Goal: Task Accomplishment & Management: Use online tool/utility

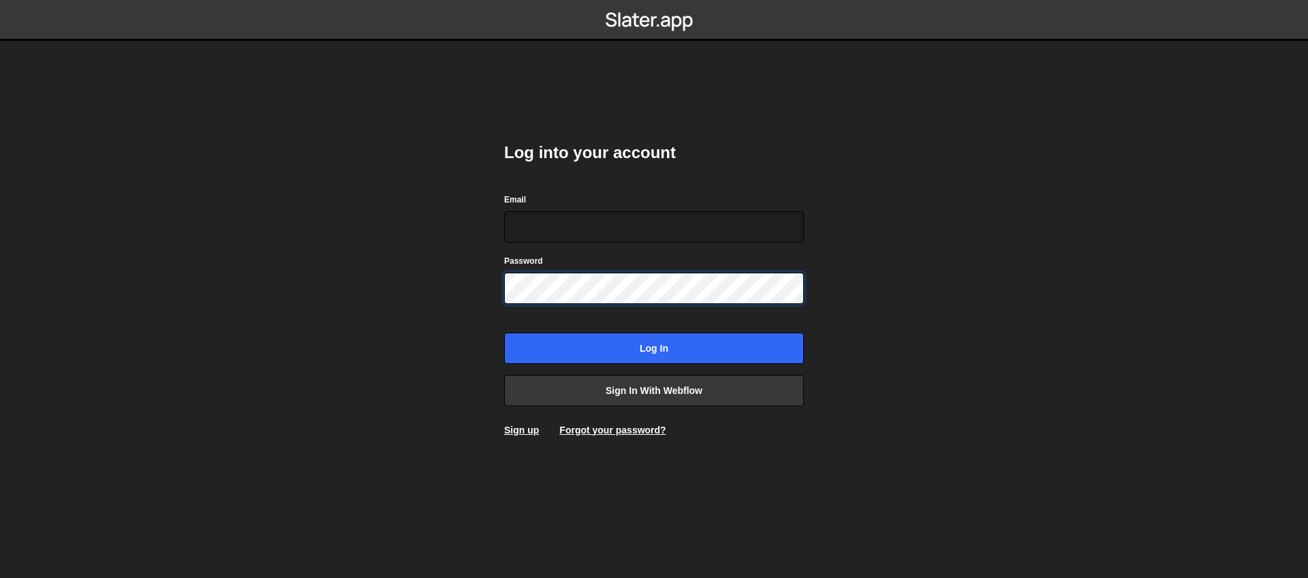
type input "dev@flowdudes.com"
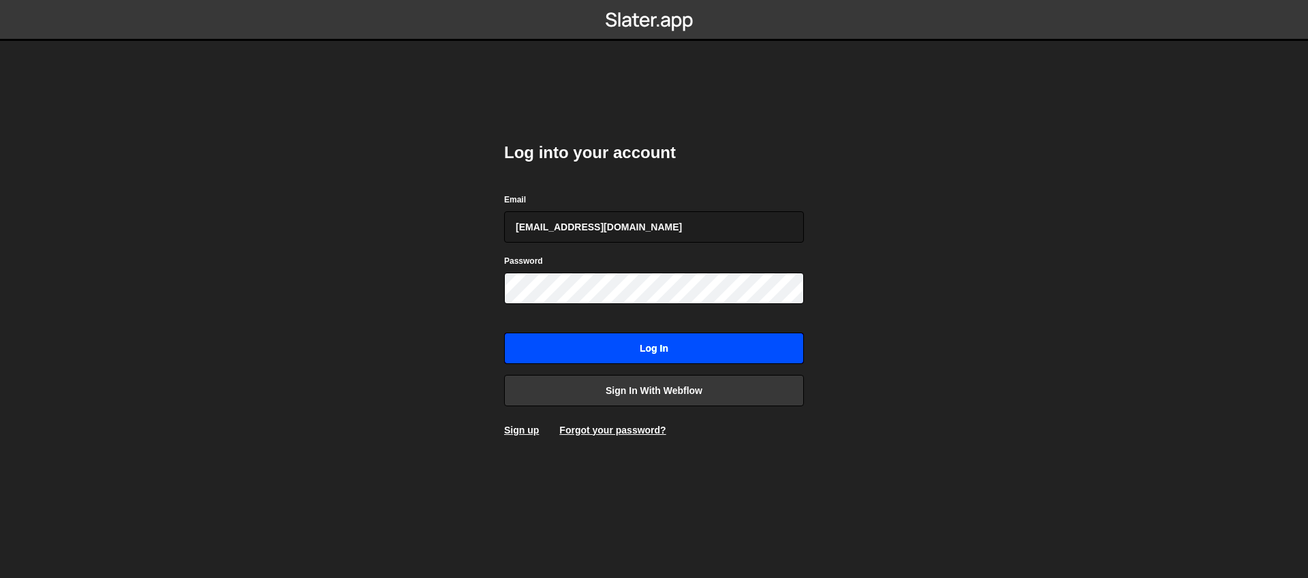
click at [615, 346] on input "Log in" at bounding box center [654, 347] width 300 height 31
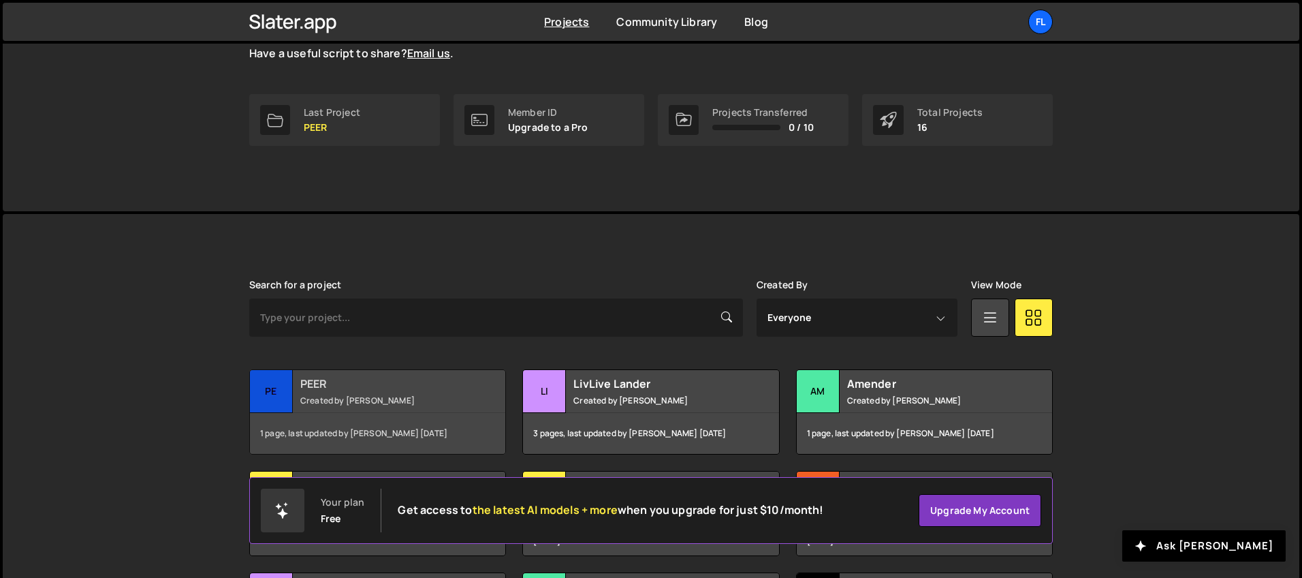
scroll to position [206, 0]
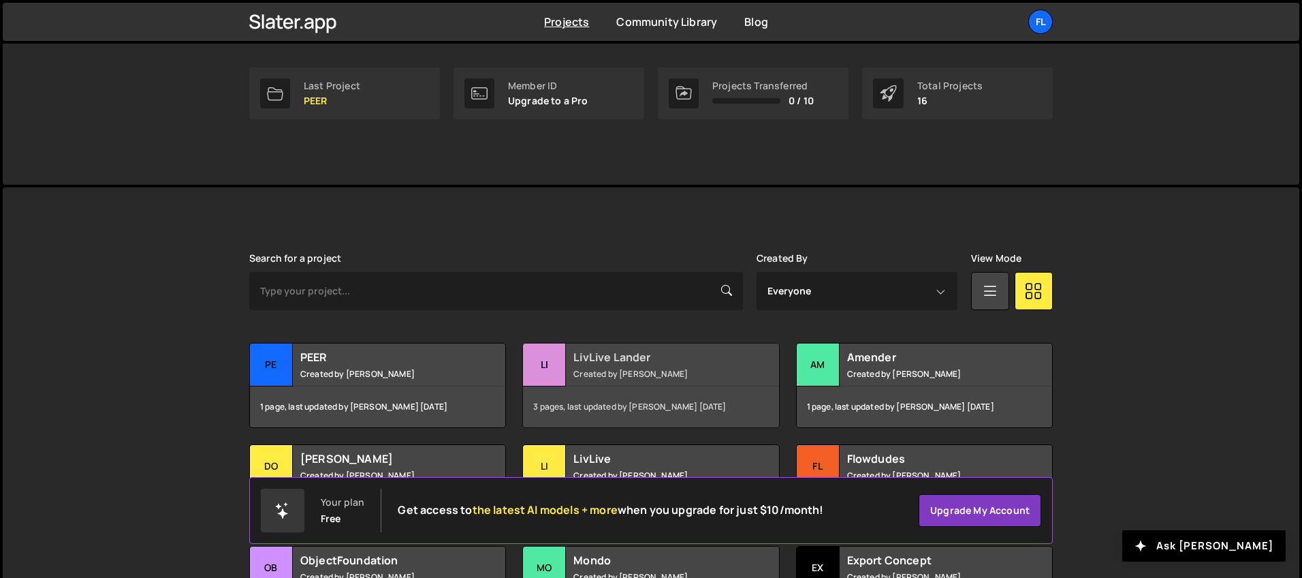
click at [588, 363] on h2 "LivLive Lander" at bounding box center [656, 356] width 164 height 15
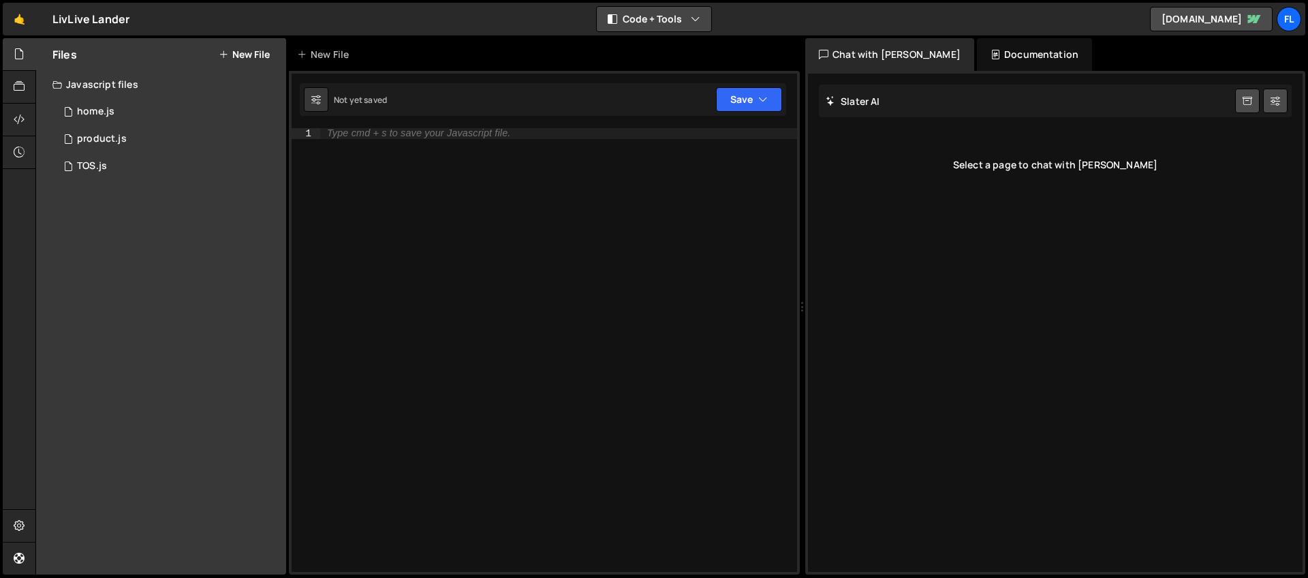
click at [668, 14] on button "Code + Tools" at bounding box center [654, 19] width 114 height 25
click at [657, 51] on button "Code Only" at bounding box center [654, 49] width 114 height 25
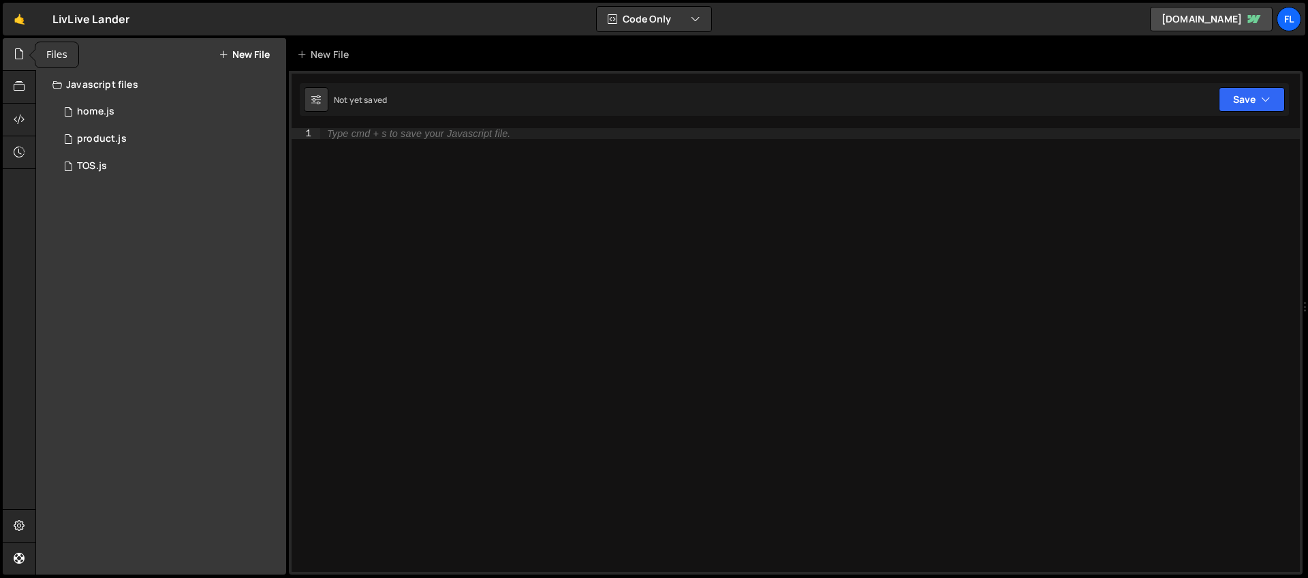
click at [14, 65] on div at bounding box center [19, 54] width 33 height 33
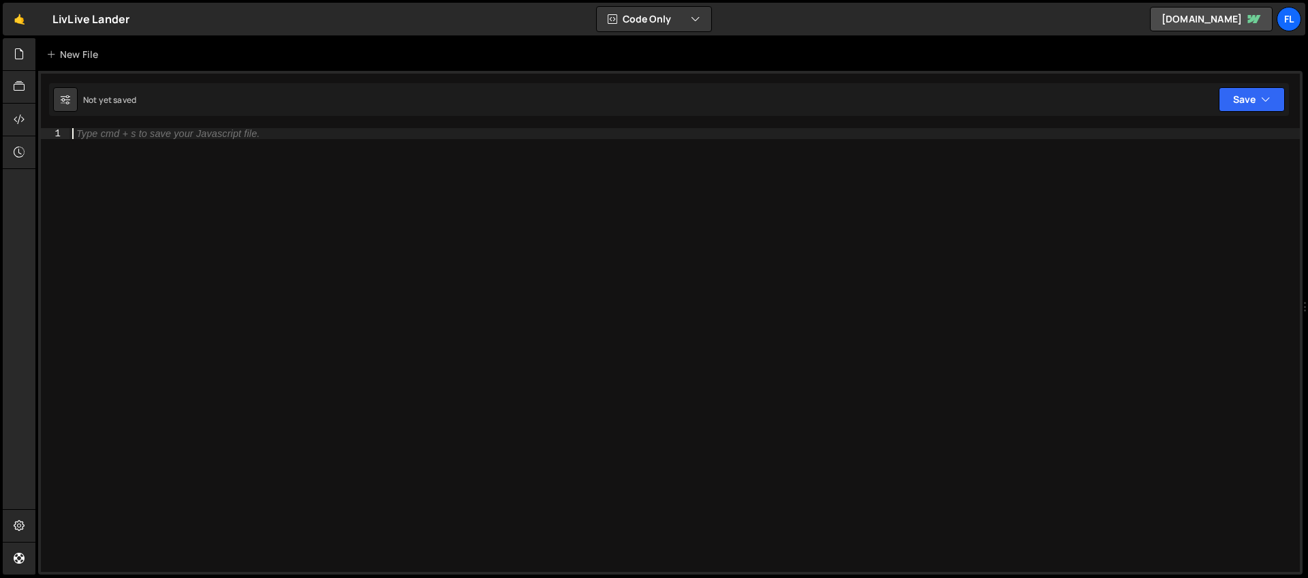
click at [160, 135] on div "Type cmd + s to save your Javascript file." at bounding box center [167, 134] width 183 height 10
click at [16, 52] on icon at bounding box center [19, 53] width 11 height 15
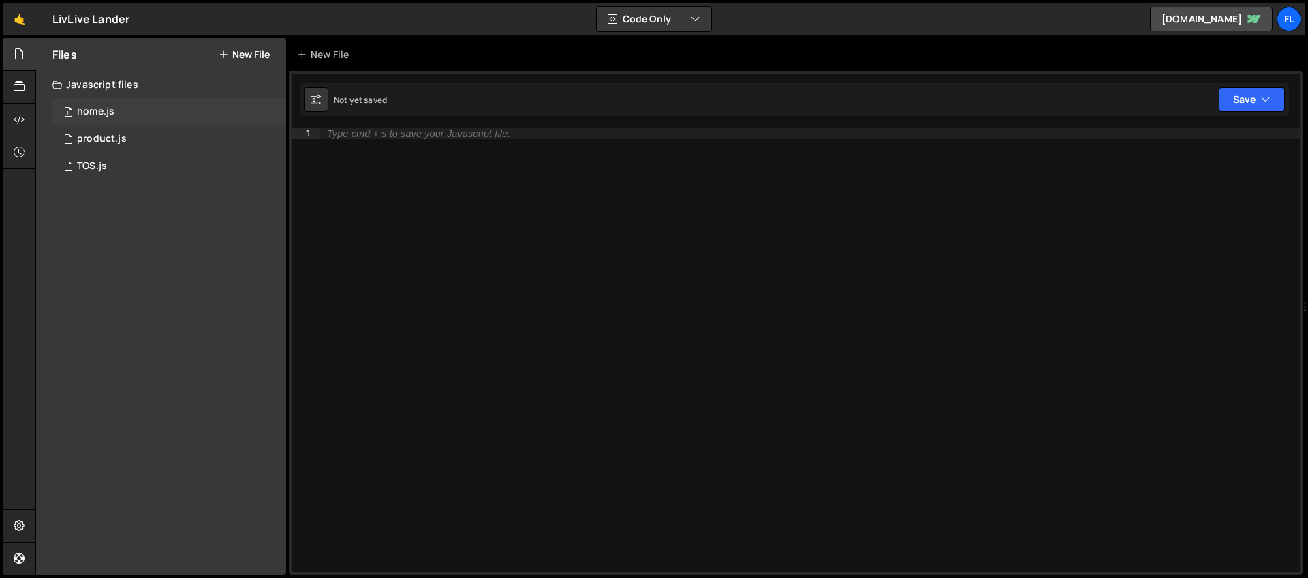
click at [94, 111] on div "home.js" at bounding box center [95, 112] width 37 height 12
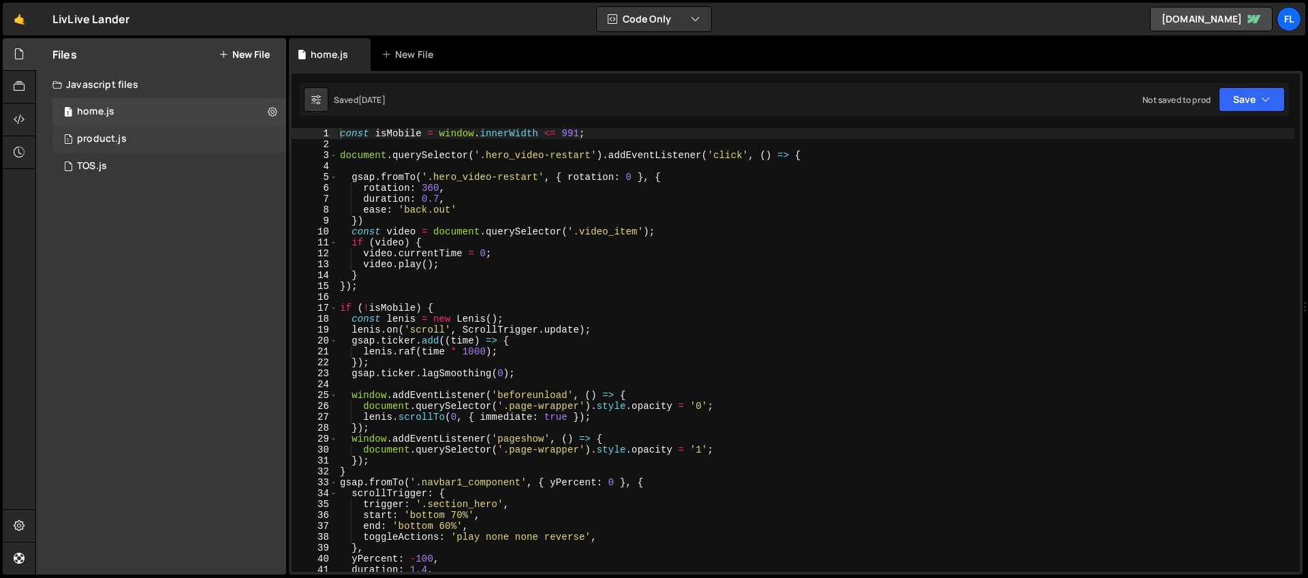
click at [96, 136] on div "product.js" at bounding box center [102, 139] width 50 height 12
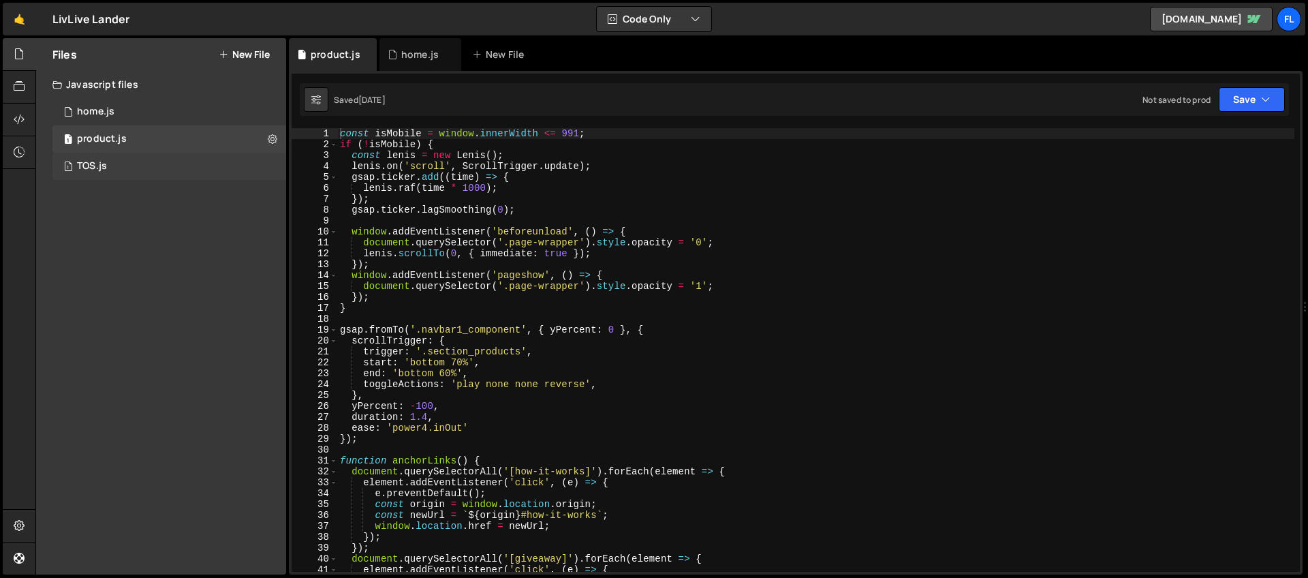
click at [95, 163] on div "TOS.js" at bounding box center [92, 166] width 30 height 12
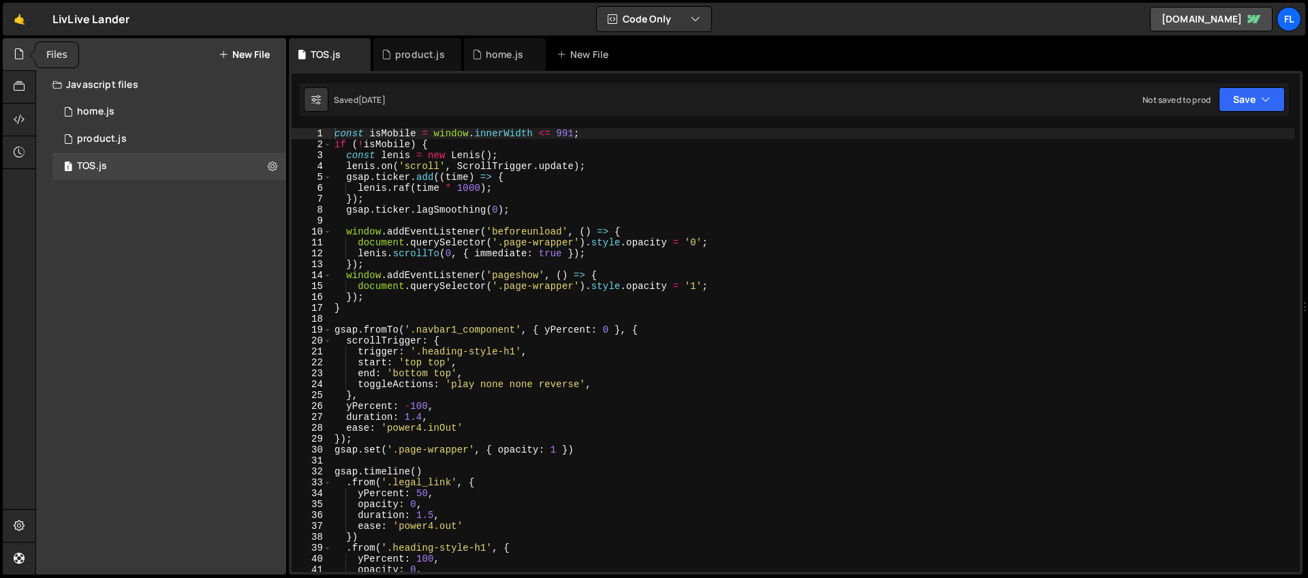
click at [16, 48] on icon at bounding box center [19, 53] width 11 height 15
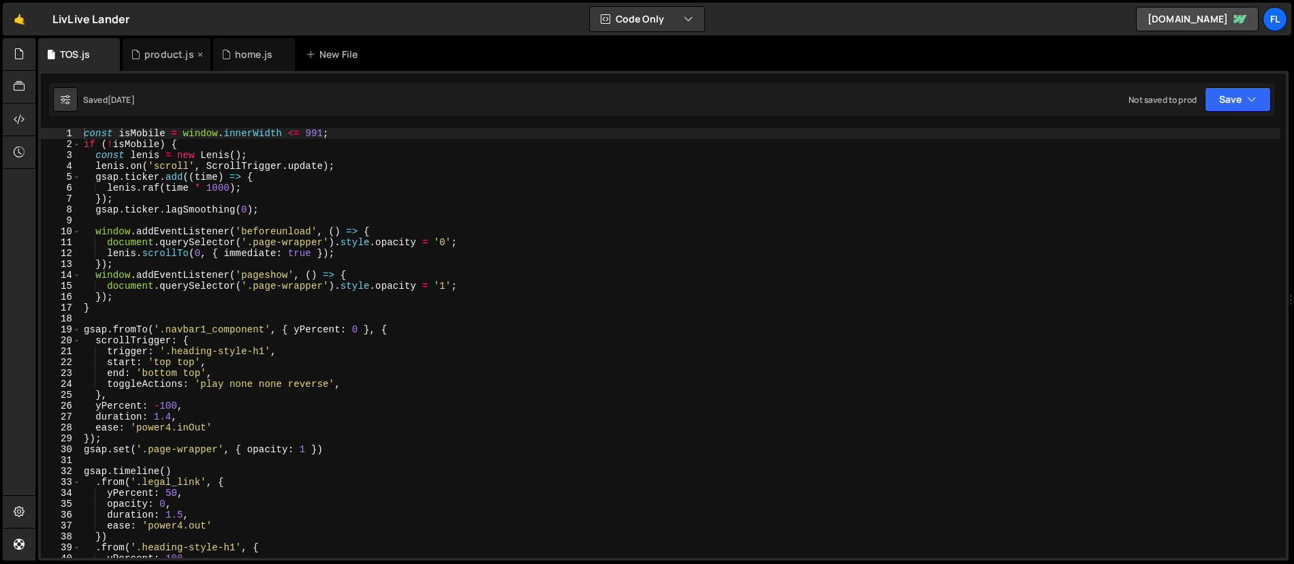
click at [151, 57] on div "product.js" at bounding box center [169, 55] width 50 height 14
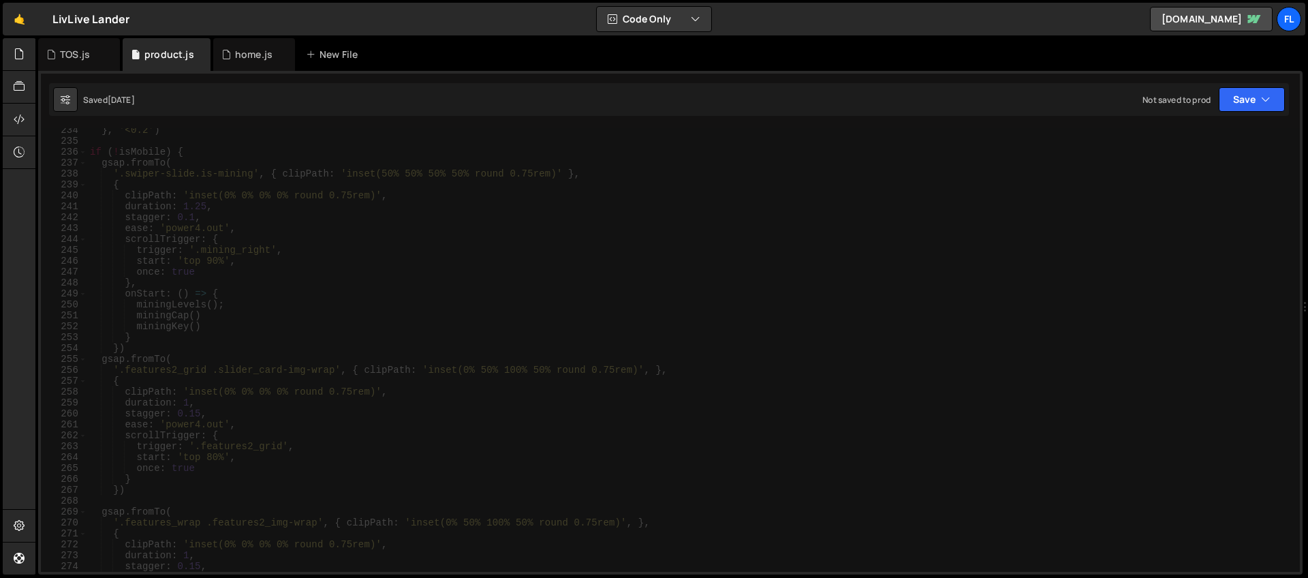
scroll to position [2616, 0]
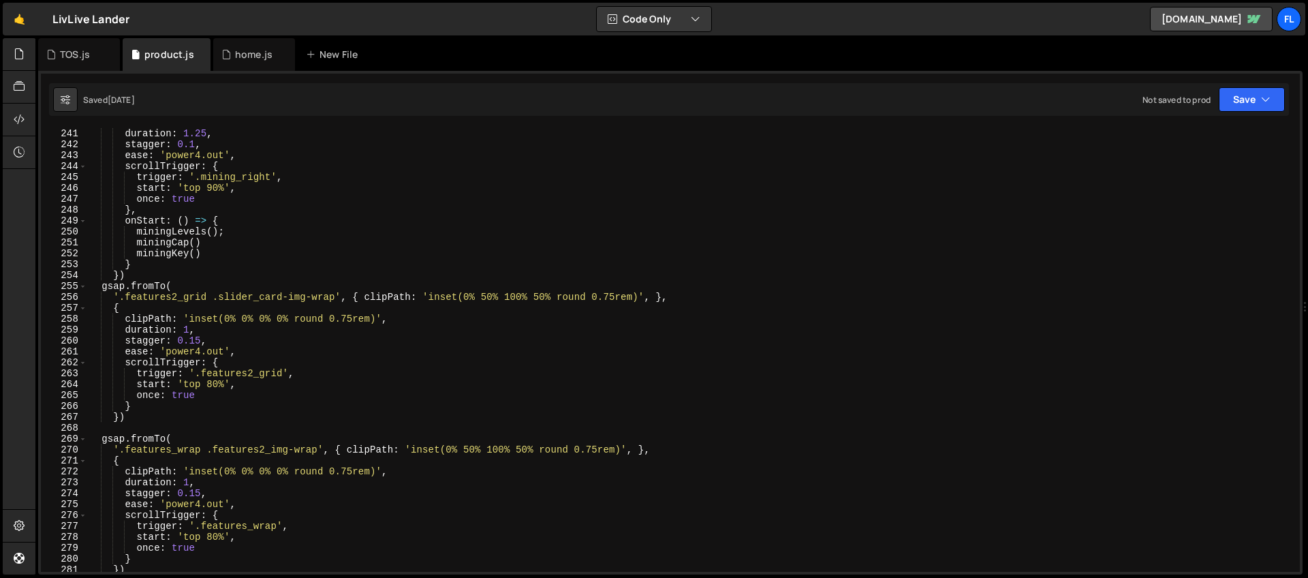
type textarea "onStart: () => {"
click at [356, 225] on div "duration : 1.25 , stagger : 0.1 , ease : 'power4.out' , scrollTrigger : { trigg…" at bounding box center [690, 360] width 1207 height 465
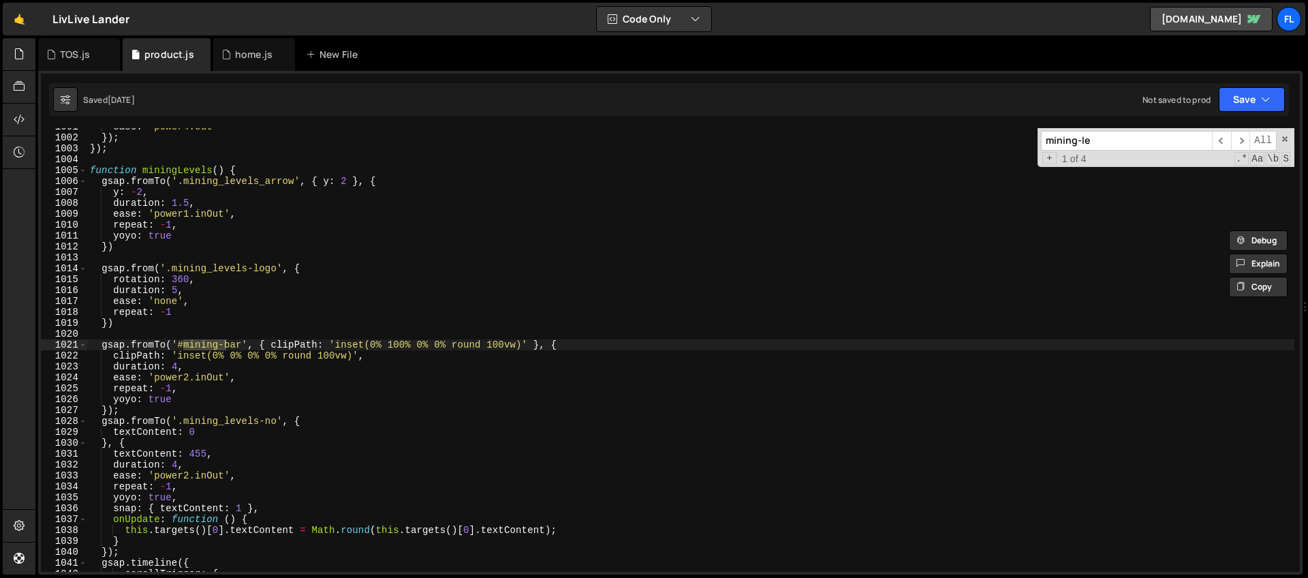
scroll to position [11789, 0]
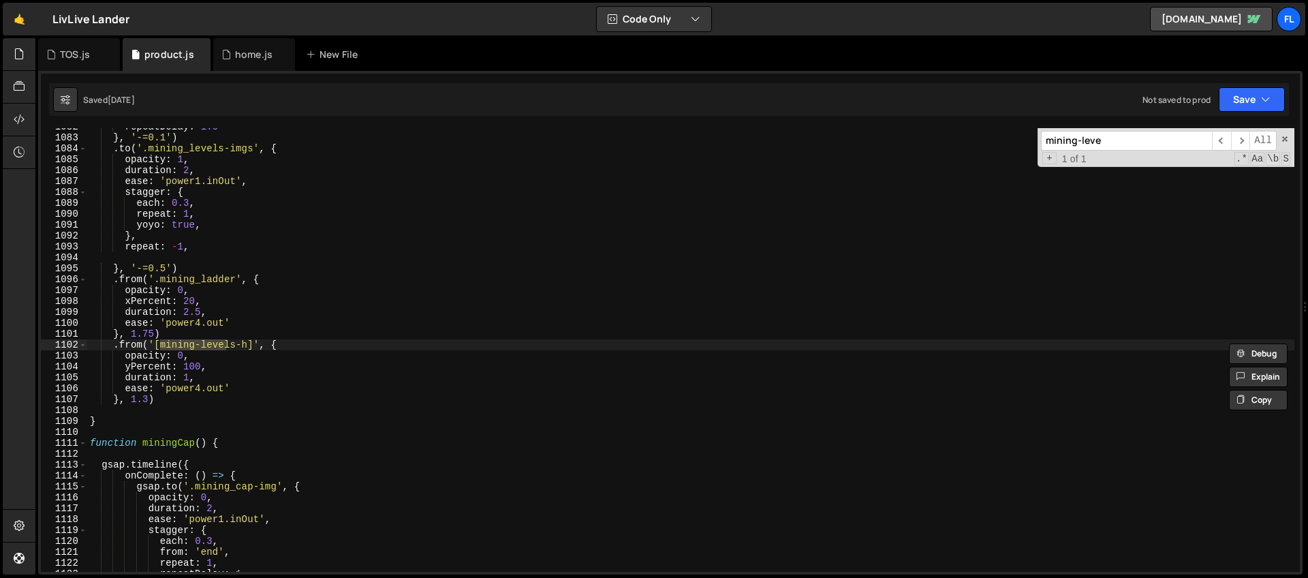
type input "mining-leve"
type textarea "opacity: 0,"
click at [210, 353] on div "repeatDelay : 1.5 } , '-=0.1' ) . to ( '.mining_levels-imgs' , { opacity : 1 , …" at bounding box center [690, 353] width 1207 height 465
click at [14, 55] on icon at bounding box center [19, 53] width 11 height 15
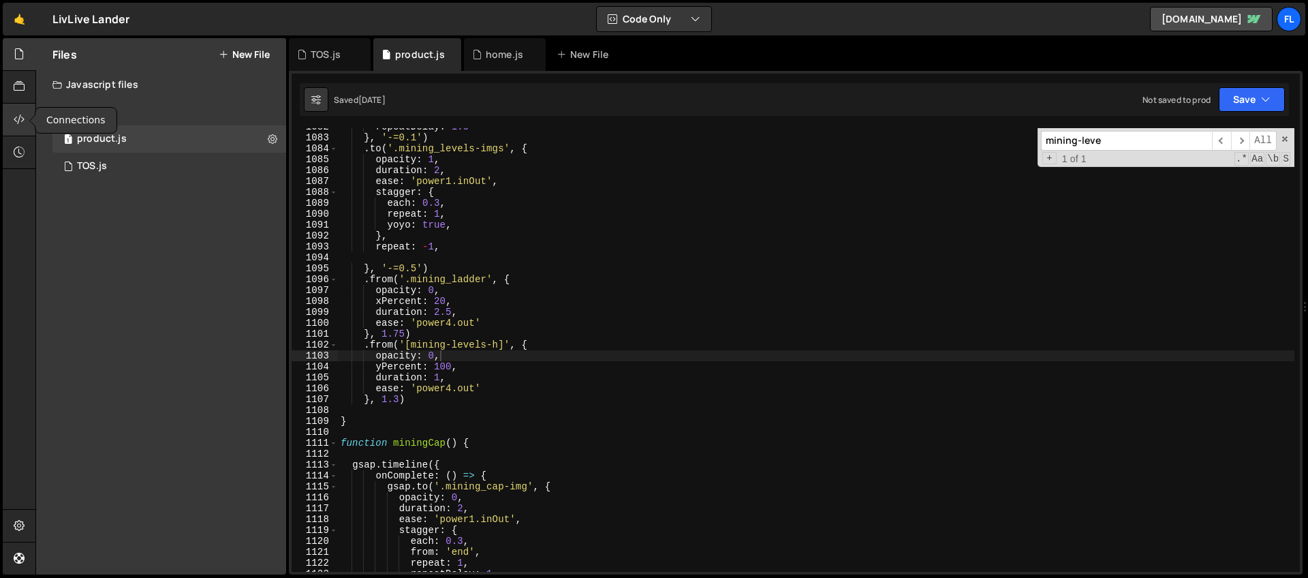
click at [12, 126] on div at bounding box center [19, 120] width 33 height 33
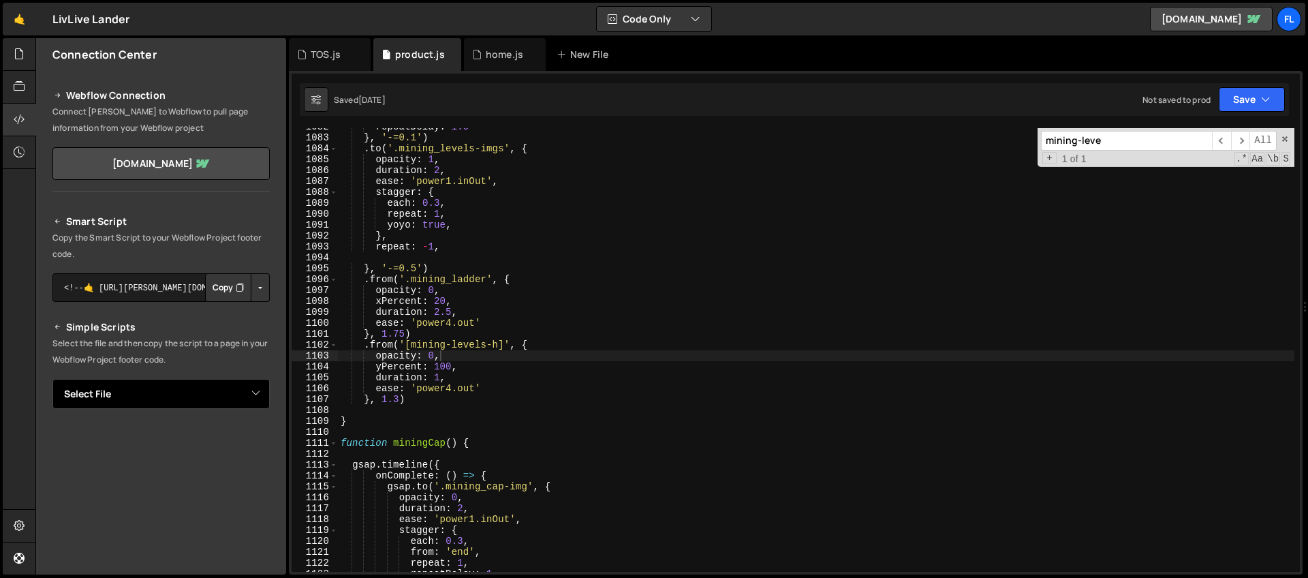
click at [237, 387] on select "Select File home.js product.js TOS.js" at bounding box center [160, 394] width 217 height 30
click at [52, 379] on select "Select File home.js product.js TOS.js" at bounding box center [160, 394] width 217 height 30
click at [146, 396] on select "Select File home.js product.js TOS.js" at bounding box center [160, 394] width 217 height 30
select select "45611"
click at [52, 379] on select "Select File home.js product.js TOS.js" at bounding box center [160, 394] width 217 height 30
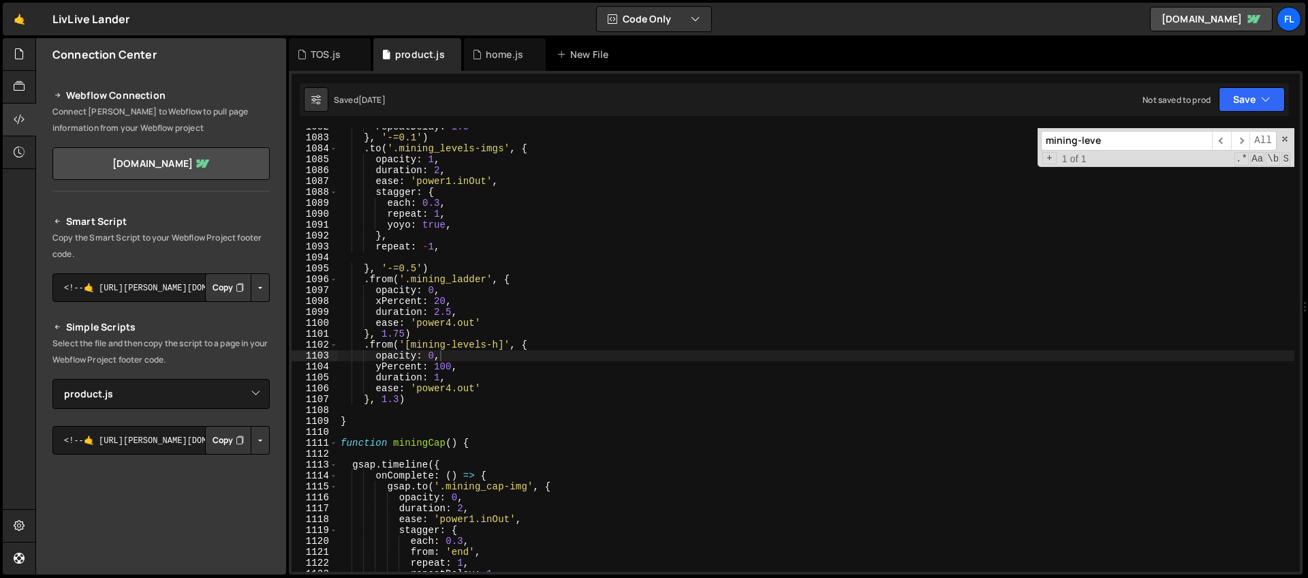
click at [208, 433] on button "Copy" at bounding box center [228, 440] width 46 height 29
click at [23, 116] on icon at bounding box center [19, 119] width 11 height 15
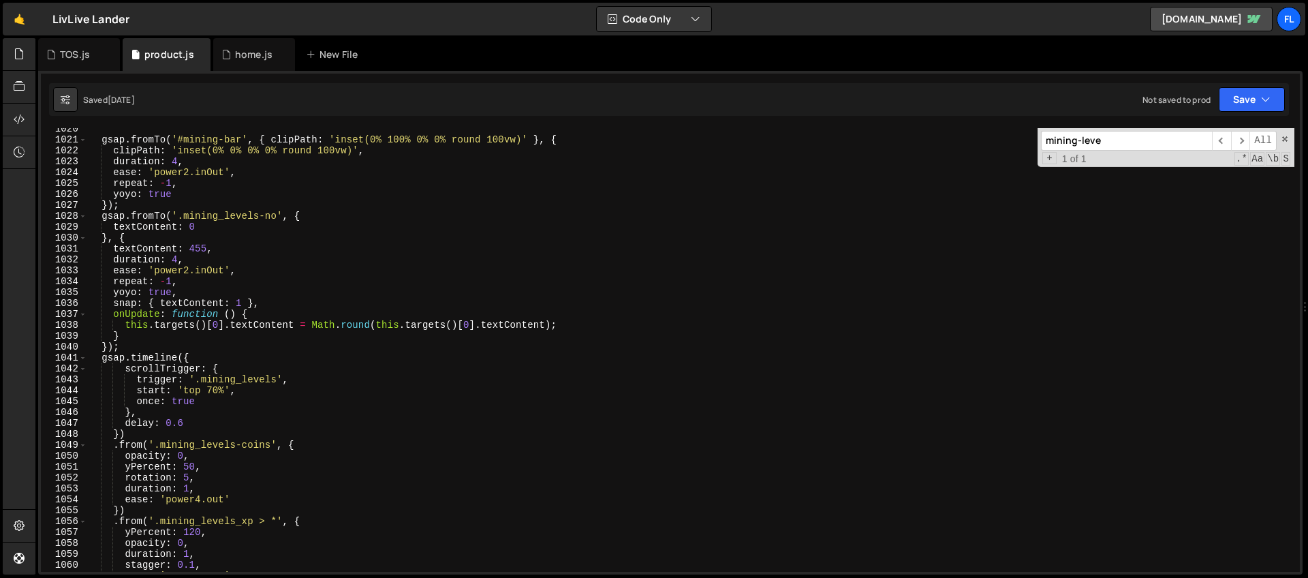
scroll to position [11057, 0]
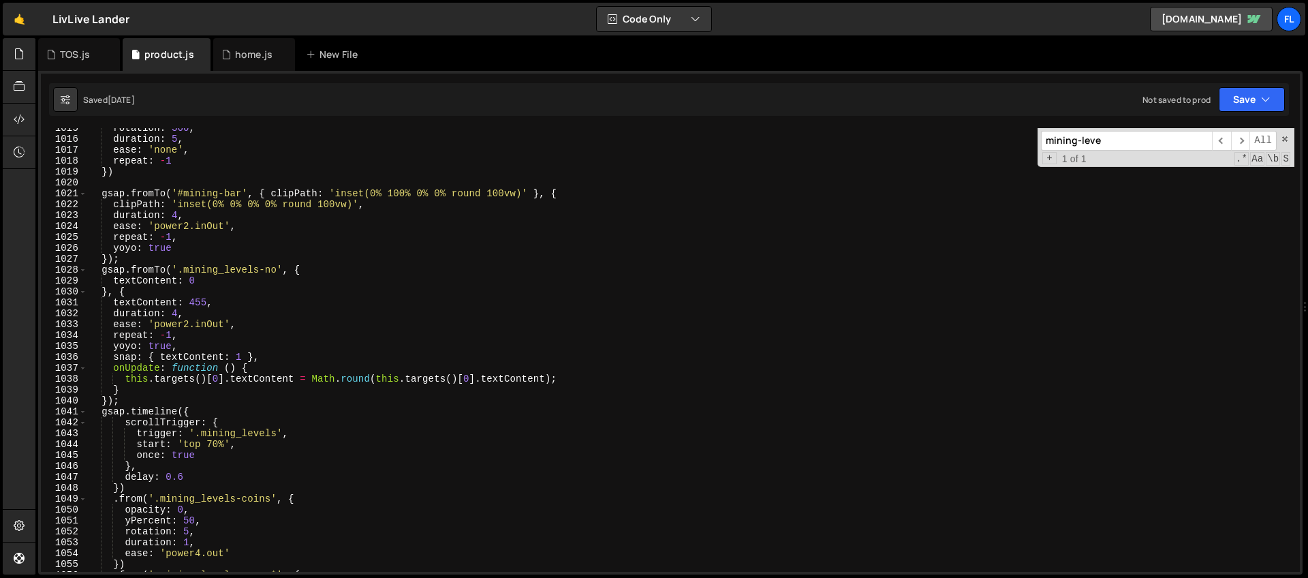
click at [209, 411] on div "rotation : 360 , duration : 5 , ease : 'none' , repeat : - 1 }) gsap . fromTo (…" at bounding box center [690, 355] width 1207 height 465
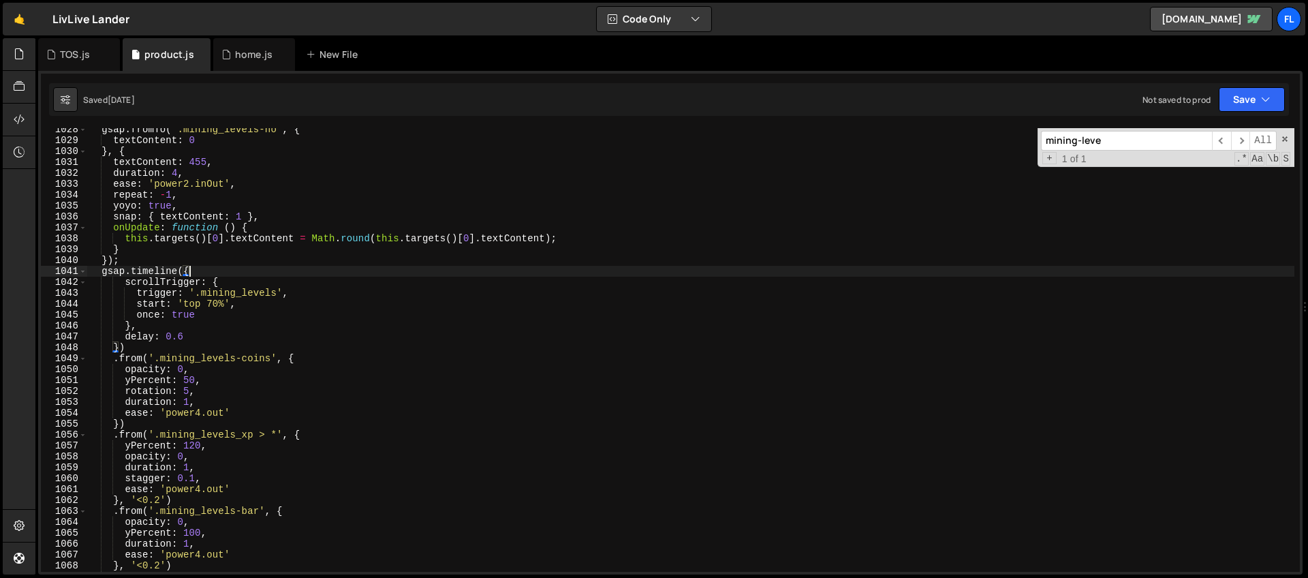
scroll to position [11197, 0]
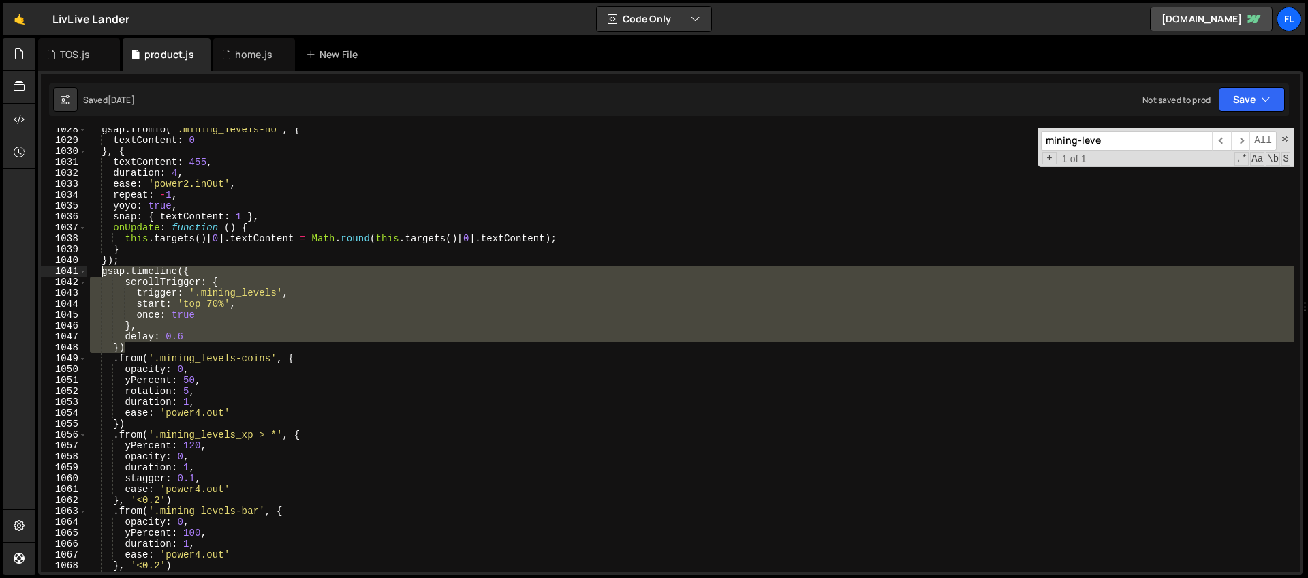
drag, startPoint x: 137, startPoint y: 345, endPoint x: 100, endPoint y: 275, distance: 79.8
click at [100, 275] on div "gsap . fromTo ( '.mining_levels-no' , { textContent : 0 } , { textContent : 455…" at bounding box center [690, 356] width 1207 height 465
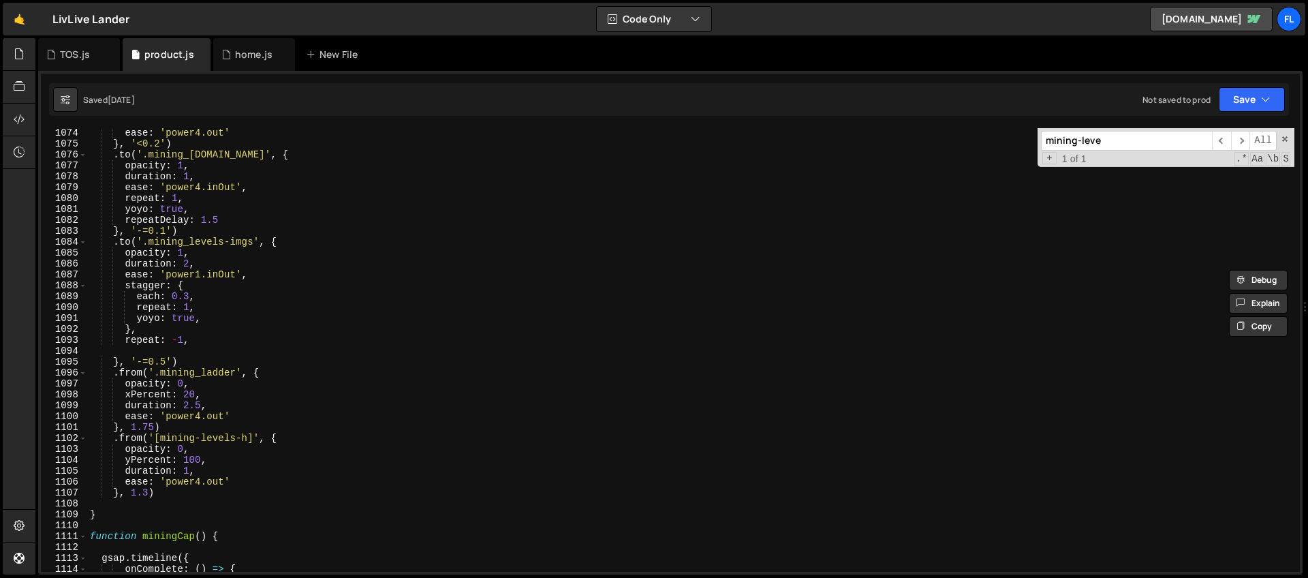
scroll to position [11838, 0]
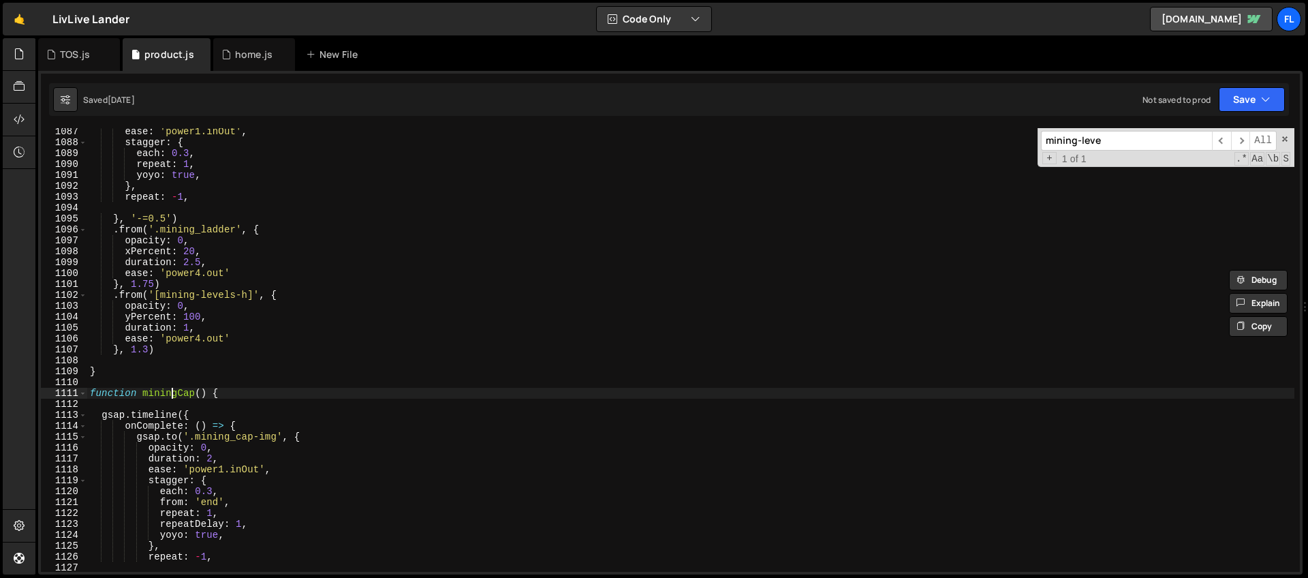
click at [172, 394] on div "ease : 'power1.inOut' , stagger : { each : 0.3 , repeat : 1 , yoyo : true , } ,…" at bounding box center [690, 358] width 1207 height 465
type textarea "function miningCap() {"
click at [172, 394] on div "ease : 'power1.inOut' , stagger : { each : 0.3 , repeat : 1 , yoyo : true , } ,…" at bounding box center [690, 358] width 1207 height 465
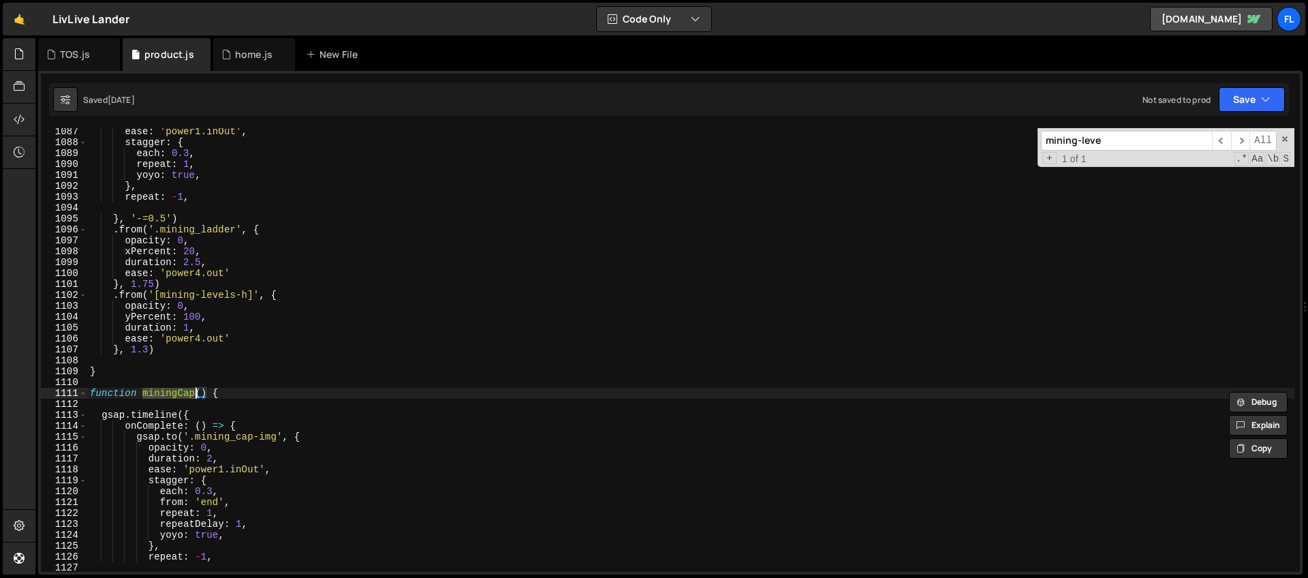
type input "miningCap"
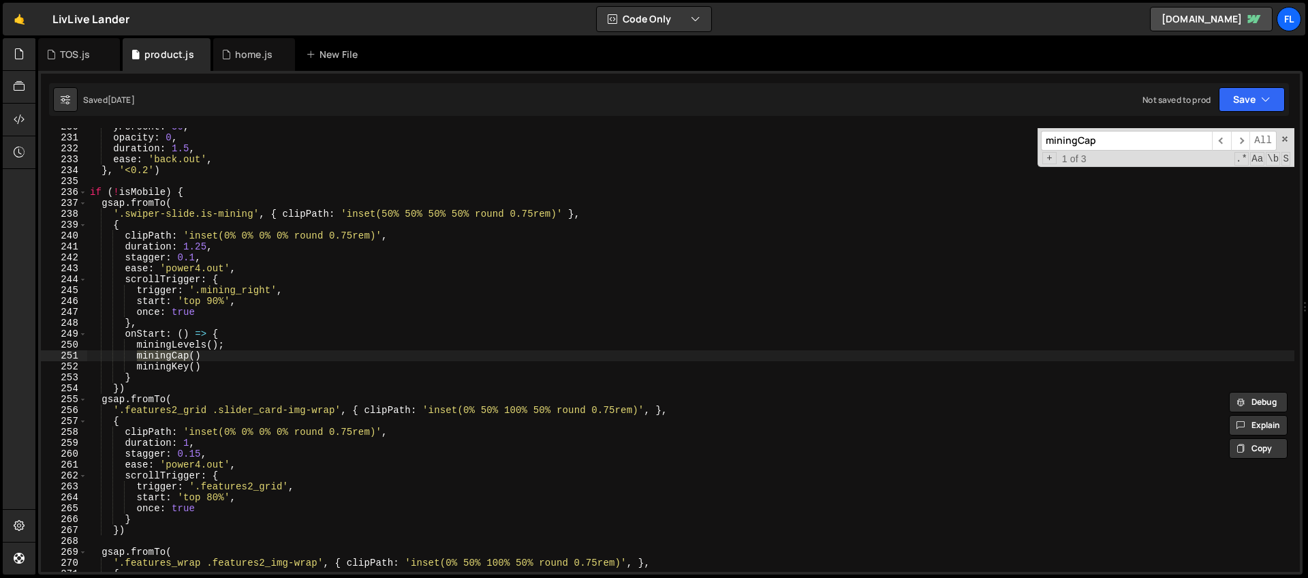
scroll to position [2503, 0]
type textarea "miningKey()"
click at [211, 366] on div "yPercent : 50 , opacity : 0 , duration : 1.5 , ease : 'back.out' , } , '<0.2' )…" at bounding box center [690, 353] width 1207 height 465
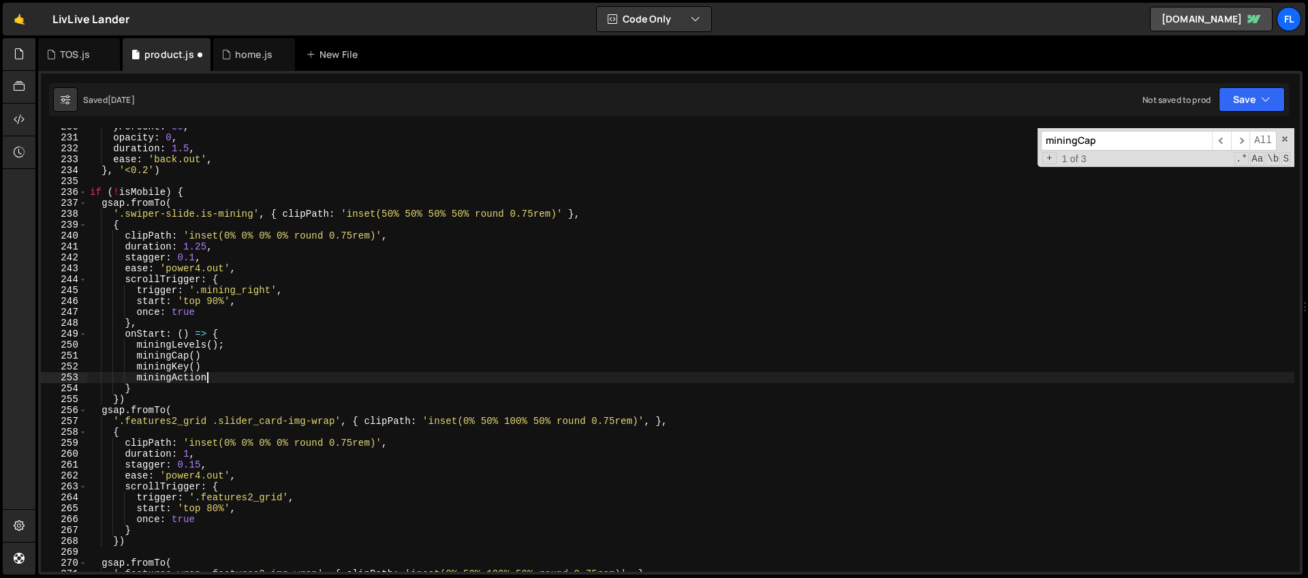
scroll to position [0, 8]
click at [1132, 142] on input "miningCap" at bounding box center [1126, 141] width 171 height 20
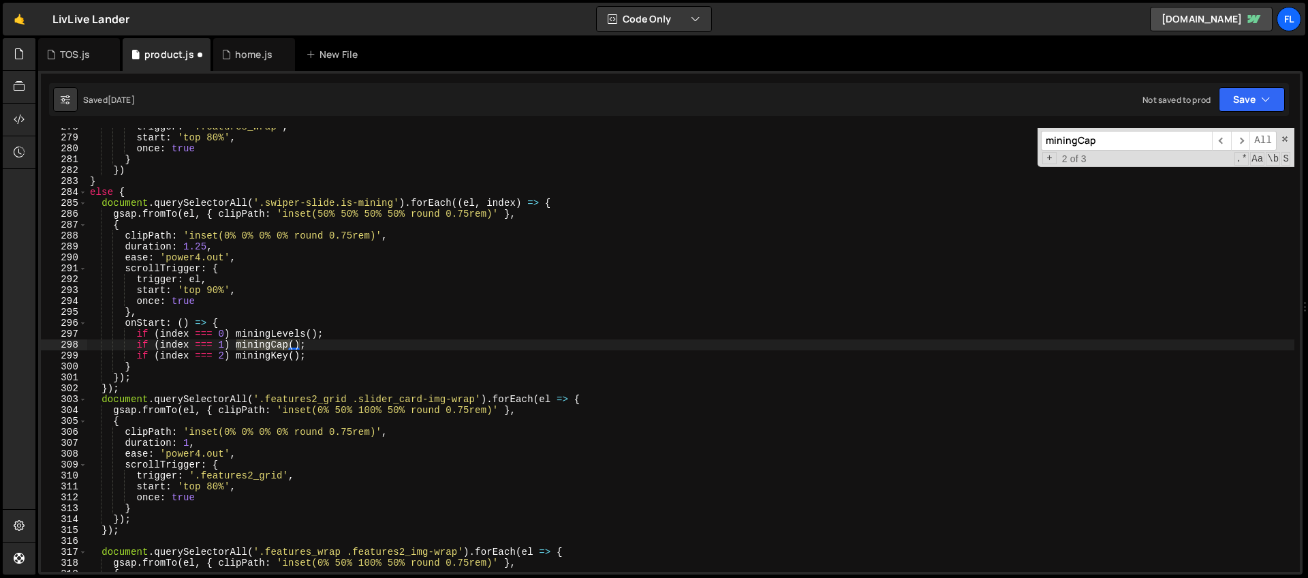
type textarea "onStart: () => {"
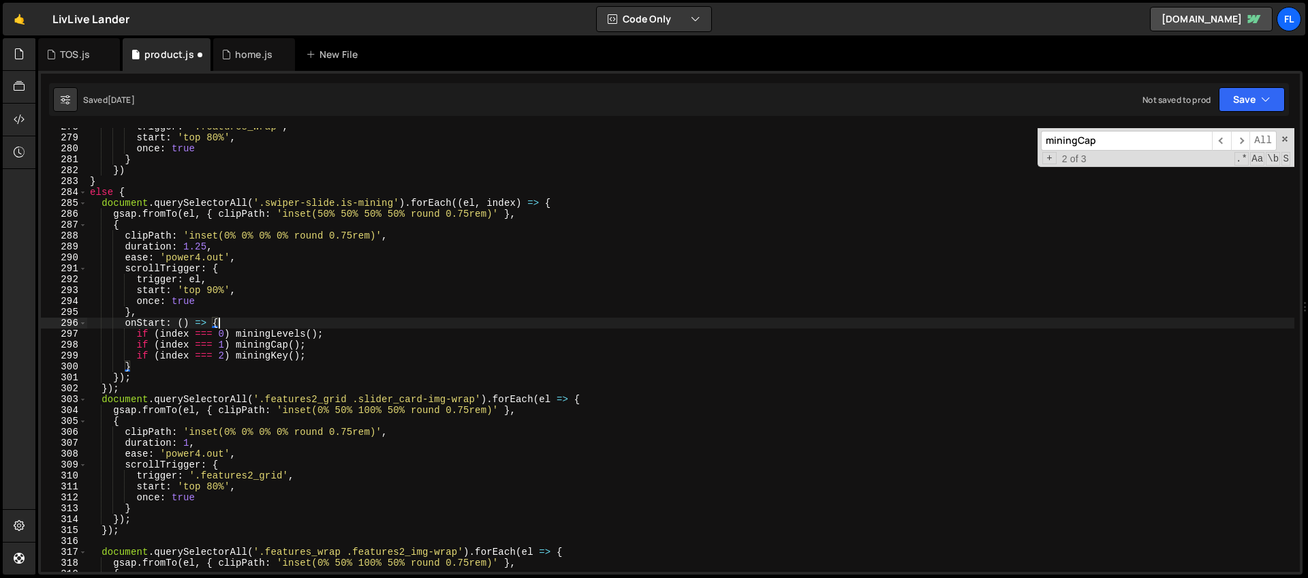
click at [238, 326] on div "trigger : '.features_wrap' , start : 'top 80%' , once : true } }) } else { docu…" at bounding box center [690, 353] width 1207 height 465
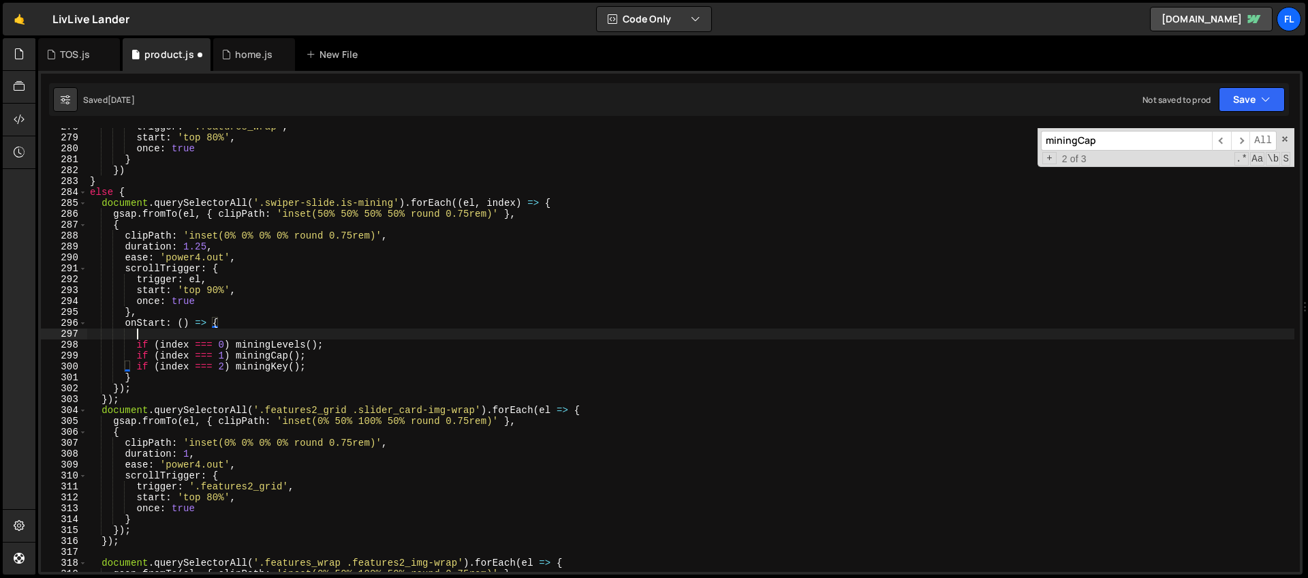
scroll to position [0, 3]
type textarea "if (index === 0) miningLevels();"
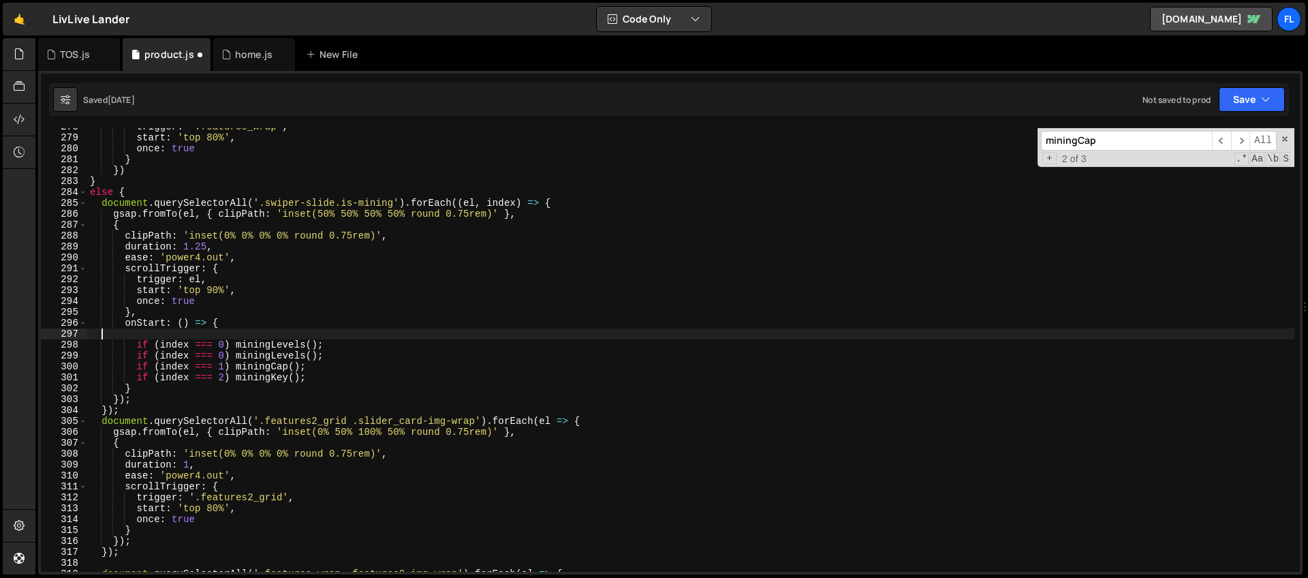
scroll to position [0, 0]
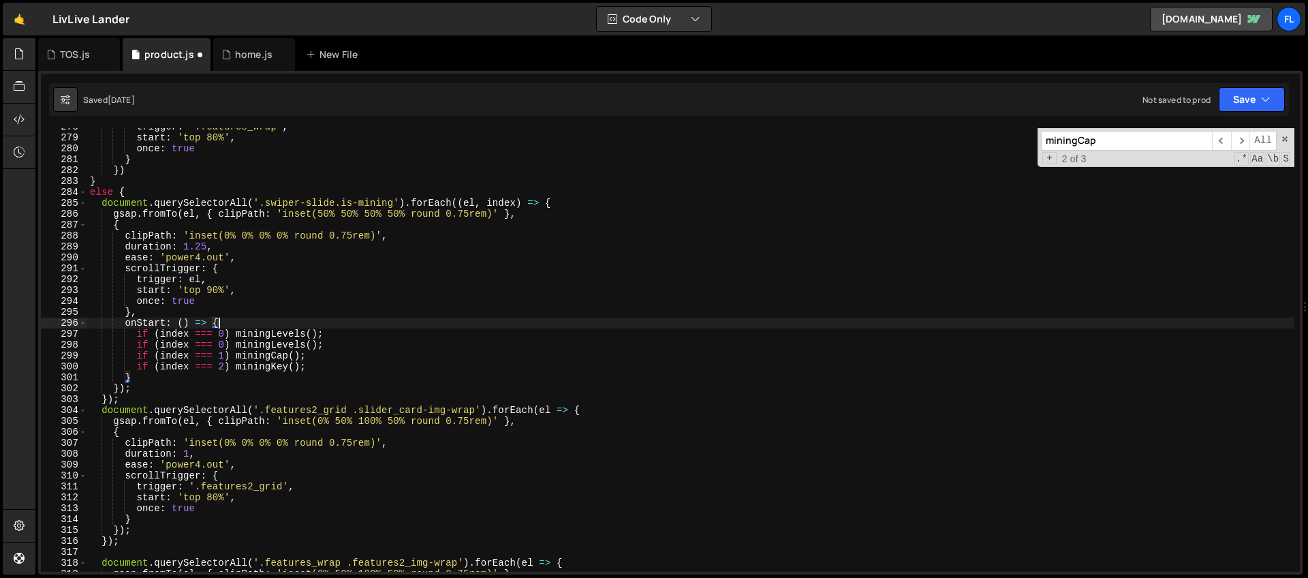
click at [223, 343] on div "trigger : '.features_wrap' , start : 'top 80%' , once : true } }) } else { docu…" at bounding box center [690, 353] width 1207 height 465
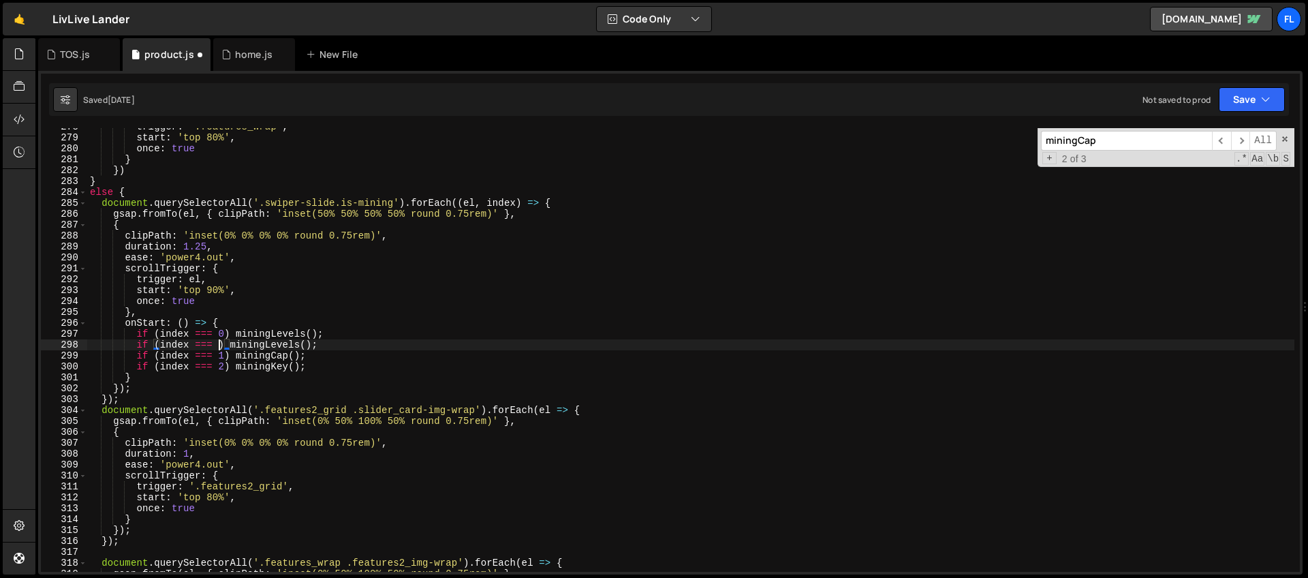
scroll to position [0, 9]
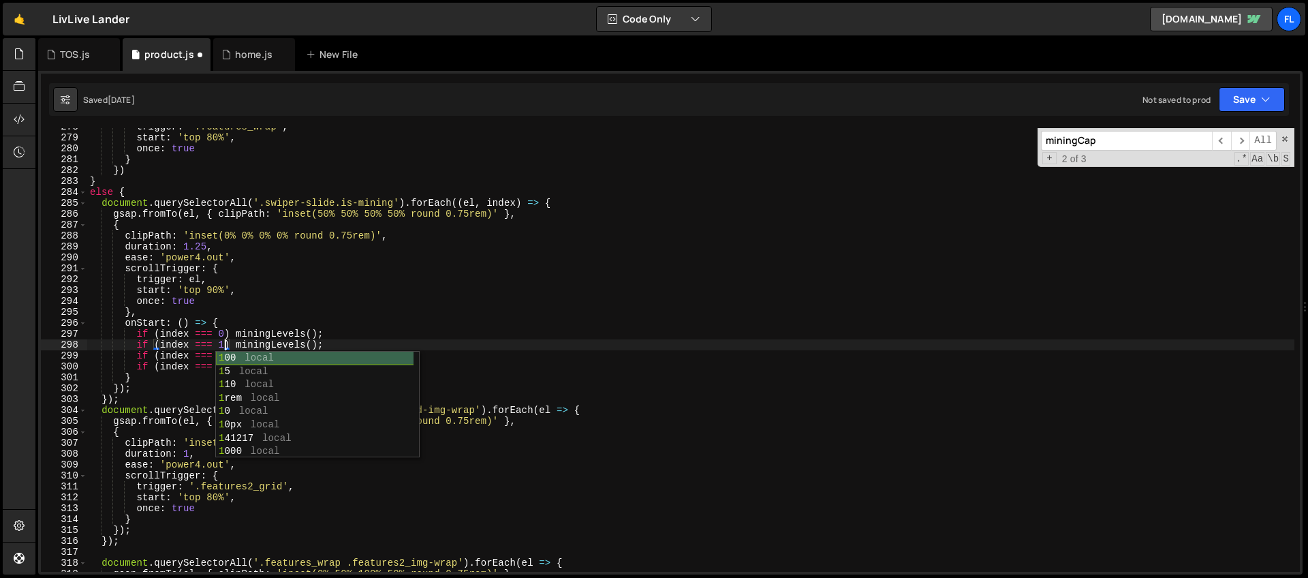
click at [211, 355] on div "trigger : '.features_wrap' , start : 'top 80%' , once : true } }) } else { docu…" at bounding box center [690, 353] width 1207 height 465
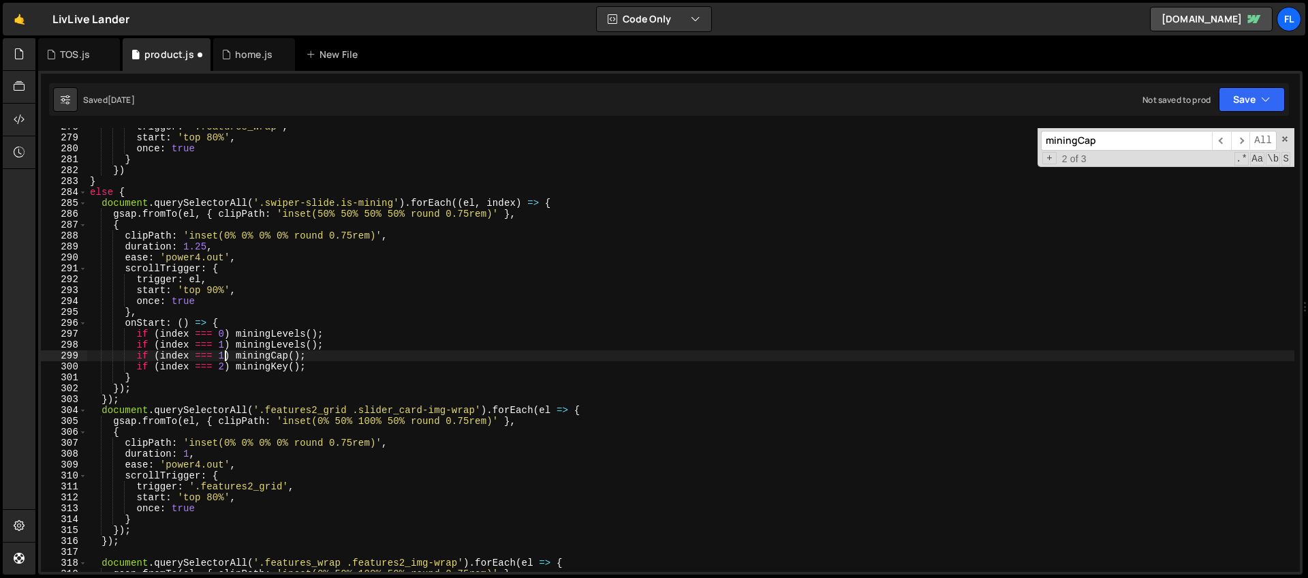
click at [223, 357] on div "trigger : '.features_wrap' , start : 'top 80%' , once : true } }) } else { docu…" at bounding box center [690, 353] width 1207 height 465
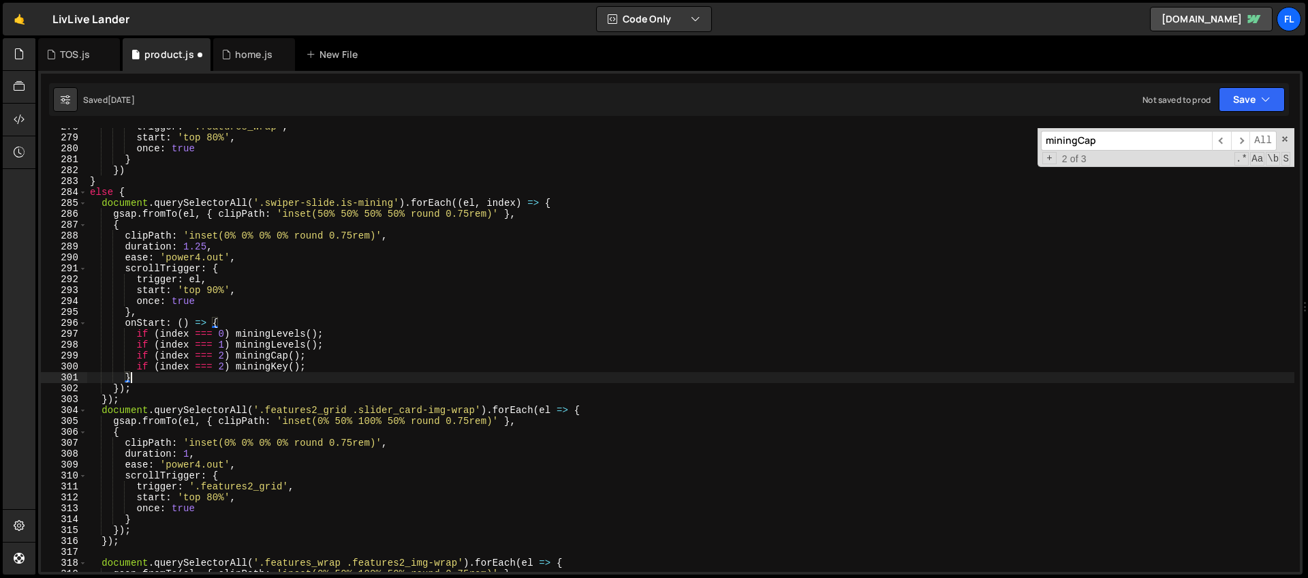
click at [198, 373] on div "trigger : '.features_wrap' , start : 'top 80%' , once : true } }) } else { docu…" at bounding box center [690, 353] width 1207 height 465
click at [224, 365] on div "trigger : '.features_wrap' , start : 'top 80%' , once : true } }) } else { docu…" at bounding box center [690, 353] width 1207 height 465
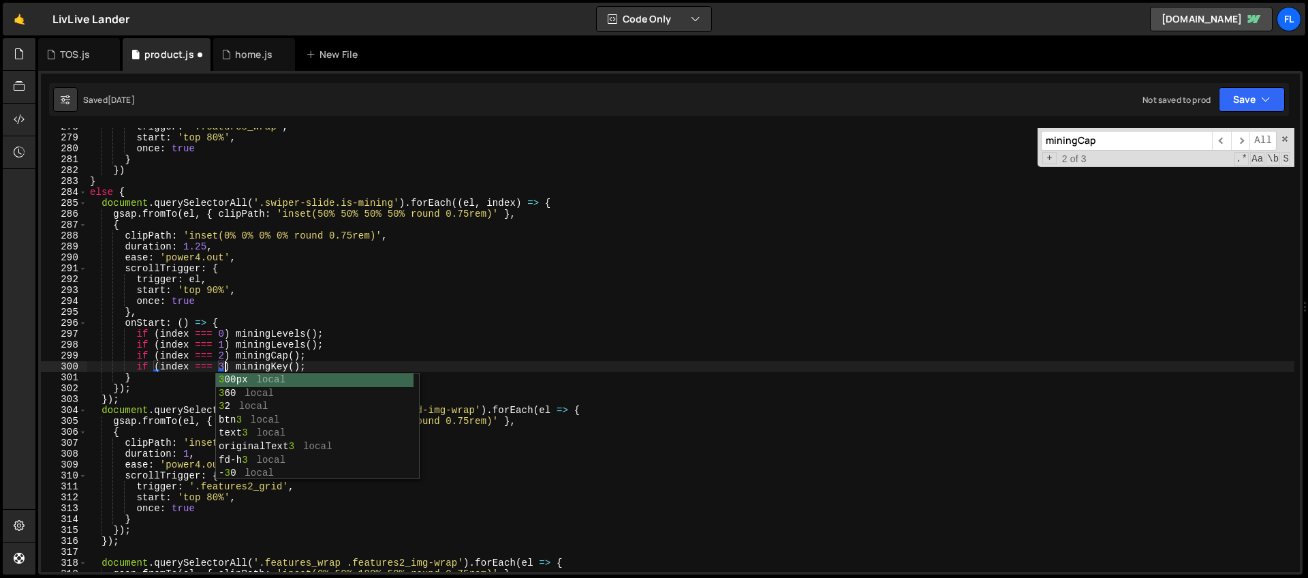
scroll to position [0, 9]
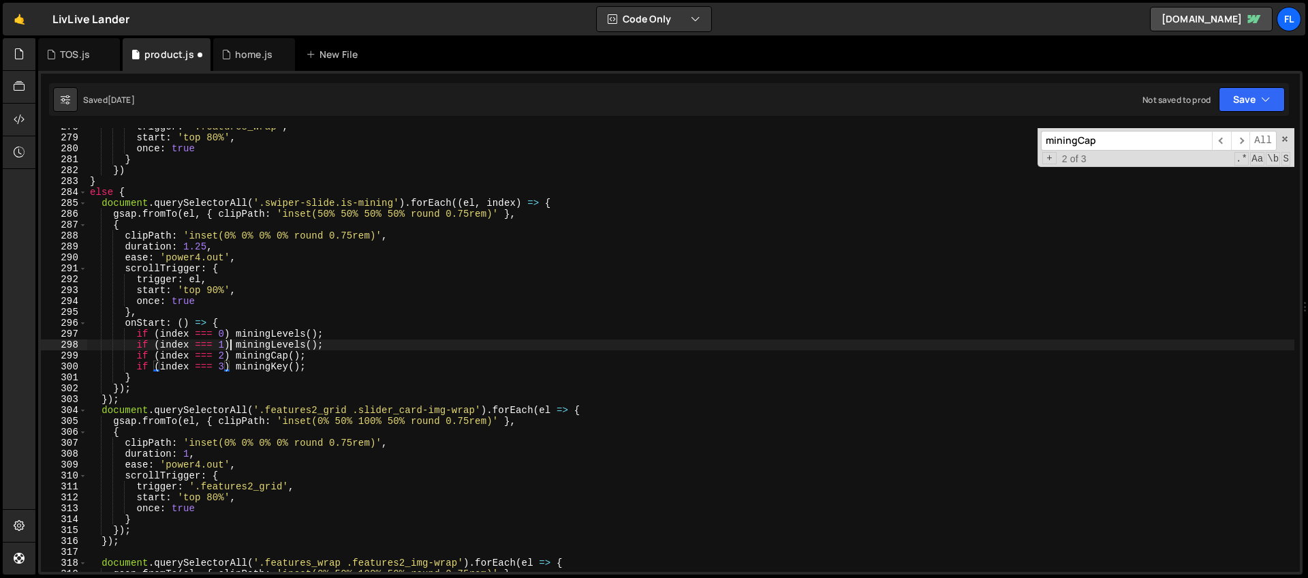
click at [232, 343] on div "trigger : '.features_wrap' , start : 'top 80%' , once : true } }) } else { docu…" at bounding box center [690, 353] width 1207 height 465
click at [283, 336] on div "trigger : '.features_wrap' , start : 'top 80%' , once : true } }) } else { docu…" at bounding box center [690, 353] width 1207 height 465
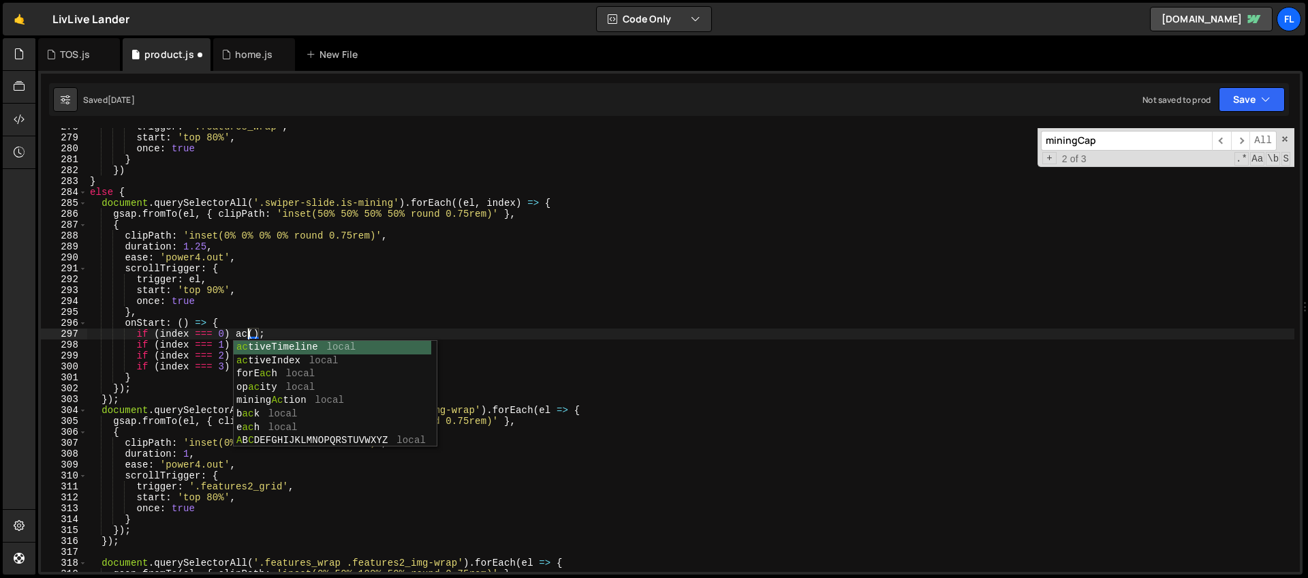
scroll to position [0, 12]
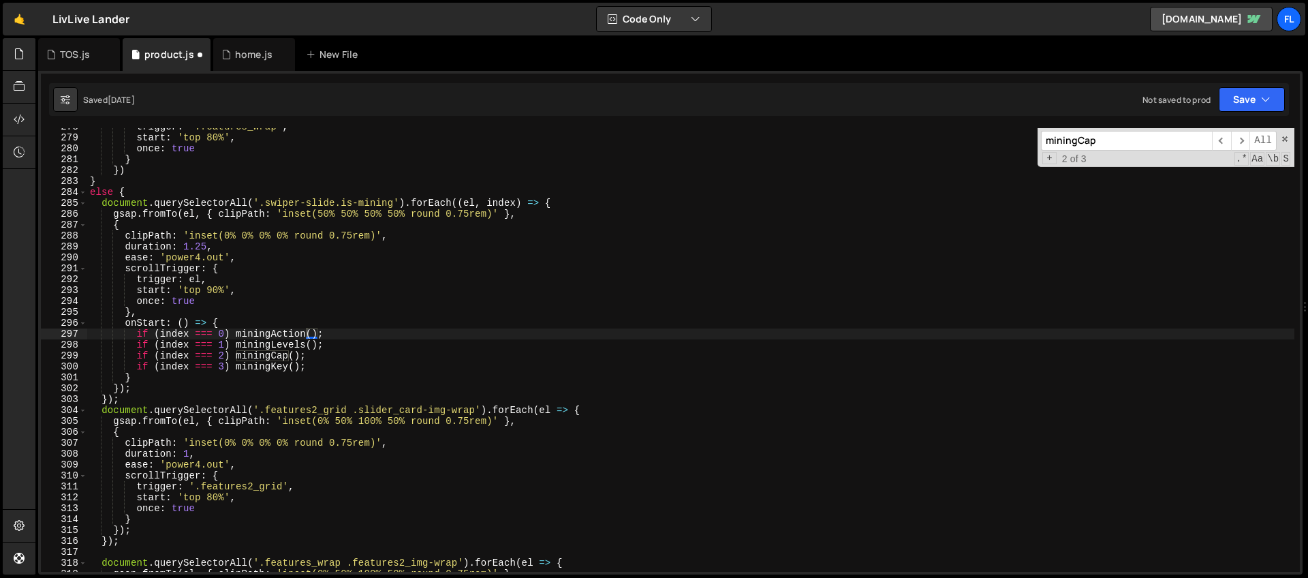
click at [1098, 141] on input "miningCap" at bounding box center [1126, 141] width 171 height 20
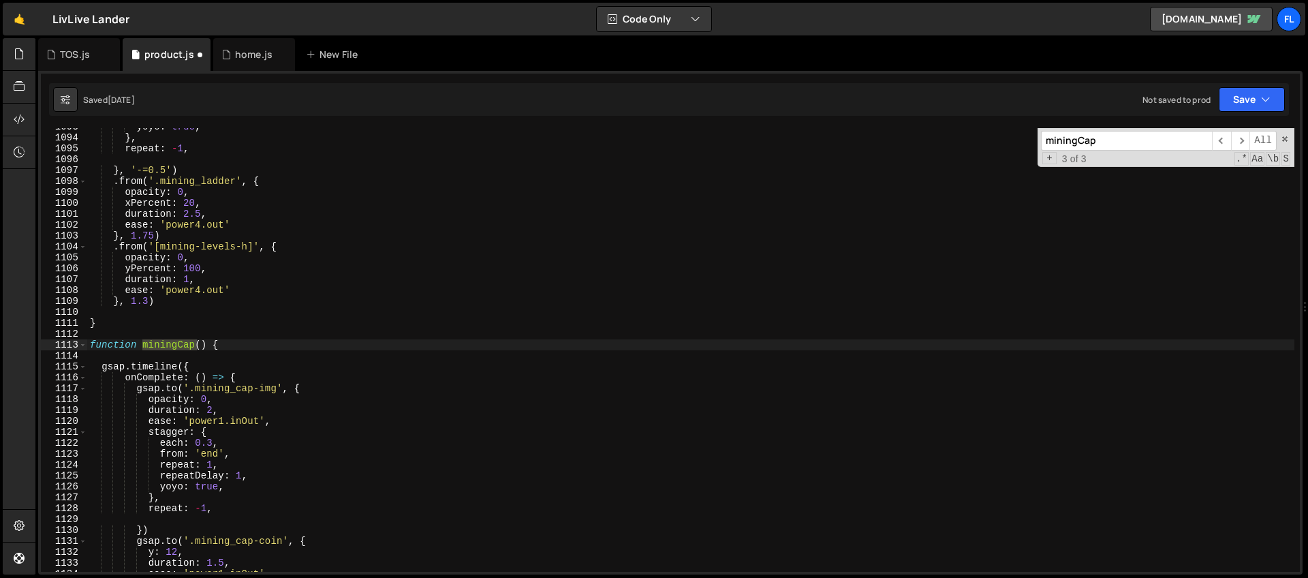
scroll to position [11909, 0]
type textarea "}"
click at [104, 326] on div "yoyo : true , } , repeat : - 1 , } , '-=0.5' ) . from ( '.mining_ladder' , { op…" at bounding box center [690, 353] width 1207 height 465
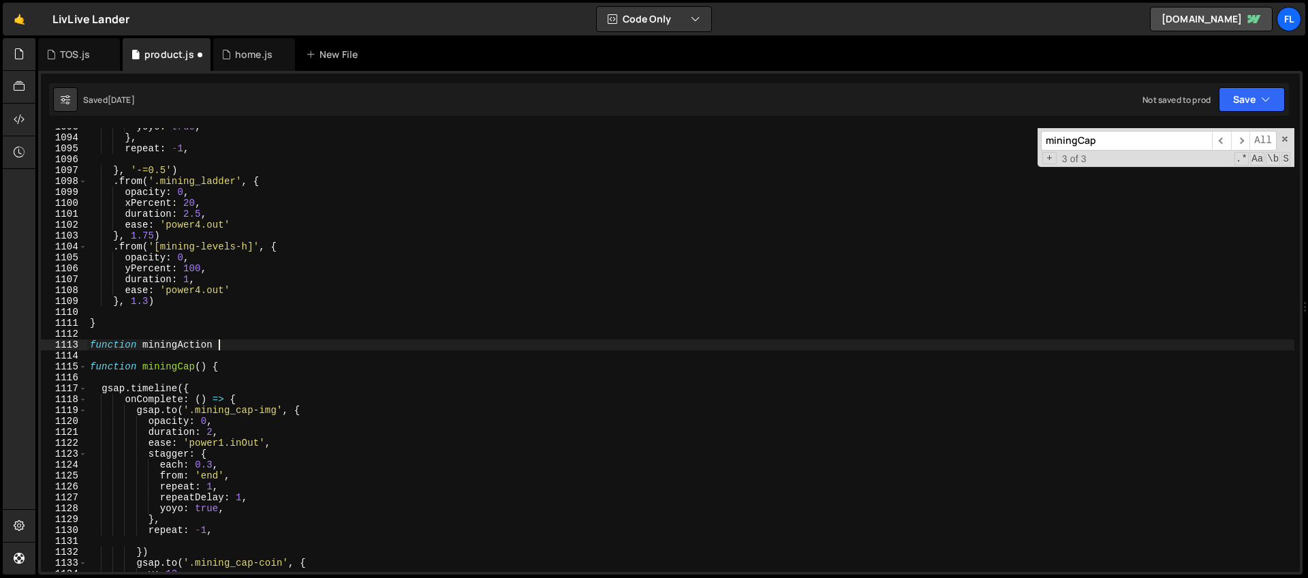
scroll to position [0, 8]
type textarea "function miningAction() {"
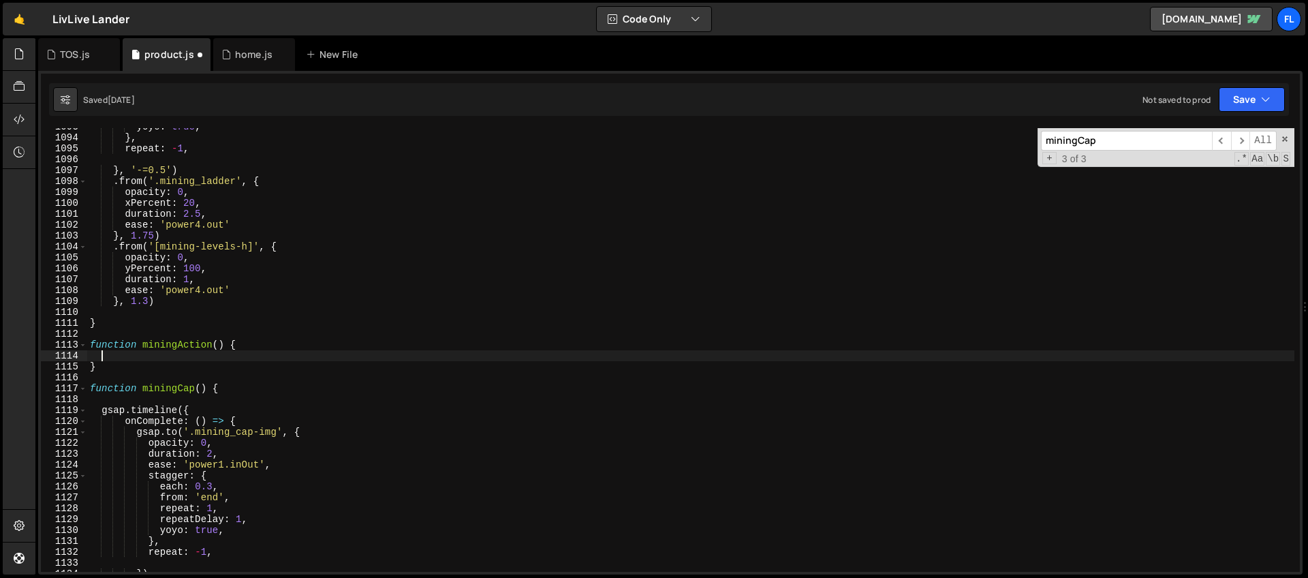
paste textarea "miningCap"
type textarea "m"
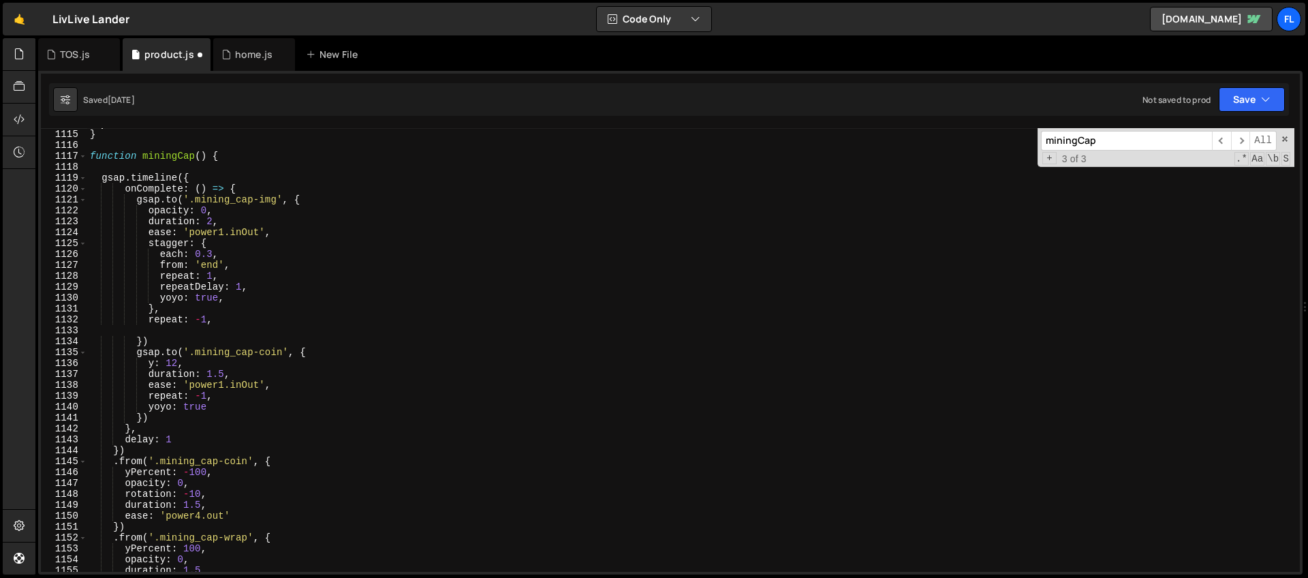
scroll to position [12083, 0]
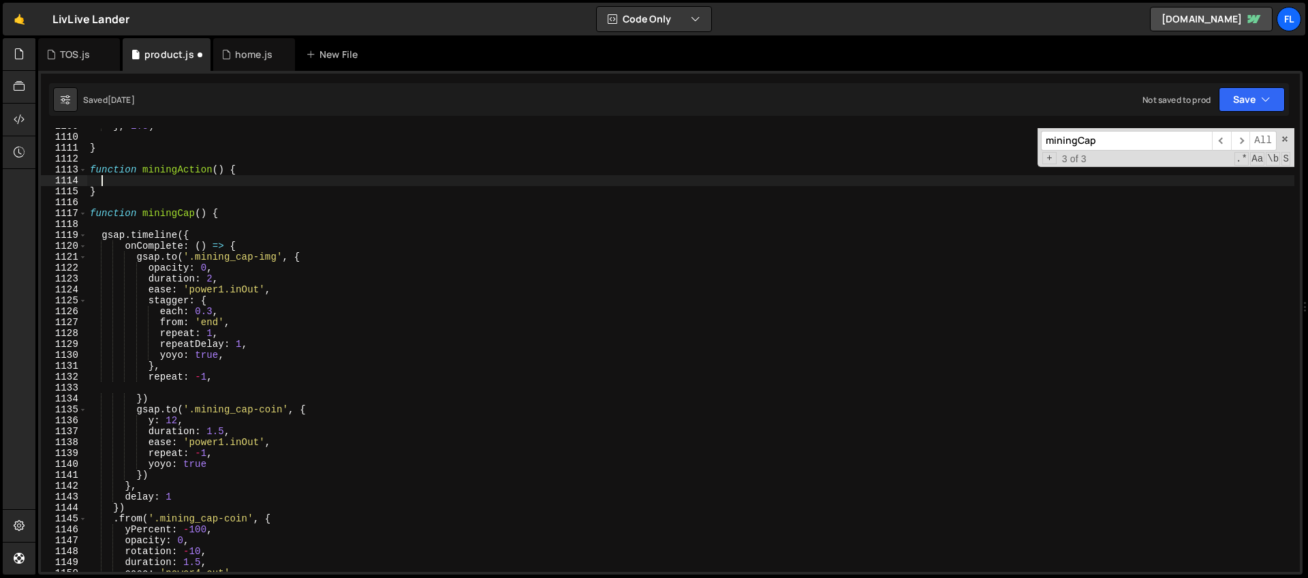
click at [201, 235] on div "} , 1.3 ) } function miningAction ( ) { } function miningCap ( ) { gsap . timel…" at bounding box center [690, 353] width 1207 height 465
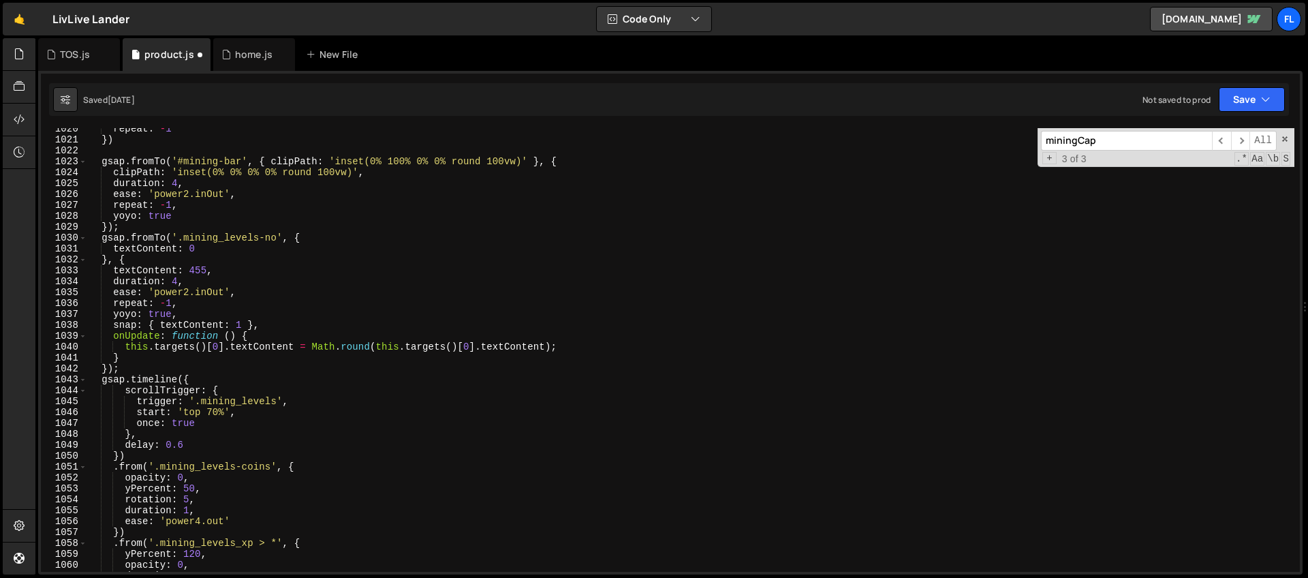
scroll to position [11112, 0]
click at [134, 454] on div "repeat : - 1 }) gsap . fromTo ( '#mining-bar' , { clipPath : 'inset(0% 100% 0% …" at bounding box center [690, 354] width 1207 height 465
click at [198, 376] on div "repeat : - 1 }) gsap . fromTo ( '#mining-bar' , { clipPath : 'inset(0% 100% 0% …" at bounding box center [690, 354] width 1207 height 465
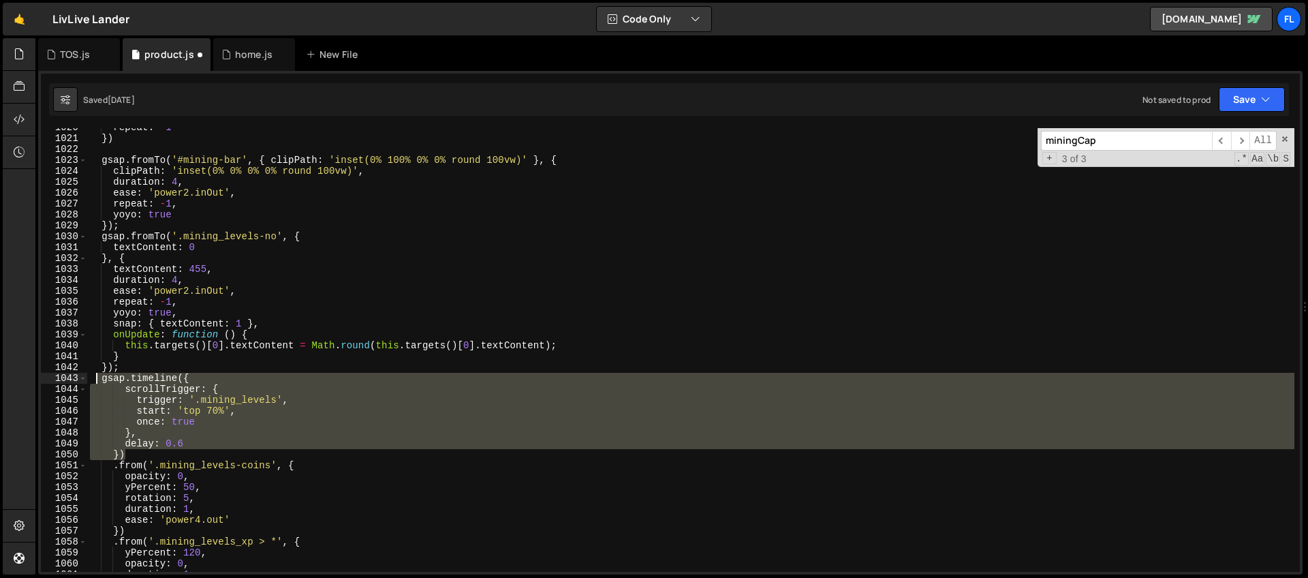
drag, startPoint x: 132, startPoint y: 452, endPoint x: 97, endPoint y: 382, distance: 78.3
click at [97, 382] on div "repeat : - 1 }) gsap . fromTo ( '#mining-bar' , { clipPath : 'inset(0% 100% 0% …" at bounding box center [690, 354] width 1207 height 465
type textarea "gsap.timeline({ scrollTrigger: {"
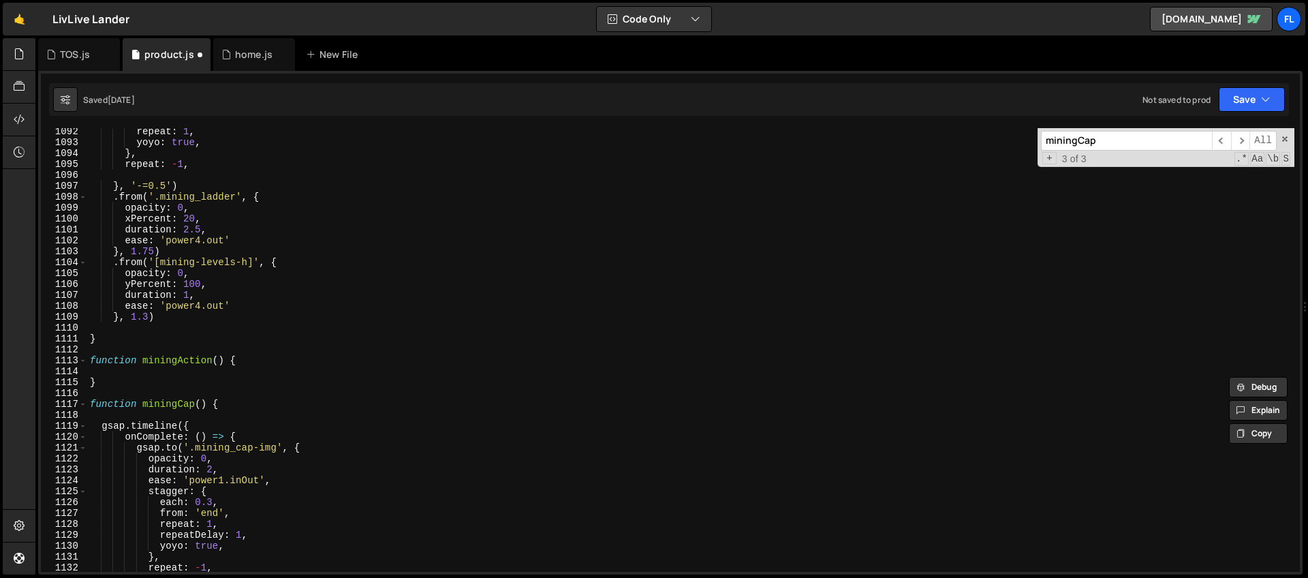
scroll to position [11892, 0]
click at [147, 369] on div "repeat : 1 , yoyo : true , } , repeat : - 1 , } , '-=0.5' ) . from ( '.mining_l…" at bounding box center [690, 358] width 1207 height 465
paste textarea "})"
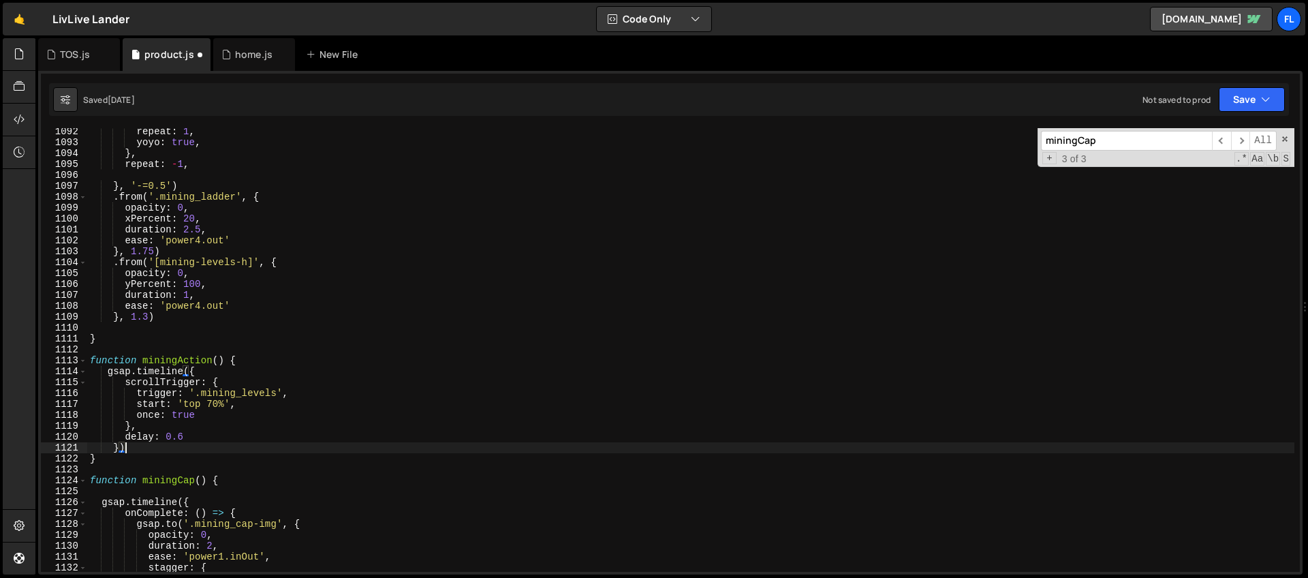
click at [277, 393] on div "repeat : 1 , yoyo : true , } , repeat : - 1 , } , '-=0.5' ) . from ( '.mining_l…" at bounding box center [690, 358] width 1207 height 465
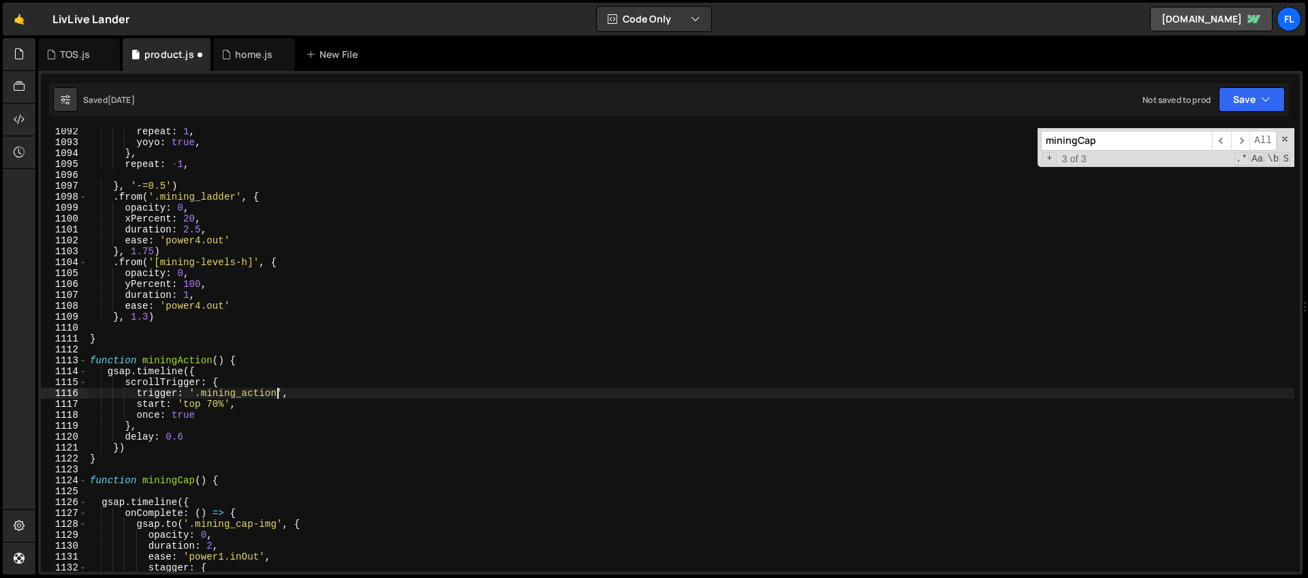
scroll to position [0, 13]
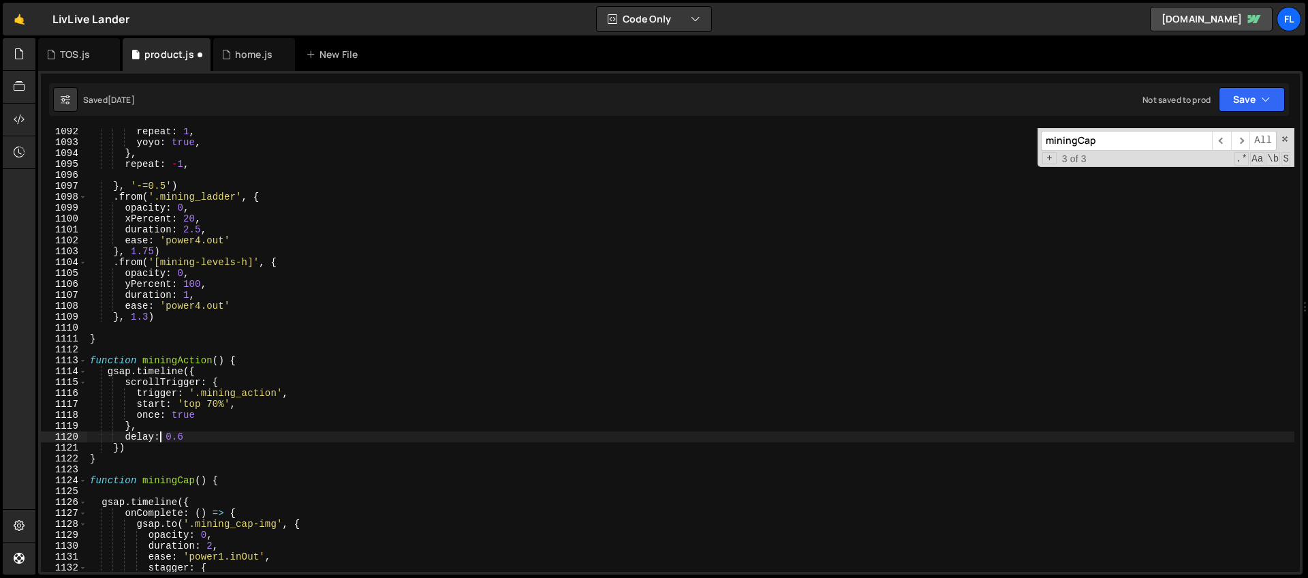
click at [163, 439] on div "repeat : 1 , yoyo : true , } , repeat : - 1 , } , '-=0.5' ) . from ( '.mining_l…" at bounding box center [690, 358] width 1207 height 465
click at [176, 456] on div "repeat : 1 , yoyo : true , } , repeat : - 1 , } , '-=0.5' ) . from ( '.mining_l…" at bounding box center [690, 358] width 1207 height 465
click at [137, 454] on div "repeat : 1 , yoyo : true , } , repeat : - 1 , } , '-=0.5' ) . from ( '.mining_l…" at bounding box center [690, 358] width 1207 height 465
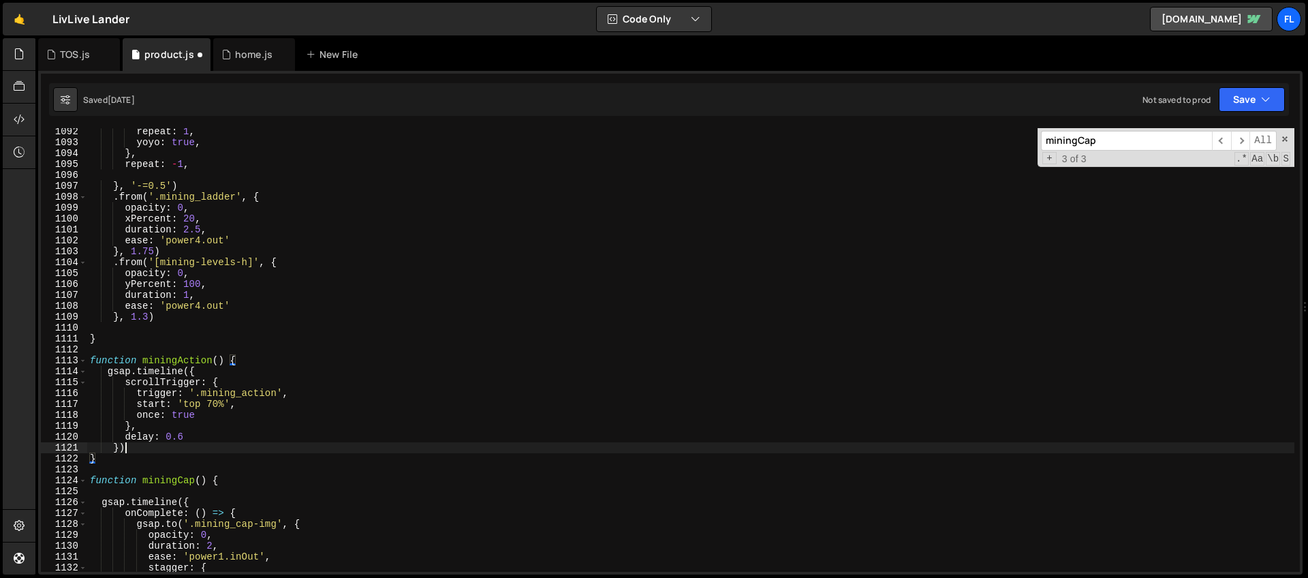
click at [137, 450] on div "repeat : 1 , yoyo : true , } , repeat : - 1 , } , '-=0.5' ) . from ( '.mining_l…" at bounding box center [690, 358] width 1207 height 465
type textarea "})"
paste textarea "action_lama')"
click at [229, 461] on div "repeat : 1 , yoyo : true , } , repeat : - 1 , } , '-=0.5' ) . from ( '.mining_l…" at bounding box center [690, 358] width 1207 height 465
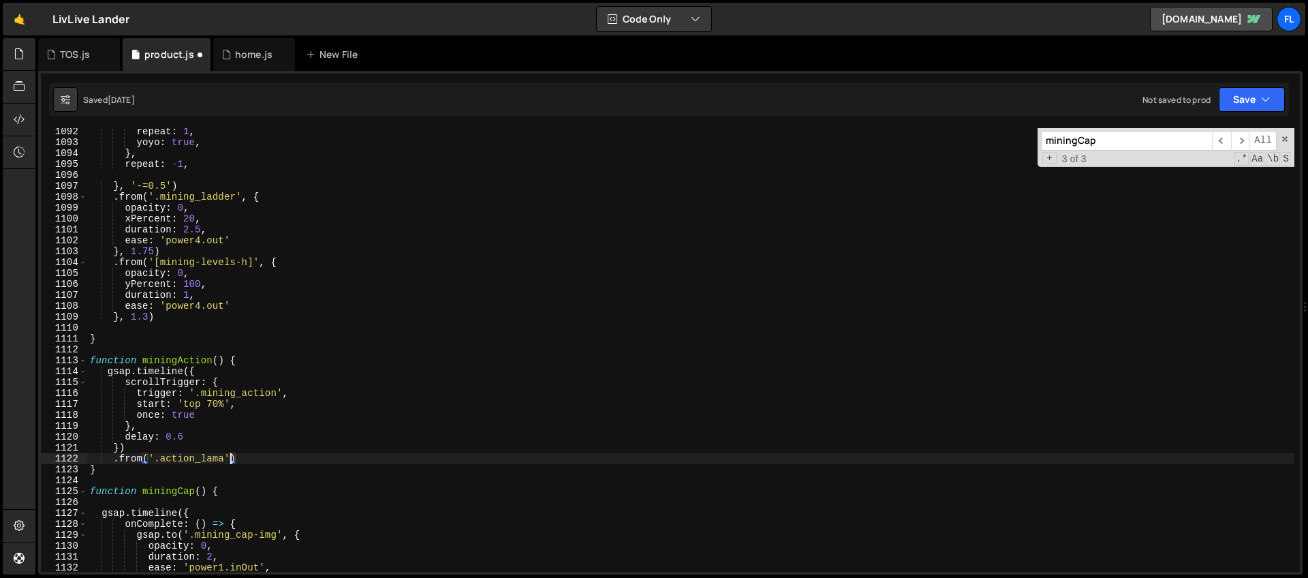
scroll to position [0, 10]
type textarea ".from('.action_lama', {)"
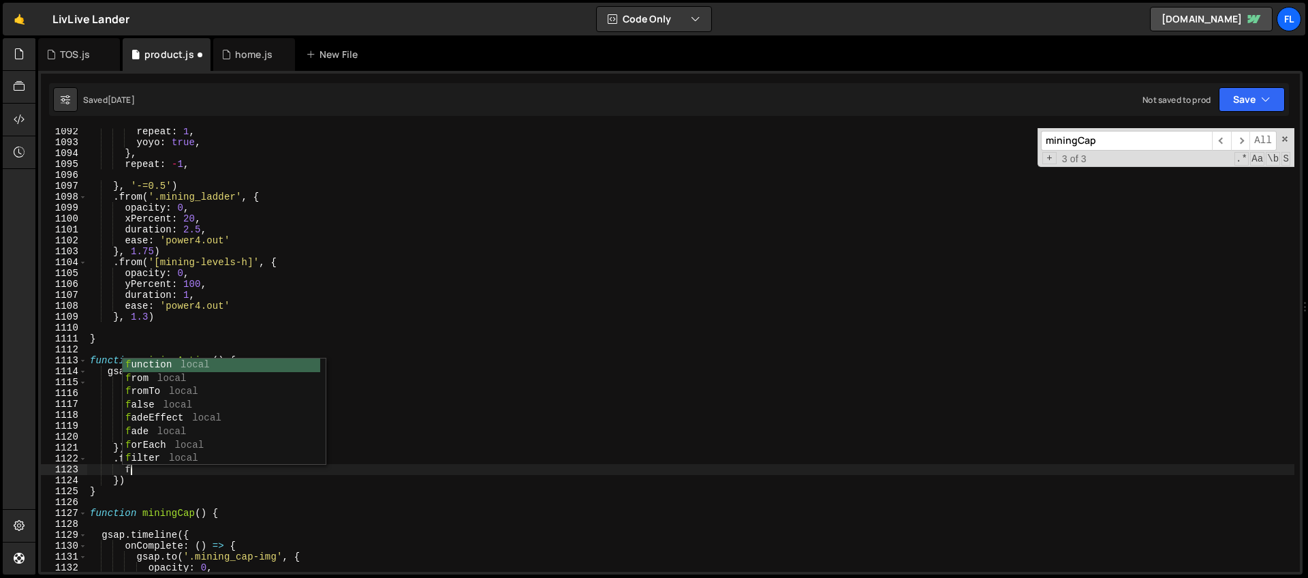
scroll to position [0, 3]
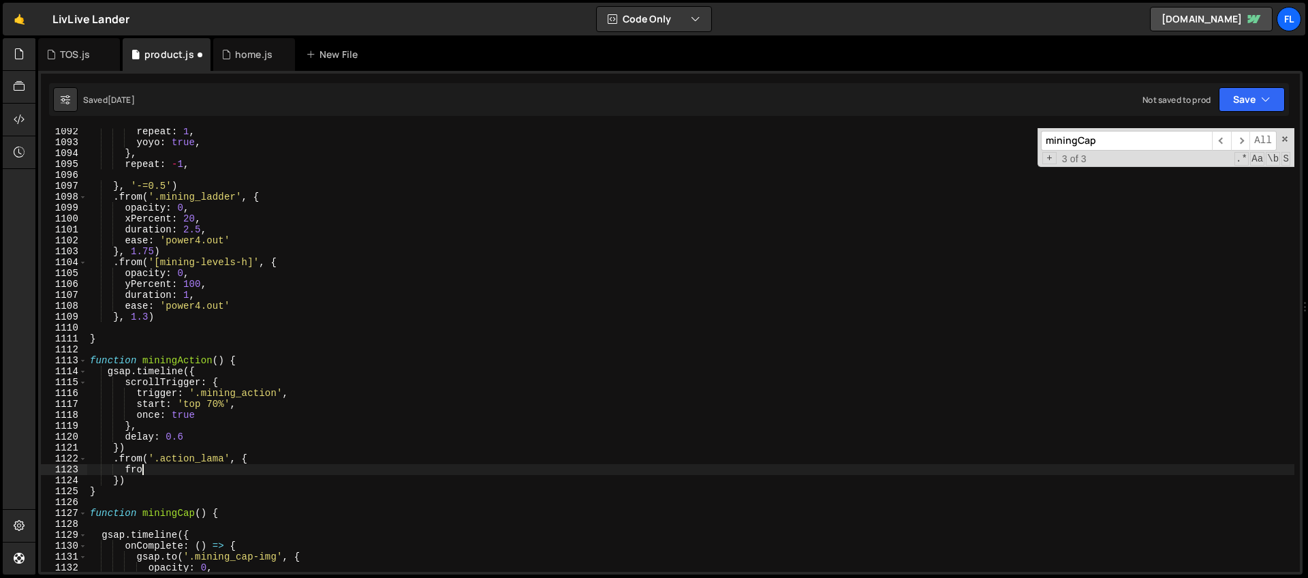
type textarea "f"
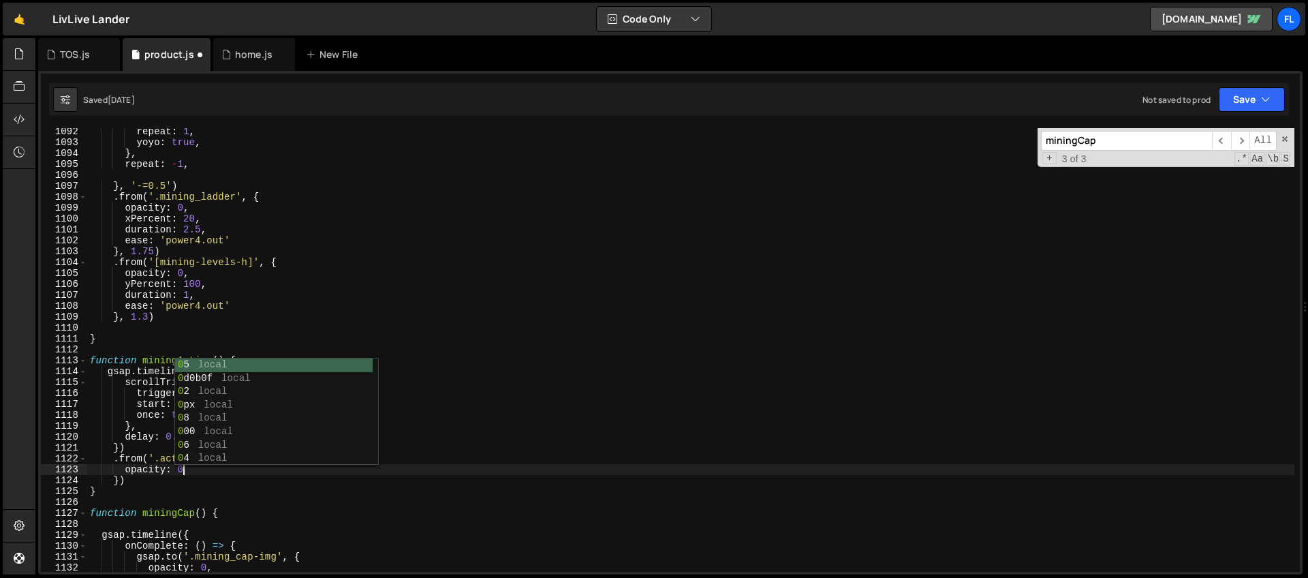
type textarea "opacity: 0,"
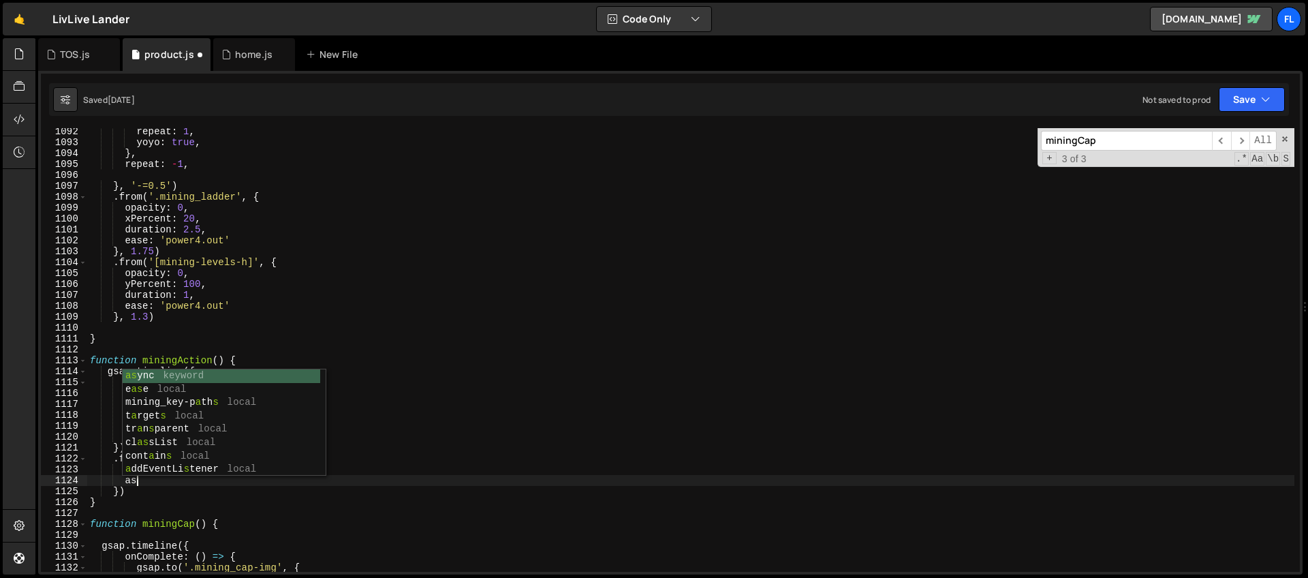
type textarea "a"
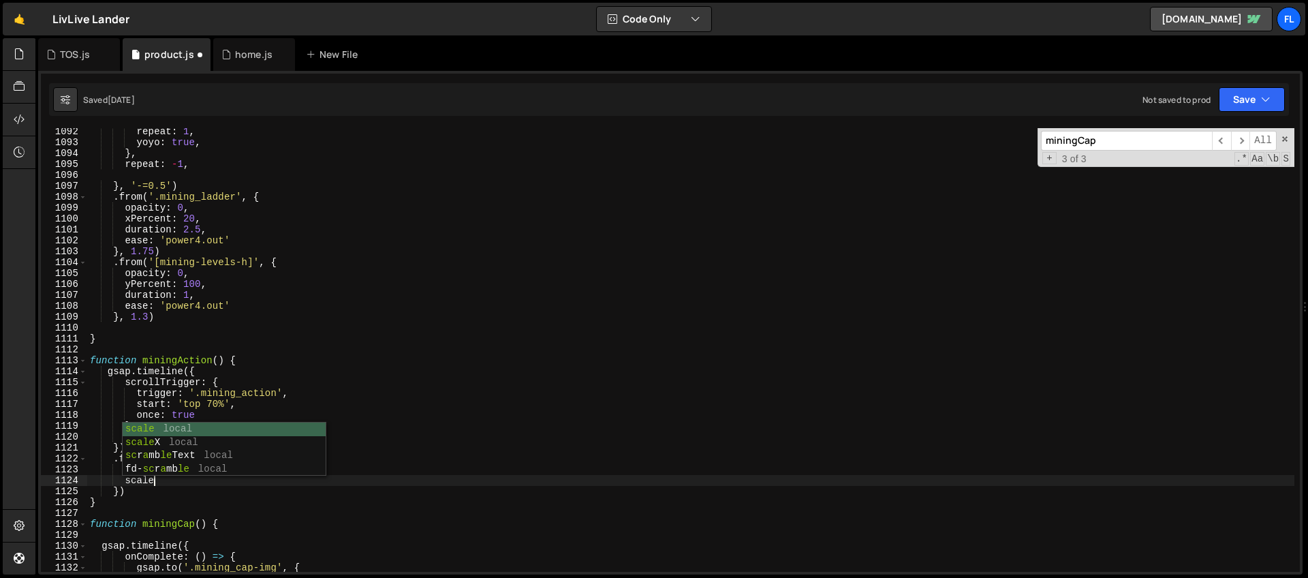
scroll to position [0, 4]
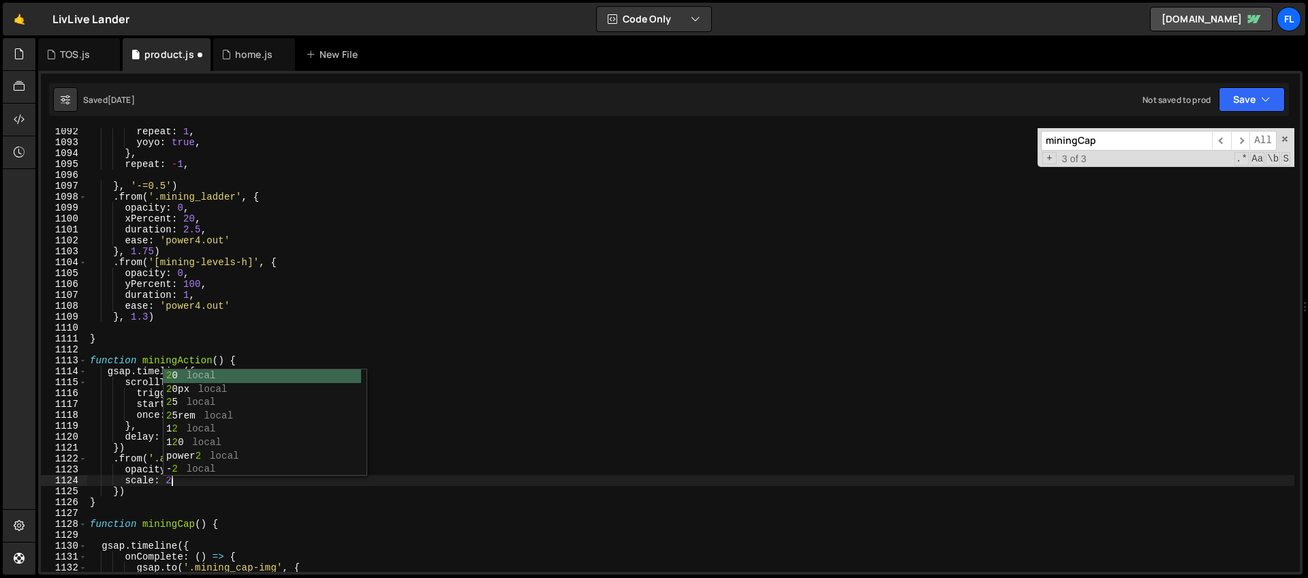
type textarea "scale: 2,"
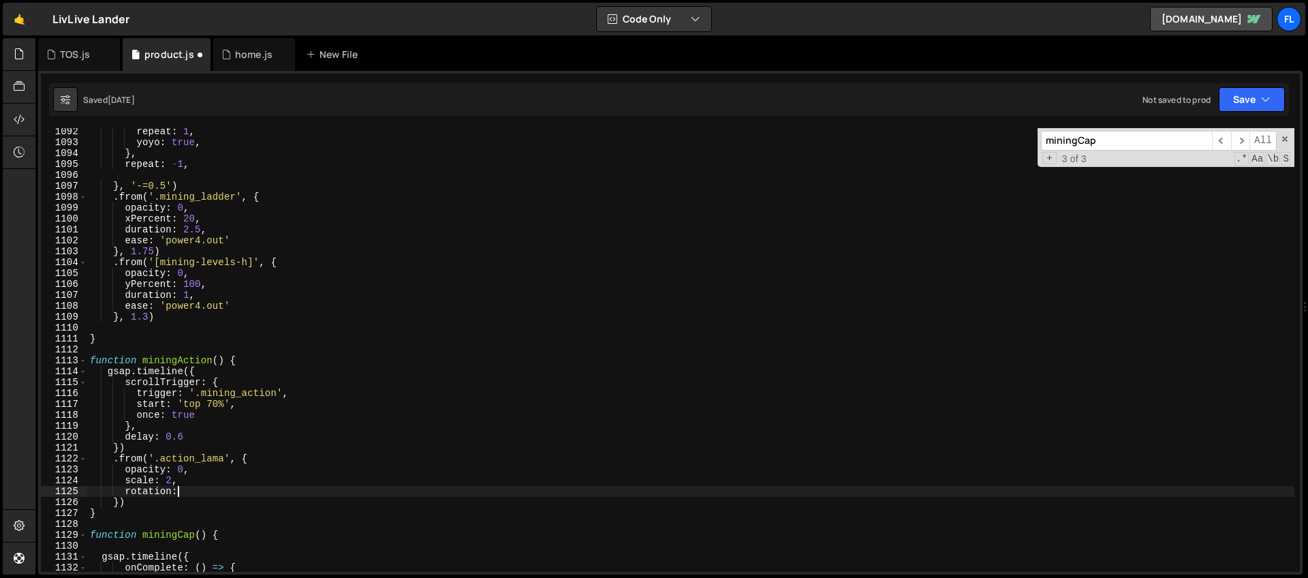
scroll to position [0, 5]
type textarea "rotation: 5,"
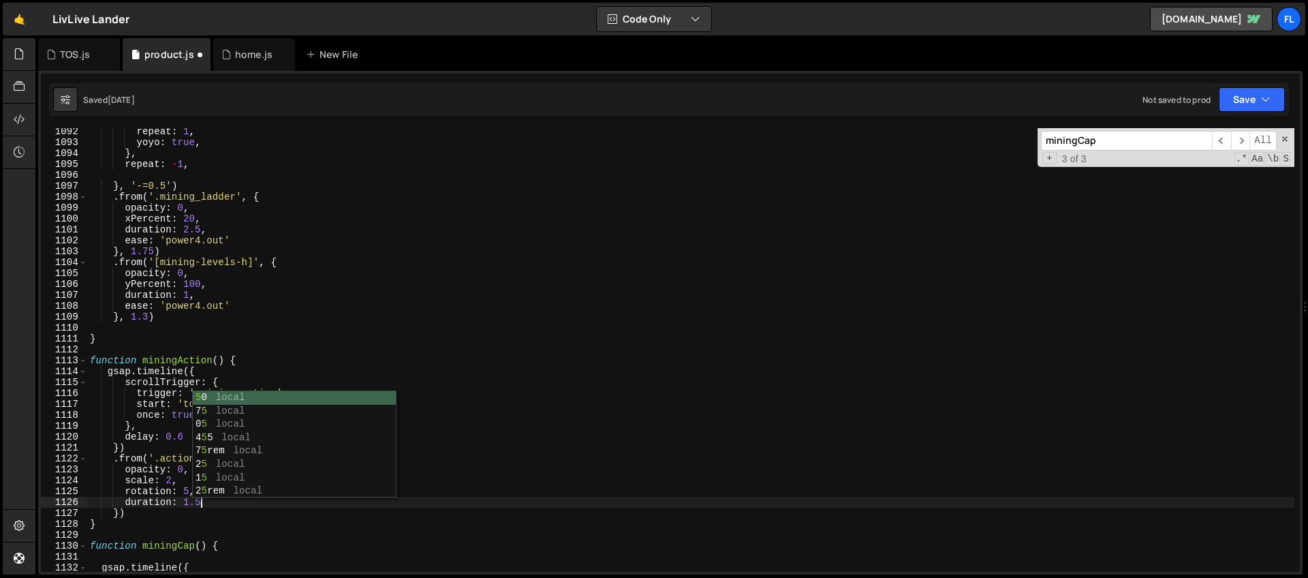
type textarea "duration: 1.5,"
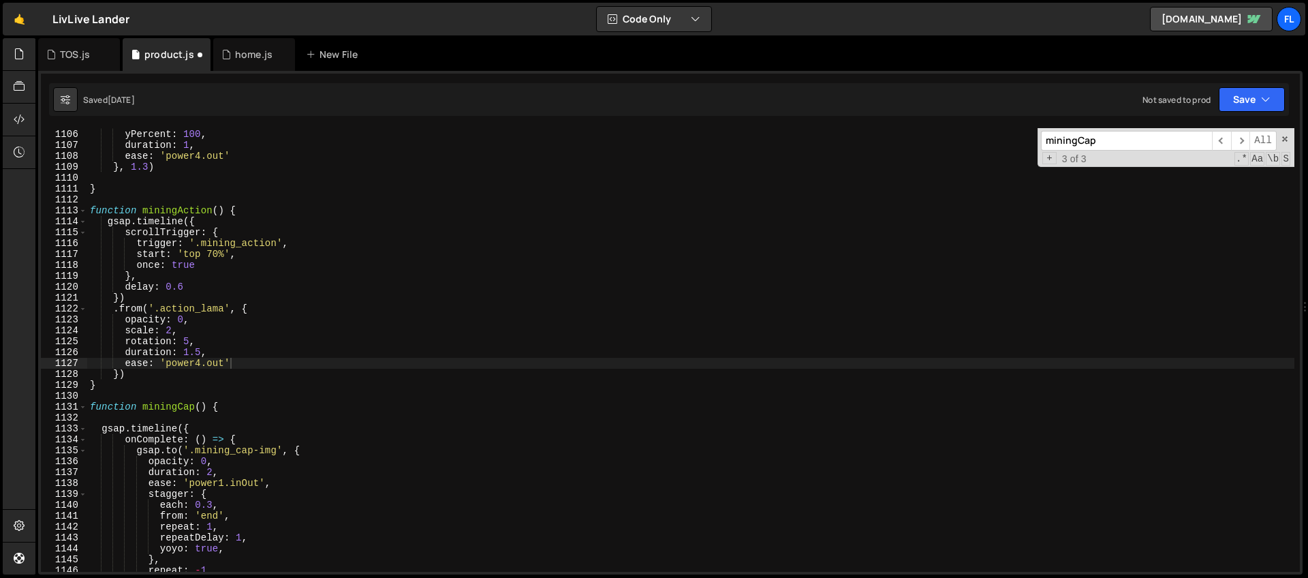
scroll to position [0, 9]
click at [142, 373] on div "opacity : 0 , yPercent : 100 , duration : 1 , ease : 'power4.out' } , 1.3 ) } f…" at bounding box center [690, 350] width 1207 height 465
type textarea "})"
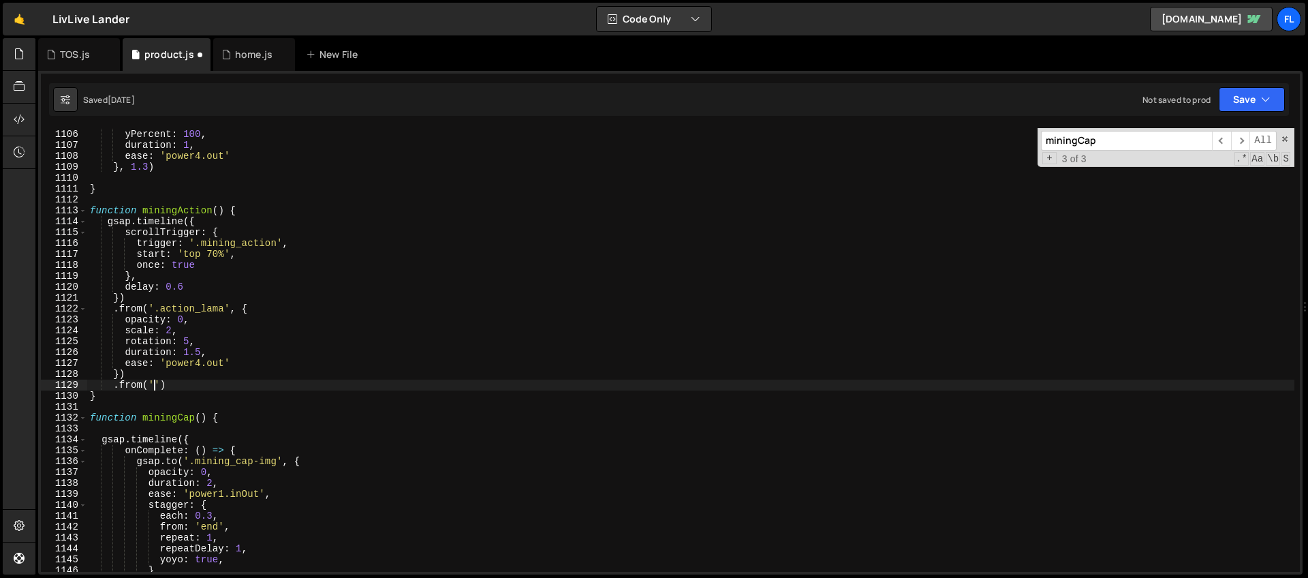
scroll to position [0, 4]
paste textarea "action_rise-band')"
type textarea ".from('.action_rise-band', {')"
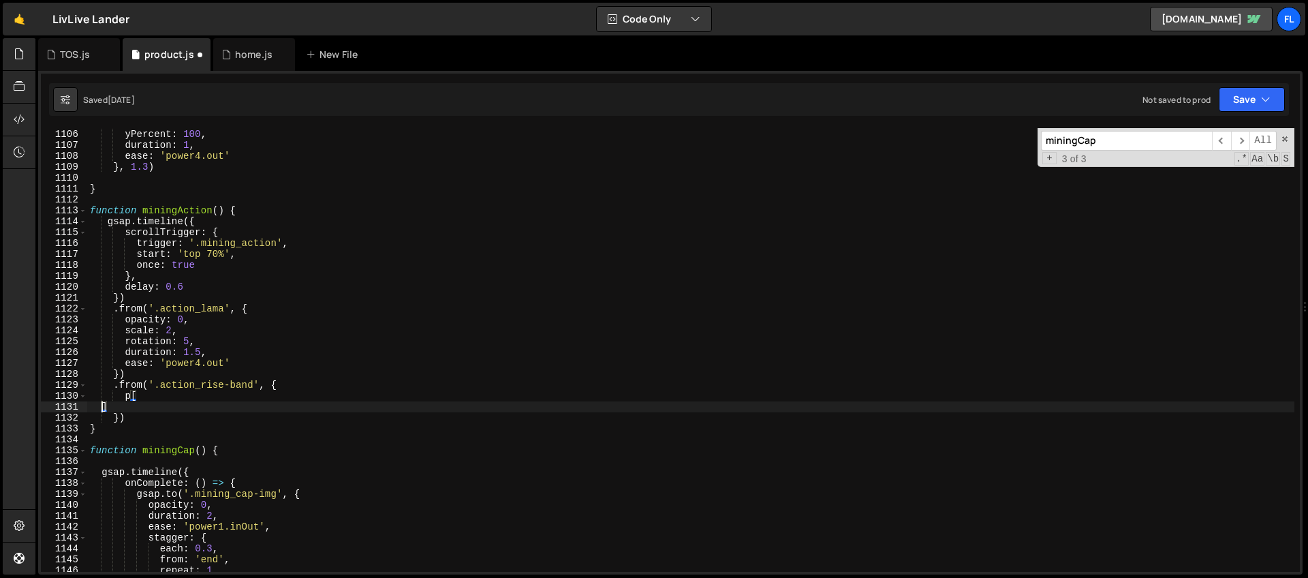
scroll to position [0, 0]
type textarea "p"
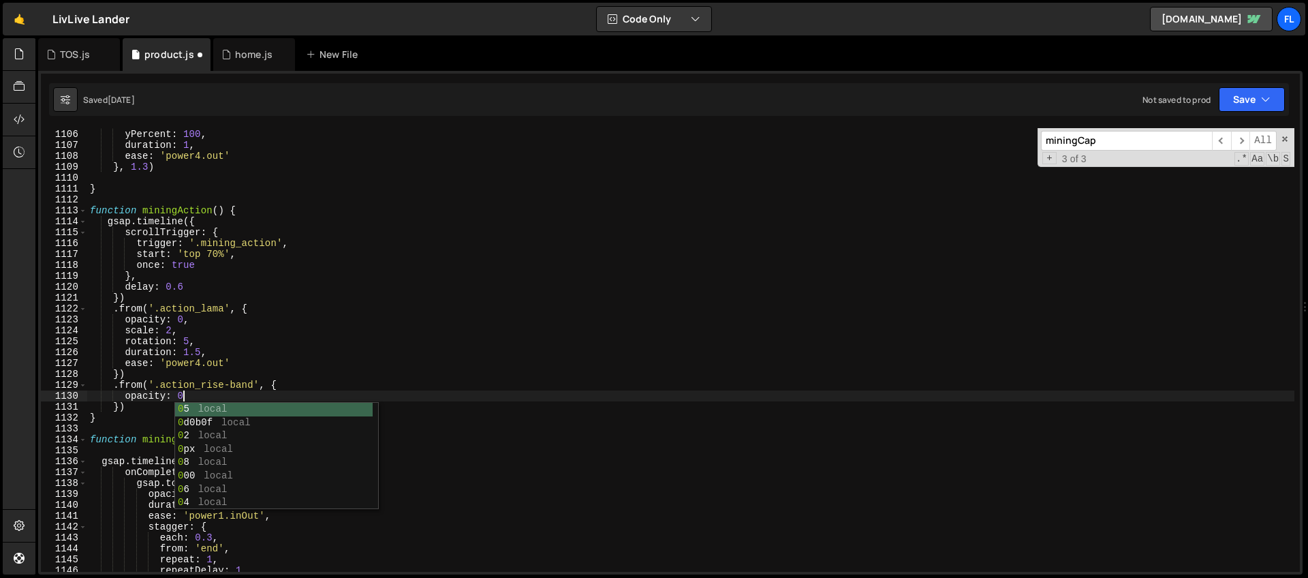
type textarea "opacity: 0,"
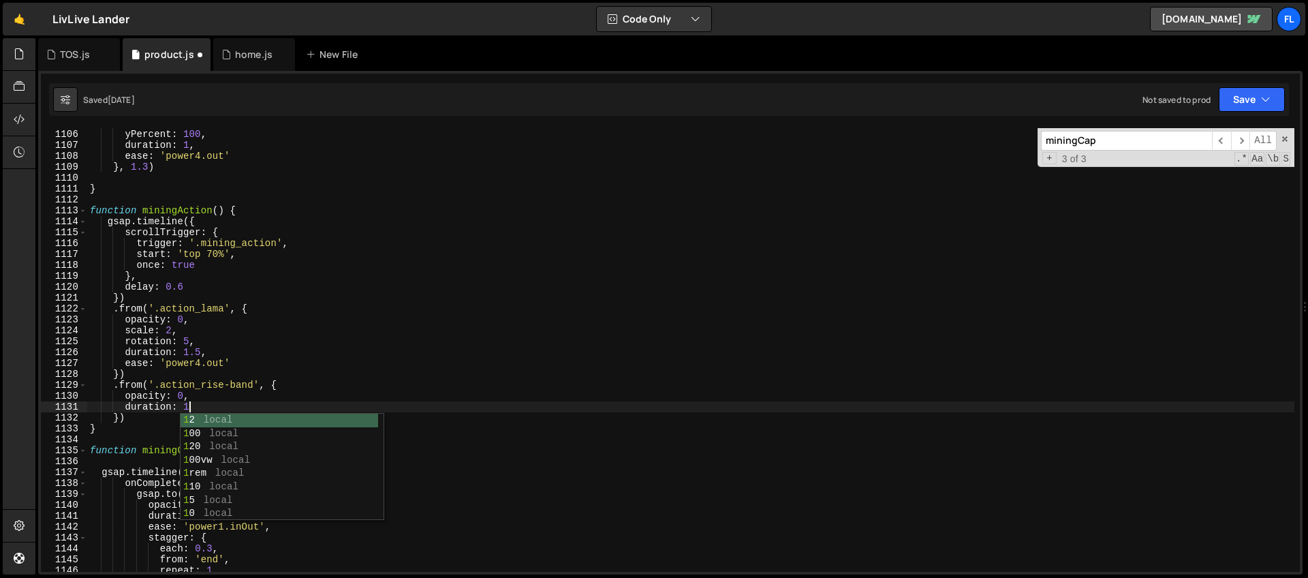
type textarea "duration: 1,"
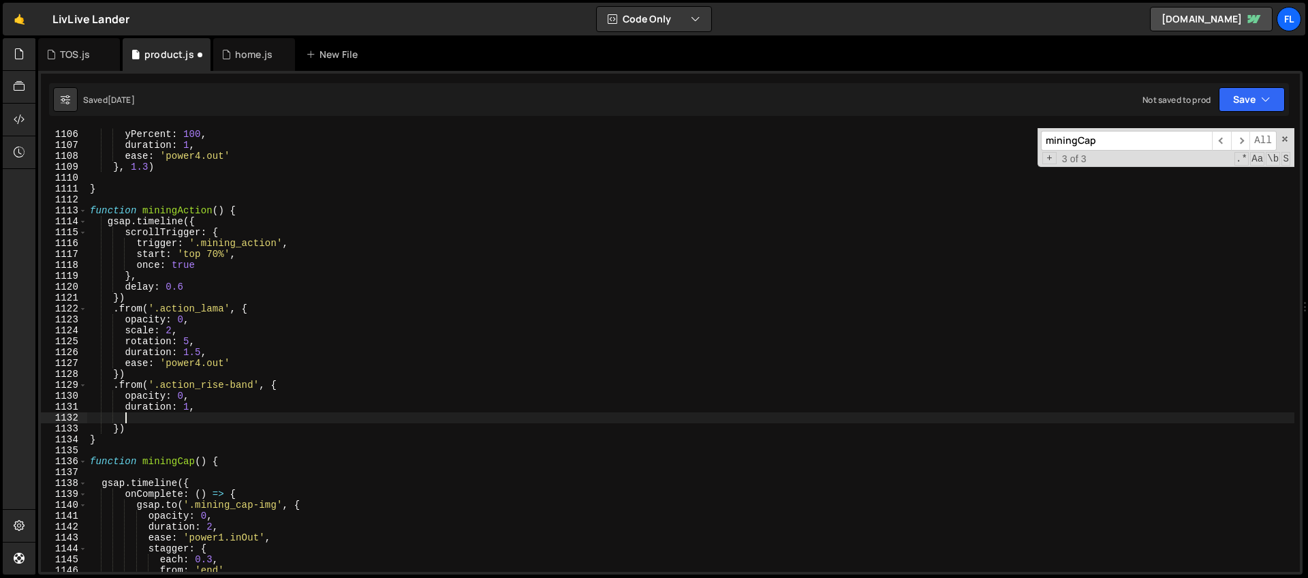
type textarea "d"
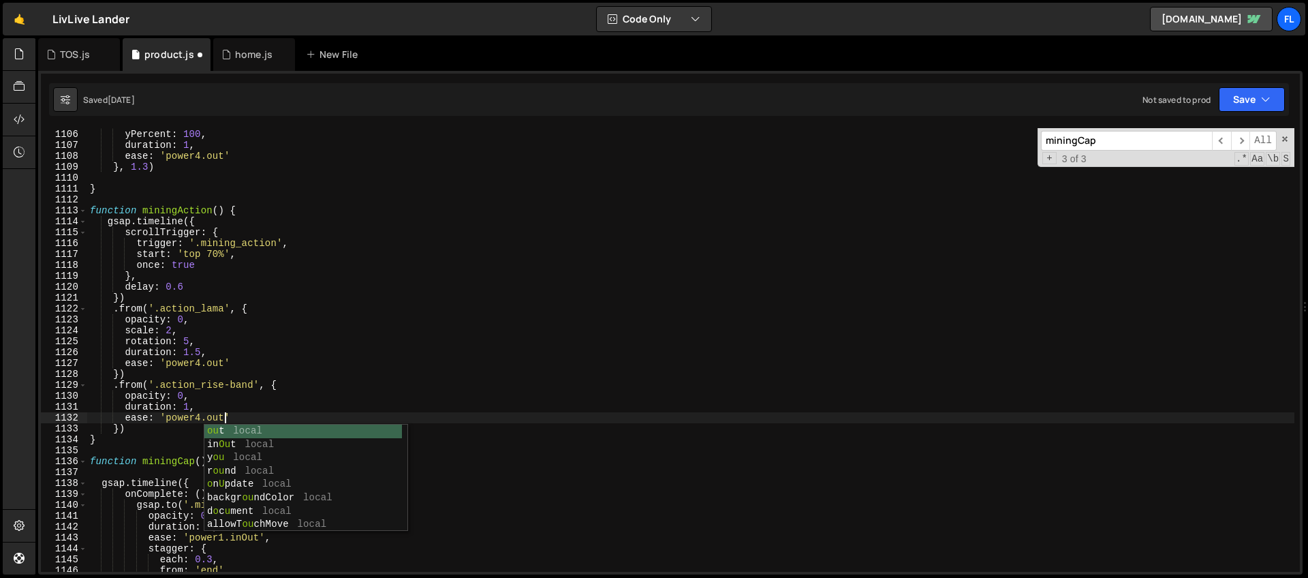
scroll to position [0, 9]
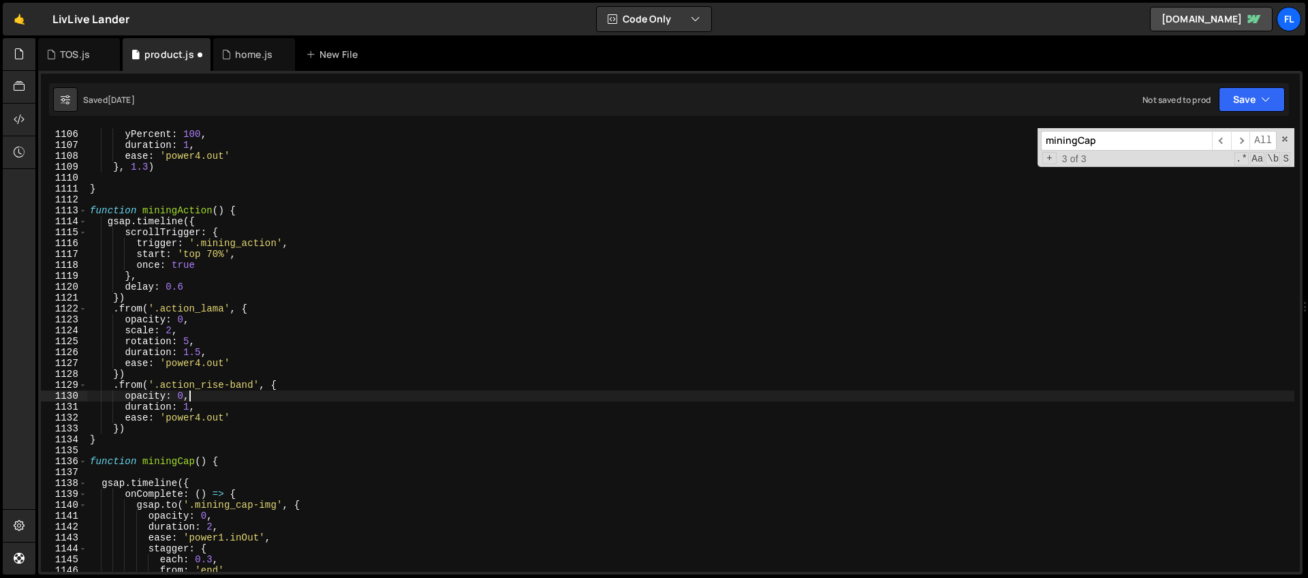
click at [212, 396] on div "opacity : 0 , yPercent : 100 , duration : 1 , ease : 'power4.out' } , 1.3 ) } f…" at bounding box center [690, 350] width 1207 height 465
type textarea "opacity: 0,"
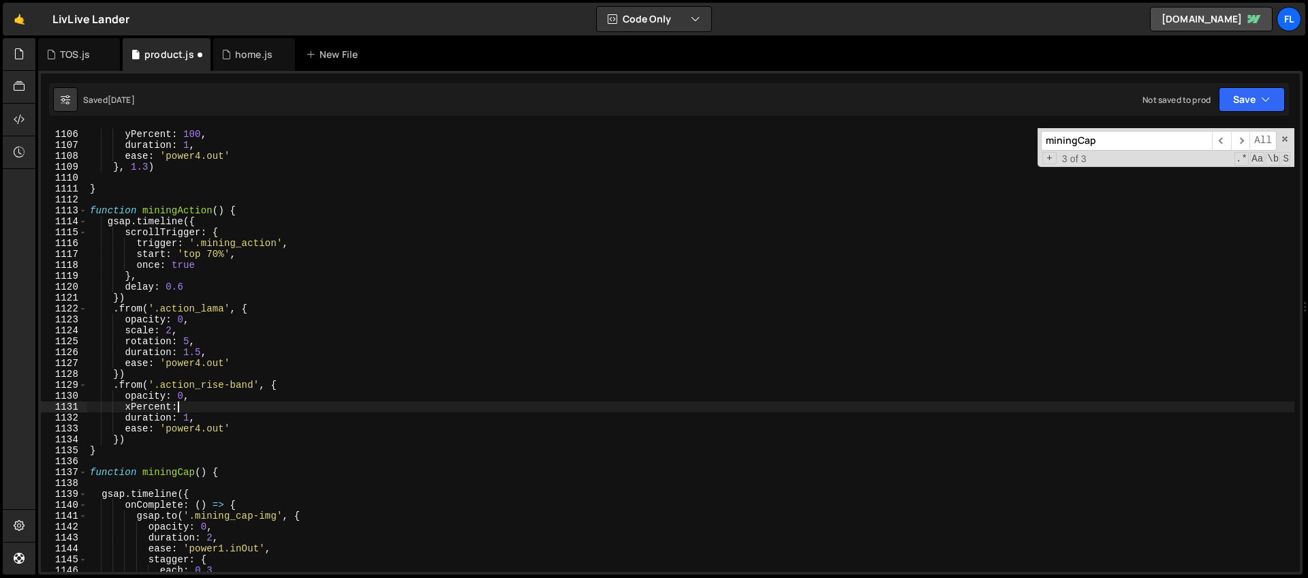
scroll to position [0, 5]
type textarea "xPercent: -100,"
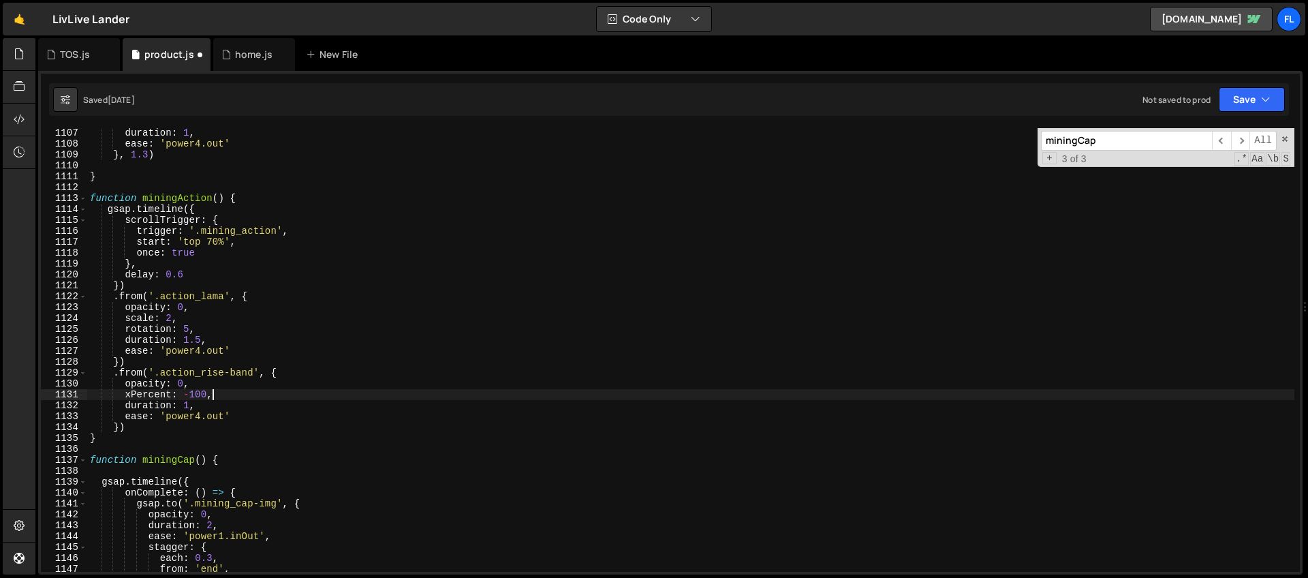
click at [120, 427] on div "duration : 1 , ease : 'power4.out' } , 1.3 ) } function miningAction ( ) { gsap…" at bounding box center [690, 359] width 1207 height 465
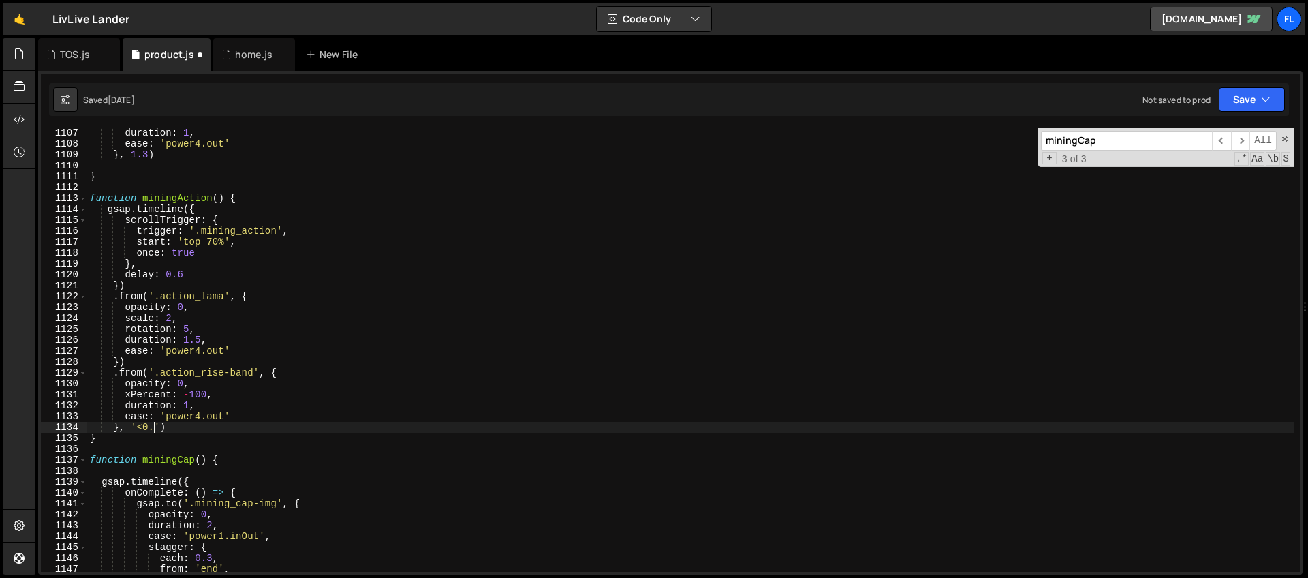
scroll to position [0, 5]
click at [181, 414] on div "duration : 1 , ease : 'power4.out' } , 1.3 ) } function miningAction ( ) { gsap…" at bounding box center [690, 359] width 1207 height 465
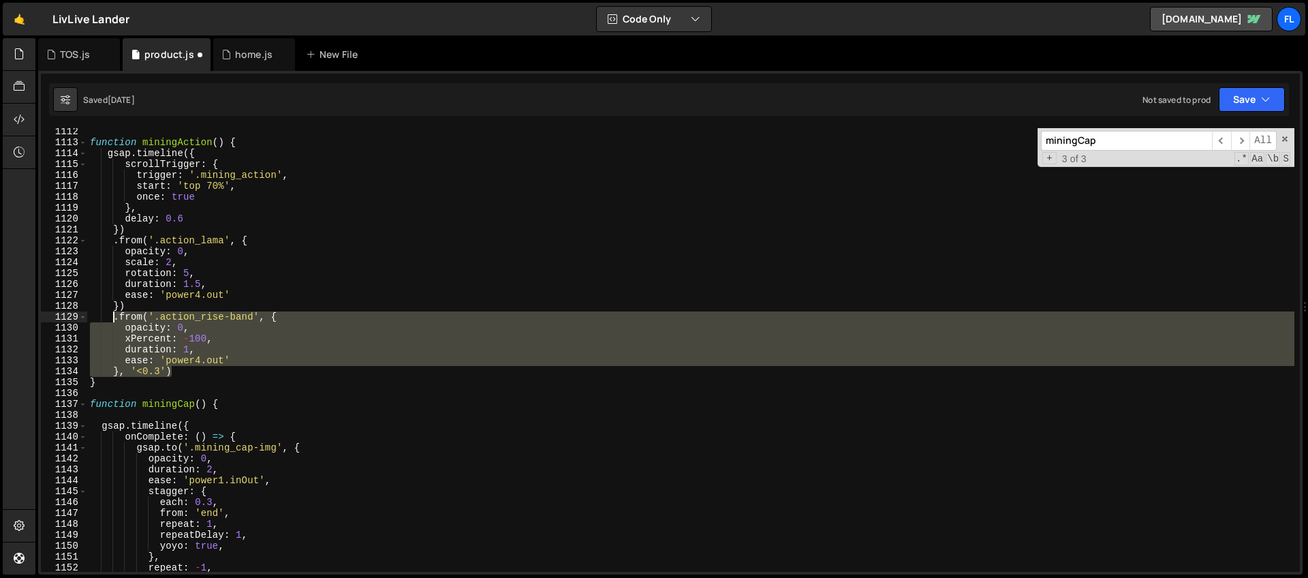
drag, startPoint x: 177, startPoint y: 371, endPoint x: 112, endPoint y: 316, distance: 85.6
click at [112, 316] on div "function miningAction ( ) { gsap . timeline ({ scrollTrigger : { trigger : '.mi…" at bounding box center [690, 358] width 1207 height 465
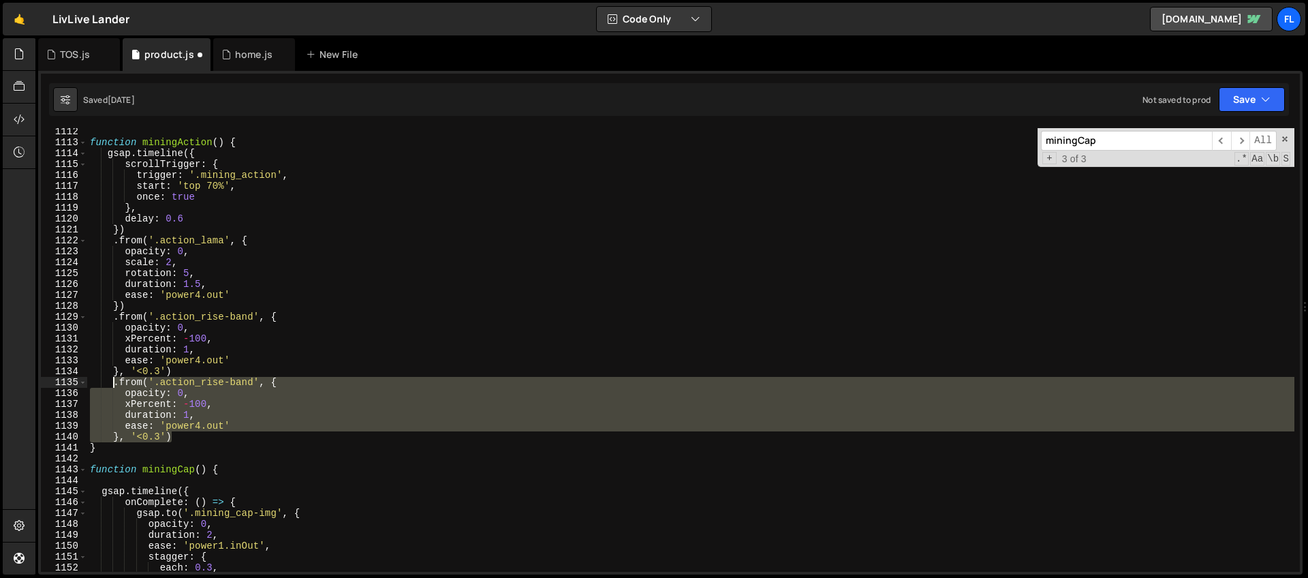
click at [232, 379] on div "function miningAction ( ) { gsap . timeline ({ scrollTrigger : { trigger : '.mi…" at bounding box center [690, 349] width 1207 height 443
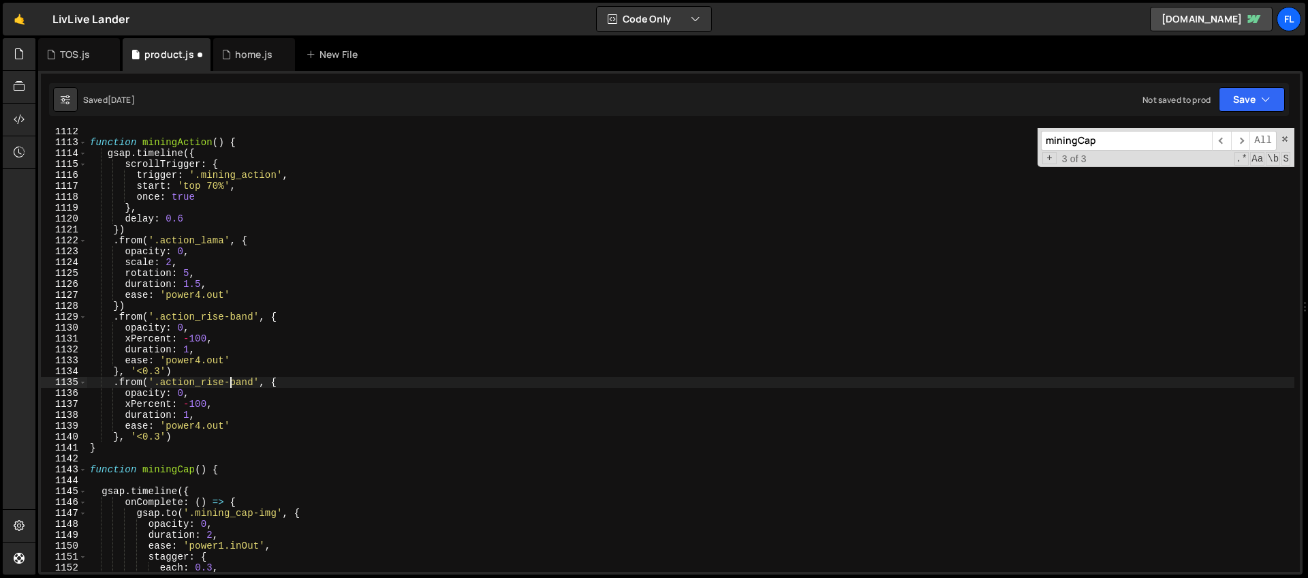
click at [221, 381] on div "function miningAction ( ) { gsap . timeline ({ scrollTrigger : { trigger : '.mi…" at bounding box center [690, 358] width 1207 height 465
click at [223, 379] on div "function miningAction ( ) { gsap . timeline ({ scrollTrigger : { trigger : '.mi…" at bounding box center [690, 358] width 1207 height 465
click at [158, 435] on div "function miningAction ( ) { gsap . timeline ({ scrollTrigger : { trigger : '.mi…" at bounding box center [690, 358] width 1207 height 465
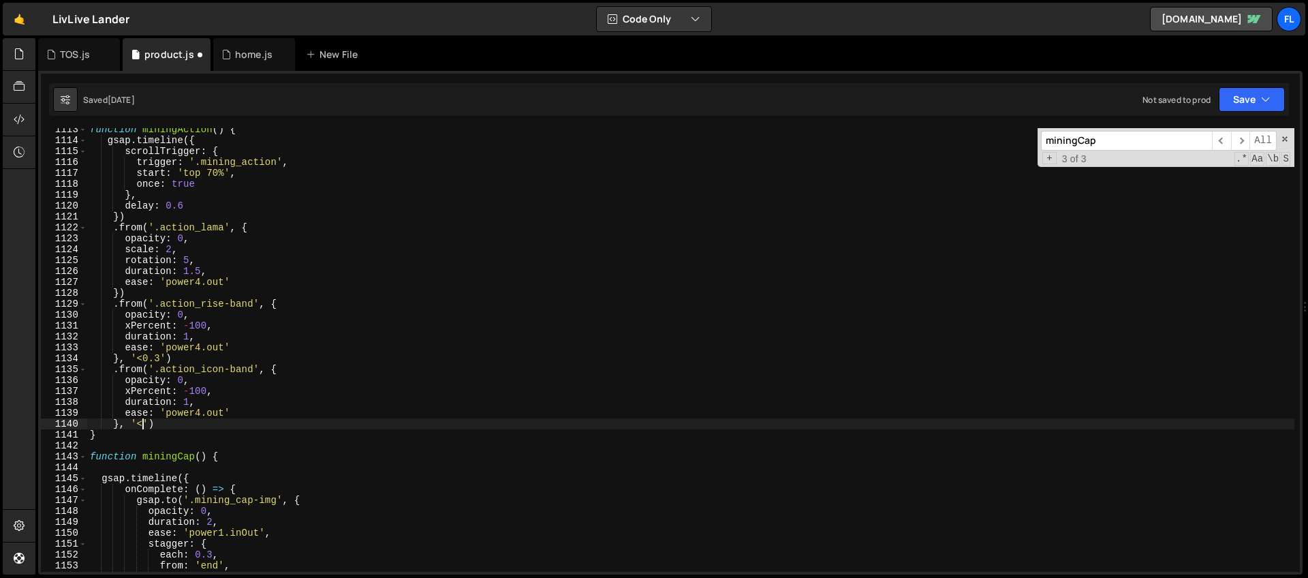
scroll to position [12123, 0]
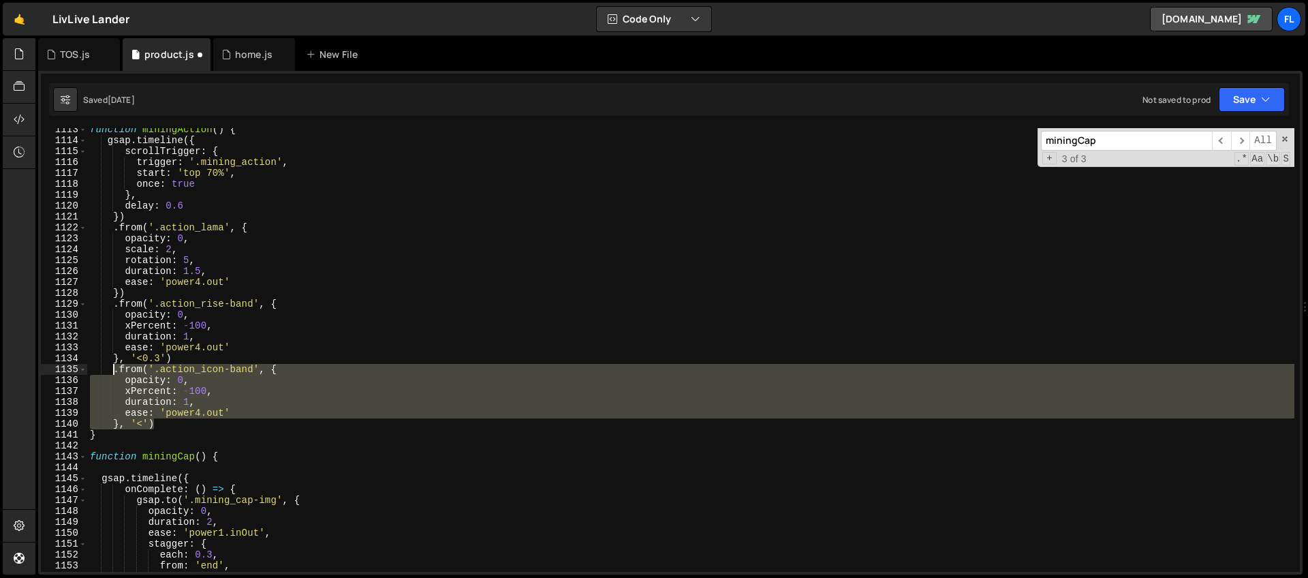
drag, startPoint x: 159, startPoint y: 425, endPoint x: 111, endPoint y: 372, distance: 71.4
click at [111, 372] on div "function miningAction ( ) { gsap . timeline ({ scrollTrigger : { trigger : '.mi…" at bounding box center [690, 356] width 1207 height 465
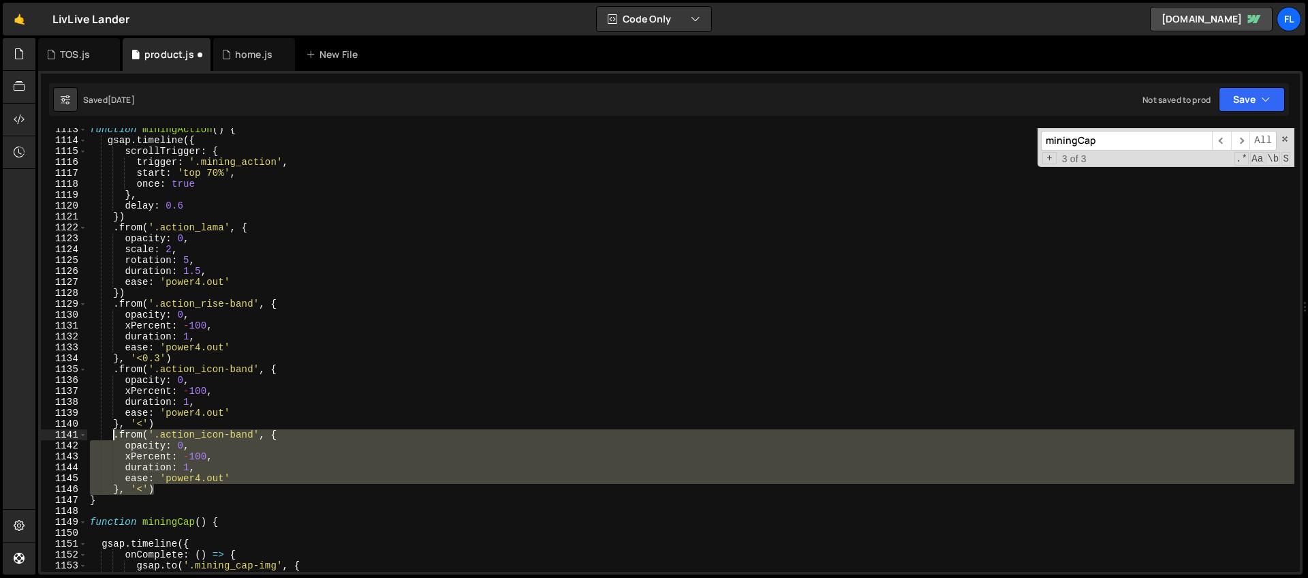
scroll to position [12185, 0]
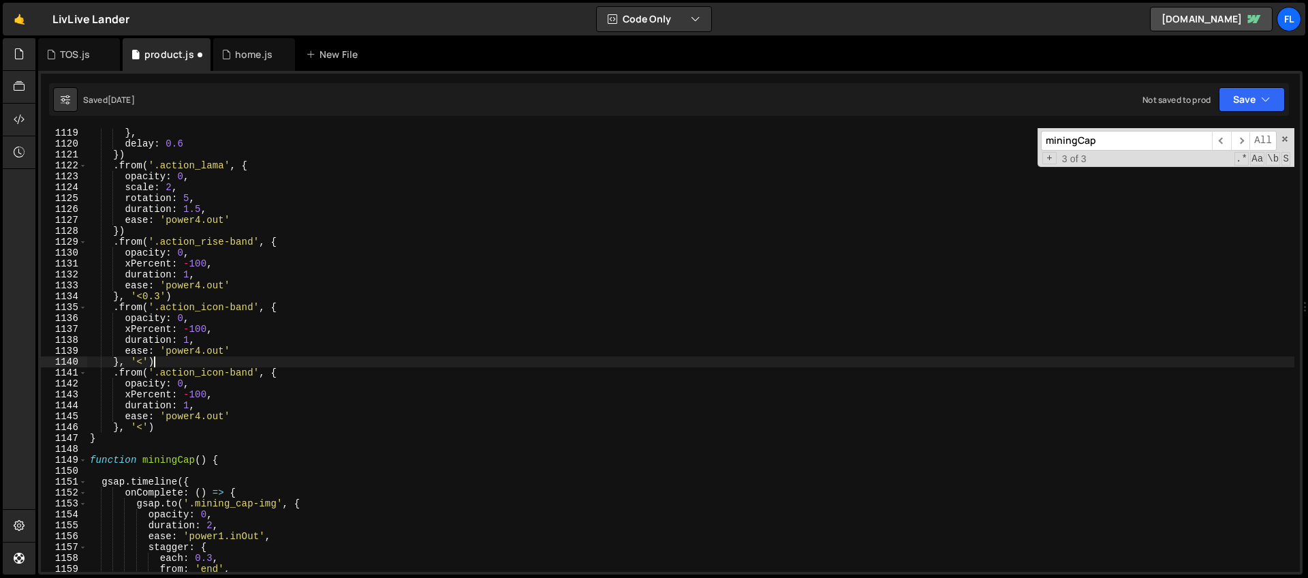
click at [258, 366] on div "} , delay : 0.6 }) . from ( '.action_lama' , { opacity : 0 , scale : 2 , rotati…" at bounding box center [690, 359] width 1207 height 465
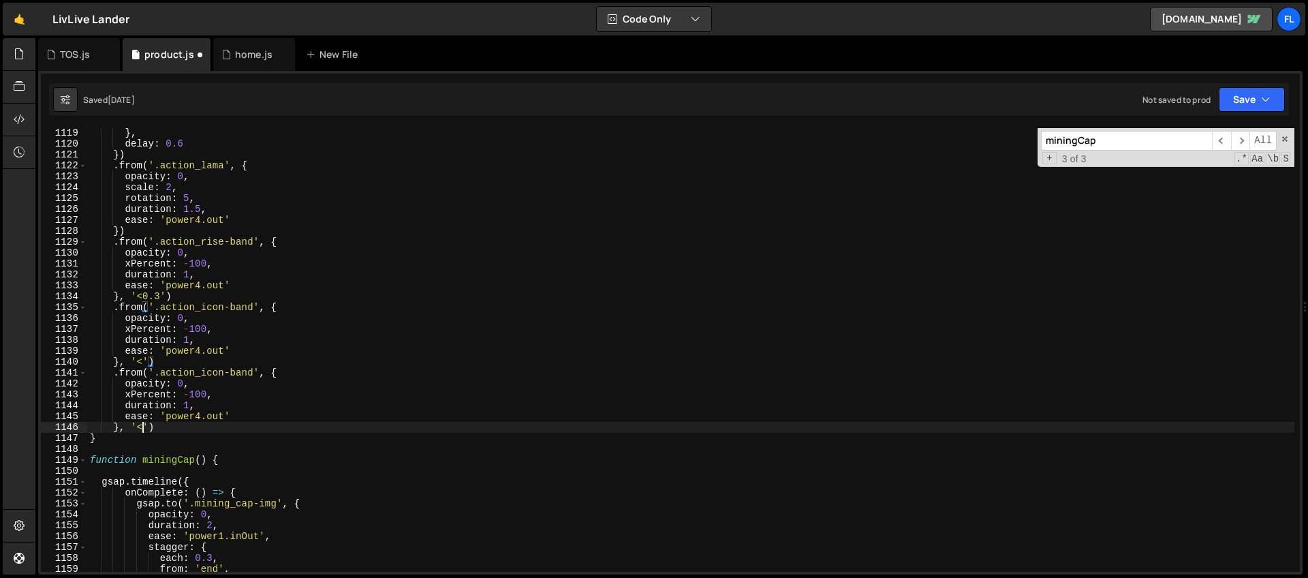
click at [145, 425] on div "} , delay : 0.6 }) . from ( '.action_lama' , { opacity : 0 , scale : 2 , rotati…" at bounding box center [690, 359] width 1207 height 465
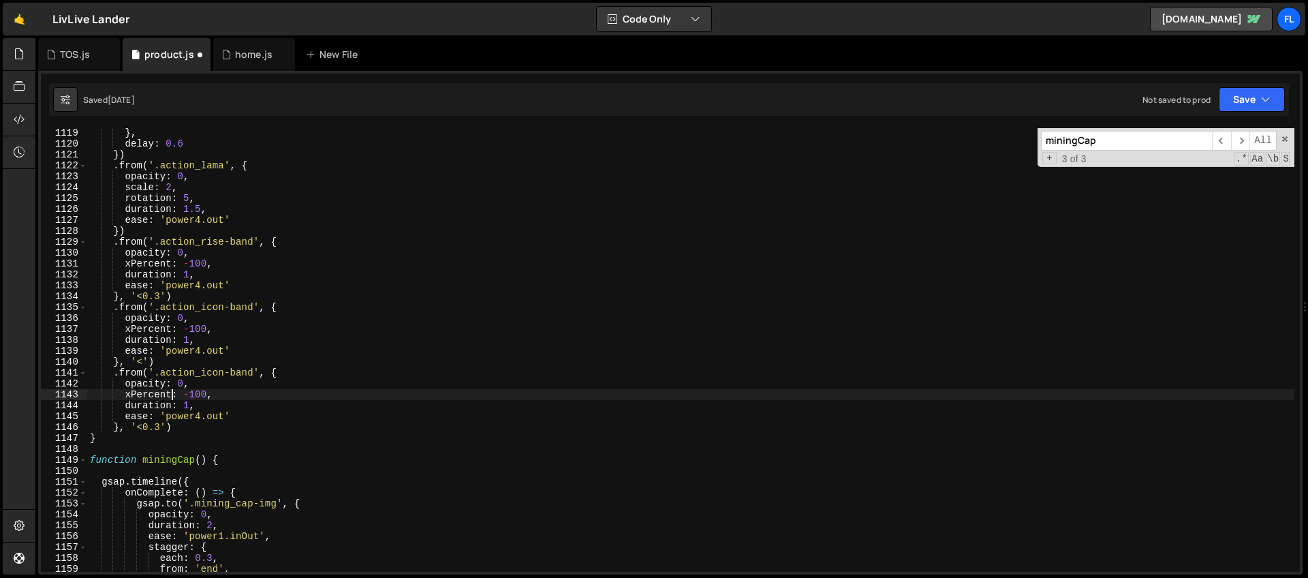
click at [172, 392] on div "} , delay : 0.6 }) . from ( '.action_lama' , { opacity : 0 , scale : 2 , rotati…" at bounding box center [690, 359] width 1207 height 465
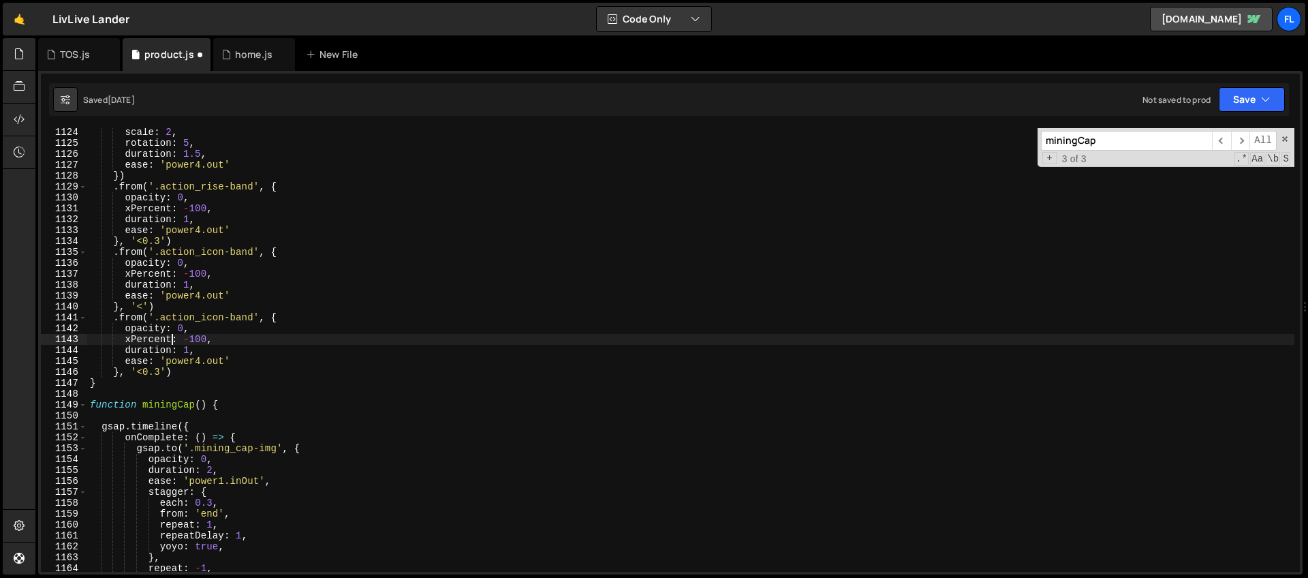
scroll to position [12240, 0]
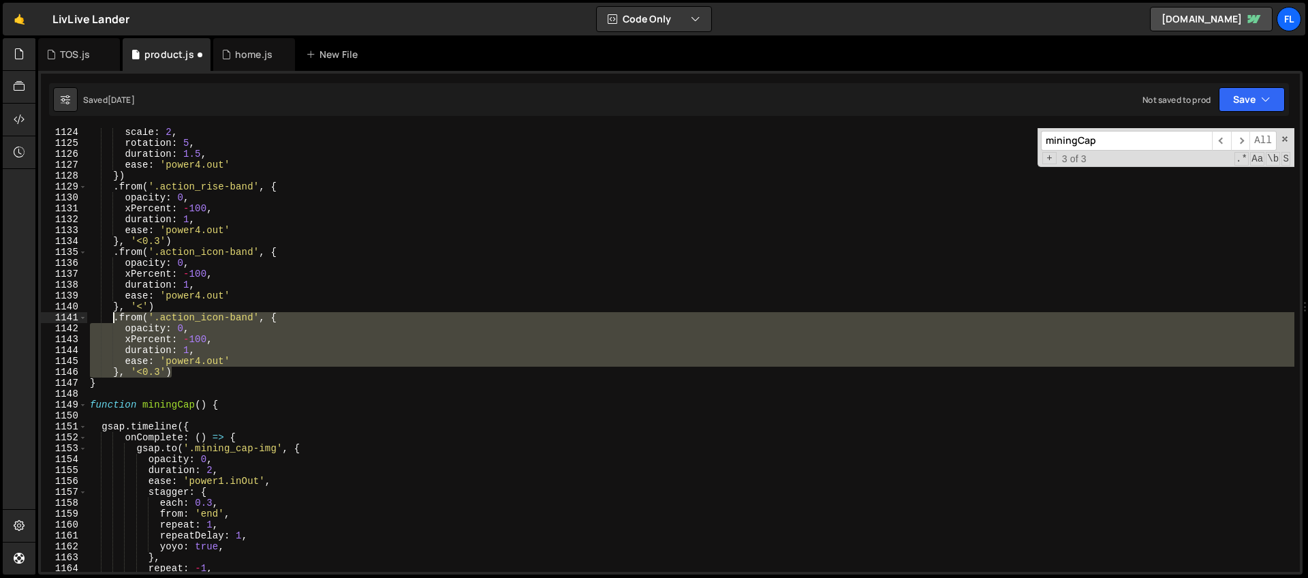
drag, startPoint x: 180, startPoint y: 373, endPoint x: 114, endPoint y: 315, distance: 88.3
click at [114, 315] on div "scale : 2 , rotation : 5 , duration : 1.5 , ease : 'power4.out' }) . from ( '.a…" at bounding box center [690, 359] width 1207 height 465
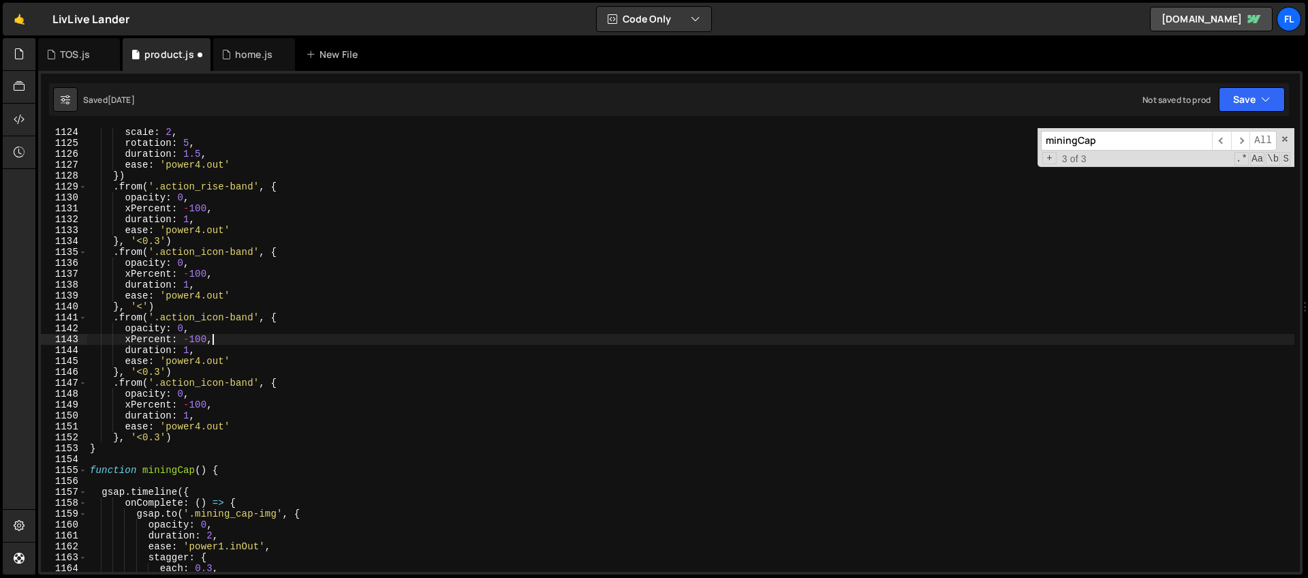
click at [272, 339] on div "scale : 2 , rotation : 5 , duration : 1.5 , ease : 'power4.out' }) . from ( '.a…" at bounding box center [690, 359] width 1207 height 465
click at [1281, 140] on span at bounding box center [1285, 139] width 10 height 10
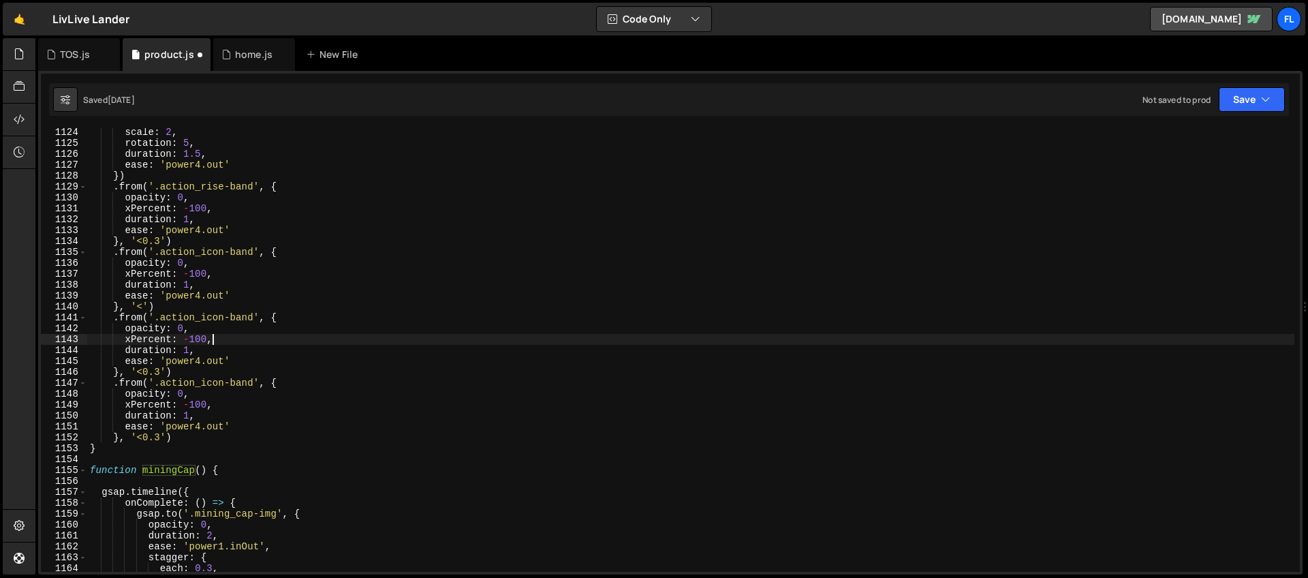
click at [225, 382] on div "scale : 2 , rotation : 5 , duration : 1.5 , ease : 'power4.out' }) . from ( '.a…" at bounding box center [690, 359] width 1207 height 465
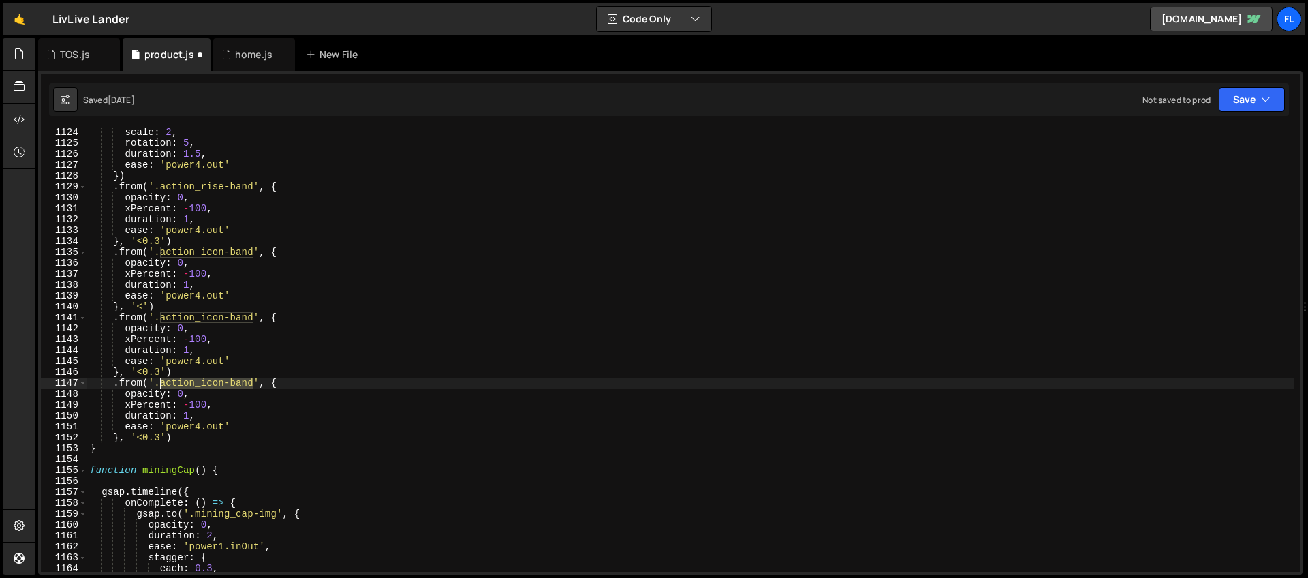
drag, startPoint x: 253, startPoint y: 381, endPoint x: 162, endPoint y: 385, distance: 90.7
click at [162, 385] on div "scale : 2 , rotation : 5 , duration : 1.5 , ease : 'power4.out' }) . from ( '.a…" at bounding box center [690, 359] width 1207 height 465
paste textarea "rise-token"
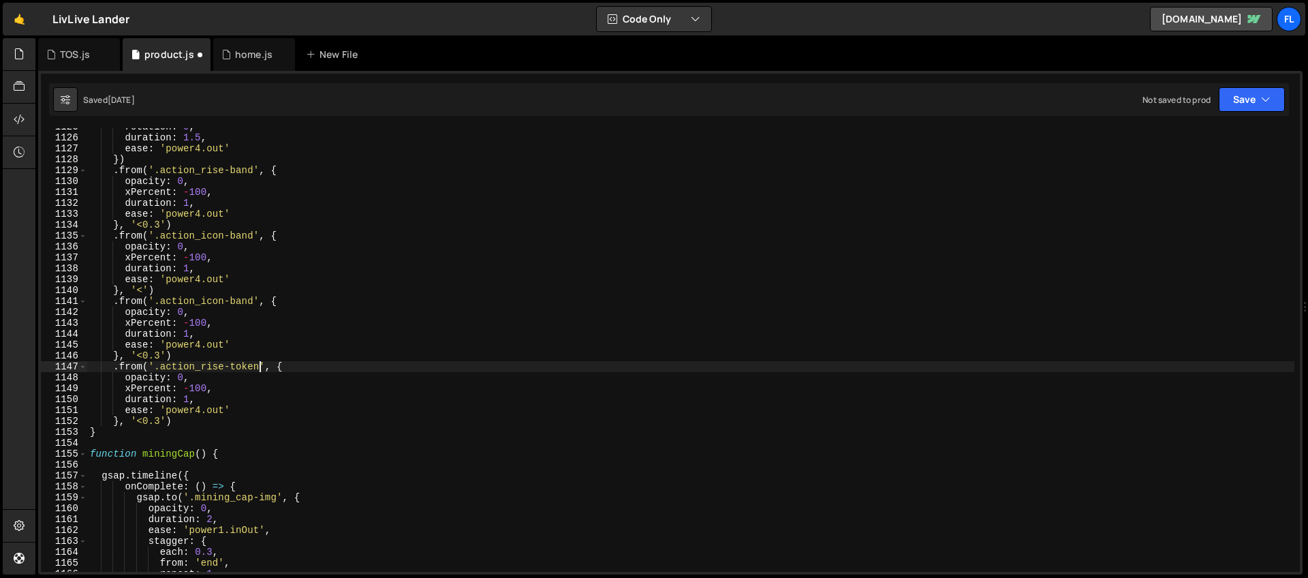
scroll to position [12257, 0]
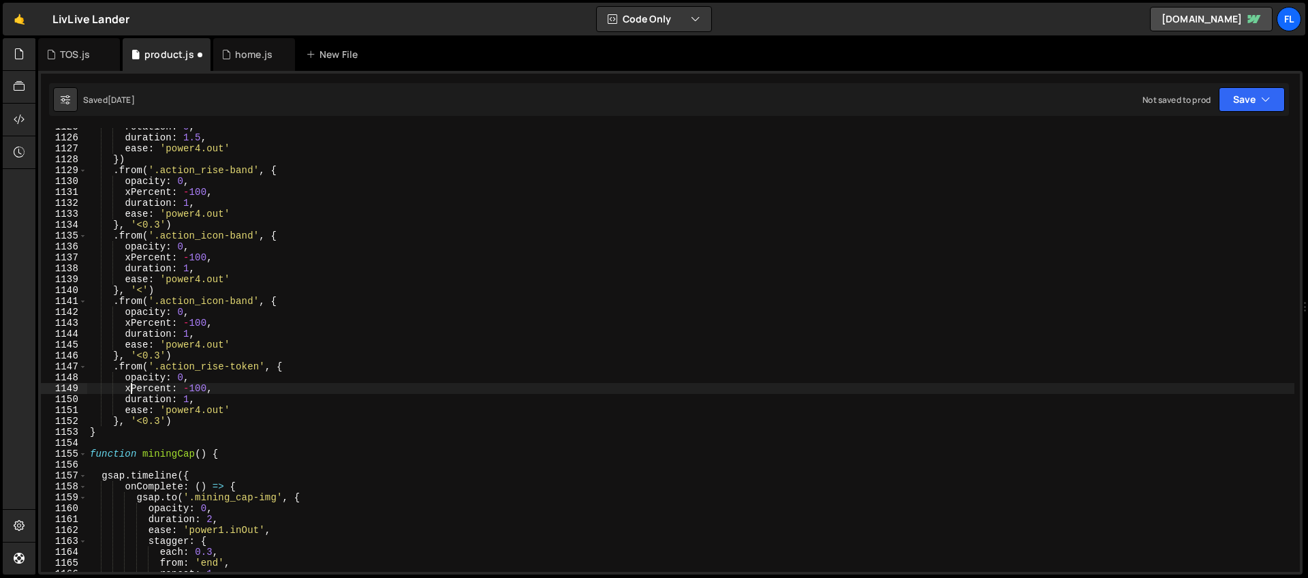
click at [131, 386] on div "rotation : 5 , duration : 1.5 , ease : 'power4.out' }) . from ( '.action_rise-b…" at bounding box center [690, 353] width 1207 height 465
click at [155, 375] on div "rotation : 5 , duration : 1.5 , ease : 'power4.out' }) . from ( '.action_rise-b…" at bounding box center [690, 353] width 1207 height 465
click at [198, 351] on div "rotation : 5 , duration : 1.5 , ease : 'power4.out' }) . from ( '.action_rise-b…" at bounding box center [690, 353] width 1207 height 465
click at [238, 328] on div "rotation : 5 , duration : 1.5 , ease : 'power4.out' }) . from ( '.action_rise-b…" at bounding box center [690, 353] width 1207 height 465
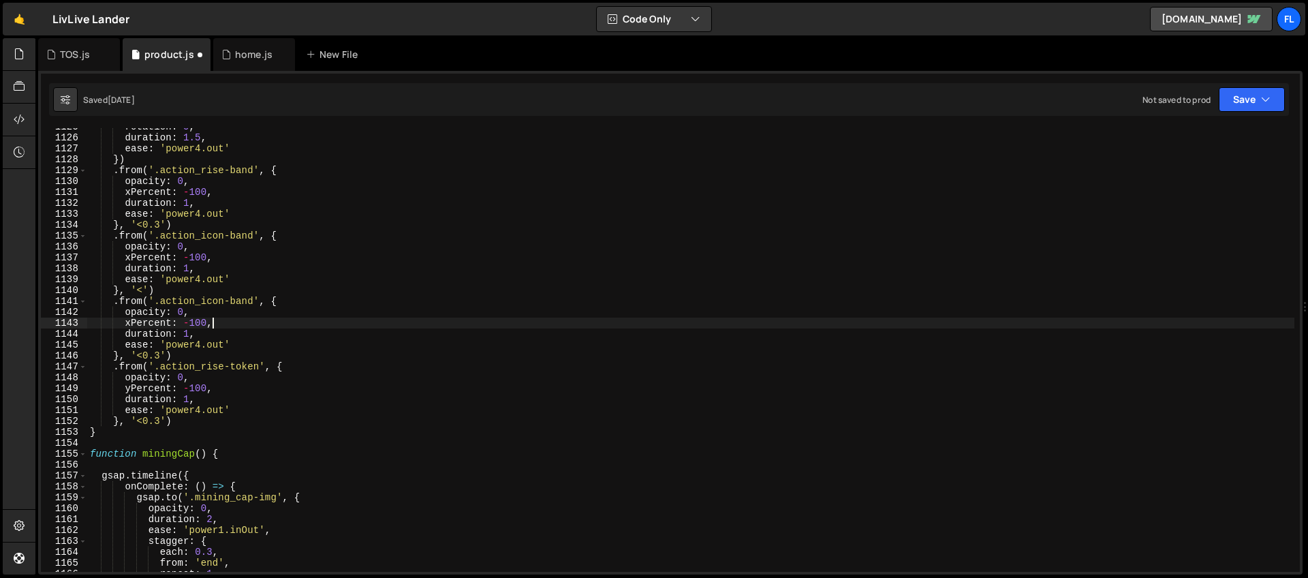
click at [224, 316] on div "rotation : 5 , duration : 1.5 , ease : 'power4.out' }) . from ( '.action_rise-b…" at bounding box center [690, 353] width 1207 height 465
click at [289, 300] on div "rotation : 5 , duration : 1.5 , ease : 'power4.out' }) . from ( '.action_rise-b…" at bounding box center [690, 353] width 1207 height 465
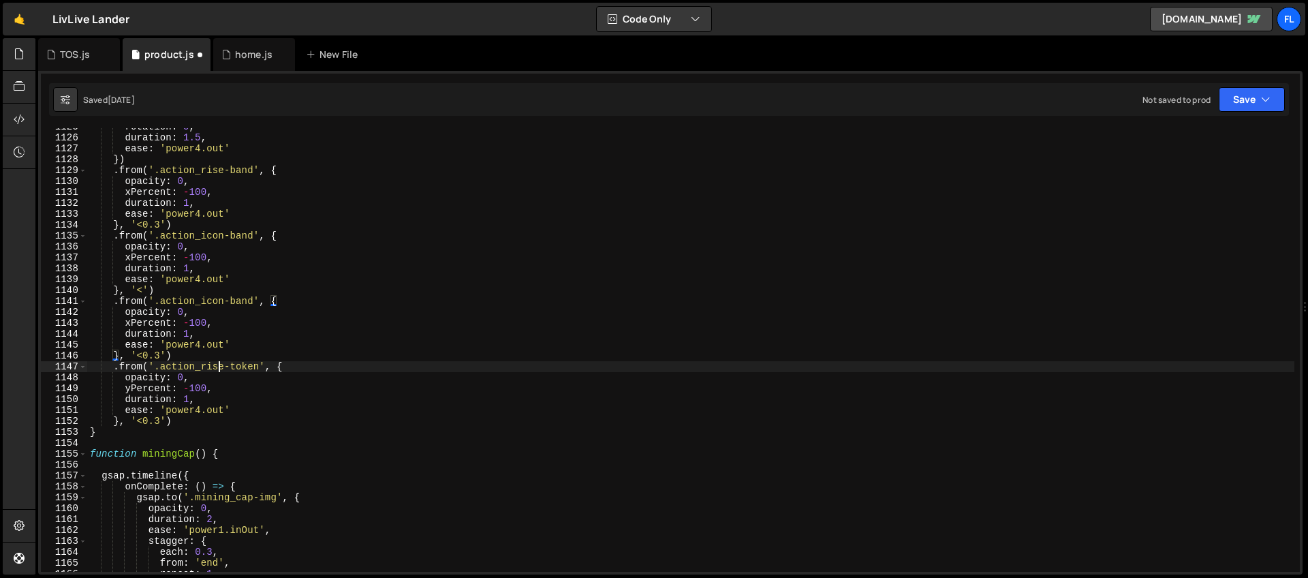
click at [217, 370] on div "rotation : 5 , duration : 1.5 , ease : 'power4.out' }) . from ( '.action_rise-b…" at bounding box center [690, 353] width 1207 height 465
click at [287, 309] on div "rotation : 5 , duration : 1.5 , ease : 'power4.out' }) . from ( '.action_rise-b…" at bounding box center [690, 353] width 1207 height 465
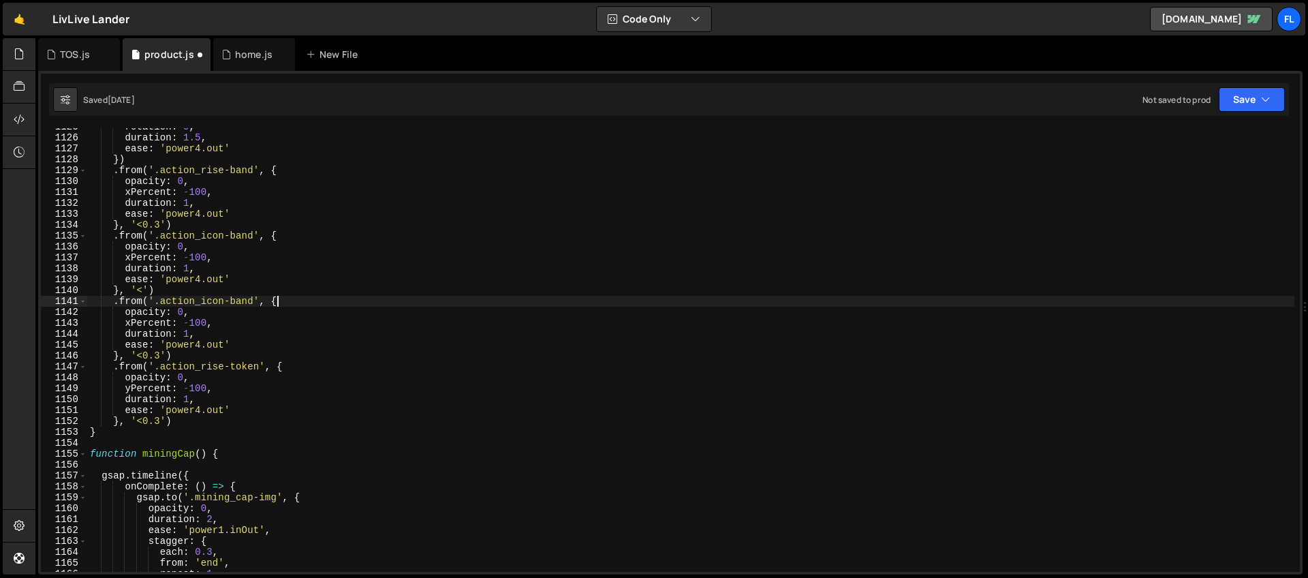
click at [287, 296] on div "rotation : 5 , duration : 1.5 , ease : 'power4.out' }) . from ( '.action_rise-b…" at bounding box center [690, 353] width 1207 height 465
click at [198, 313] on div "rotation : 5 , duration : 1.5 , ease : 'power4.out' }) . from ( '.action_rise-b…" at bounding box center [690, 353] width 1207 height 465
click at [242, 329] on div "rotation : 5 , duration : 1.5 , ease : 'power4.out' }) . from ( '.action_rise-b…" at bounding box center [690, 353] width 1207 height 465
click at [197, 343] on div "rotation : 5 , duration : 1.5 , ease : 'power4.out' }) . from ( '.action_rise-b…" at bounding box center [690, 353] width 1207 height 465
click at [206, 354] on div "rotation : 5 , duration : 1.5 , ease : 'power4.out' }) . from ( '.action_rise-b…" at bounding box center [690, 353] width 1207 height 465
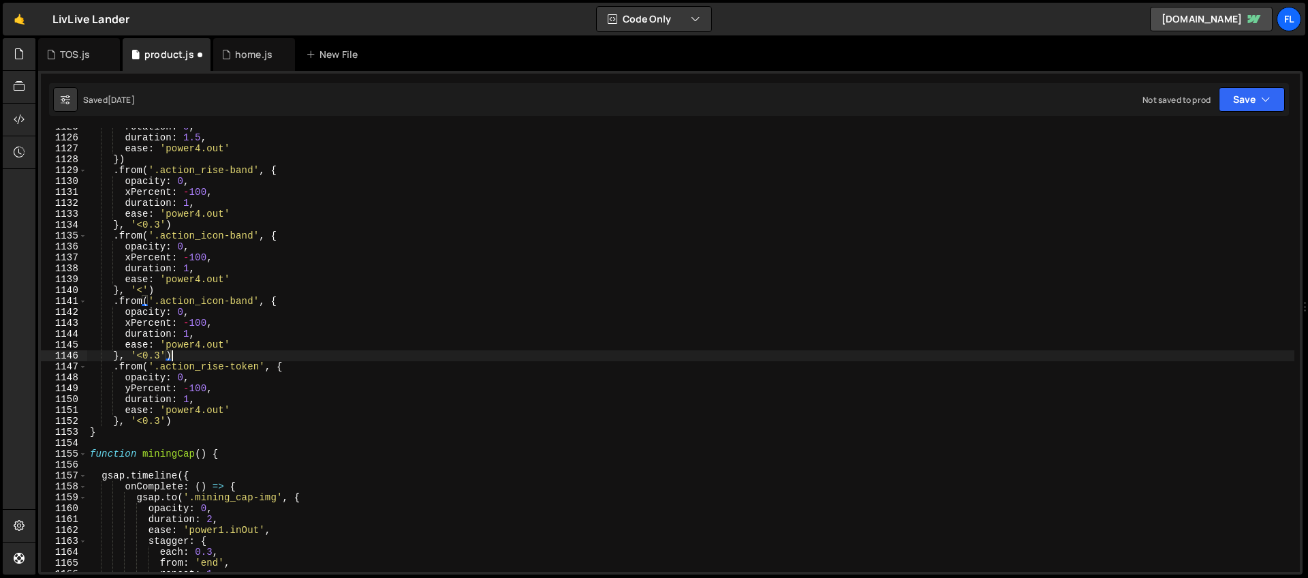
click at [222, 296] on div "rotation : 5 , duration : 1.5 , ease : 'power4.out' }) . from ( '.action_rise-b…" at bounding box center [690, 353] width 1207 height 465
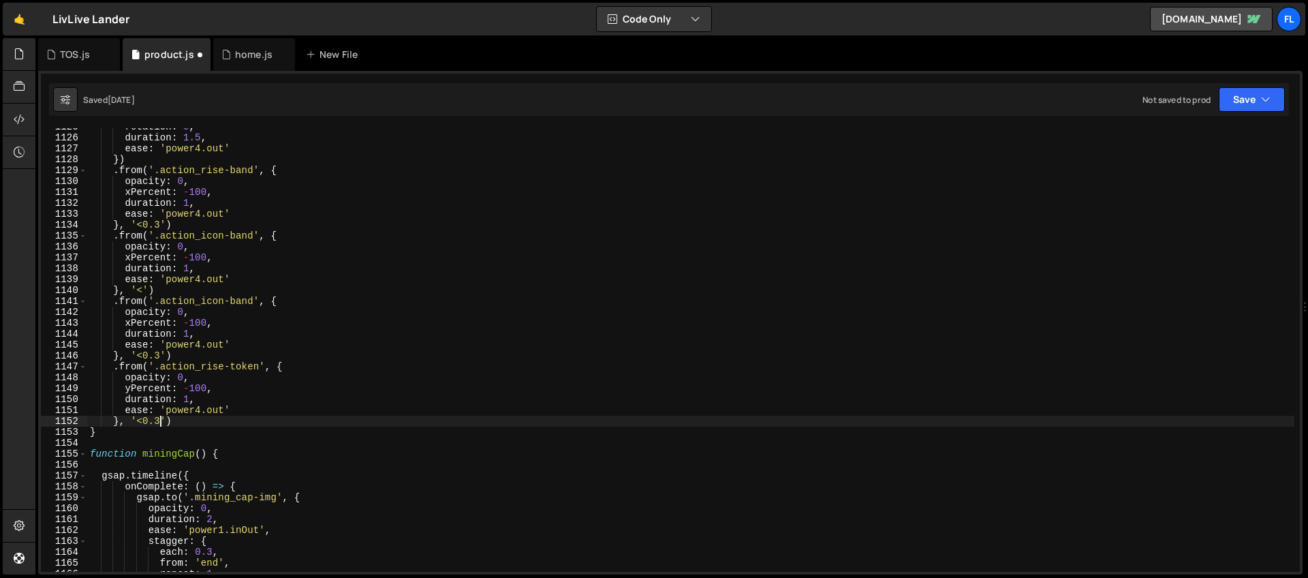
click at [161, 419] on div "rotation : 5 , duration : 1.5 , ease : 'power4.out' }) . from ( '.action_rise-b…" at bounding box center [690, 353] width 1207 height 465
type textarea "}, '<')"
click at [315, 59] on div "New File" at bounding box center [334, 55] width 57 height 14
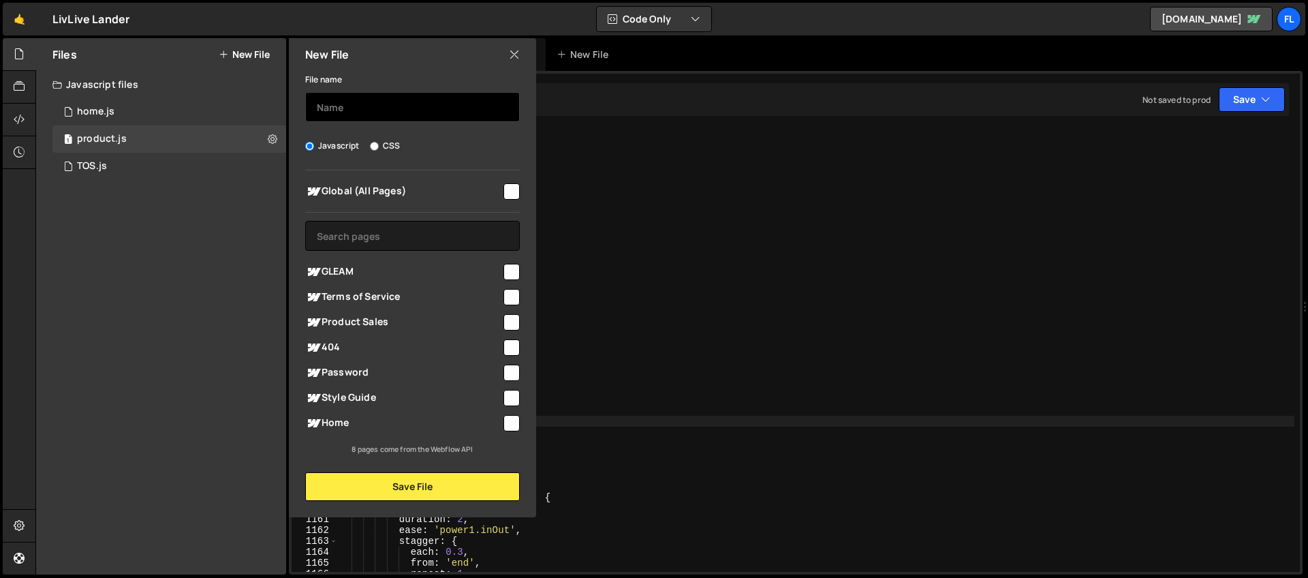
click at [332, 108] on input "text" at bounding box center [412, 107] width 215 height 30
type input "gleam"
click at [510, 272] on input "checkbox" at bounding box center [511, 272] width 16 height 16
checkbox input "true"
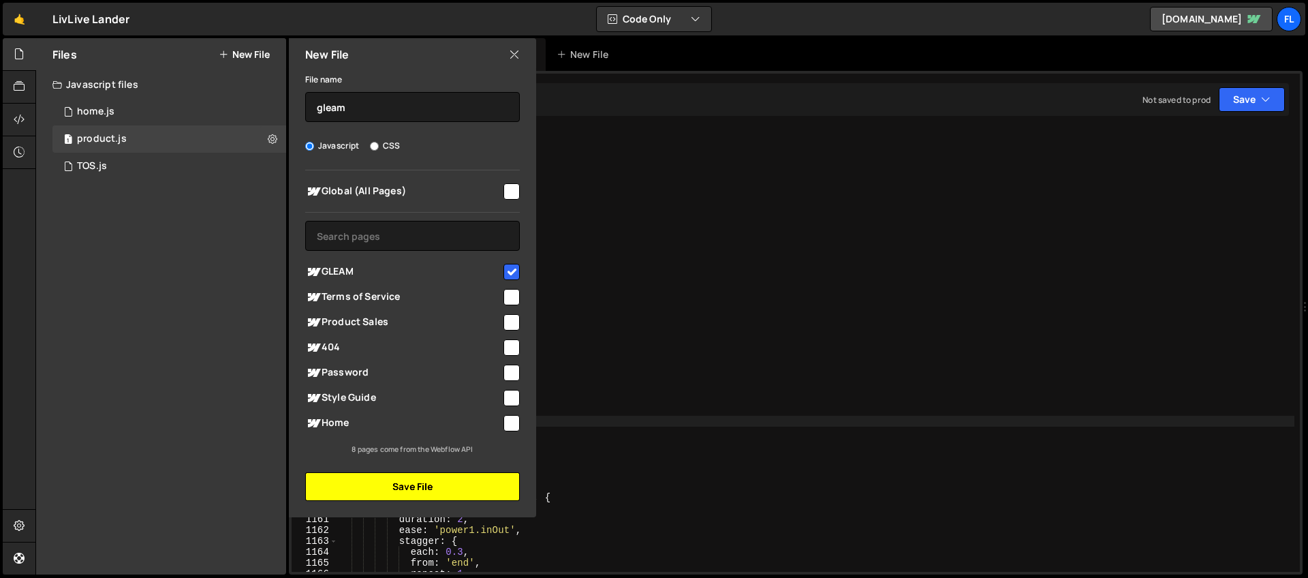
click at [420, 482] on button "Save File" at bounding box center [412, 486] width 215 height 29
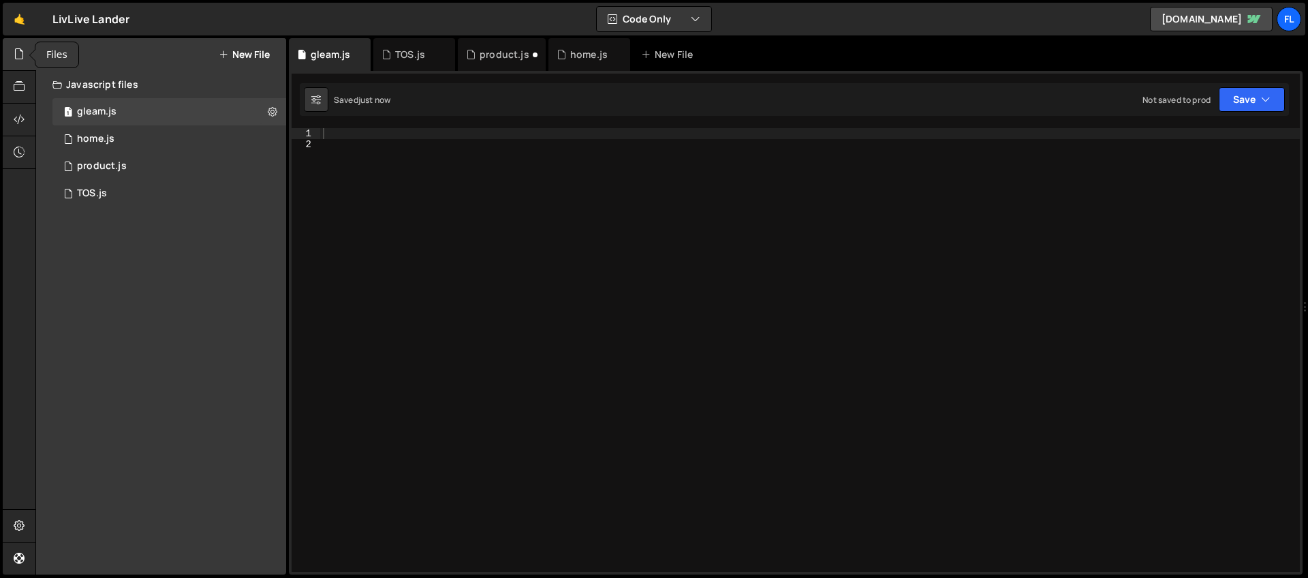
click at [18, 50] on icon at bounding box center [19, 53] width 11 height 15
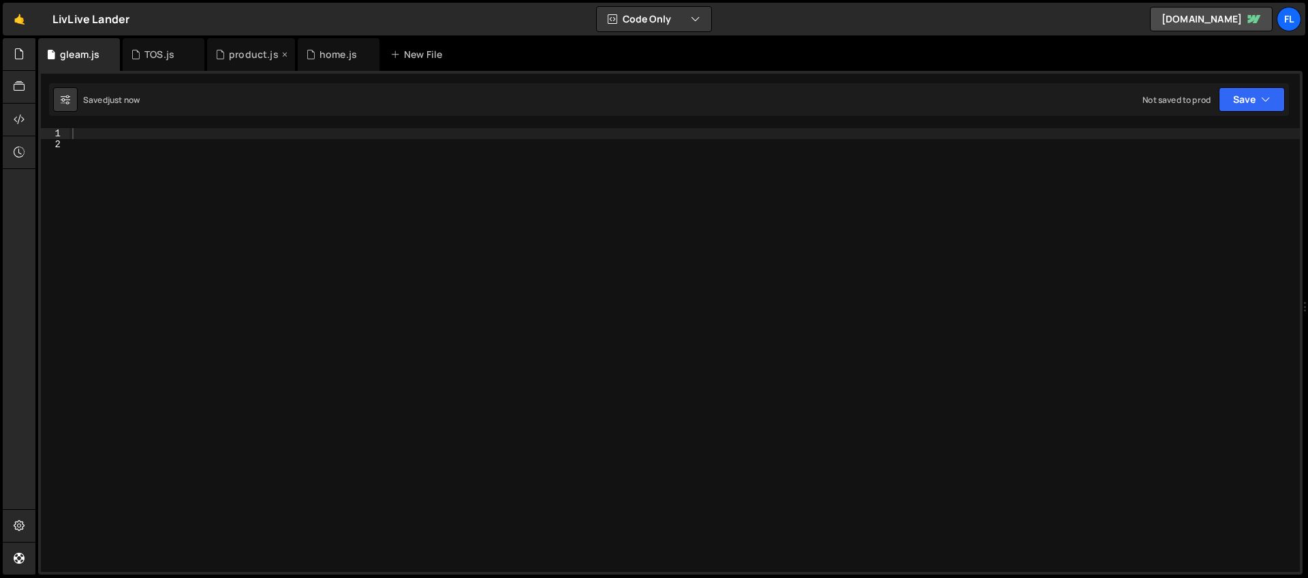
click at [234, 56] on div "product.js" at bounding box center [254, 55] width 50 height 14
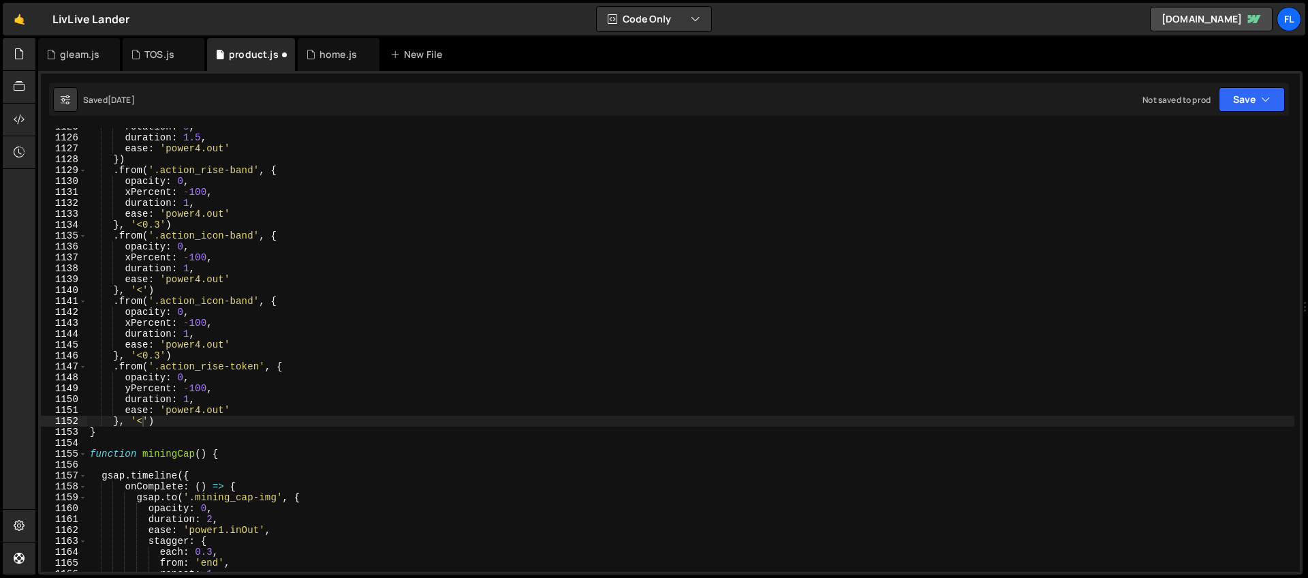
click at [391, 217] on div "rotation : 5 , duration : 1.5 , ease : 'power4.out' }) . from ( '.action_rise-b…" at bounding box center [690, 353] width 1207 height 465
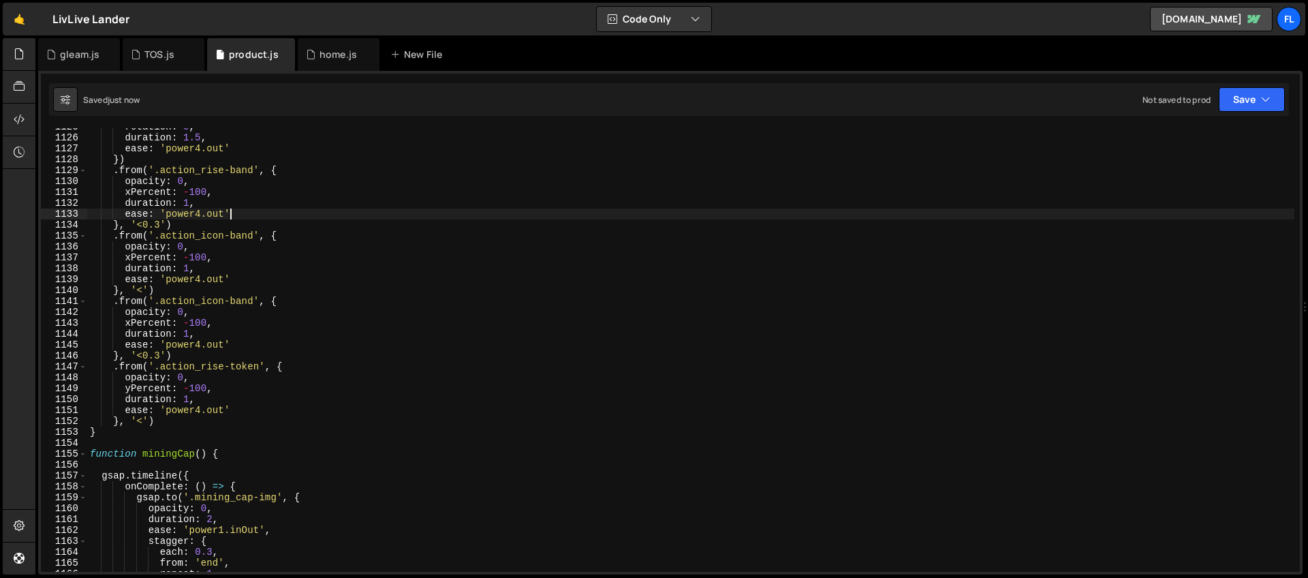
click at [298, 189] on div "rotation : 5 , duration : 1.5 , ease : 'power4.out' }) . from ( '.action_rise-b…" at bounding box center [690, 353] width 1207 height 465
type textarea "xPercent: -100,"
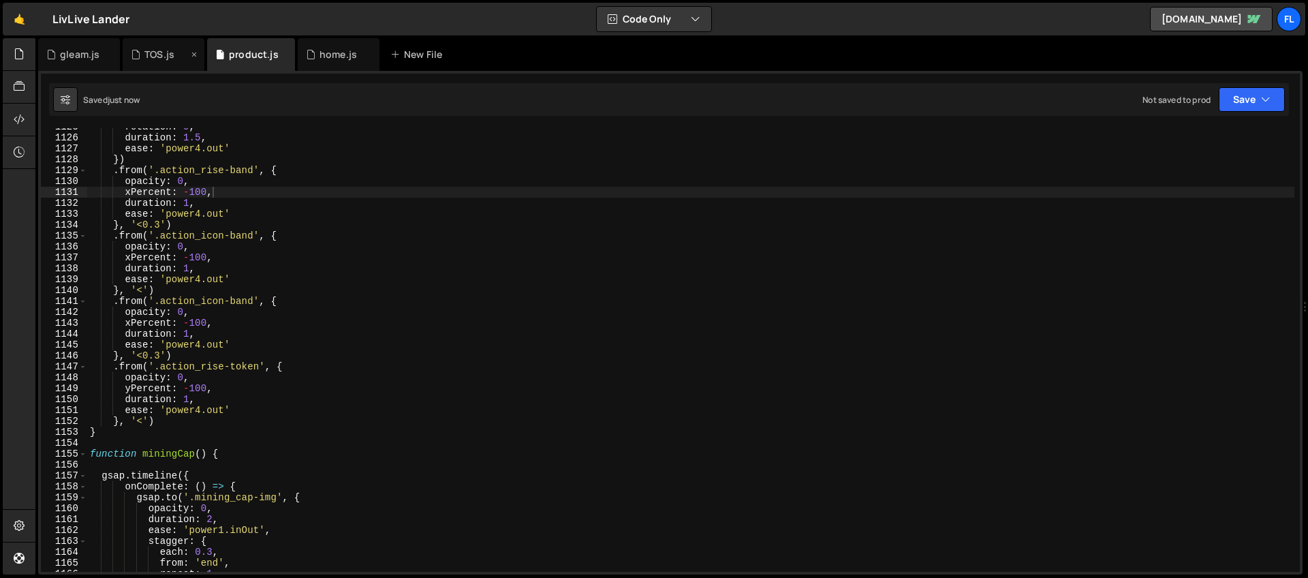
click at [150, 61] on div "TOS.js" at bounding box center [164, 54] width 82 height 33
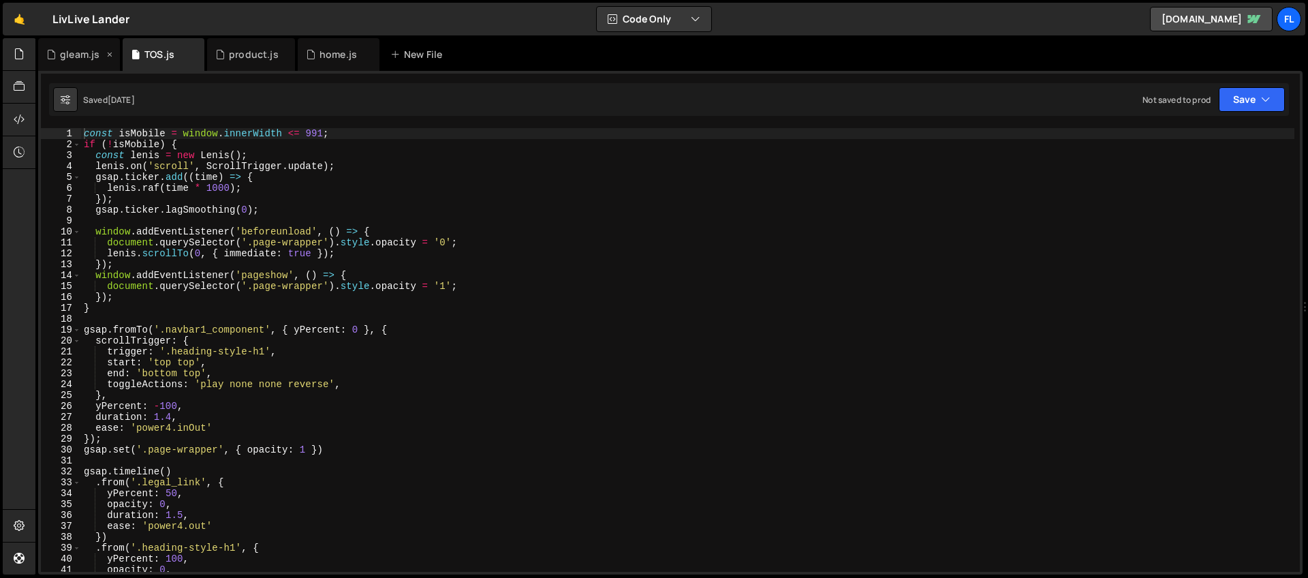
click at [77, 54] on div "gleam.js" at bounding box center [80, 55] width 40 height 14
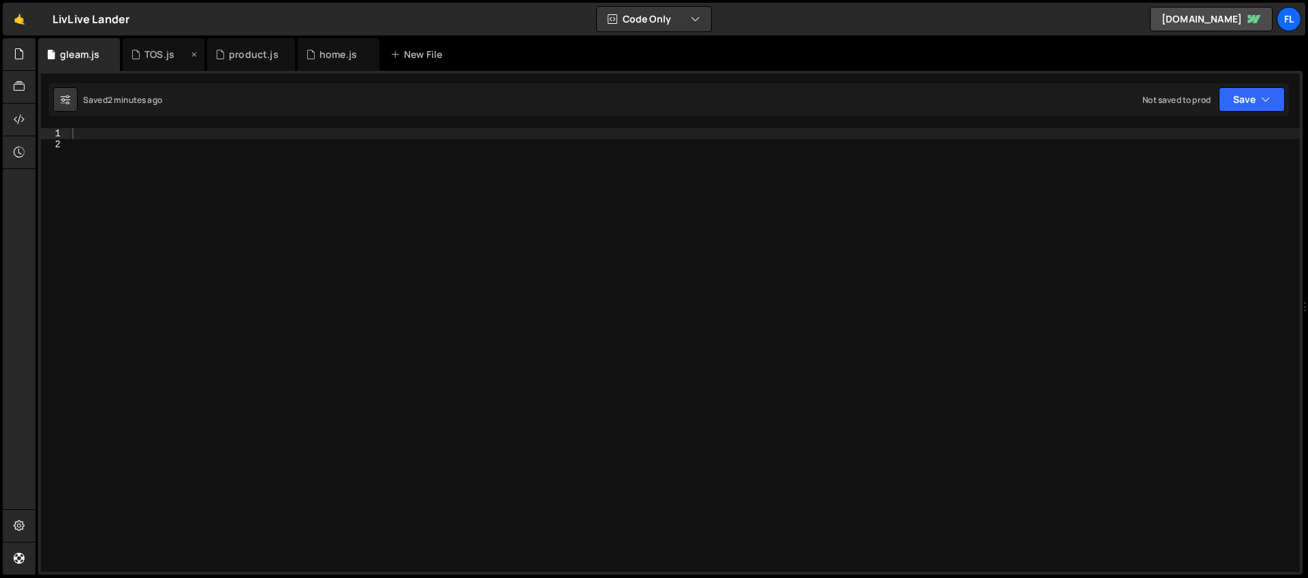
click at [142, 54] on div "TOS.js" at bounding box center [159, 55] width 57 height 14
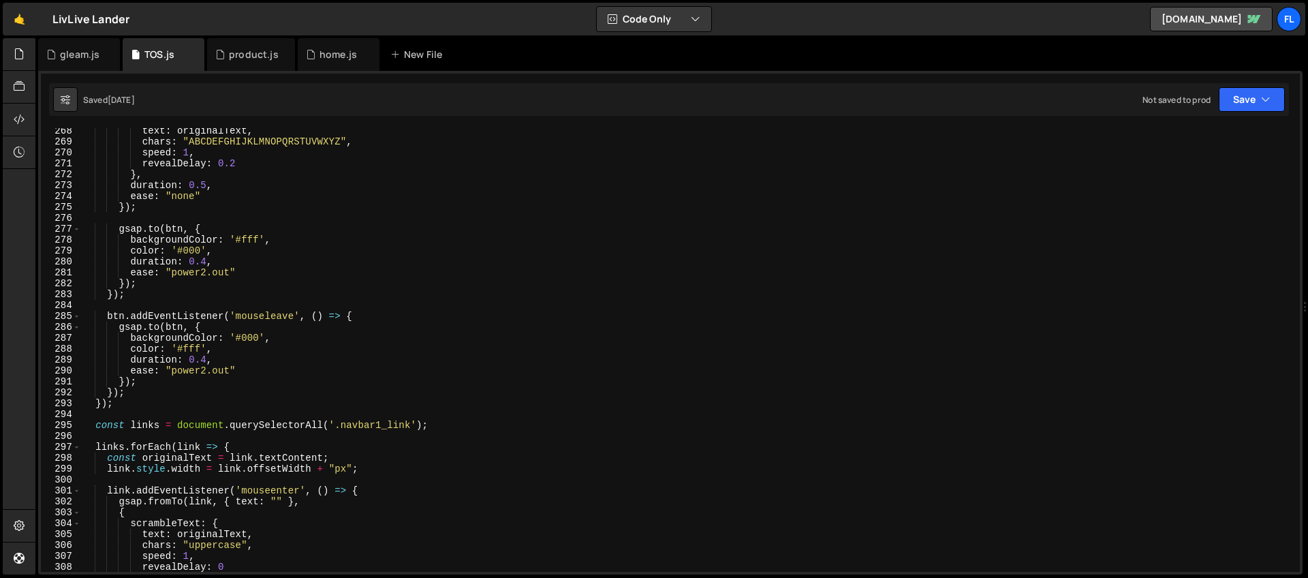
scroll to position [3315, 0]
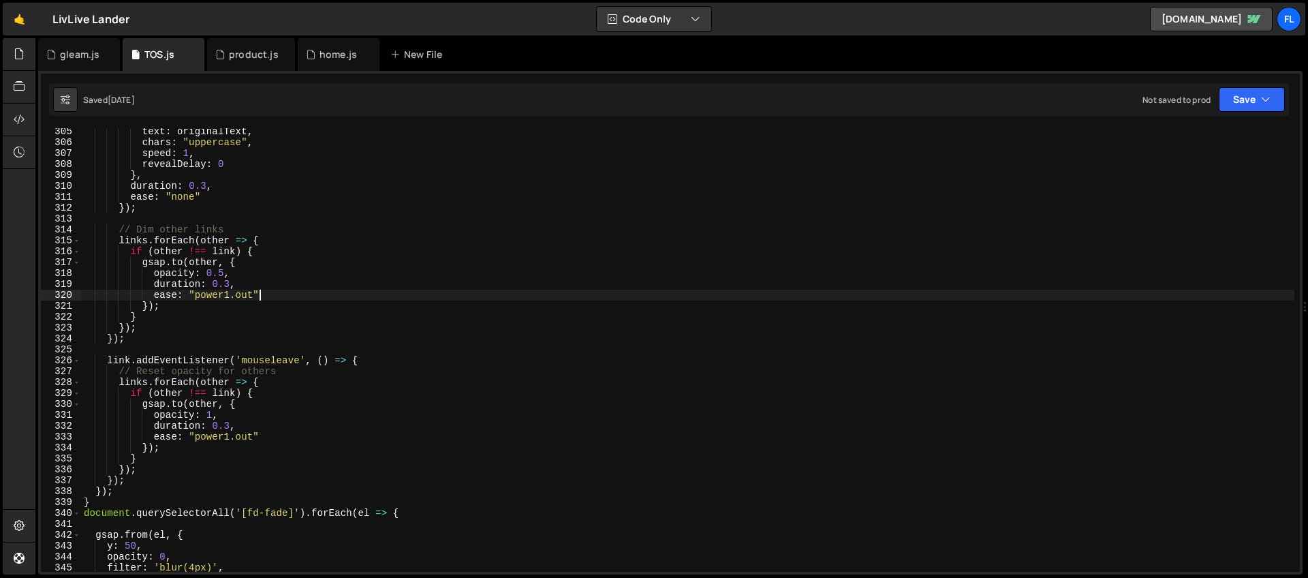
click at [298, 290] on div "text : originalText , chars : "uppercase" , speed : 1 , revealDelay : 0 } , dur…" at bounding box center [687, 358] width 1213 height 465
type textarea "});"
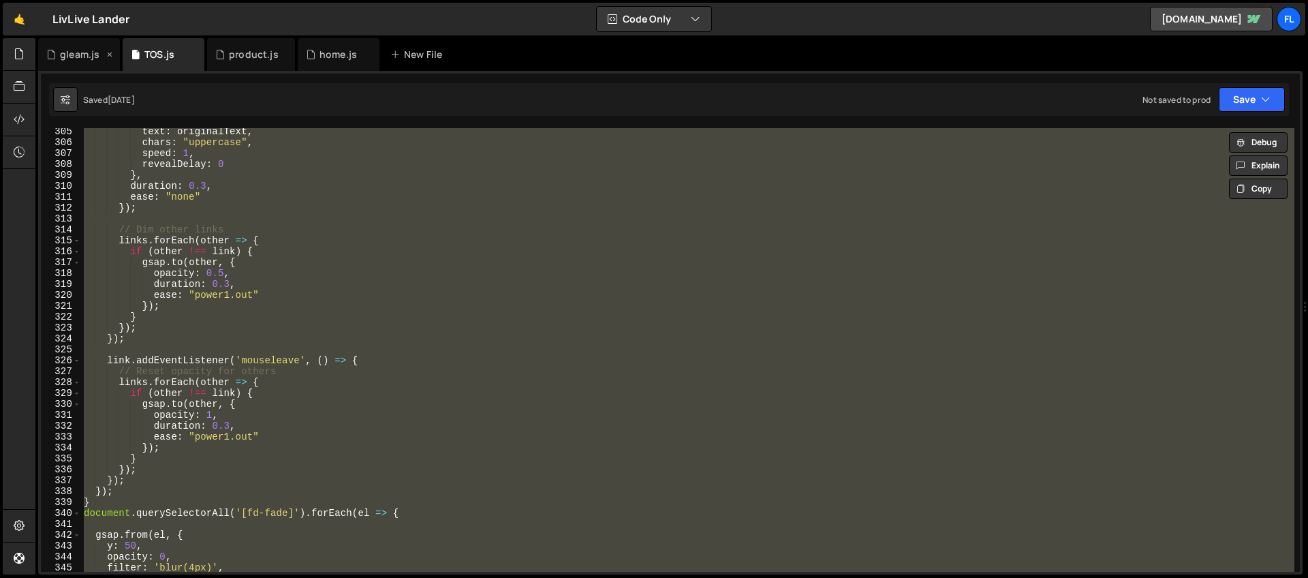
click at [71, 56] on div "gleam.js" at bounding box center [80, 55] width 40 height 14
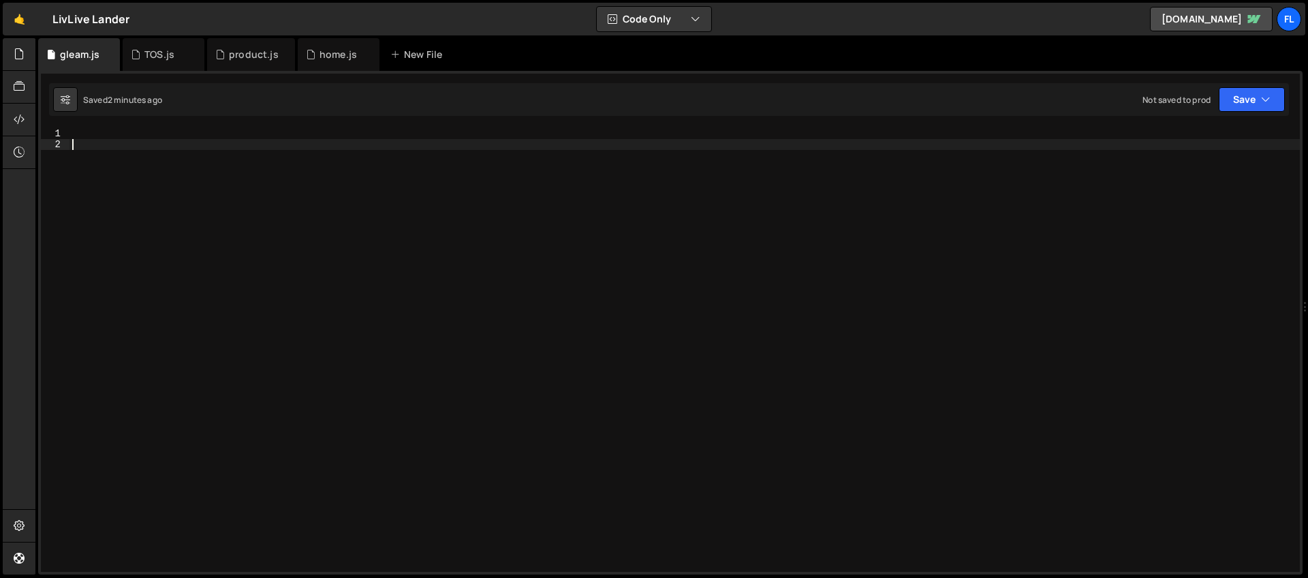
click at [189, 197] on div at bounding box center [684, 360] width 1230 height 465
click at [106, 136] on div at bounding box center [684, 360] width 1230 height 465
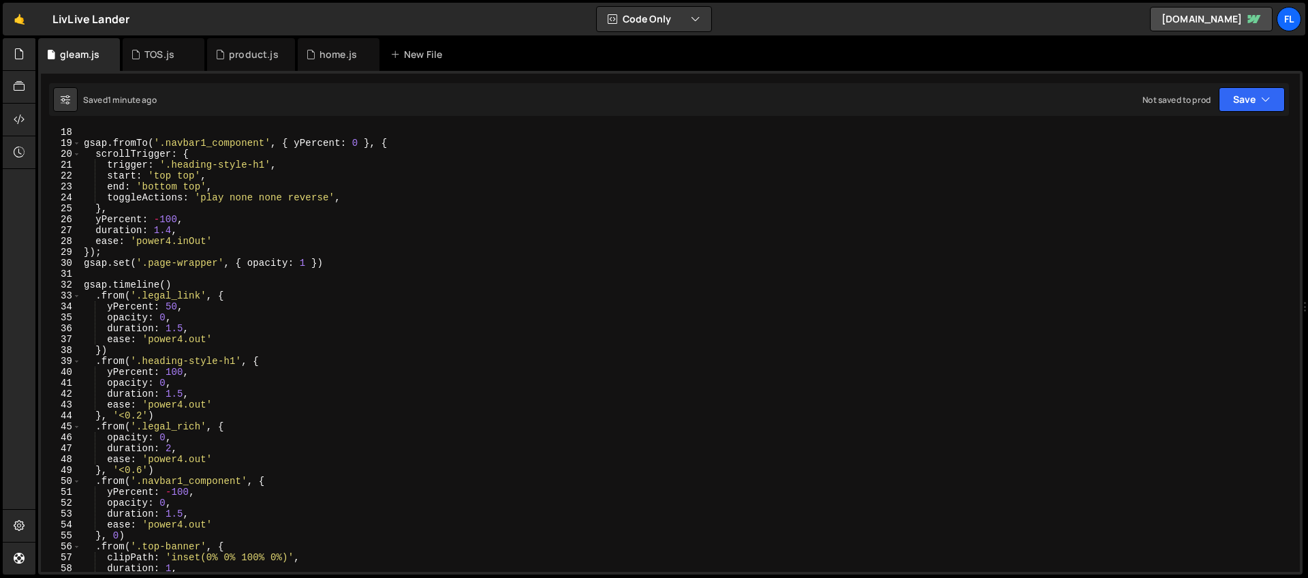
scroll to position [0, 0]
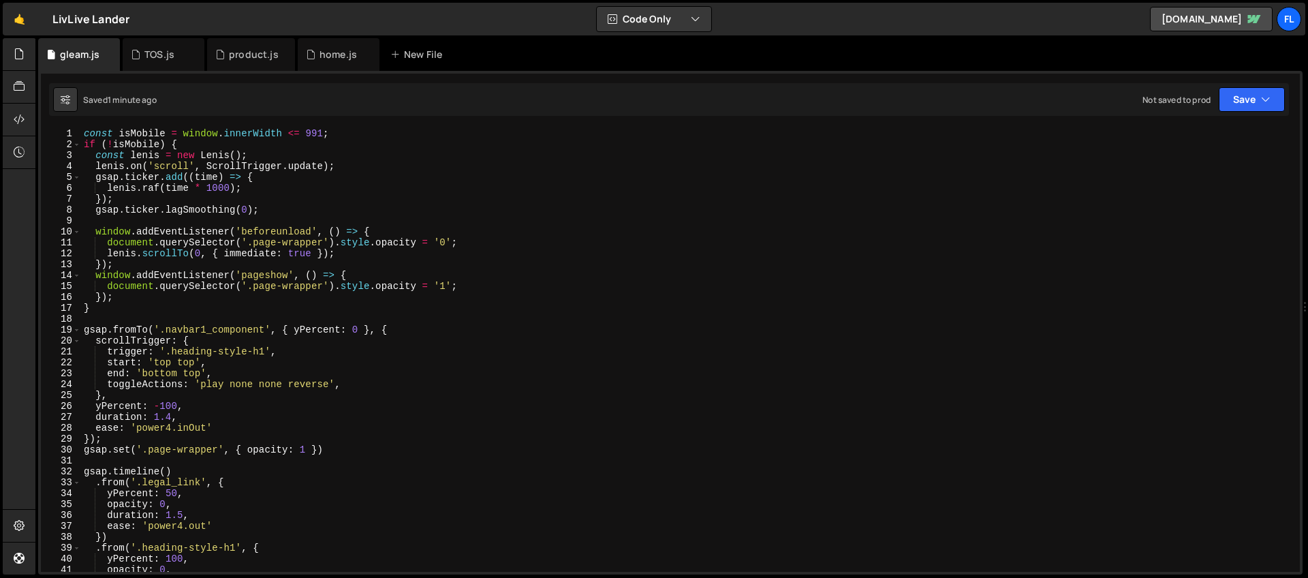
click at [192, 143] on div "const isMobile = window . innerWidth <= 991 ; if ( ! isMobile ) { const lenis =…" at bounding box center [687, 360] width 1213 height 465
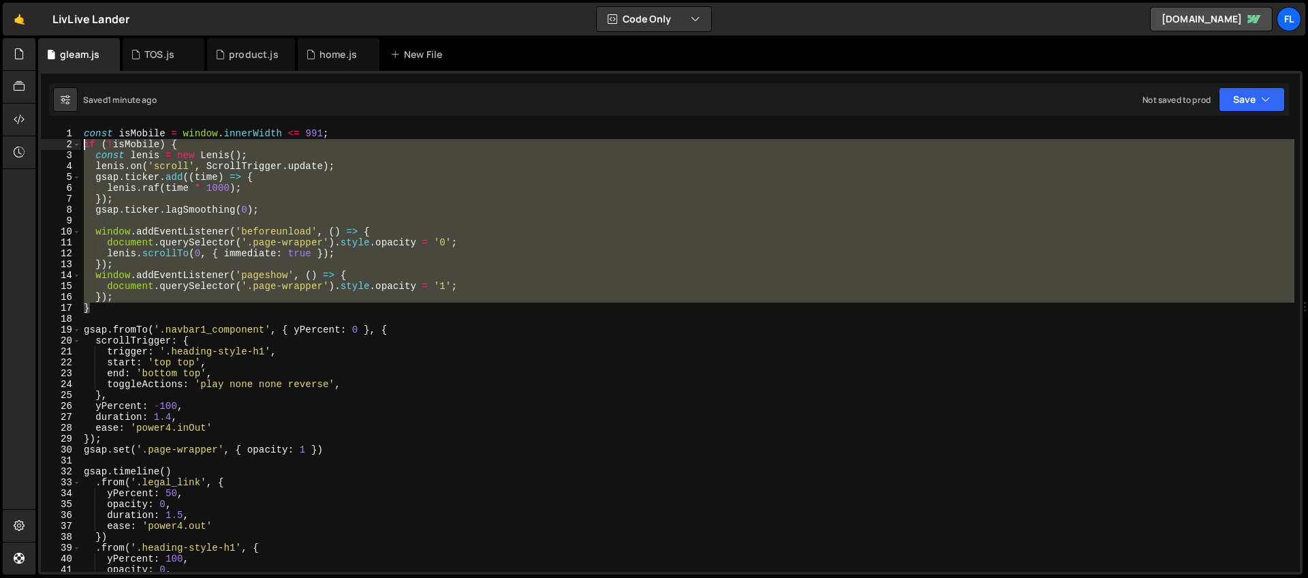
drag, startPoint x: 97, startPoint y: 311, endPoint x: 56, endPoint y: 144, distance: 172.5
click at [56, 144] on div "if (!isMobile) { 1 2 3 4 5 6 7 8 9 10 11 12 13 14 15 16 17 18 19 20 21 22 23 24…" at bounding box center [670, 349] width 1259 height 443
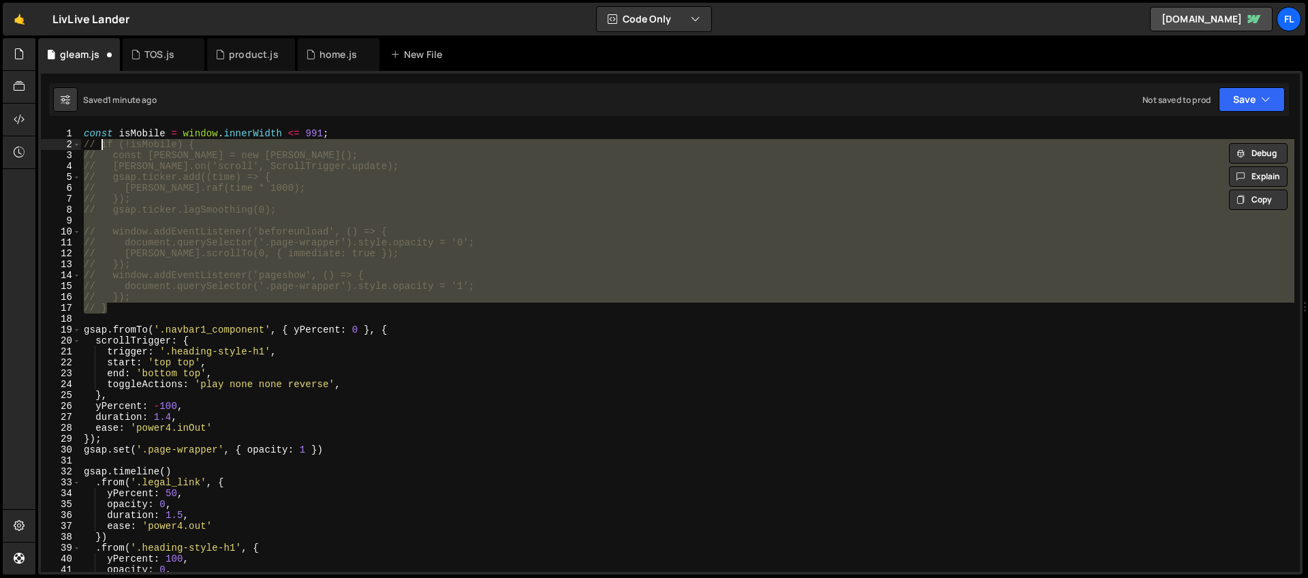
type textarea "// if (!isMobile) {"
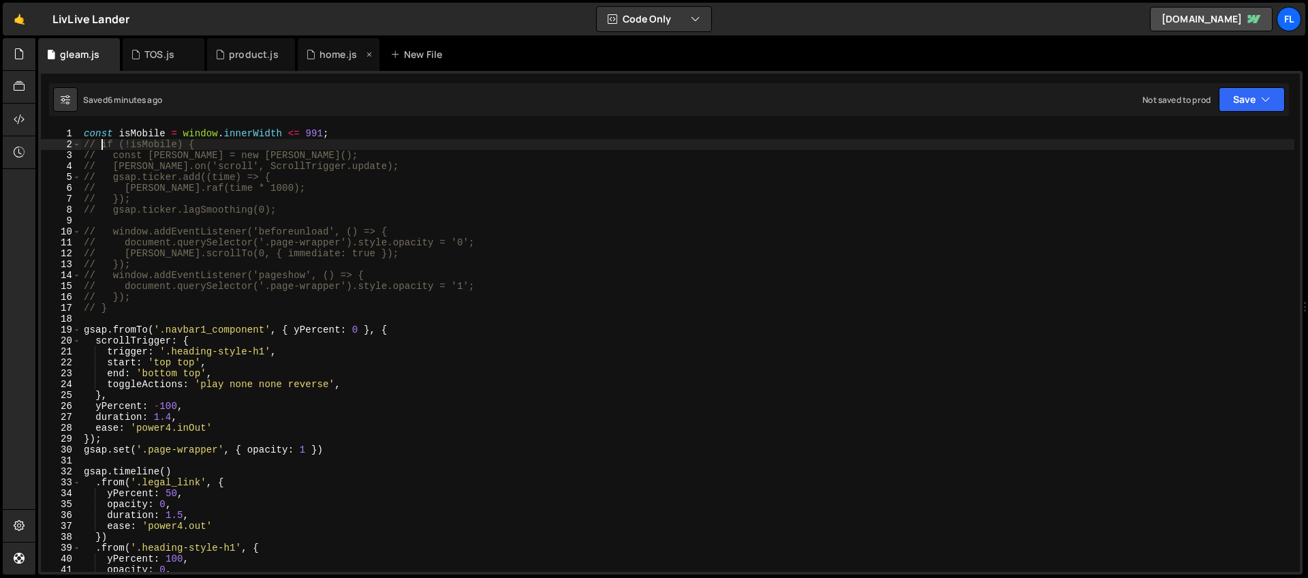
click at [328, 56] on div "home.js" at bounding box center [337, 55] width 37 height 14
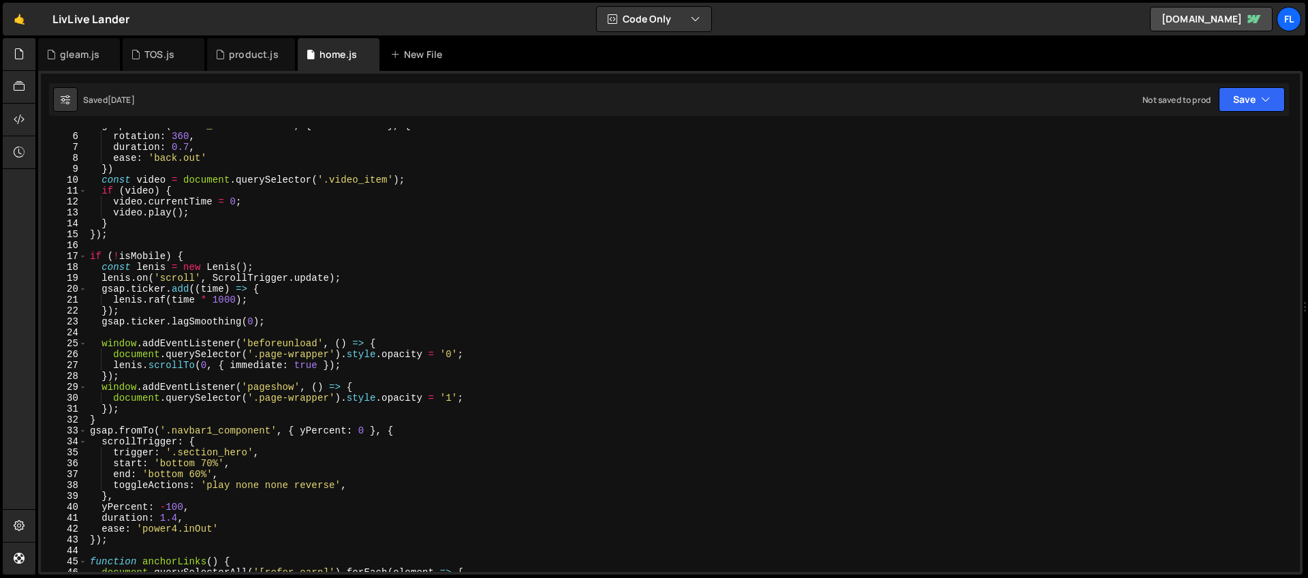
scroll to position [202, 0]
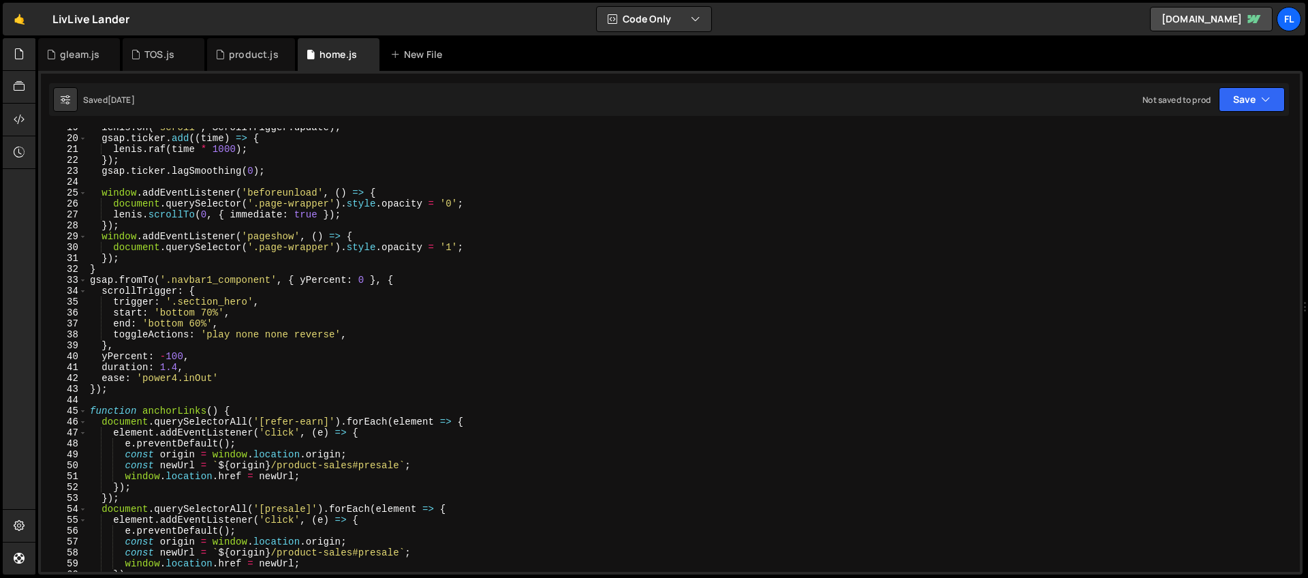
click at [268, 280] on div "lenis . on ( 'scroll' , ScrollTrigger . update ) ; gsap . ticker . add (( time …" at bounding box center [690, 354] width 1207 height 465
drag, startPoint x: 352, startPoint y: 467, endPoint x: 277, endPoint y: 469, distance: 75.0
click at [277, 469] on div "lenis . on ( 'scroll' , ScrollTrigger . update ) ; gsap . ticker . add (( time …" at bounding box center [690, 354] width 1207 height 465
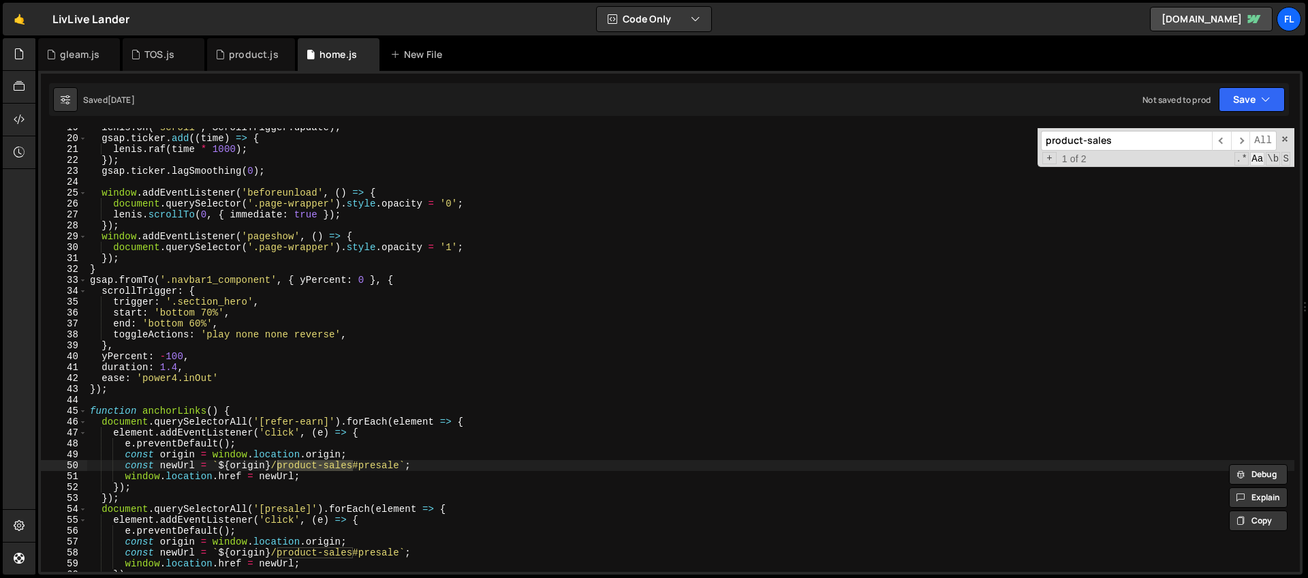
click at [1258, 159] on span "Aa" at bounding box center [1257, 159] width 14 height 14
click at [1243, 161] on span ".*" at bounding box center [1241, 159] width 14 height 14
click at [1274, 158] on span "\b" at bounding box center [1273, 159] width 14 height 14
click at [1285, 158] on span "S" at bounding box center [1285, 159] width 9 height 14
click at [1258, 142] on span "All" at bounding box center [1262, 141] width 27 height 20
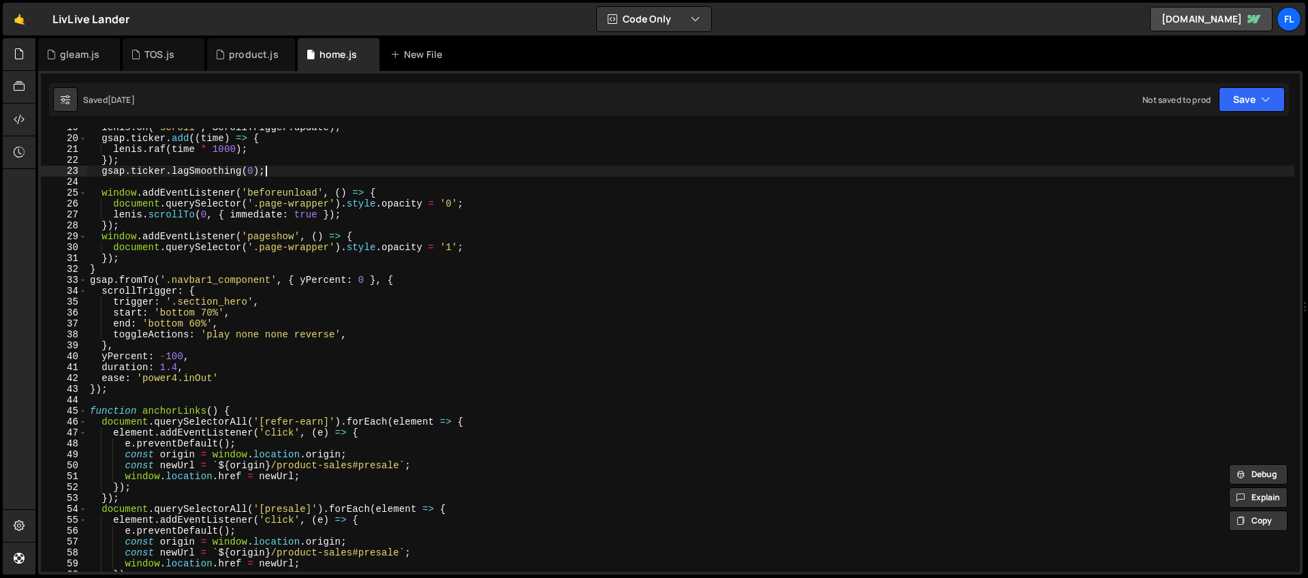
click at [1142, 174] on div "lenis . on ( 'scroll' , ScrollTrigger . update ) ; gsap . ticker . add (( time …" at bounding box center [690, 354] width 1207 height 465
type textarea "gsap.ticker.lagSmoothing(0);"
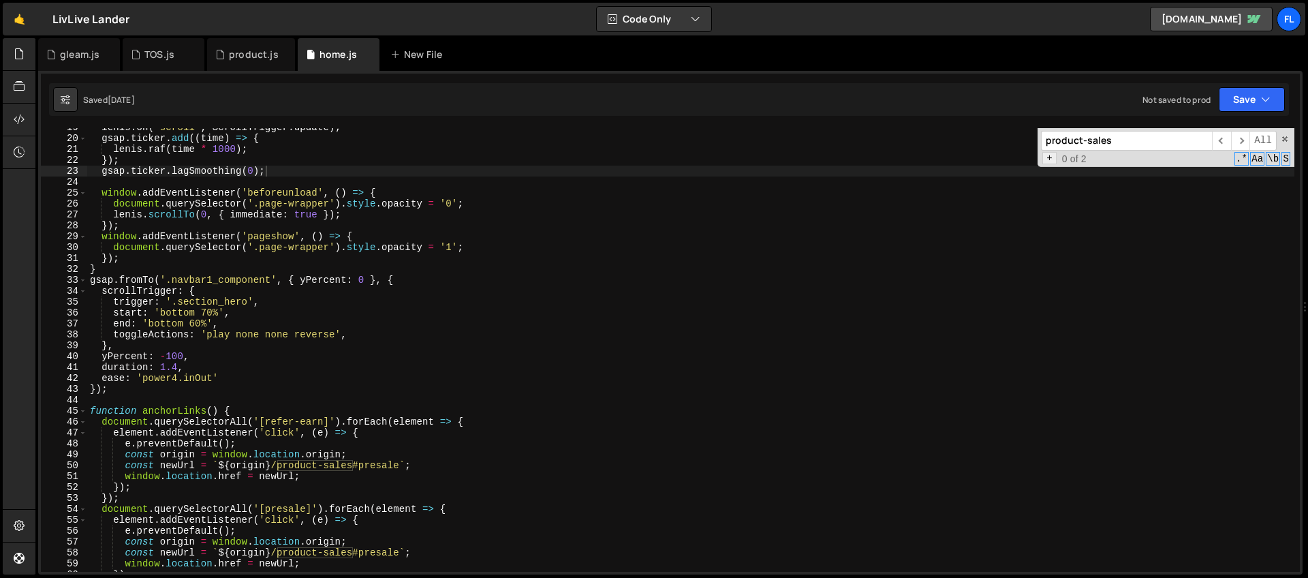
click at [1050, 157] on span "+" at bounding box center [1049, 158] width 14 height 12
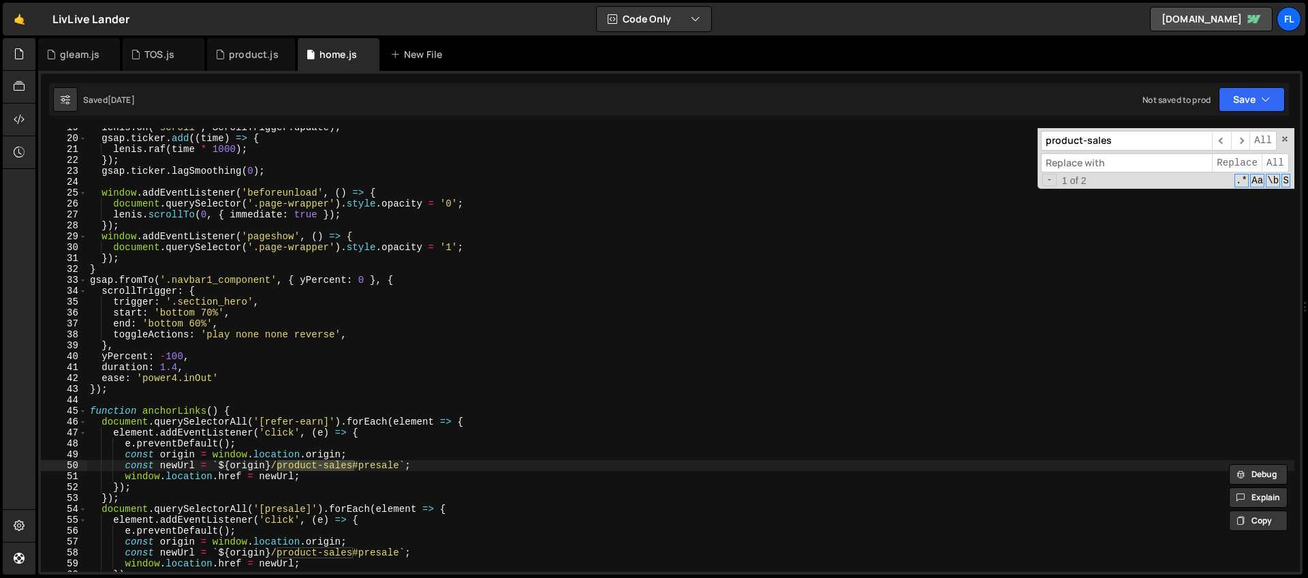
click at [1064, 166] on input at bounding box center [1126, 163] width 171 height 20
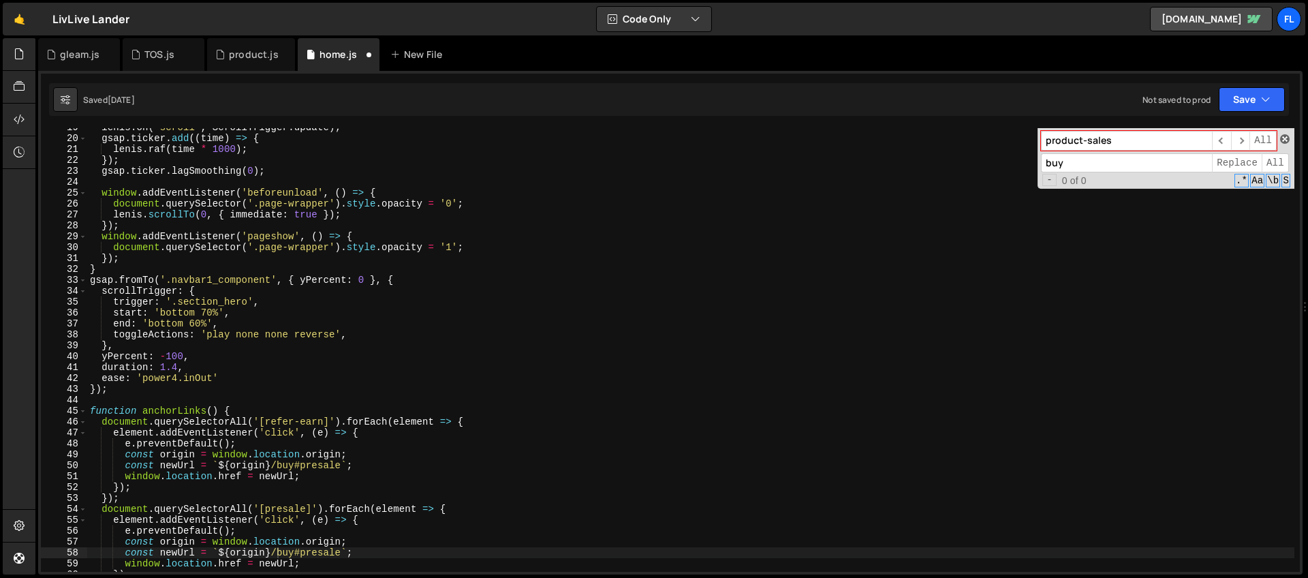
type input "buy"
click at [1282, 142] on span at bounding box center [1285, 139] width 10 height 10
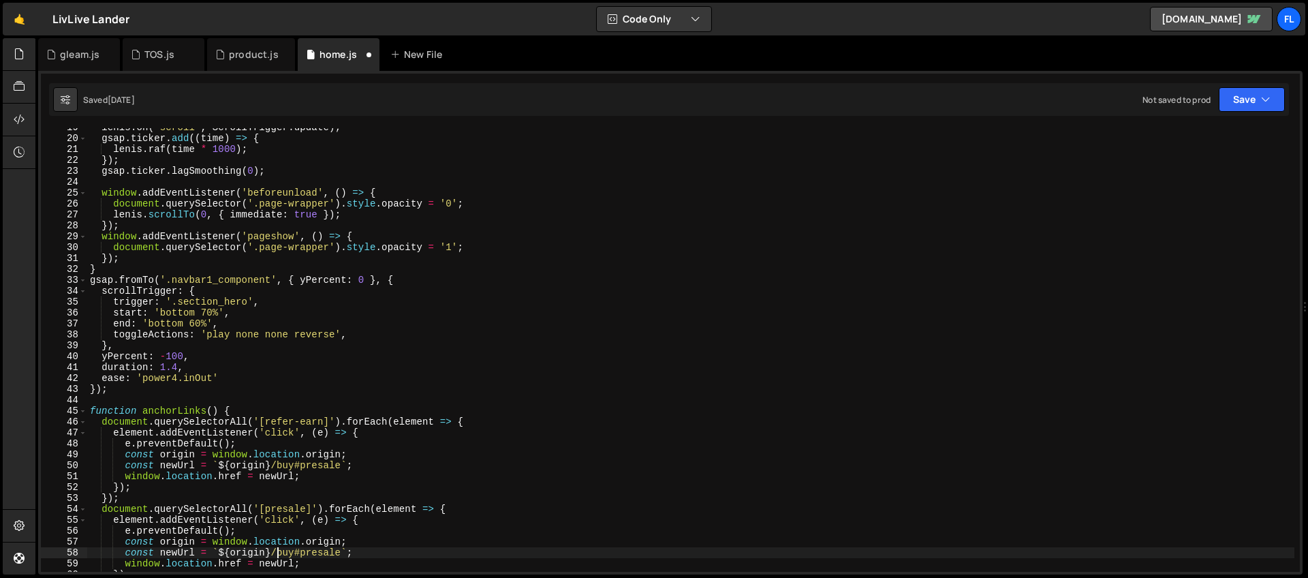
click at [281, 293] on div "lenis . on ( 'scroll' , ScrollTrigger . update ) ; gsap . ticker . add (( time …" at bounding box center [690, 354] width 1207 height 465
type textarea "scrollTrigger: {"
click at [244, 54] on div "product.js" at bounding box center [254, 55] width 50 height 14
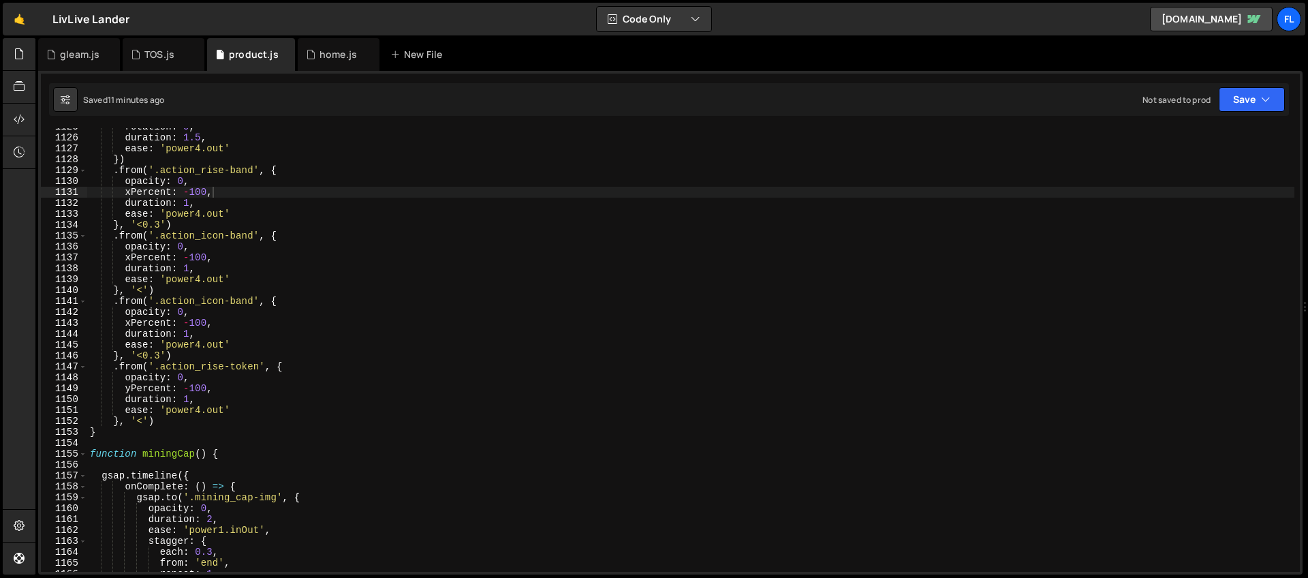
type textarea "duration: 1,"
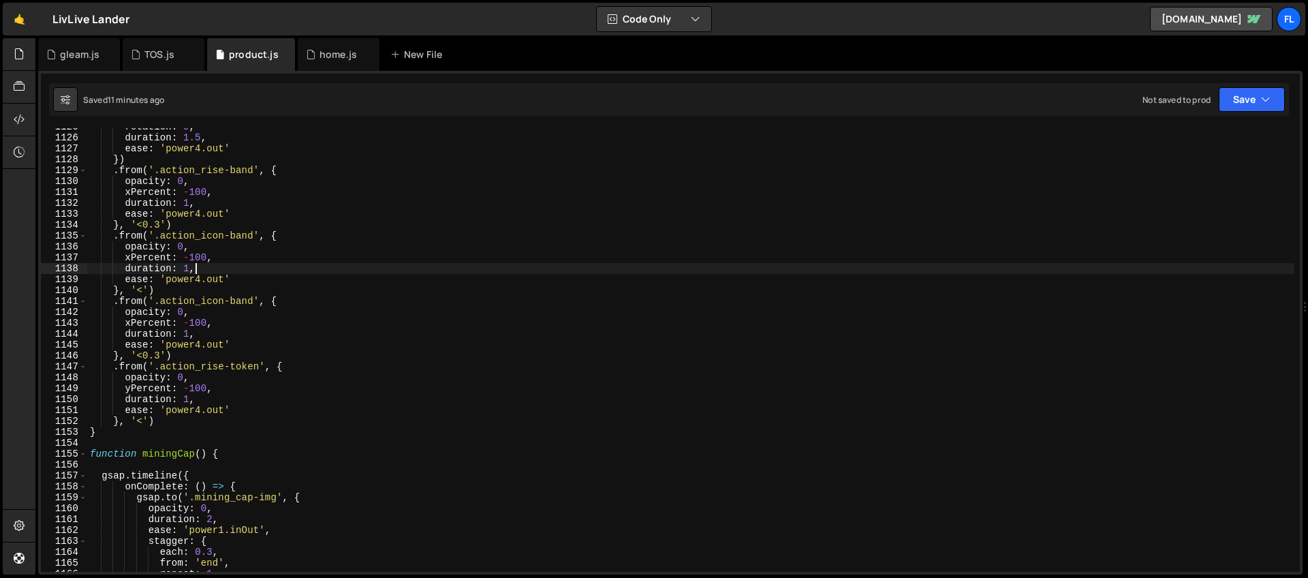
click at [289, 272] on div "rotation : 5 , duration : 1.5 , ease : 'power4.out' }) . from ( '.action_rise-b…" at bounding box center [690, 353] width 1207 height 465
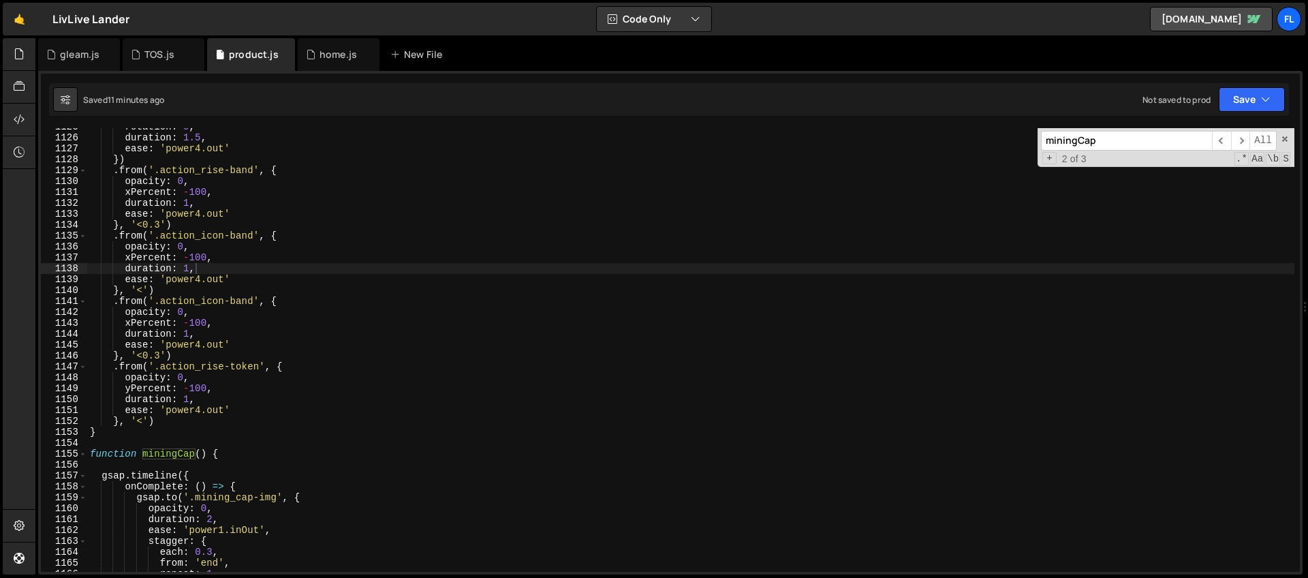
paste input
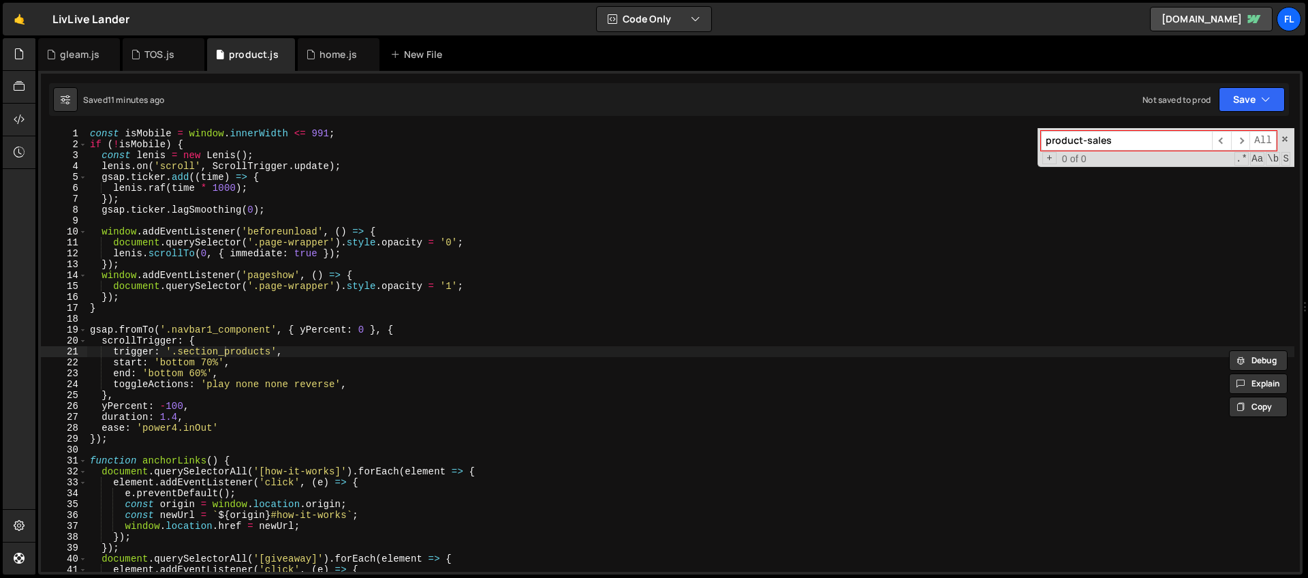
type input "product-sales"
type textarea "document.querySelector('.page-wrapper').style.opacity = '1';"
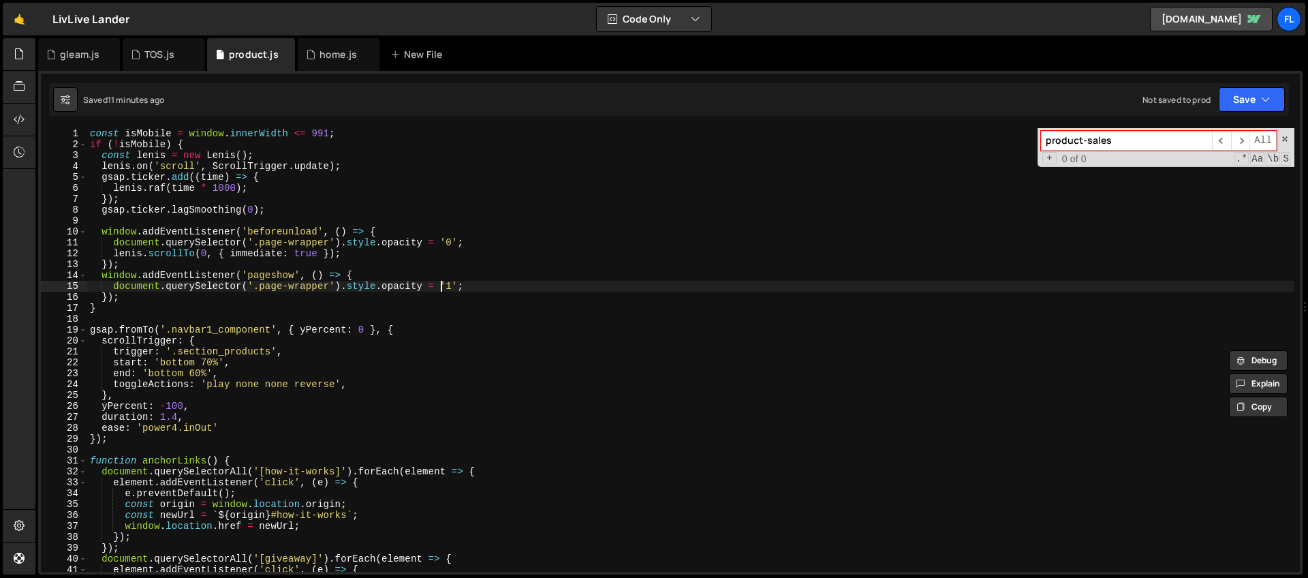
click at [441, 283] on div "const isMobile = window . innerWidth <= 991 ; if ( ! isMobile ) { const lenis =…" at bounding box center [690, 360] width 1207 height 465
click at [159, 56] on div "TOS.js" at bounding box center [159, 55] width 30 height 14
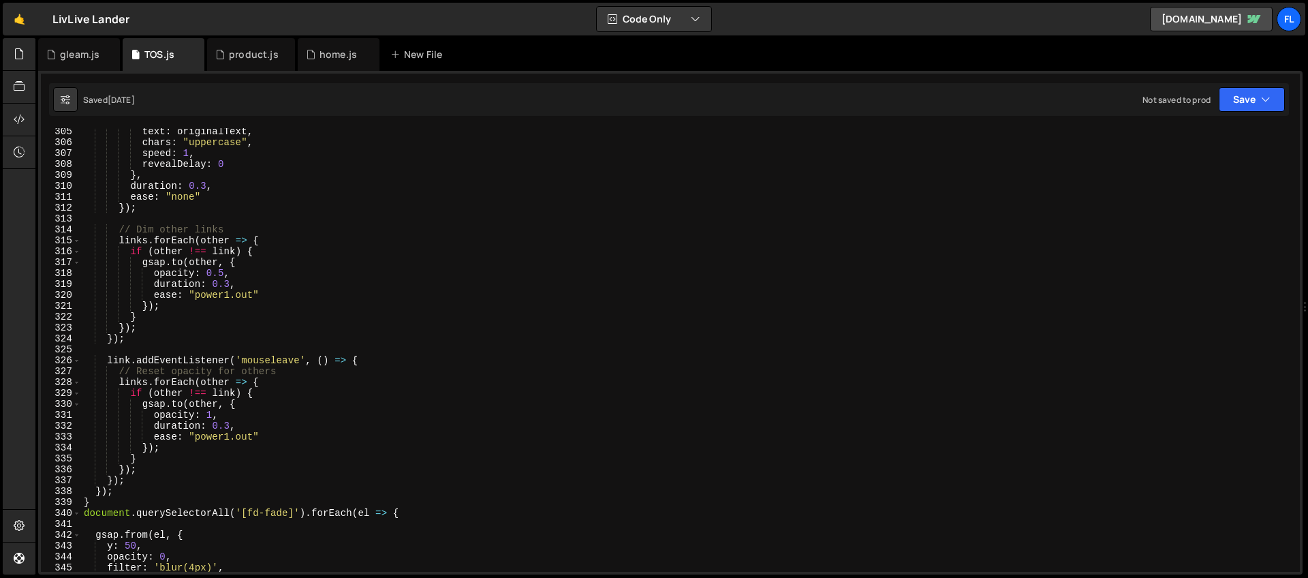
type textarea "gsap.to(other, {"
click at [695, 257] on div "text : originalText , chars : "uppercase" , speed : 1 , revealDelay : 0 } , dur…" at bounding box center [687, 358] width 1213 height 465
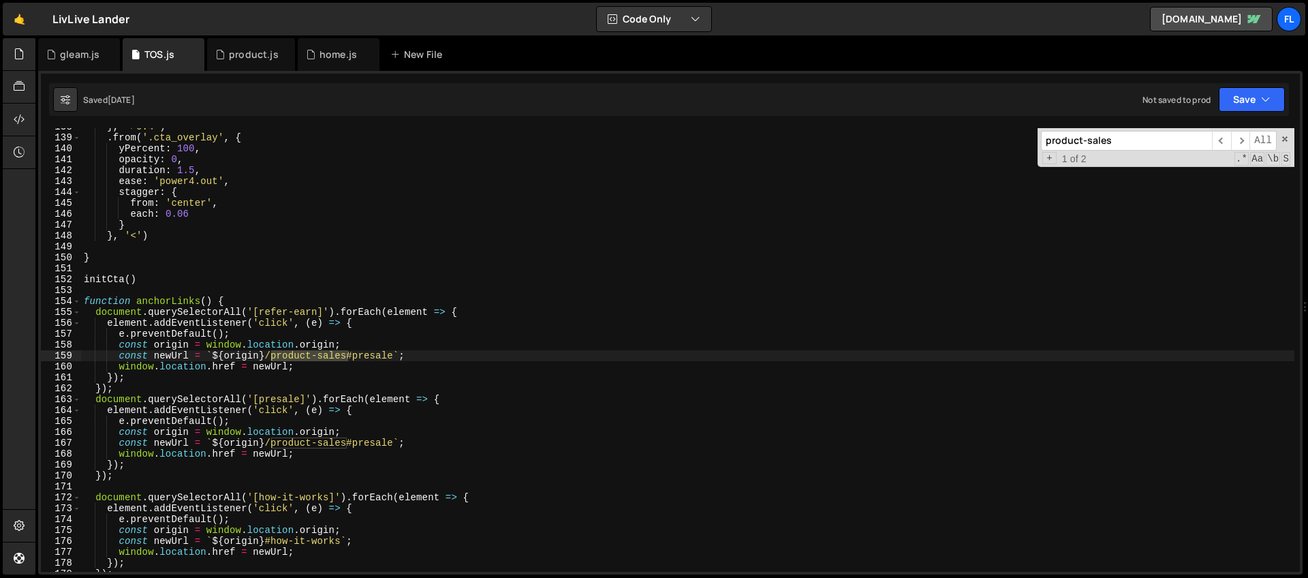
scroll to position [1501, 0]
type input "product-sales"
click at [1050, 158] on span "+" at bounding box center [1049, 158] width 14 height 12
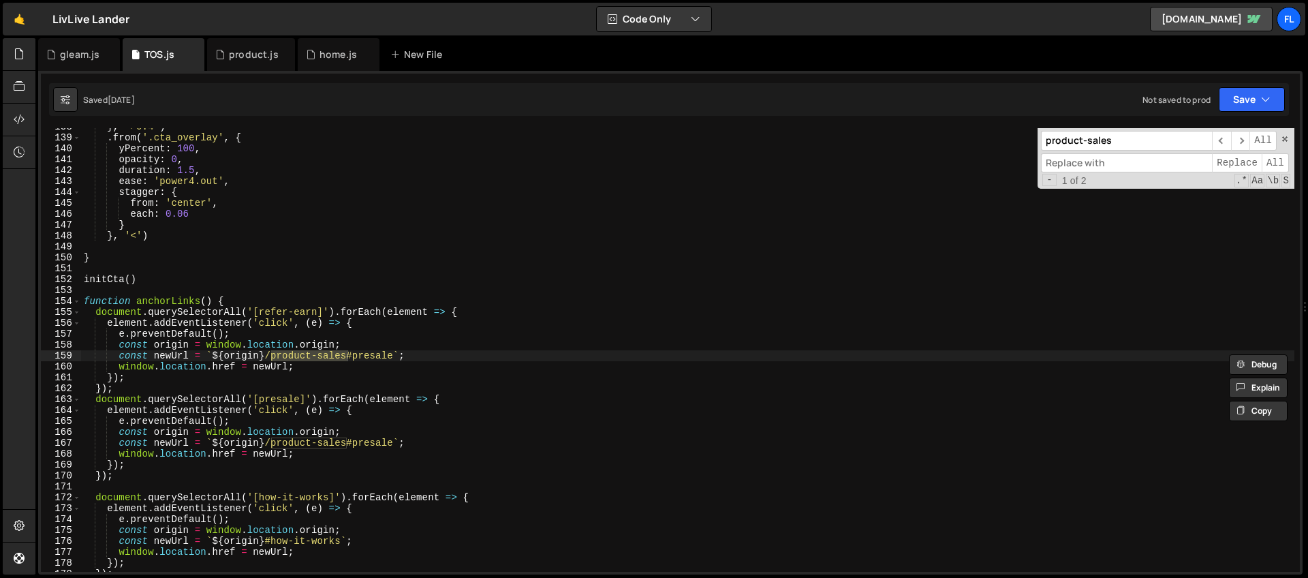
click at [1079, 158] on input at bounding box center [1126, 163] width 171 height 20
type input "buy"
click at [1268, 161] on span "All" at bounding box center [1275, 163] width 27 height 20
type textarea "}"
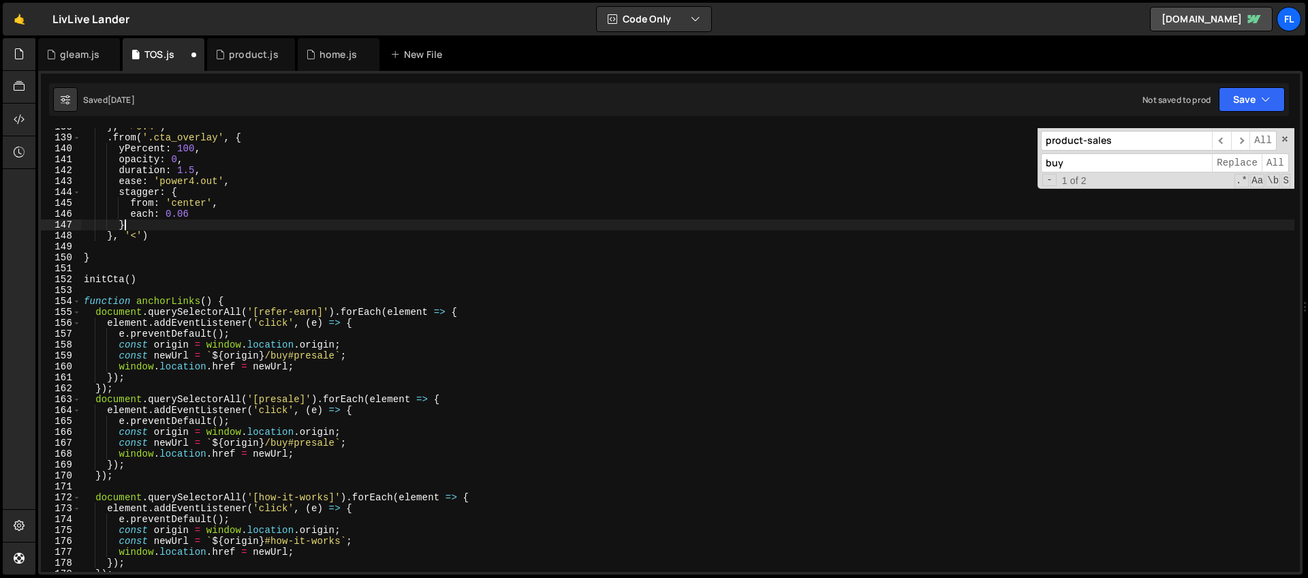
click at [316, 230] on div "} , '>0.4' ) . from ( '.cta_overlay' , { yPercent : 100 , opacity : 0 , duratio…" at bounding box center [687, 353] width 1213 height 465
click at [64, 50] on div "gleam.js" at bounding box center [80, 55] width 40 height 14
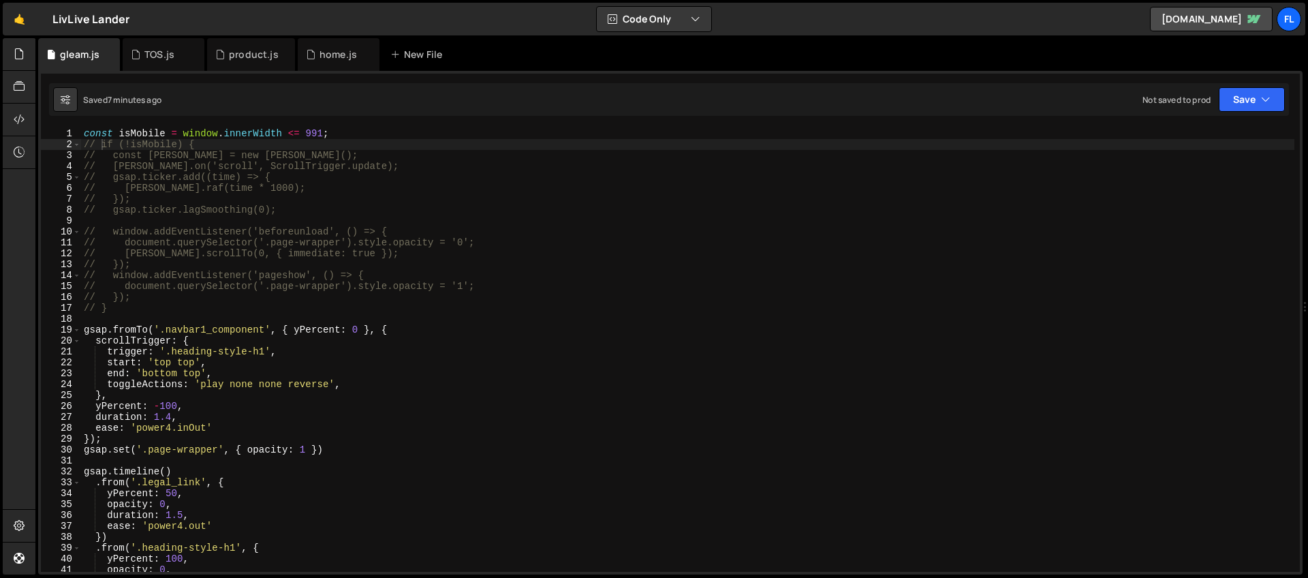
type textarea "// gsap.ticker.lagSmoothing(0);"
click at [700, 212] on div "const isMobile = window . innerWidth <= 991 ; // if (!isMobile) { // const leni…" at bounding box center [687, 360] width 1213 height 465
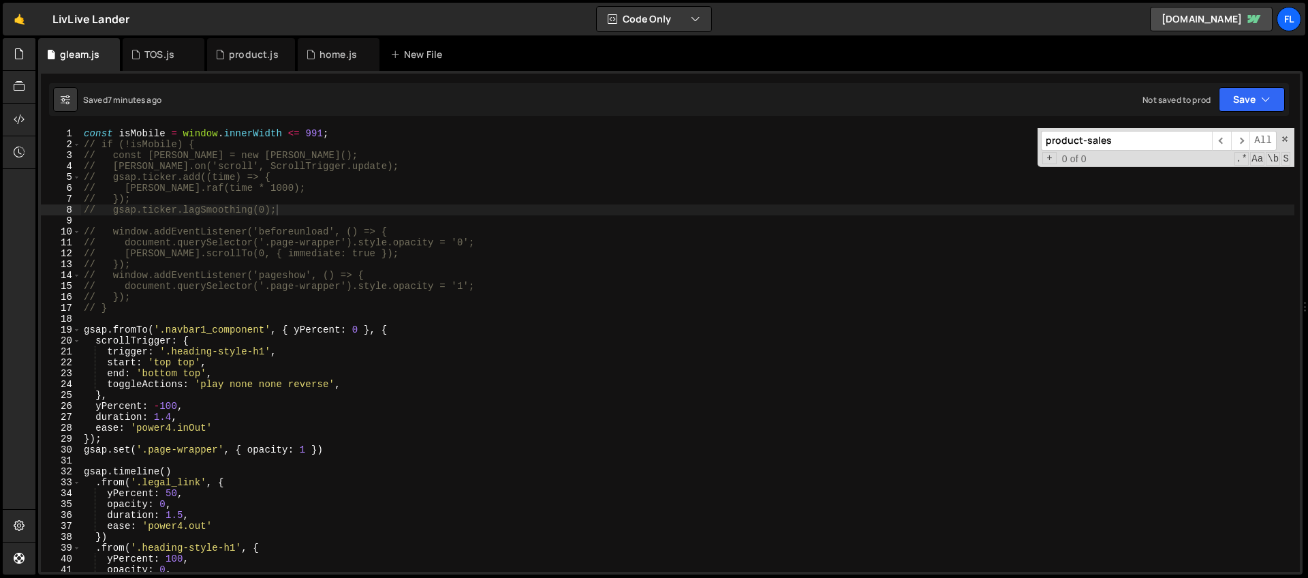
scroll to position [1511, 0]
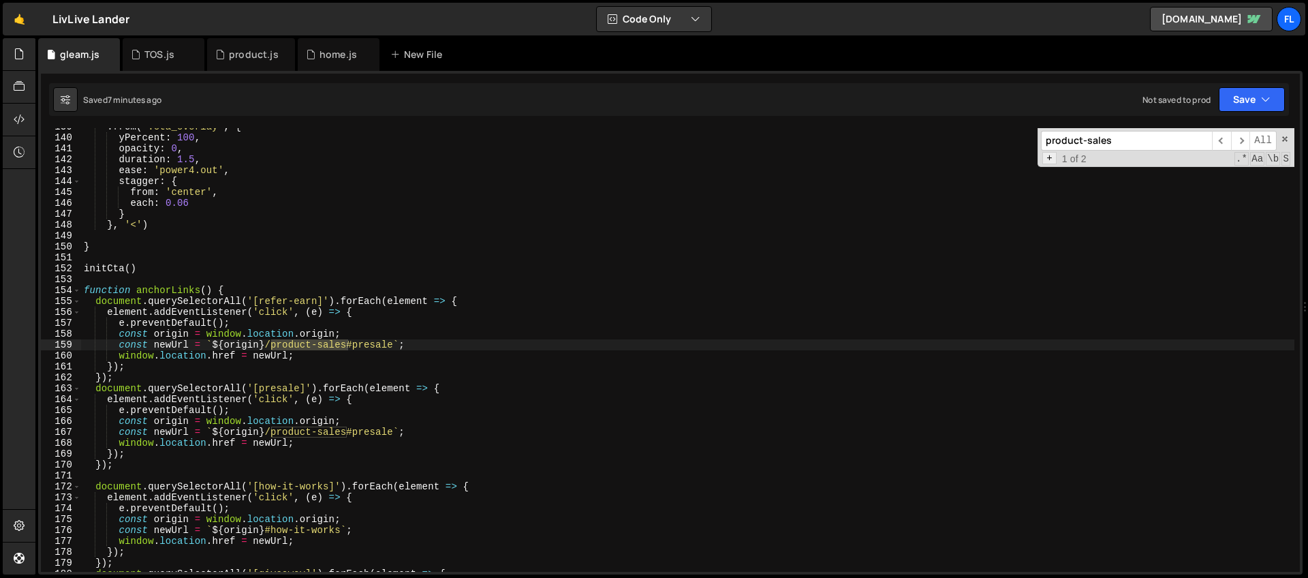
type input "product-sales"
click at [1044, 159] on span "+" at bounding box center [1049, 158] width 14 height 12
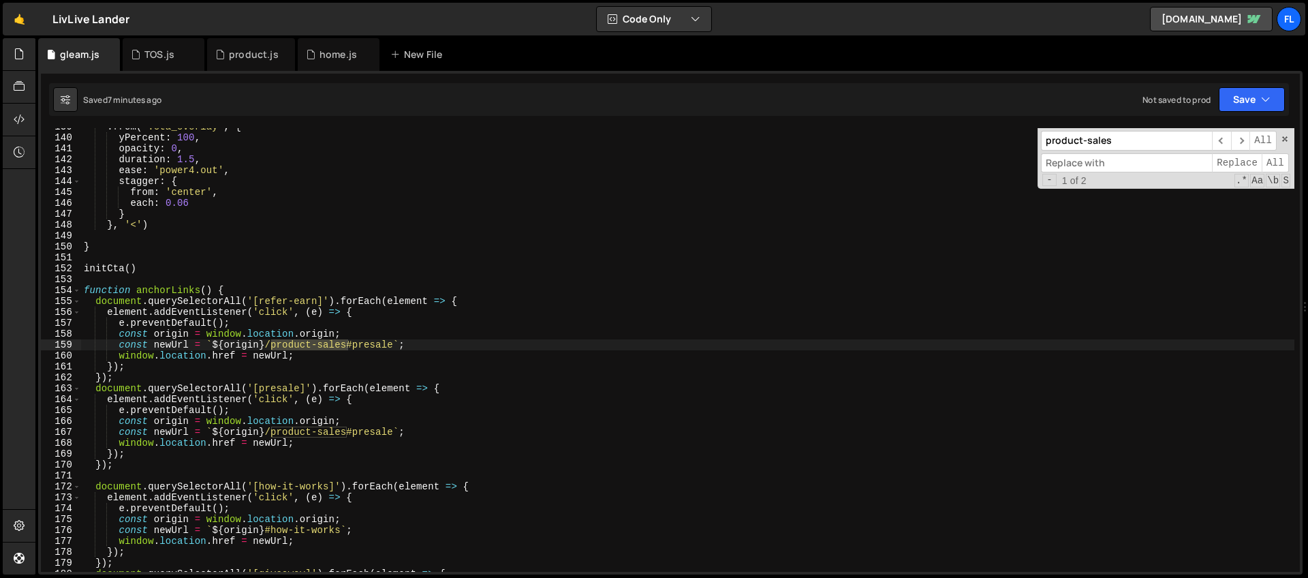
click at [1064, 166] on input at bounding box center [1126, 163] width 171 height 20
type input "buy"
click at [1274, 161] on span "All" at bounding box center [1275, 163] width 27 height 20
click at [586, 233] on div ". from ( '.cta_overlay' , { yPercent : 100 , opacity : 0 , duration : 1.5 , eas…" at bounding box center [687, 353] width 1213 height 465
click at [311, 58] on icon at bounding box center [311, 55] width 10 height 14
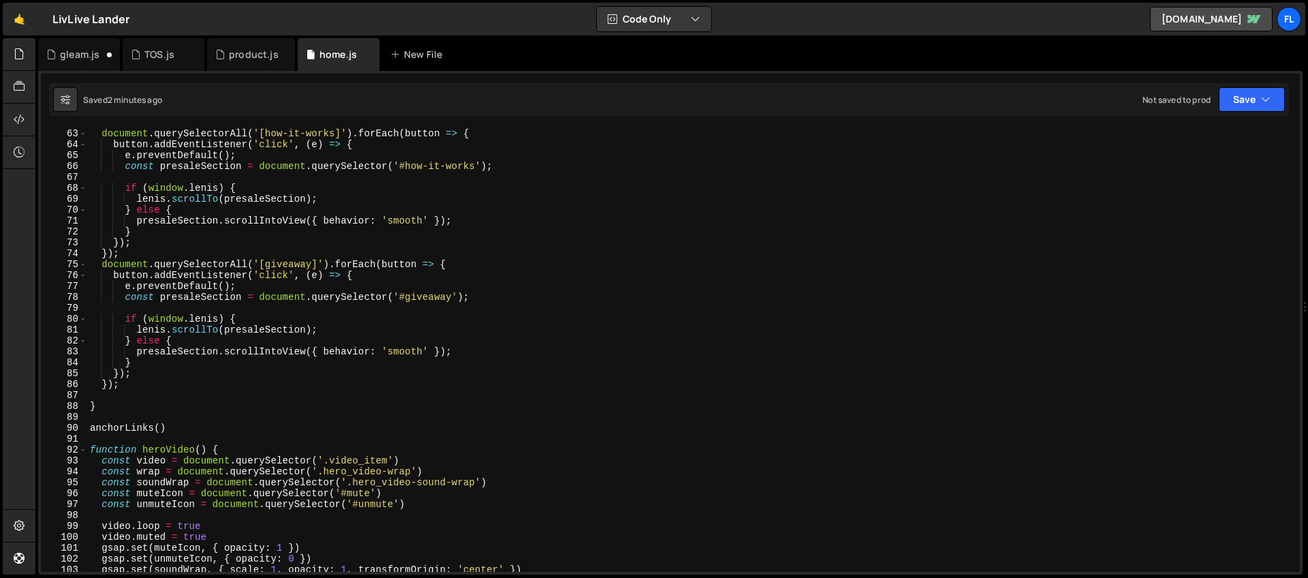
scroll to position [631, 0]
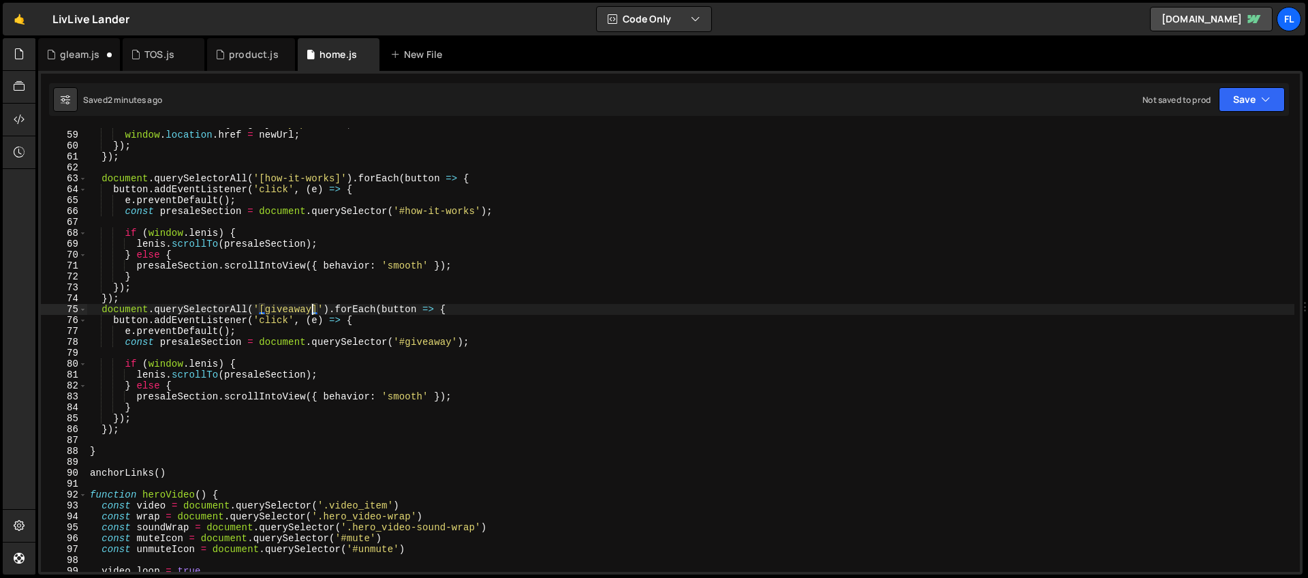
click at [311, 313] on div "const newUrl = ` ${ origin } /buy#presale ` ; window . location . href = newUrl…" at bounding box center [690, 351] width 1207 height 465
click at [456, 311] on div "const newUrl = ` ${ origin } /buy#presale ` ; window . location . href = newUrl…" at bounding box center [690, 351] width 1207 height 465
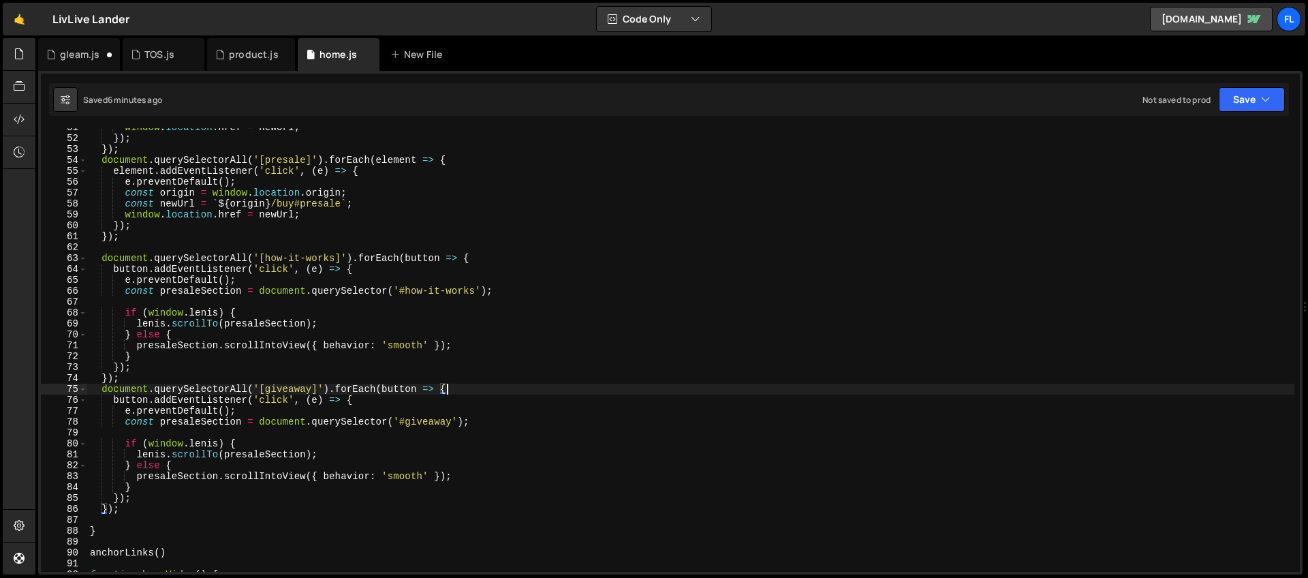
scroll to position [439, 0]
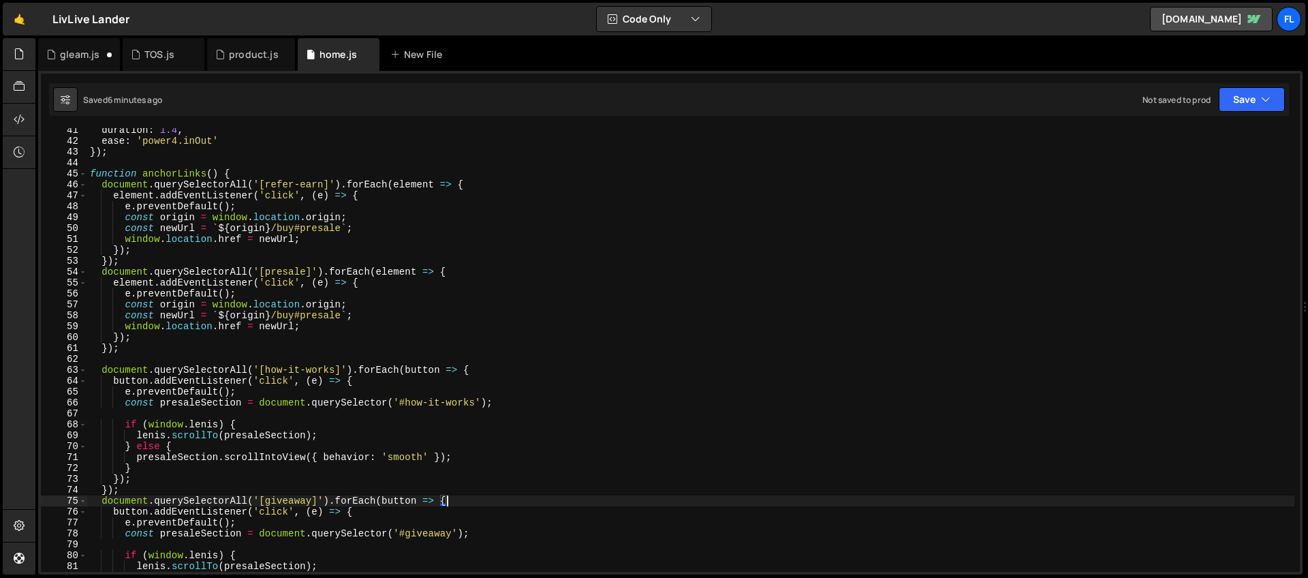
click at [319, 230] on div "duration : 1.4 , ease : 'power4.inOut' }) ; function anchorLinks ( ) { document…" at bounding box center [690, 357] width 1207 height 465
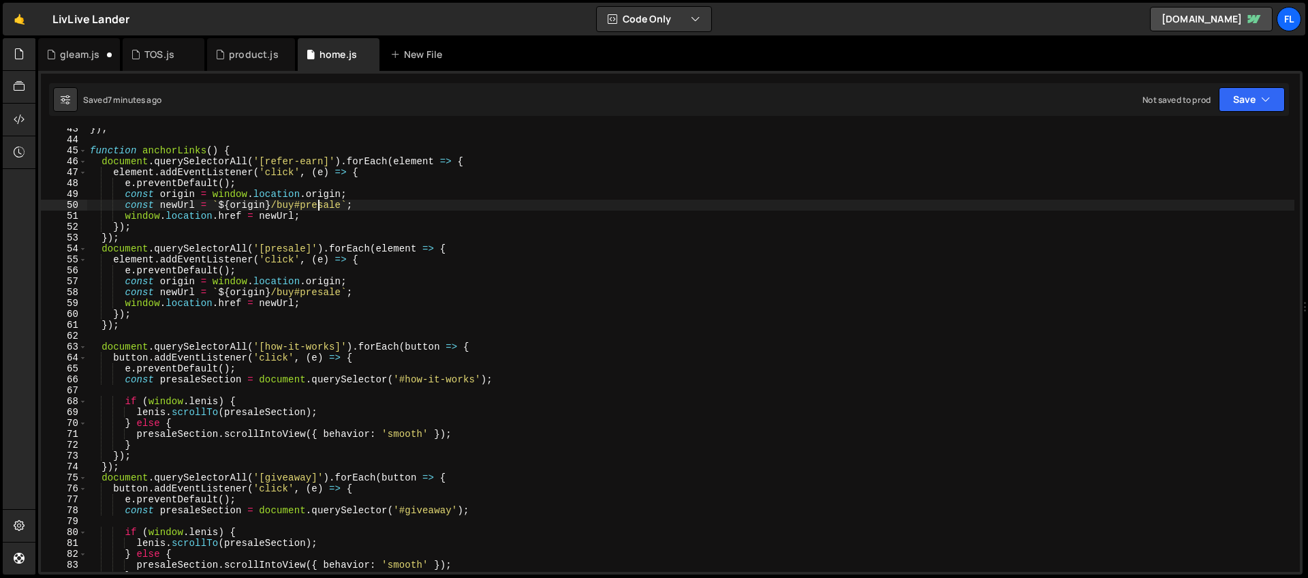
scroll to position [463, 0]
click at [459, 251] on div "}) ; function anchorLinks ( ) { document . querySelectorAll ( '[refer-earn]' ) …" at bounding box center [690, 355] width 1207 height 465
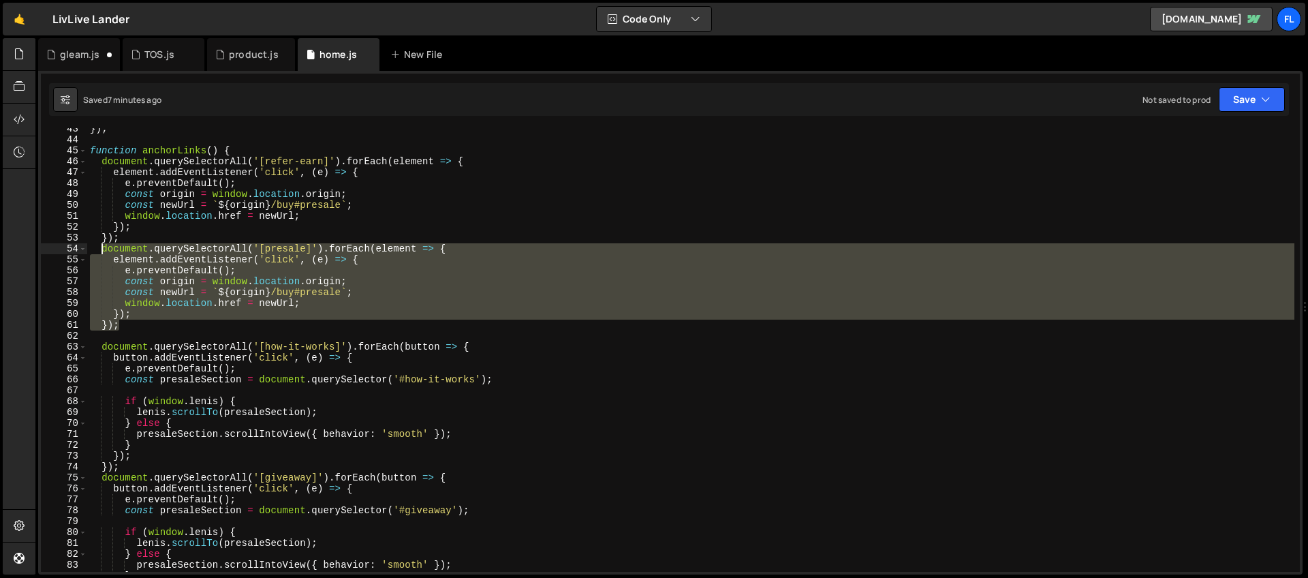
drag, startPoint x: 127, startPoint y: 325, endPoint x: 101, endPoint y: 251, distance: 78.9
click at [101, 251] on div "}) ; function anchorLinks ( ) { document . querySelectorAll ( '[refer-earn]' ) …" at bounding box center [690, 355] width 1207 height 465
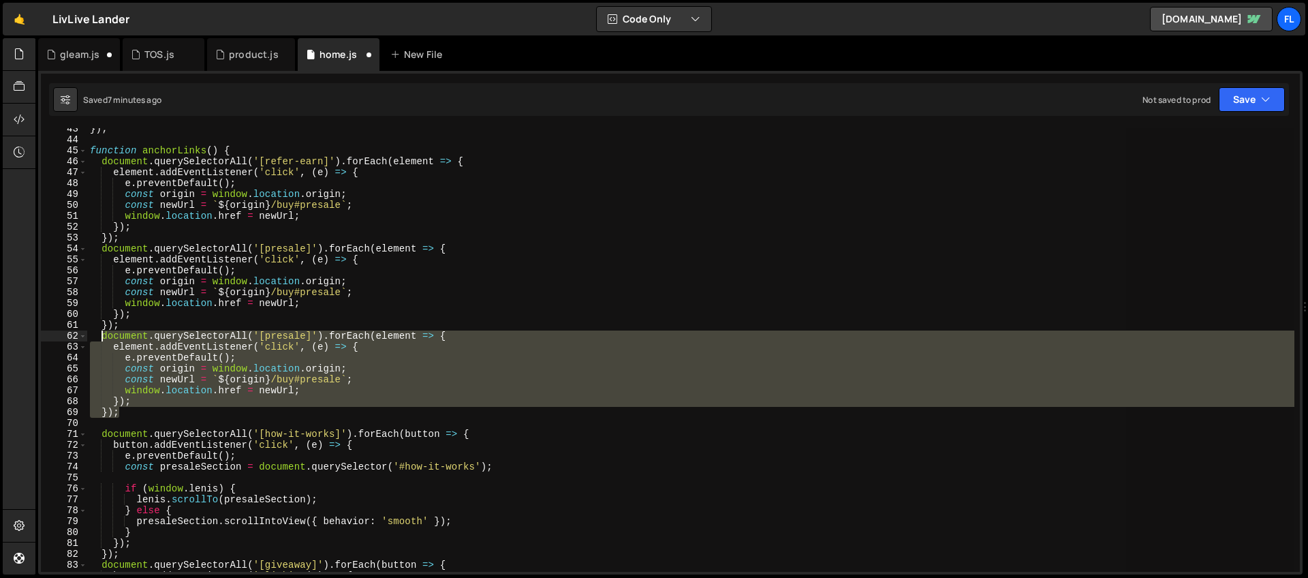
click at [328, 337] on div "}) ; function anchorLinks ( ) { document . querySelectorAll ( '[refer-earn]' ) …" at bounding box center [690, 349] width 1207 height 443
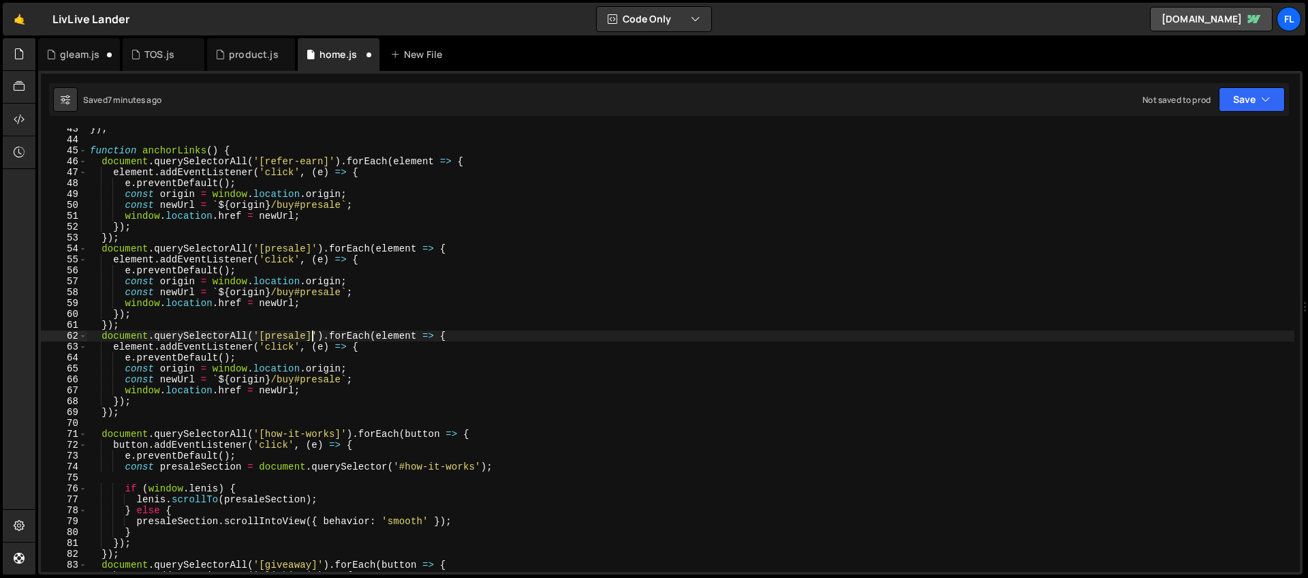
click at [311, 335] on div "}) ; function anchorLinks ( ) { document . querySelectorAll ( '[refer-earn]' ) …" at bounding box center [690, 355] width 1207 height 465
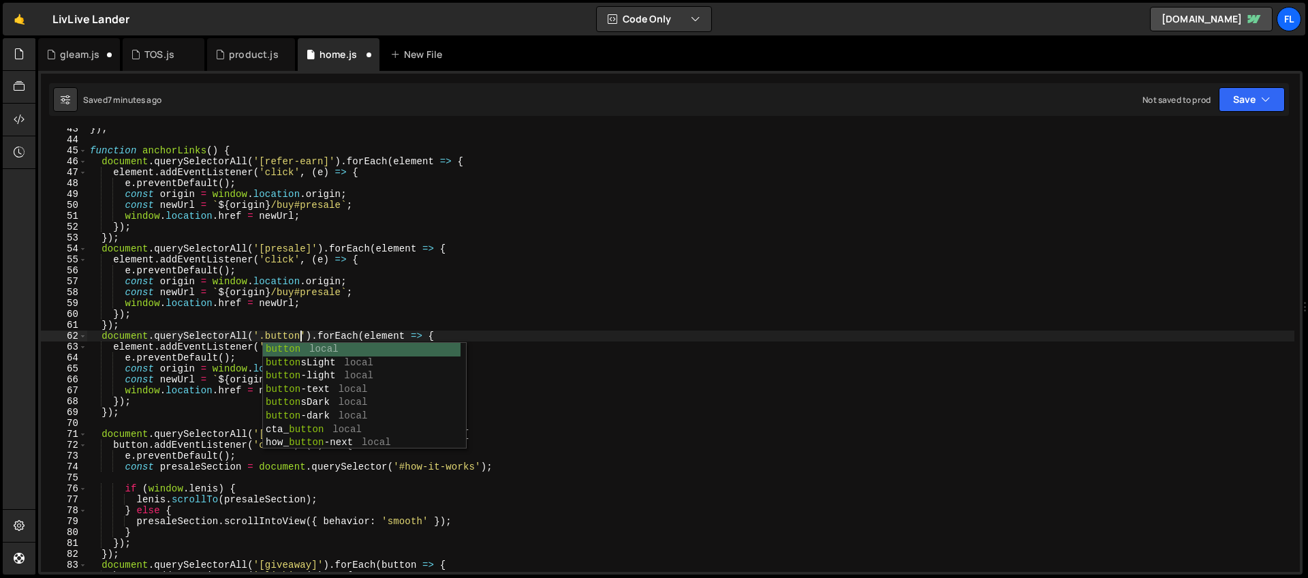
scroll to position [0, 14]
click at [305, 269] on div "}) ; function anchorLinks ( ) { document . querySelectorAll ( '[refer-earn]' ) …" at bounding box center [690, 355] width 1207 height 465
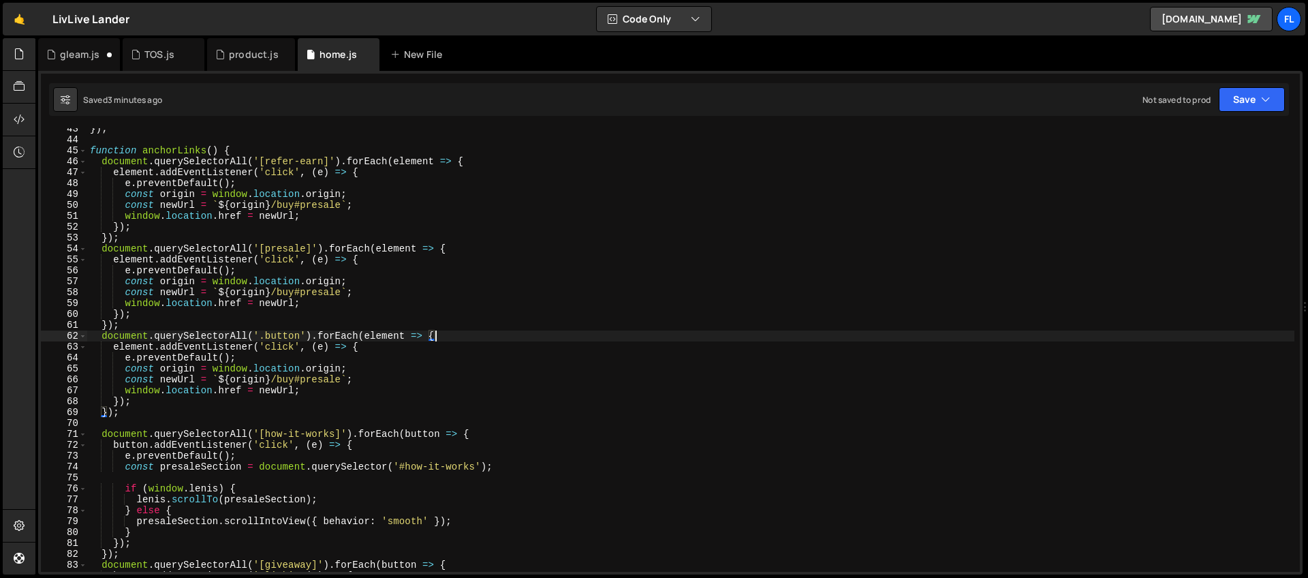
click at [452, 335] on div "}) ; function anchorLinks ( ) { document . querySelectorAll ( '[refer-earn]' ) …" at bounding box center [690, 355] width 1207 height 465
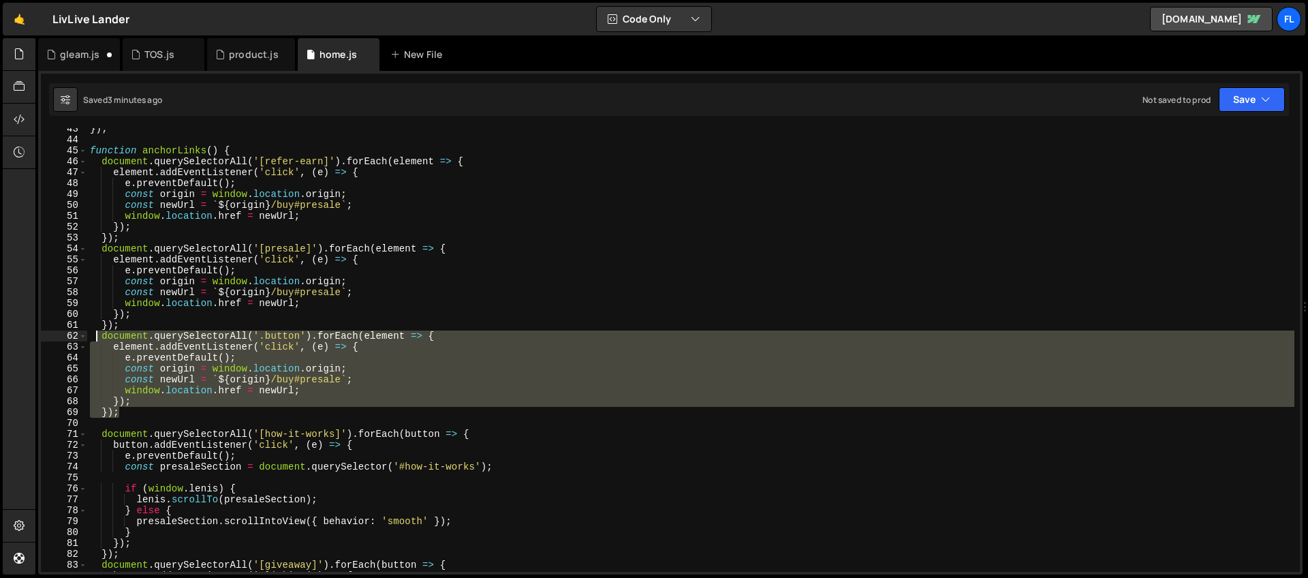
drag, startPoint x: 128, startPoint y: 411, endPoint x: 94, endPoint y: 338, distance: 80.4
click at [94, 338] on div "}) ; function anchorLinks ( ) { document . querySelectorAll ( '[refer-earn]' ) …" at bounding box center [690, 355] width 1207 height 465
paste textarea "});"
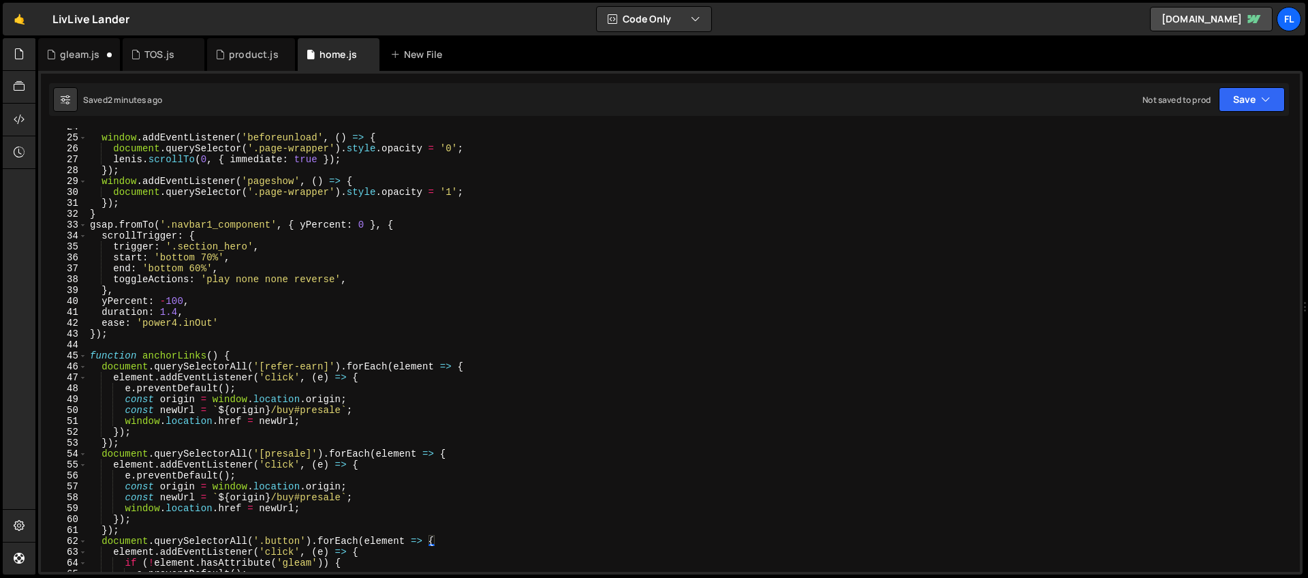
scroll to position [0, 0]
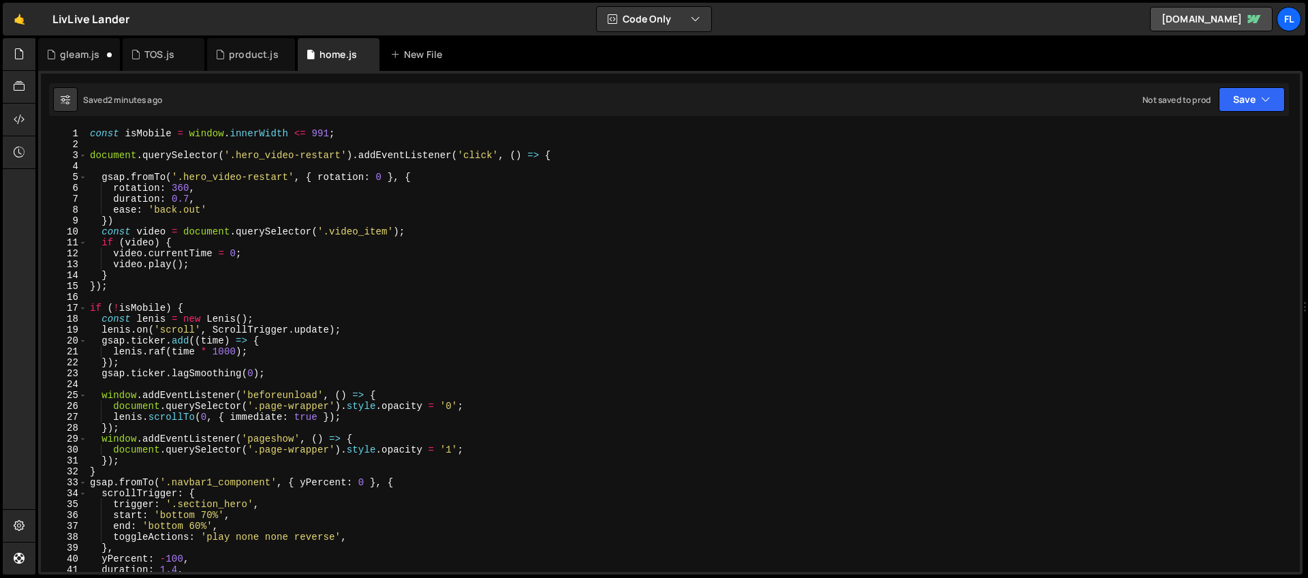
click at [407, 217] on div "const isMobile = window . innerWidth <= 991 ; document . querySelector ( '.hero…" at bounding box center [690, 360] width 1207 height 465
click at [341, 173] on div "const isMobile = window . innerWidth <= 991 ; document . querySelector ( '.hero…" at bounding box center [690, 360] width 1207 height 465
type textarea "gsap.fromTo('.hero_video-restart', { rotation: 0 }, {"
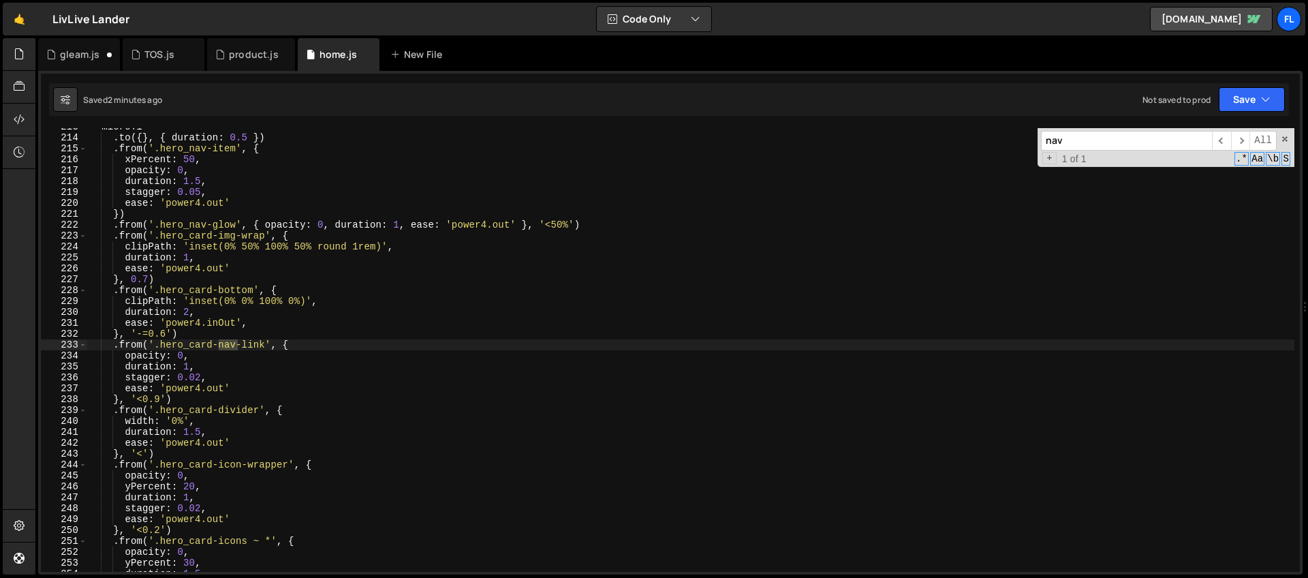
scroll to position [2318, 0]
type input "n"
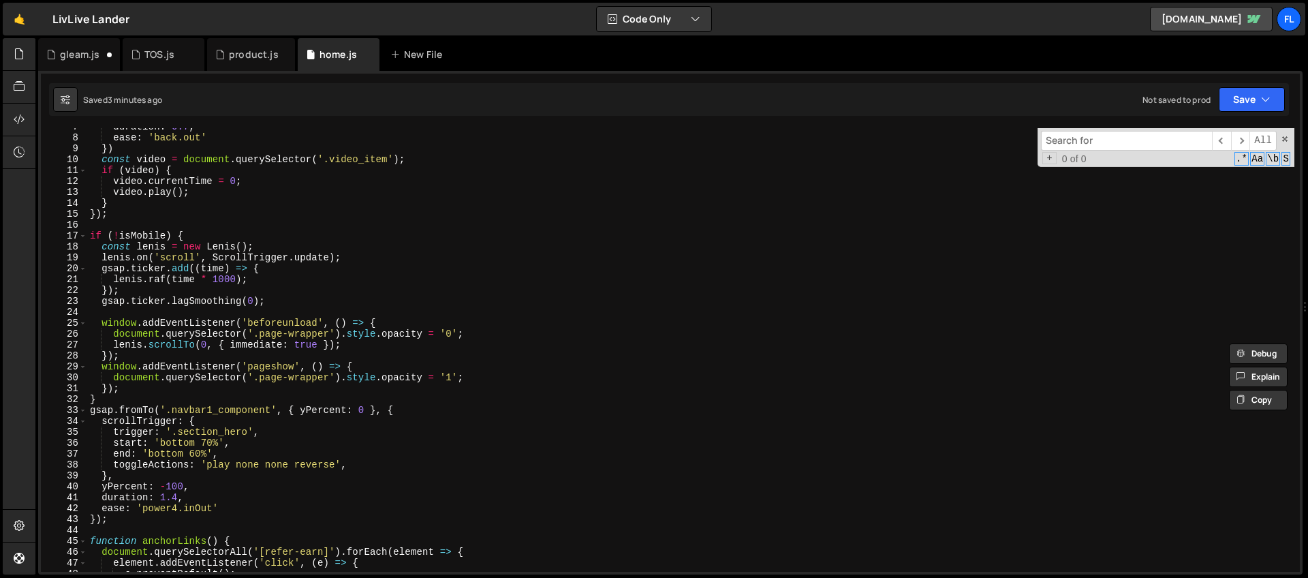
scroll to position [153, 0]
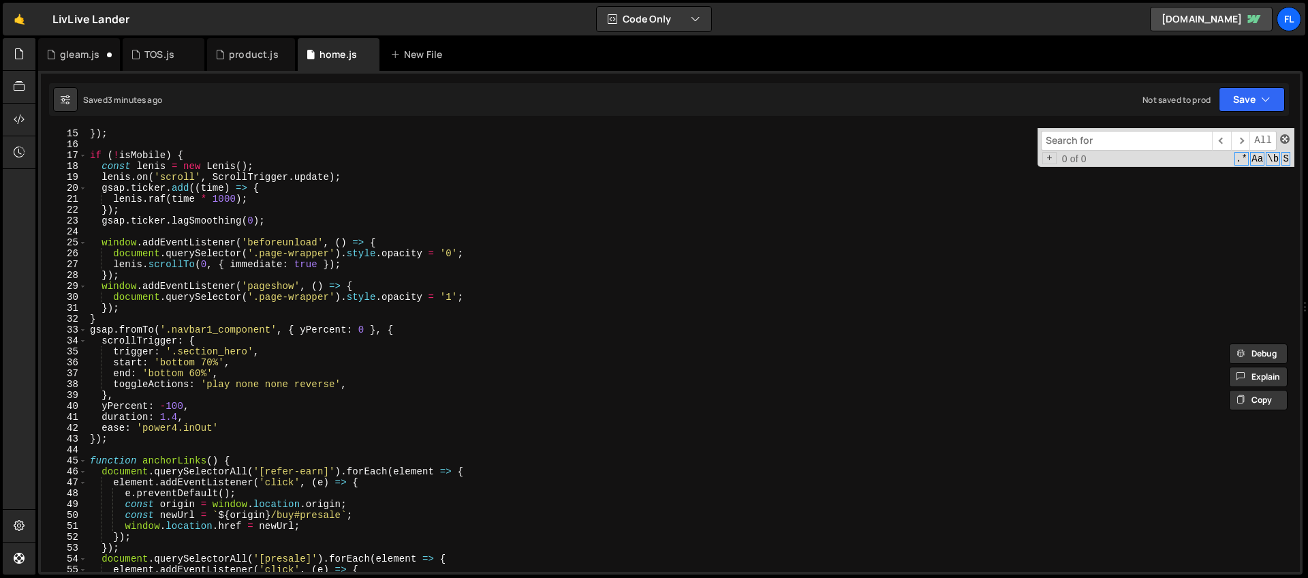
click at [1285, 137] on span at bounding box center [1285, 139] width 10 height 10
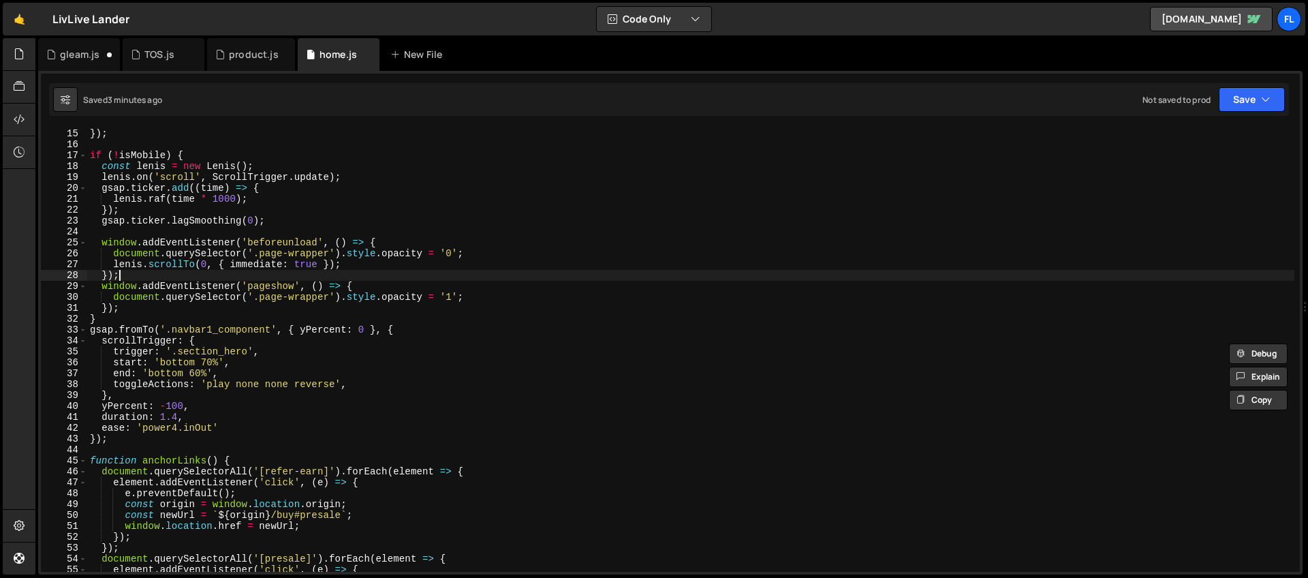
click at [801, 278] on div "}) ; if ( ! isMobile ) { const lenis = new Lenis ( ) ; lenis . on ( 'scroll' , …" at bounding box center [690, 360] width 1207 height 465
type textarea "});"
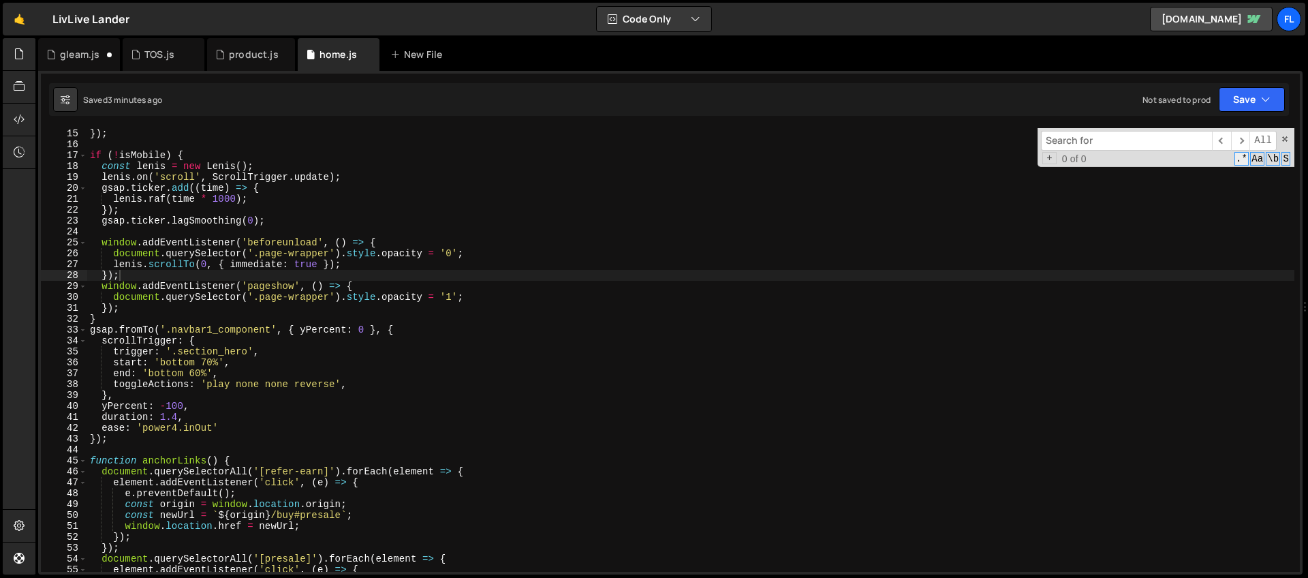
click at [1242, 162] on span ".*" at bounding box center [1241, 159] width 14 height 14
click at [1257, 161] on span "Aa" at bounding box center [1257, 159] width 14 height 14
click at [1268, 159] on span "\b" at bounding box center [1273, 159] width 14 height 14
click at [1284, 158] on span "S" at bounding box center [1285, 159] width 9 height 14
click at [1286, 161] on span "S" at bounding box center [1285, 159] width 9 height 14
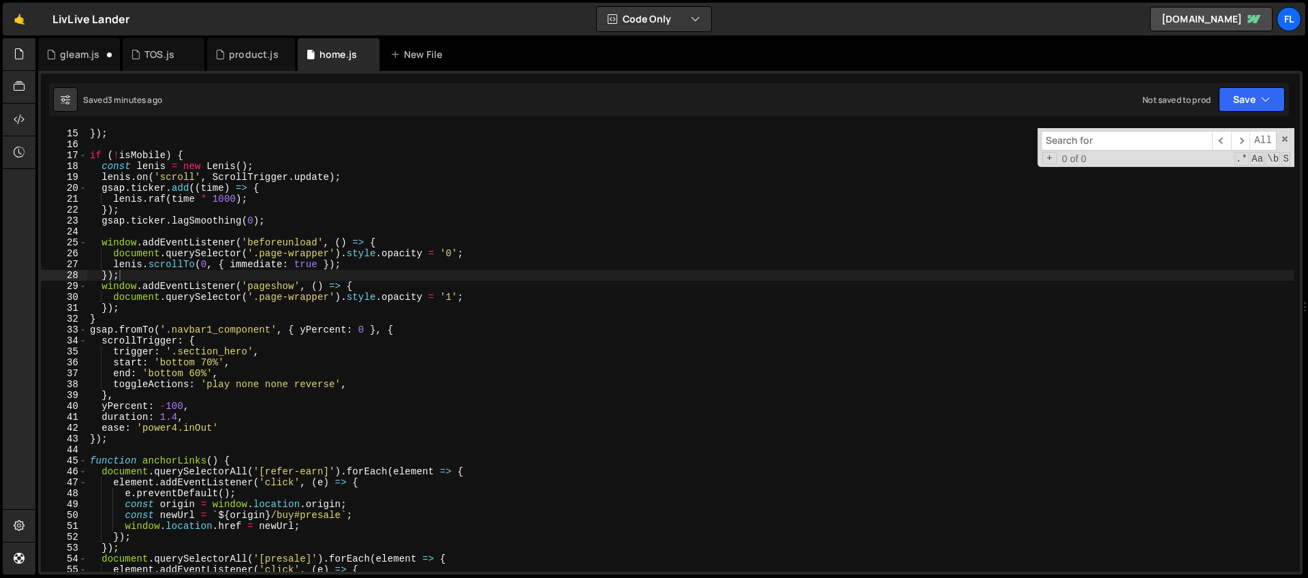
click at [1097, 146] on input at bounding box center [1126, 141] width 171 height 20
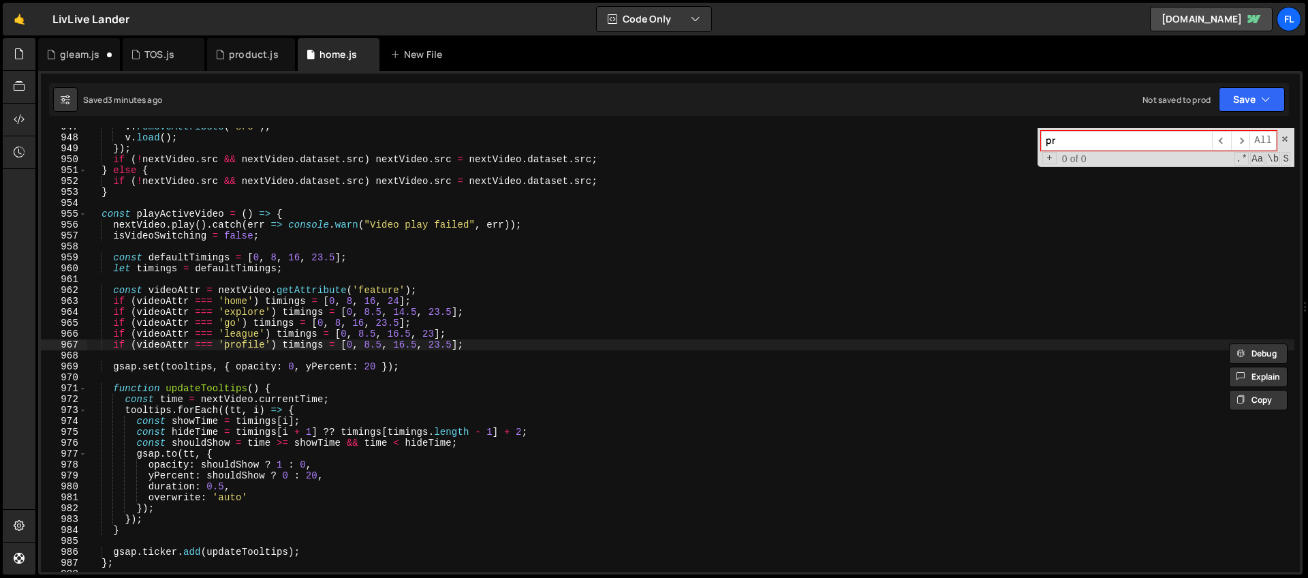
type input "p"
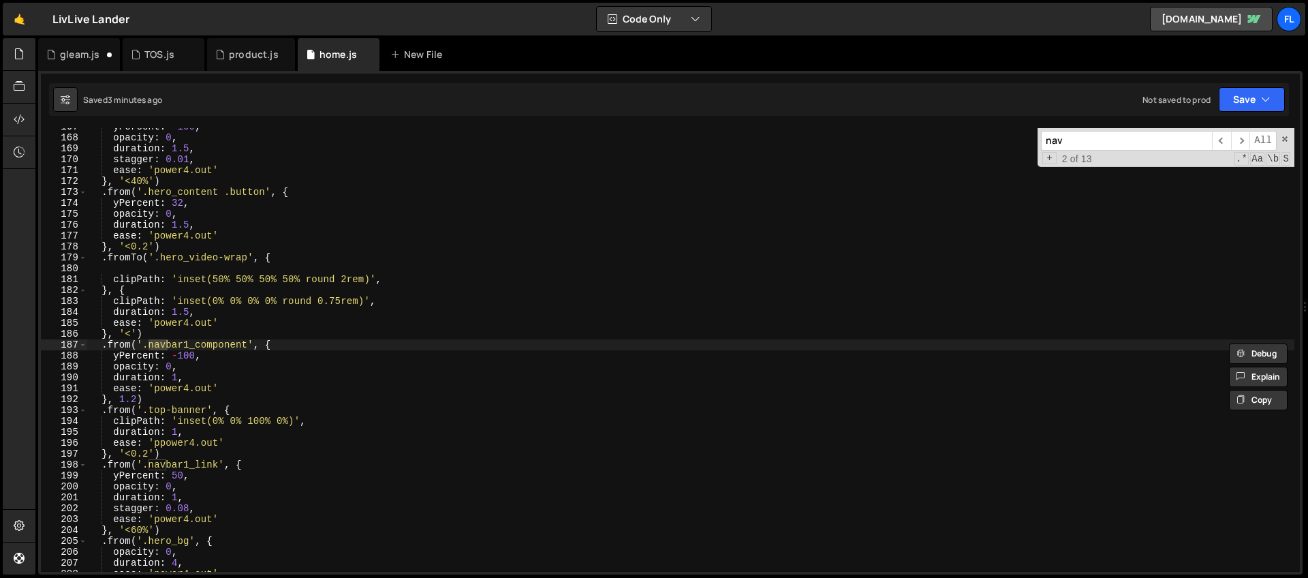
scroll to position [1817, 0]
type input "nav"
drag, startPoint x: 249, startPoint y: 342, endPoint x: 169, endPoint y: 344, distance: 79.7
click at [169, 344] on div "yPercent : - 100 , opacity : 0 , duration : 1.5 , stagger : 0.01 , ease : 'powe…" at bounding box center [690, 353] width 1207 height 465
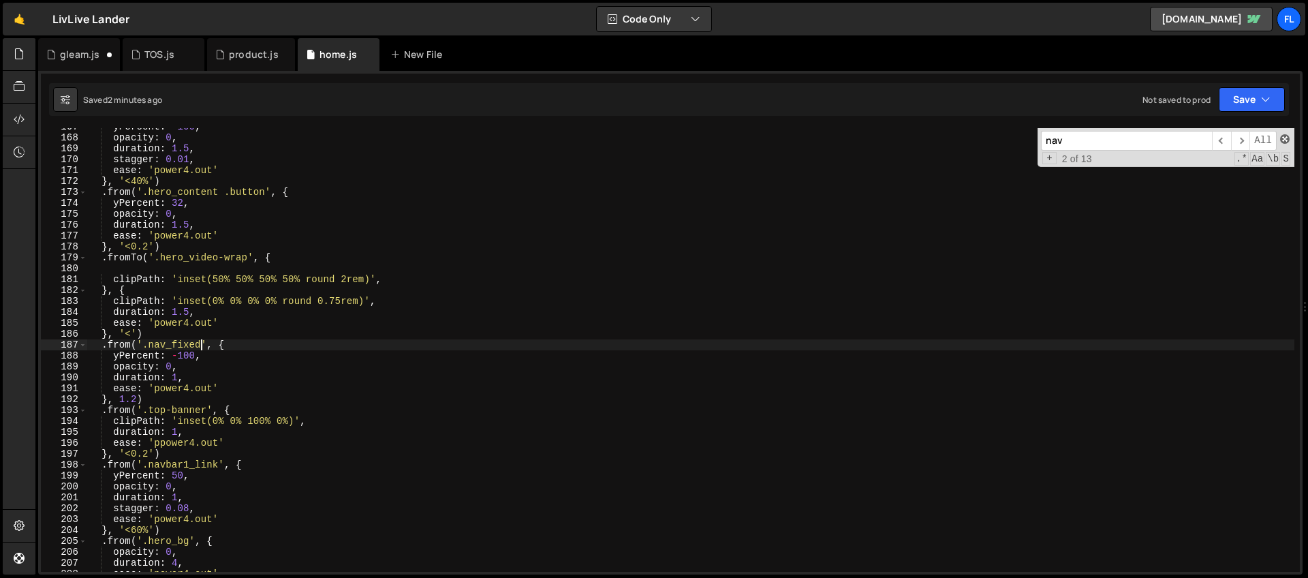
click at [1281, 138] on span at bounding box center [1285, 139] width 10 height 10
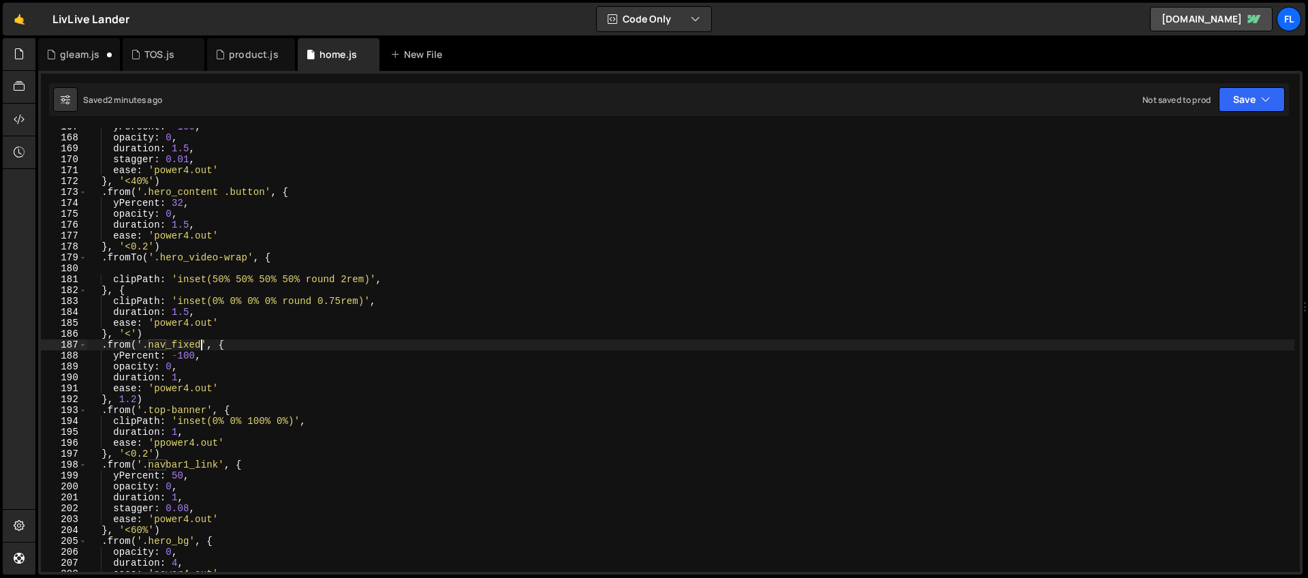
click at [455, 161] on div "yPercent : - 100 , opacity : 0 , duration : 1.5 , stagger : 0.01 , ease : 'powe…" at bounding box center [690, 353] width 1207 height 465
click at [235, 257] on div "yPercent : - 100 , opacity : 0 , duration : 1.5 , stagger : 0.01 , ease : 'powe…" at bounding box center [690, 353] width 1207 height 465
click at [352, 239] on div "yPercent : - 100 , opacity : 0 , duration : 1.5 , stagger : 0.01 , ease : 'powe…" at bounding box center [690, 353] width 1207 height 465
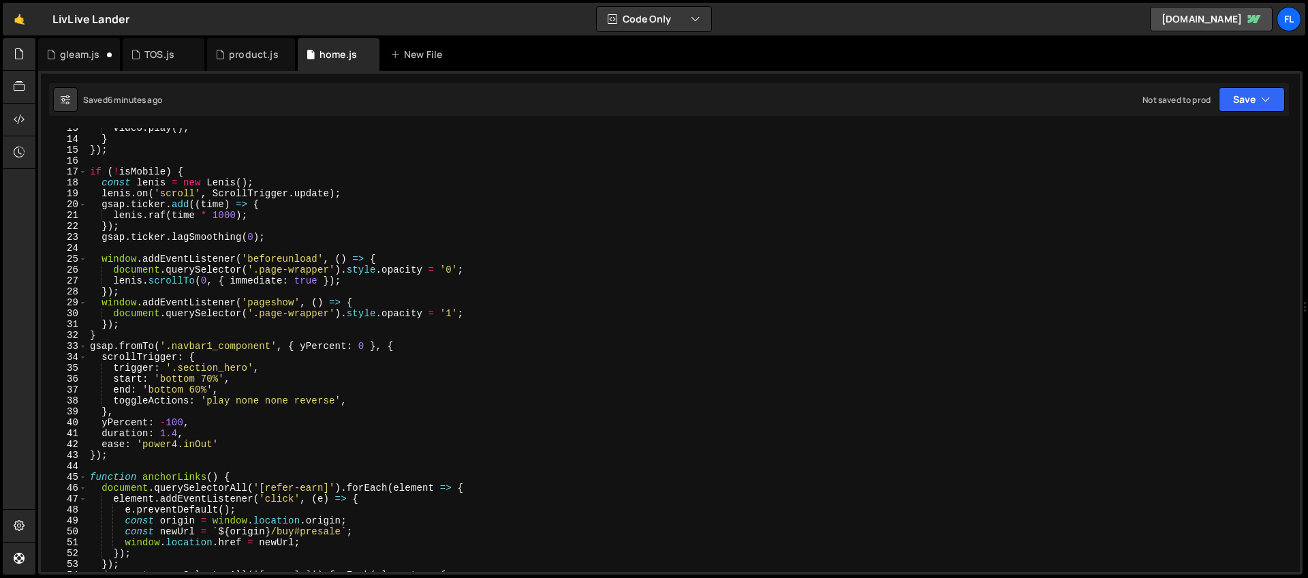
scroll to position [193, 0]
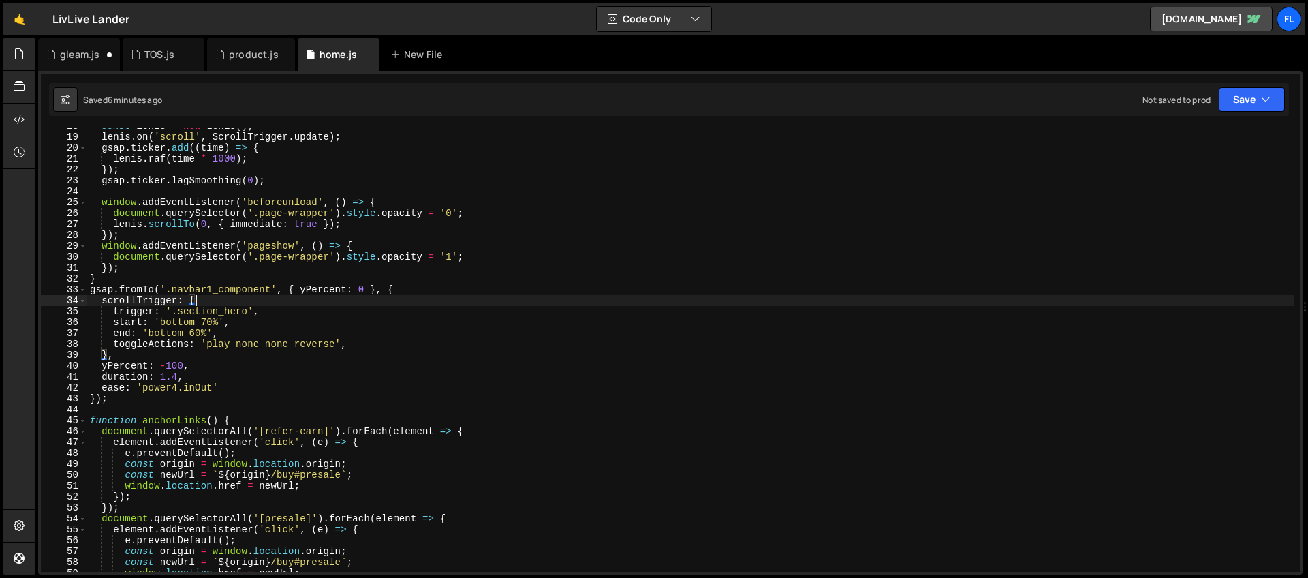
click at [298, 300] on div "const lenis = new Lenis ( ) ; lenis . on ( 'scroll' , ScrollTrigger . update ) …" at bounding box center [690, 353] width 1207 height 465
drag, startPoint x: 154, startPoint y: 292, endPoint x: 120, endPoint y: 292, distance: 34.1
click at [120, 292] on div "const lenis = new Lenis ( ) ; lenis . on ( 'scroll' , ScrollTrigger . update ) …" at bounding box center [690, 353] width 1207 height 465
drag, startPoint x: 364, startPoint y: 290, endPoint x: 264, endPoint y: 290, distance: 100.1
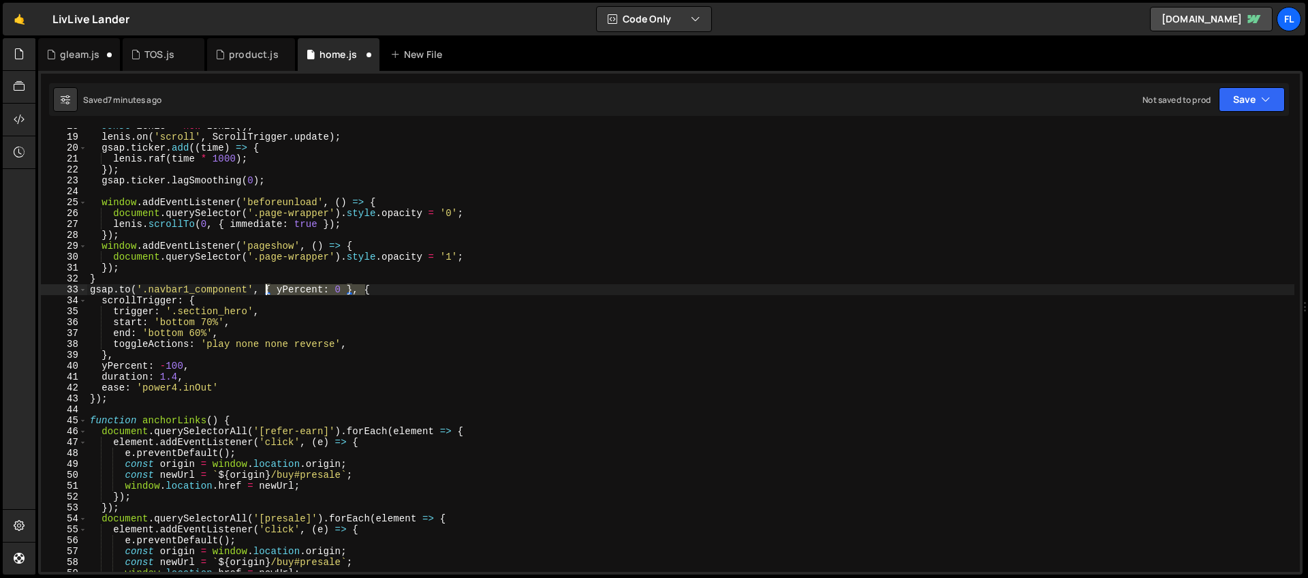
click at [264, 290] on div "const lenis = new Lenis ( ) ; lenis . on ( 'scroll' , ScrollTrigger . update ) …" at bounding box center [690, 353] width 1207 height 465
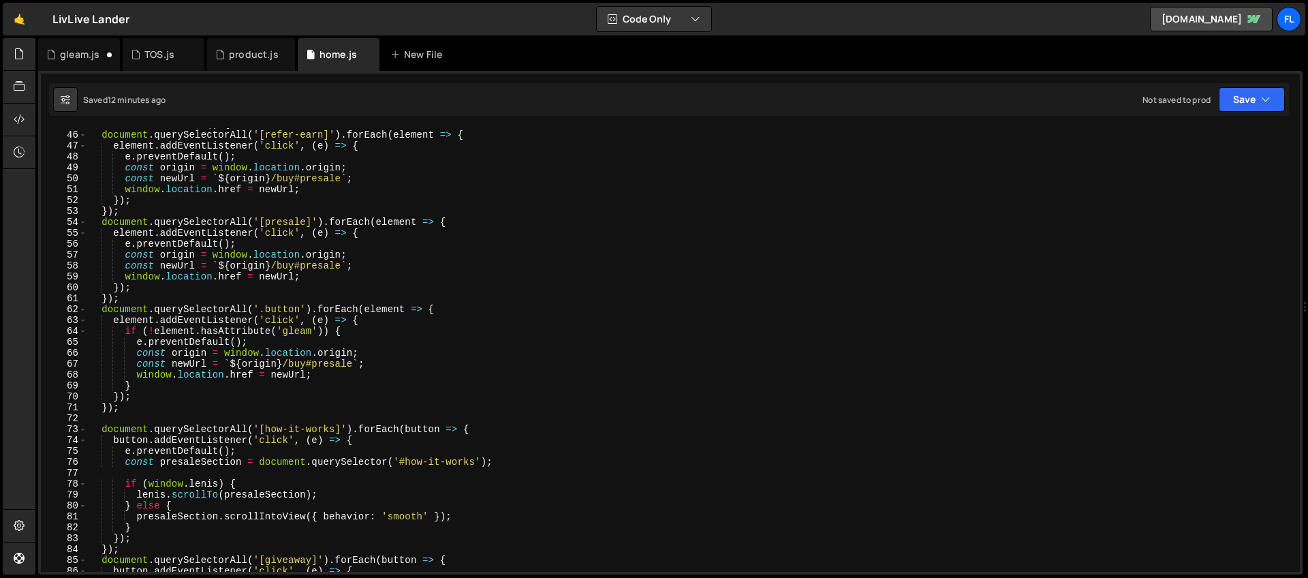
scroll to position [564, 0]
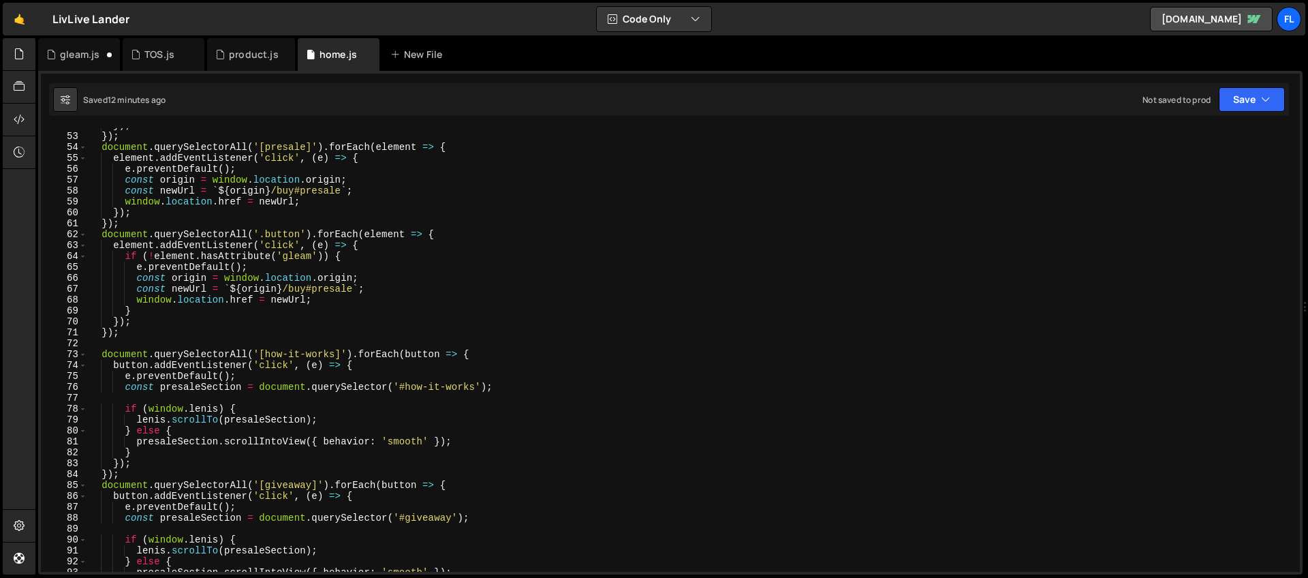
click at [452, 234] on div "}) ; }) ; document . querySelectorAll ( '[presale]' ) . forEach ( element => { …" at bounding box center [690, 352] width 1207 height 465
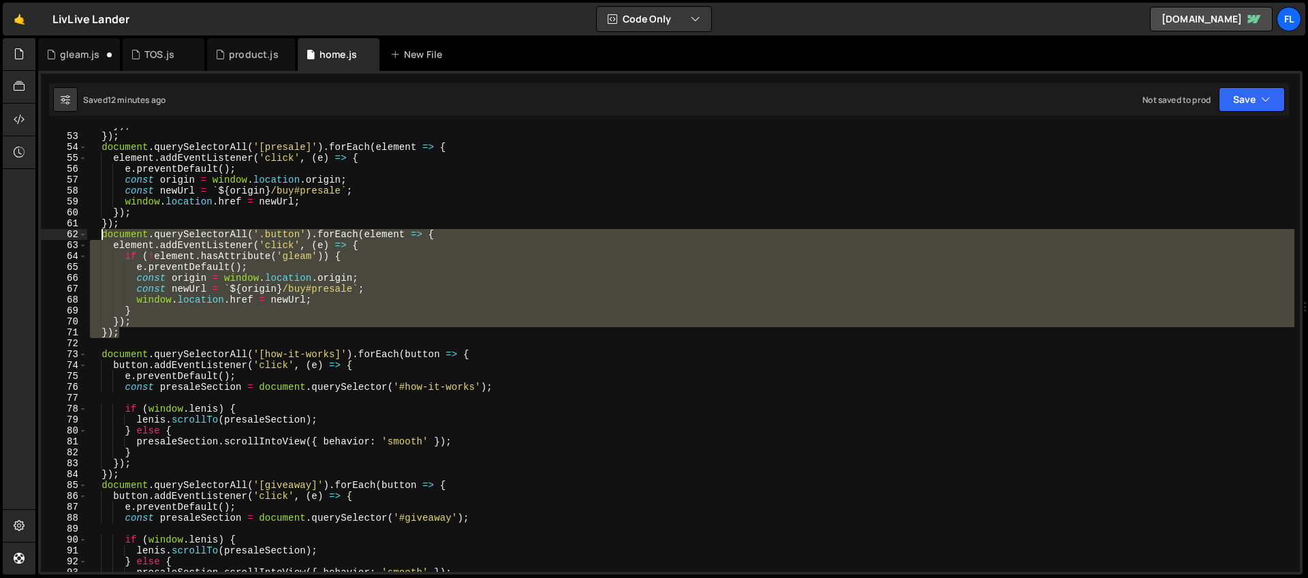
drag, startPoint x: 131, startPoint y: 331, endPoint x: 99, endPoint y: 237, distance: 99.1
click at [99, 237] on div "}) ; }) ; document . querySelectorAll ( '[presale]' ) . forEach ( element => { …" at bounding box center [690, 352] width 1207 height 465
paste textarea "});"
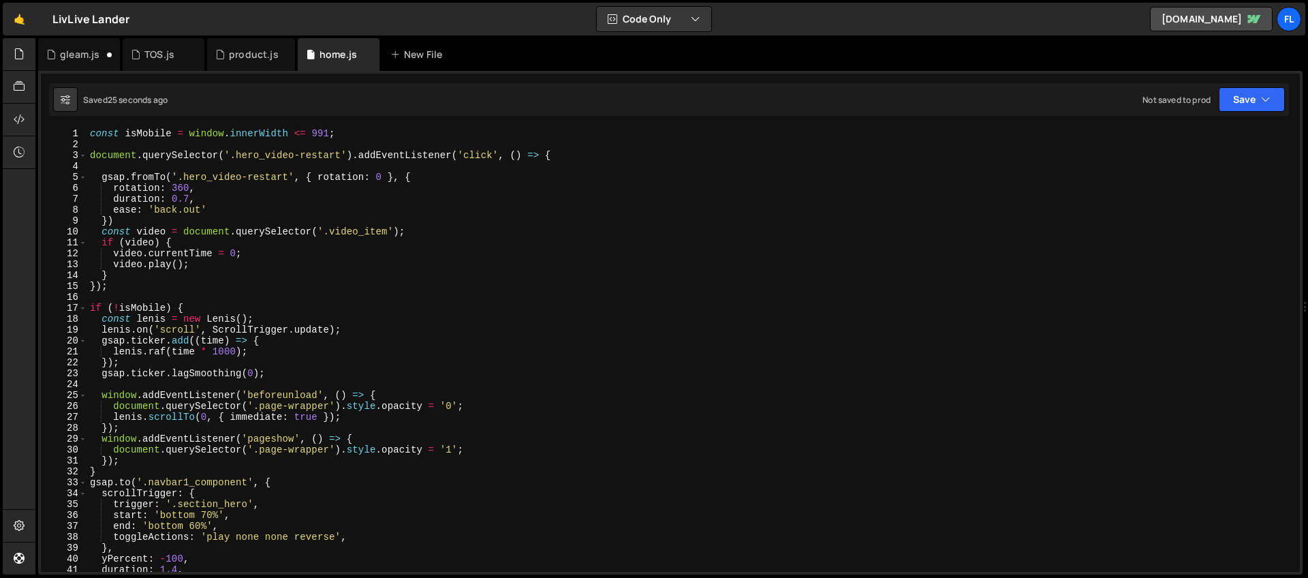
scroll to position [0, 0]
click at [235, 209] on div "const isMobile = window . innerWidth <= 991 ; document . querySelector ( '.hero…" at bounding box center [690, 360] width 1207 height 465
type textarea "ease: 'back.out'"
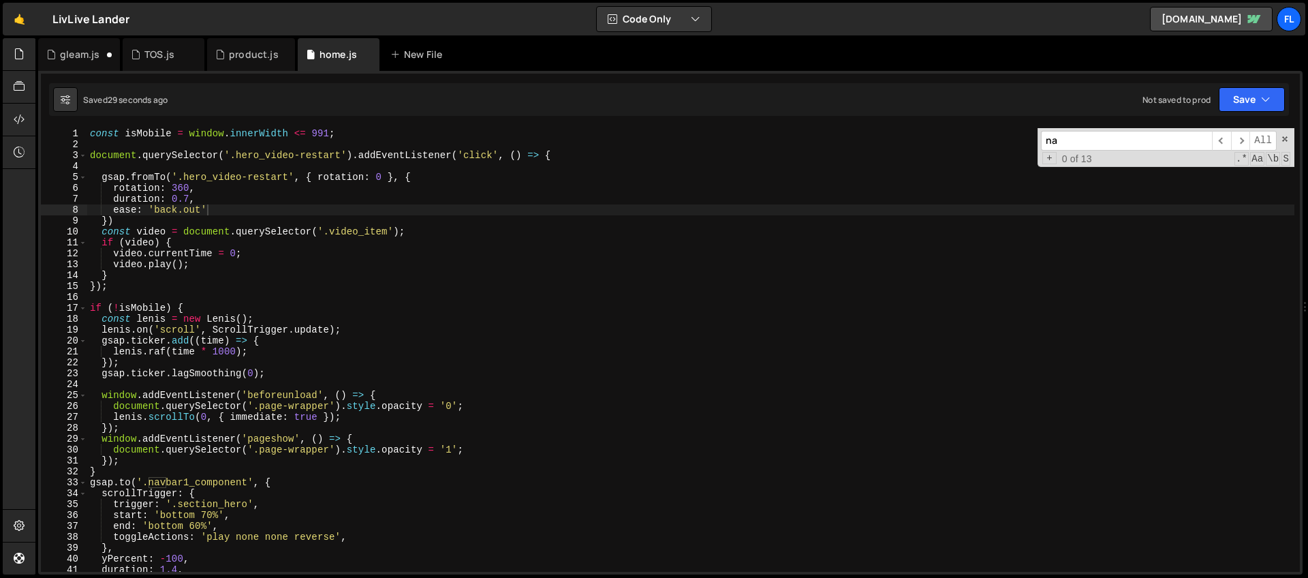
type input "nav"
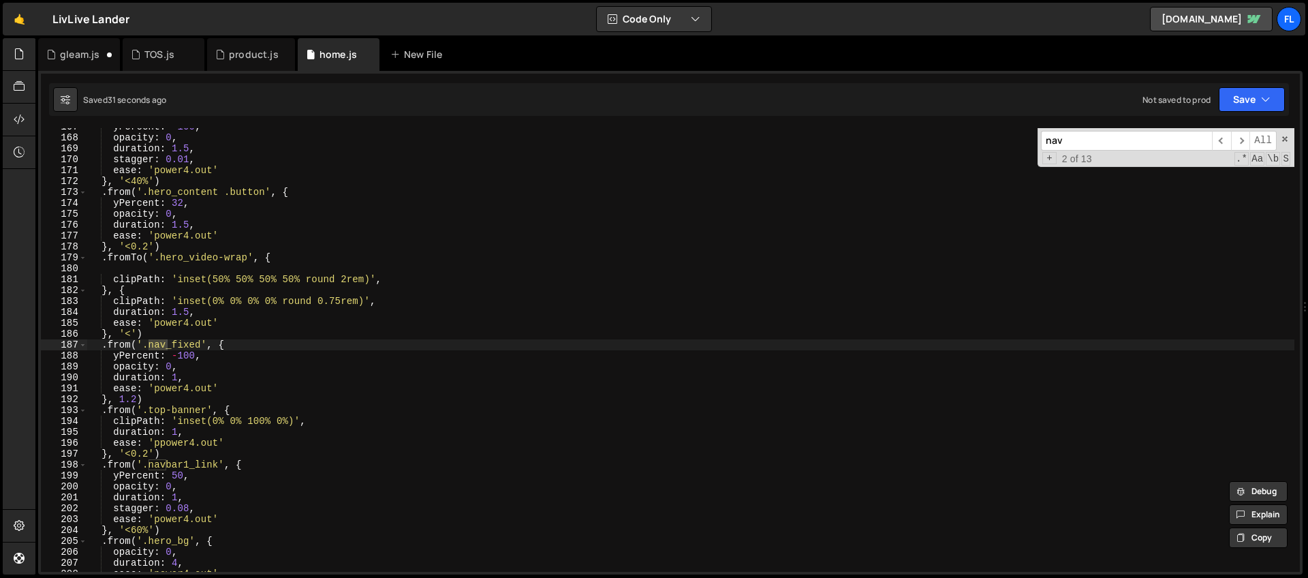
scroll to position [1817, 0]
click at [203, 343] on div "yPercent : - 100 , opacity : 0 , duration : 1.5 , stagger : 0.01 , ease : 'powe…" at bounding box center [690, 353] width 1207 height 465
click at [1283, 138] on span at bounding box center [1285, 139] width 10 height 10
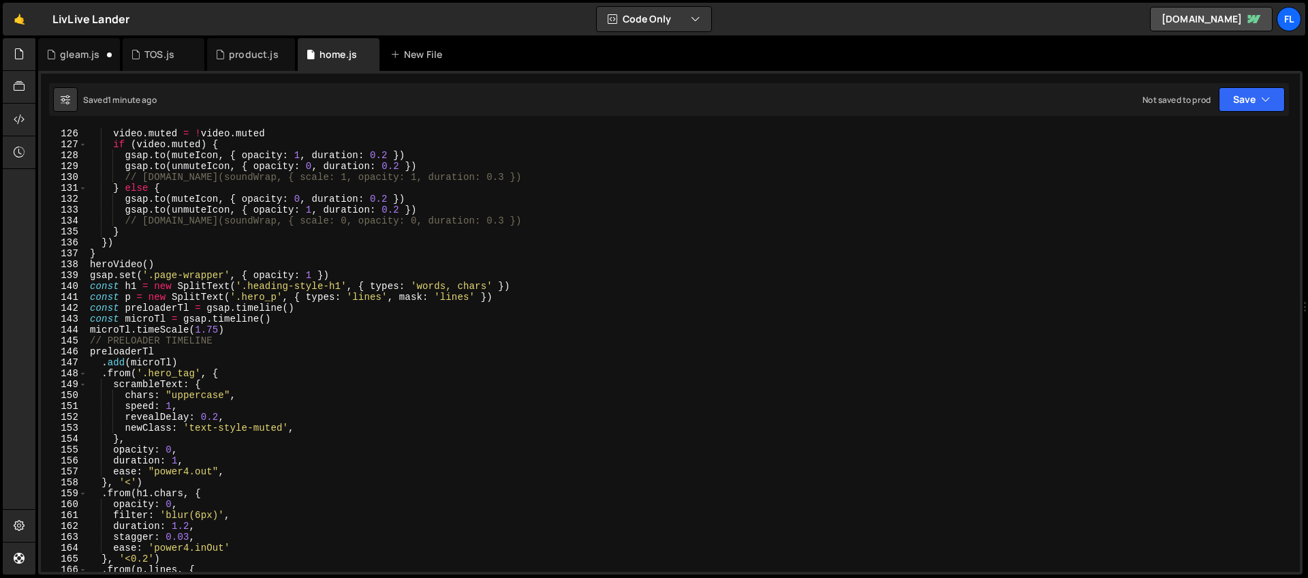
scroll to position [1360, 0]
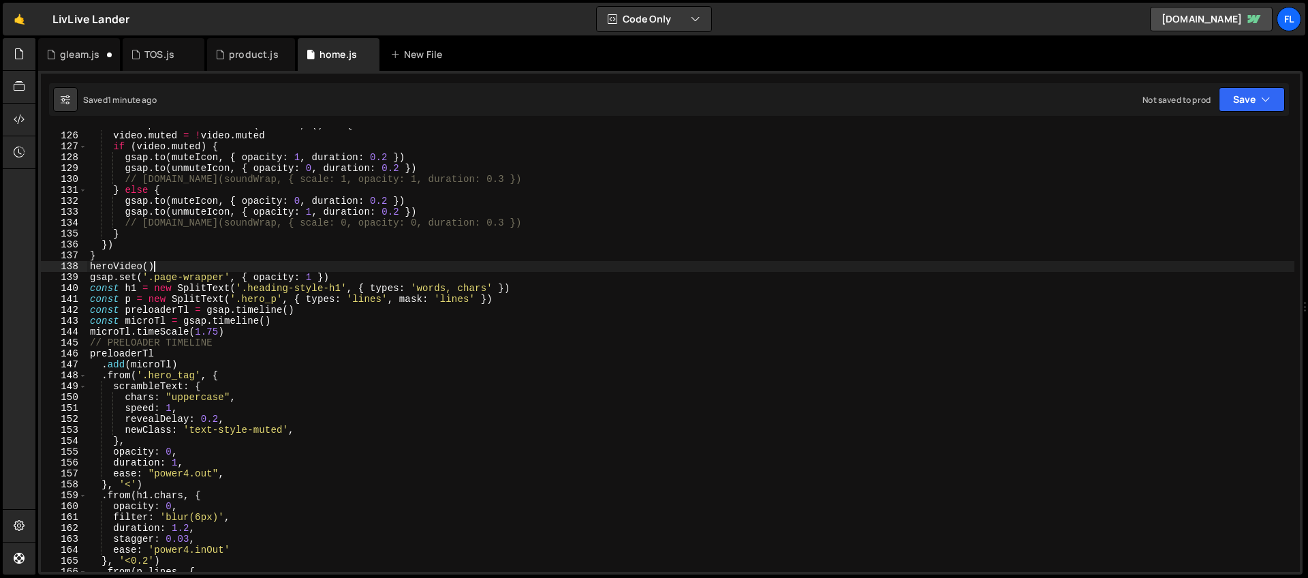
click at [180, 270] on div "soundWrap . addEventListener ( 'click' , ( ) => { video . muted = ! video . mut…" at bounding box center [690, 351] width 1207 height 465
type textarea "heroVideo()"
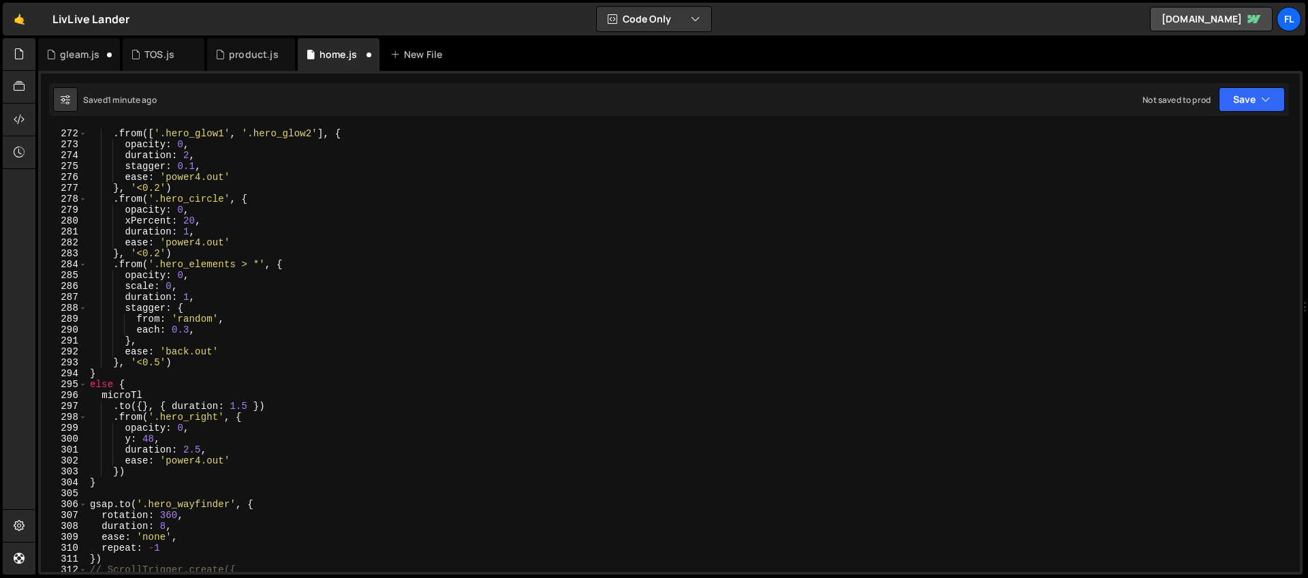
scroll to position [3005, 0]
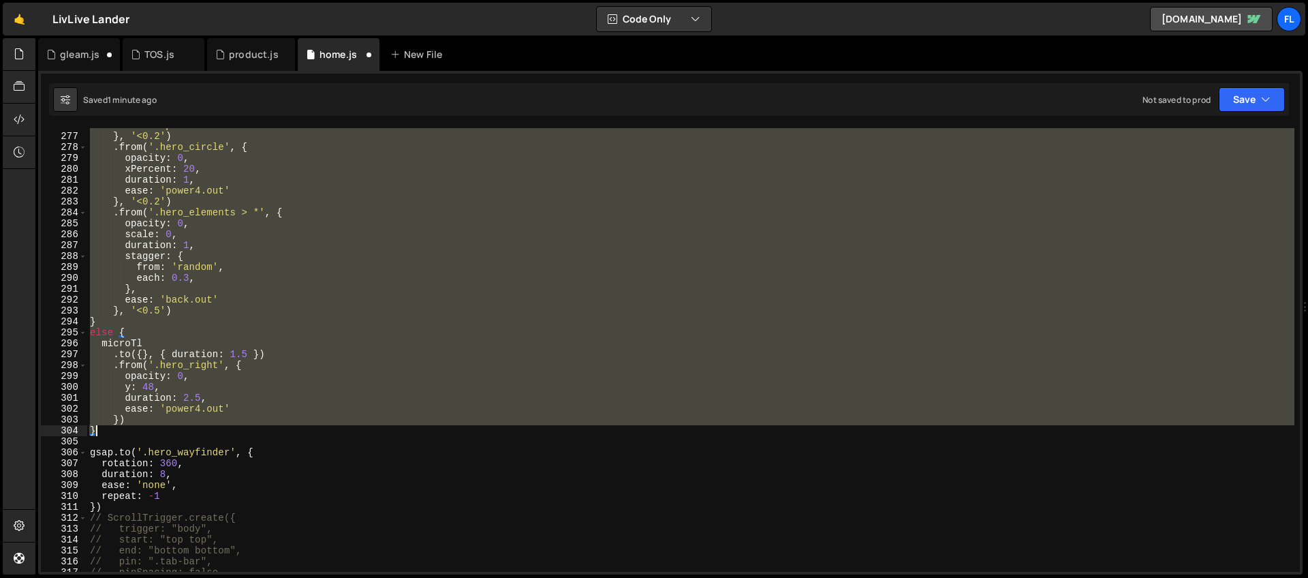
click at [114, 434] on div "ease : 'power4.out' } , '<0.2' ) . from ( '.hero_circle' , { opacity : 0 , xPer…" at bounding box center [690, 352] width 1207 height 465
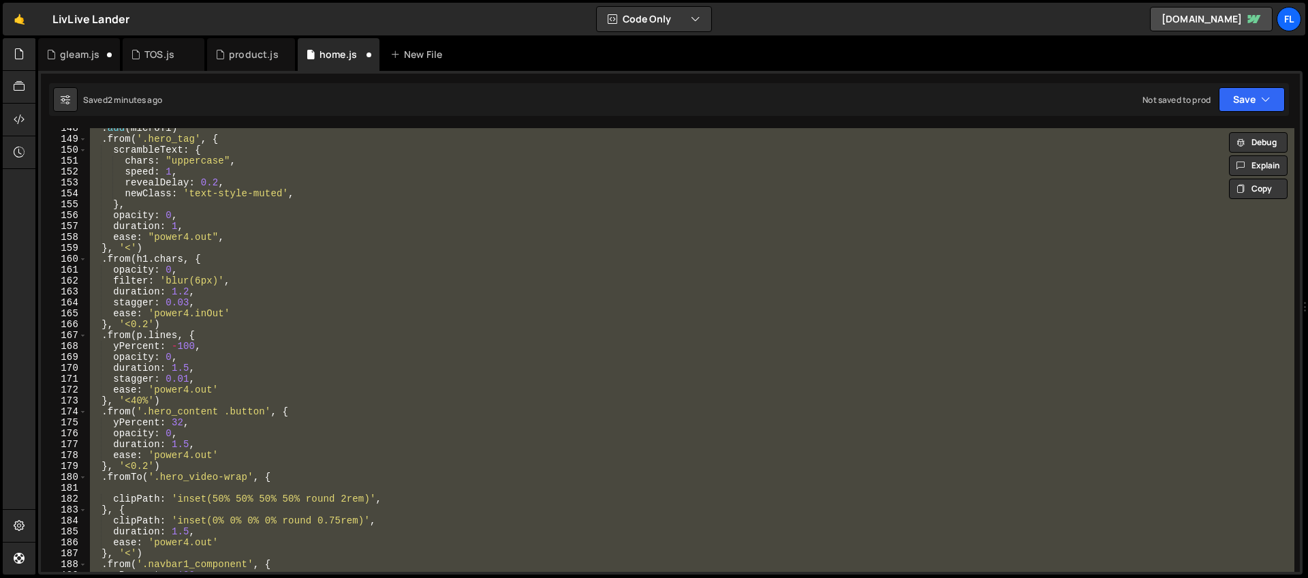
scroll to position [1441, 0]
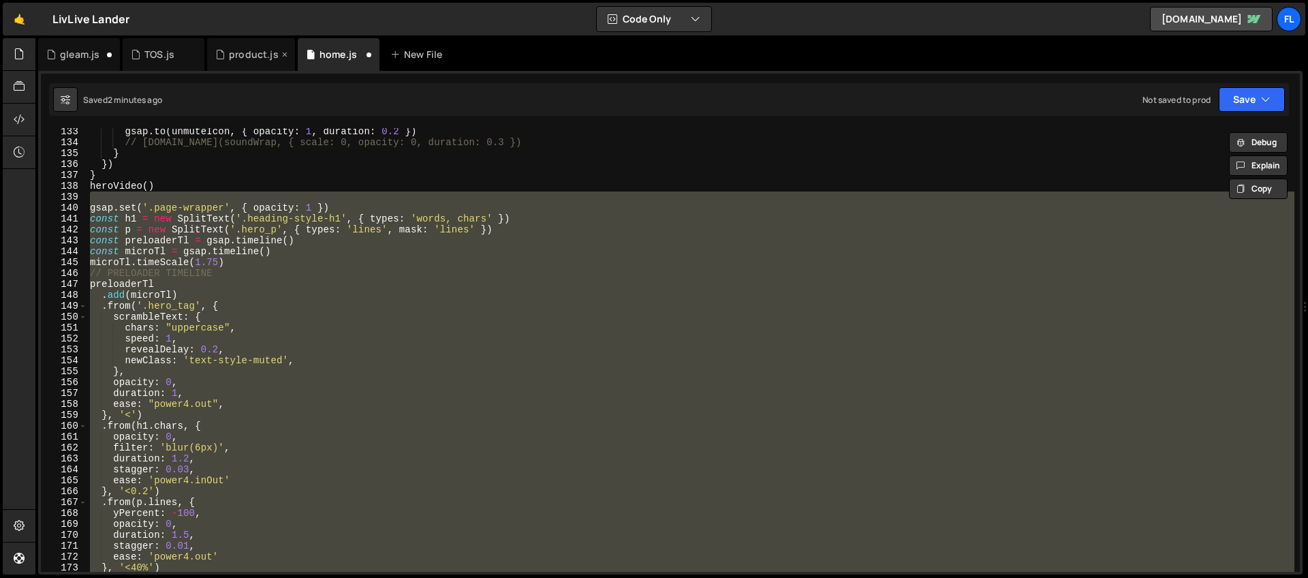
type textarea "}) }"
click at [234, 57] on div "product.js" at bounding box center [254, 55] width 50 height 14
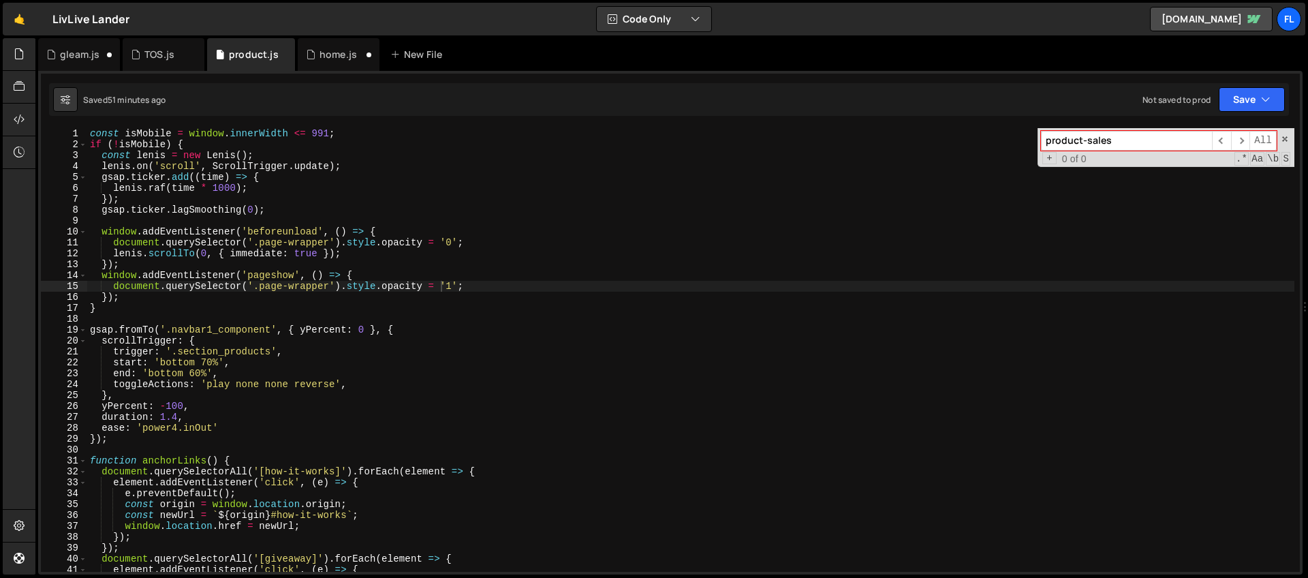
type textarea "const isMobile = window.innerWidth <= 991;"
click at [89, 134] on div "const isMobile = window . innerWidth <= 991 ; if ( ! isMobile ) { const lenis =…" at bounding box center [690, 360] width 1207 height 465
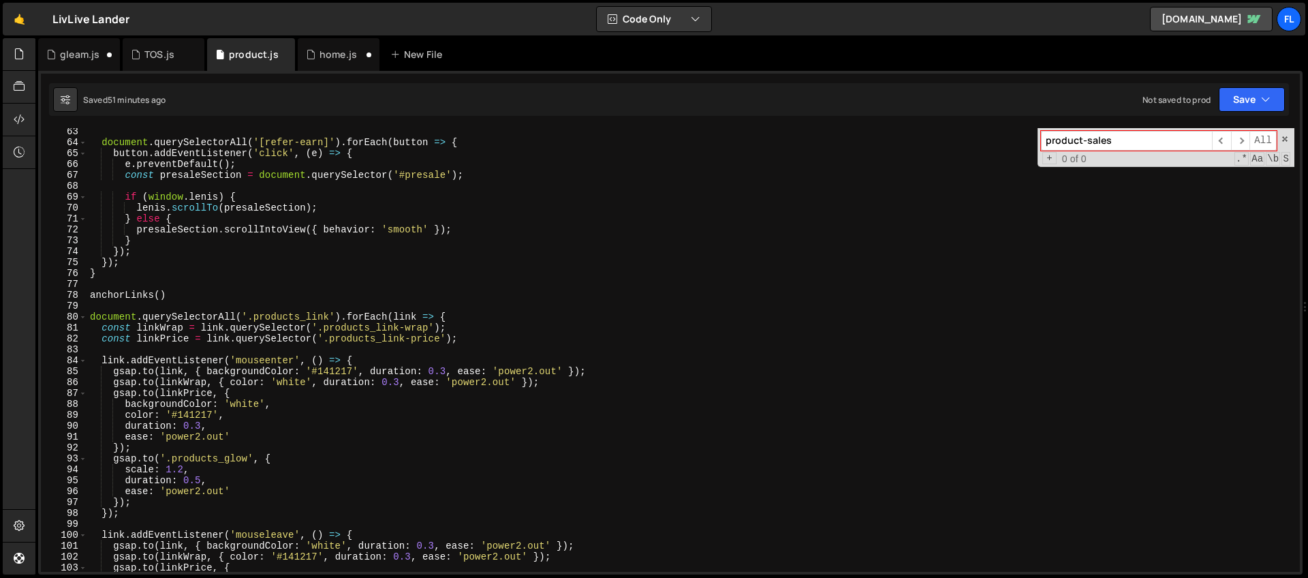
scroll to position [678, 0]
click at [165, 307] on div "document . querySelectorAll ( '[refer-earn]' ) . forEach ( button => { button .…" at bounding box center [690, 358] width 1207 height 465
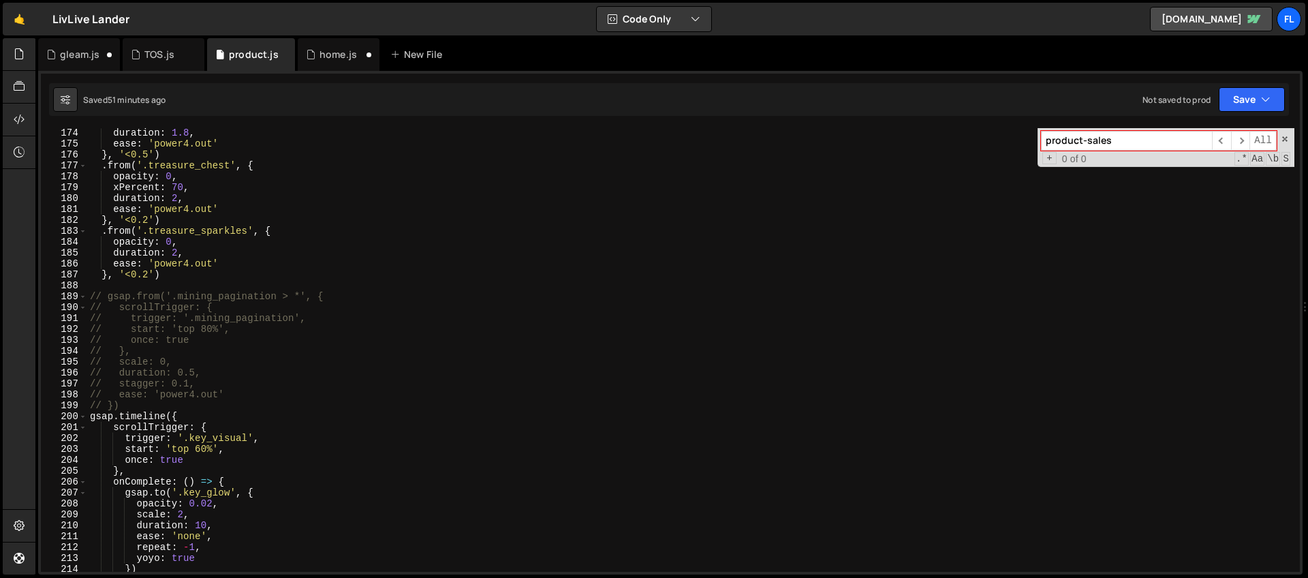
scroll to position [1956, 0]
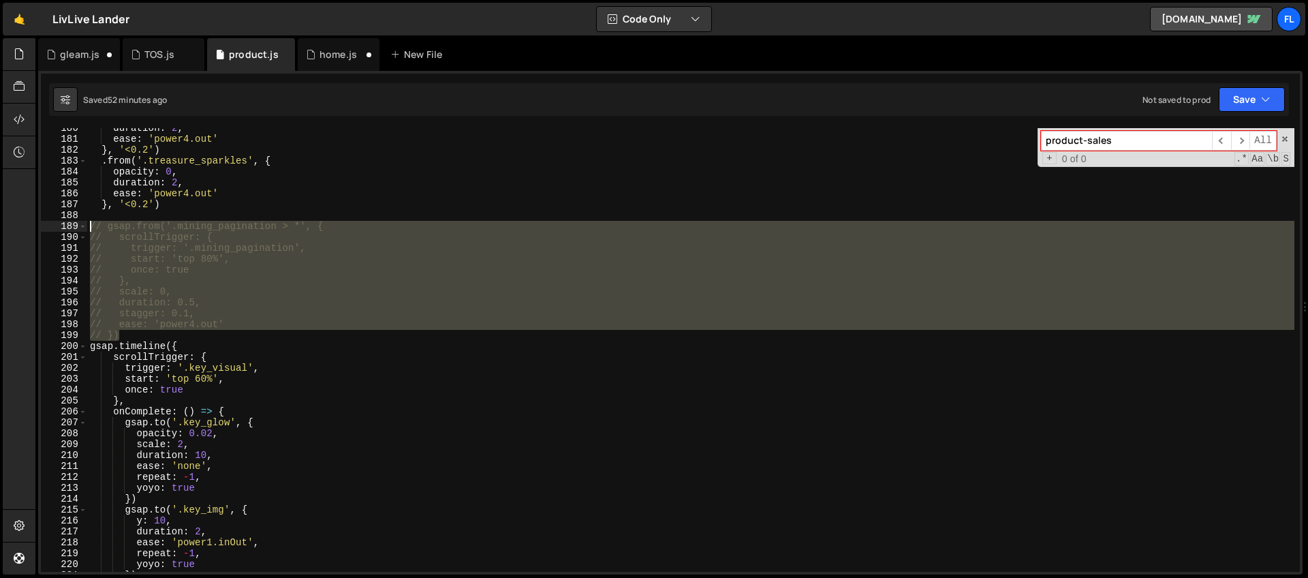
drag, startPoint x: 131, startPoint y: 333, endPoint x: 61, endPoint y: 232, distance: 123.8
click at [61, 232] on div "180 181 182 183 184 185 186 187 188 189 190 191 192 193 194 195 196 197 198 199…" at bounding box center [670, 349] width 1259 height 443
type textarea "// gsap.from('.mining_pagination > *', { // scrollTrigger: {"
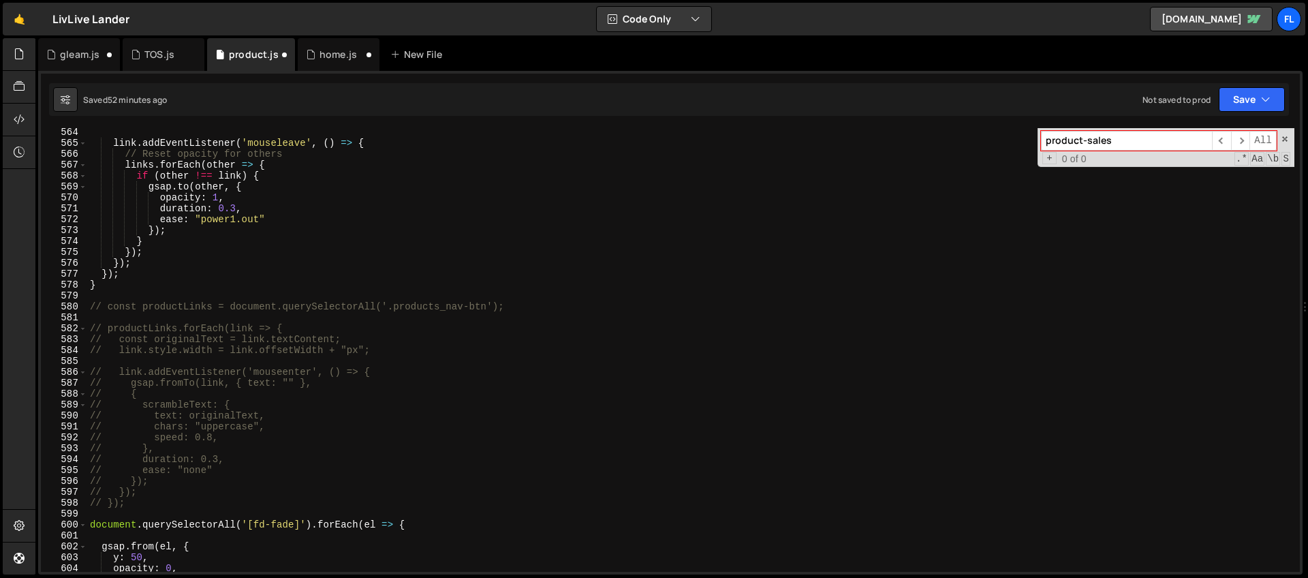
scroll to position [6272, 0]
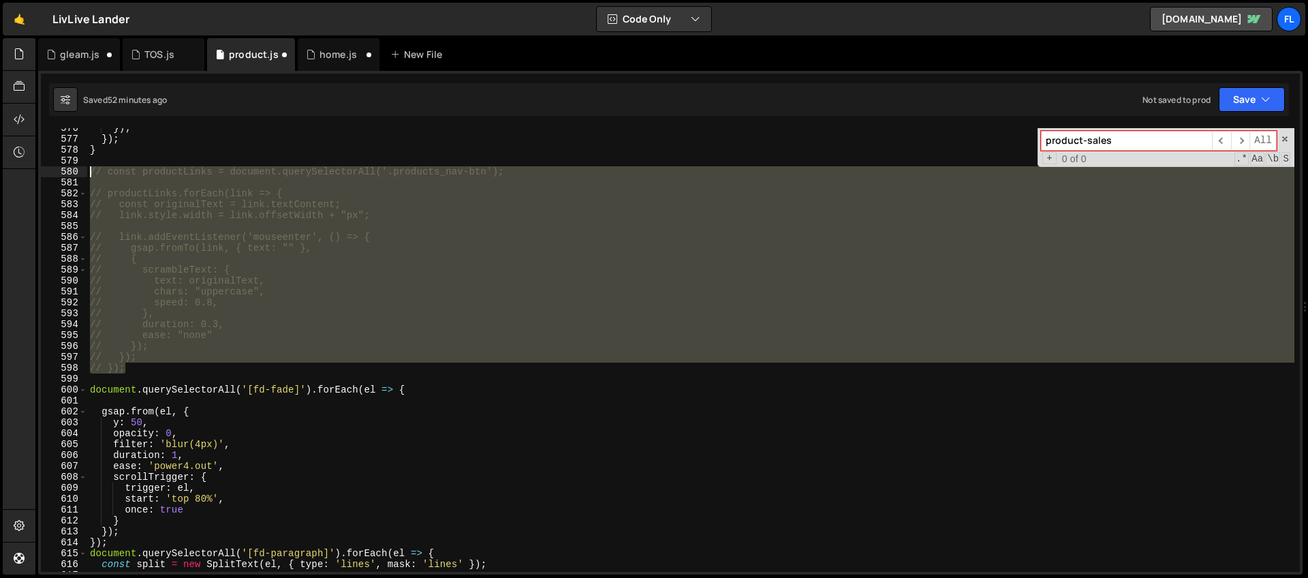
drag, startPoint x: 136, startPoint y: 369, endPoint x: 54, endPoint y: 168, distance: 216.3
click at [54, 168] on div "576 577 578 579 580 581 582 583 584 585 586 587 588 589 590 591 592 593 594 595…" at bounding box center [670, 349] width 1259 height 443
type textarea "// const productLinks = document.querySelectorAll('.products_nav-btn');"
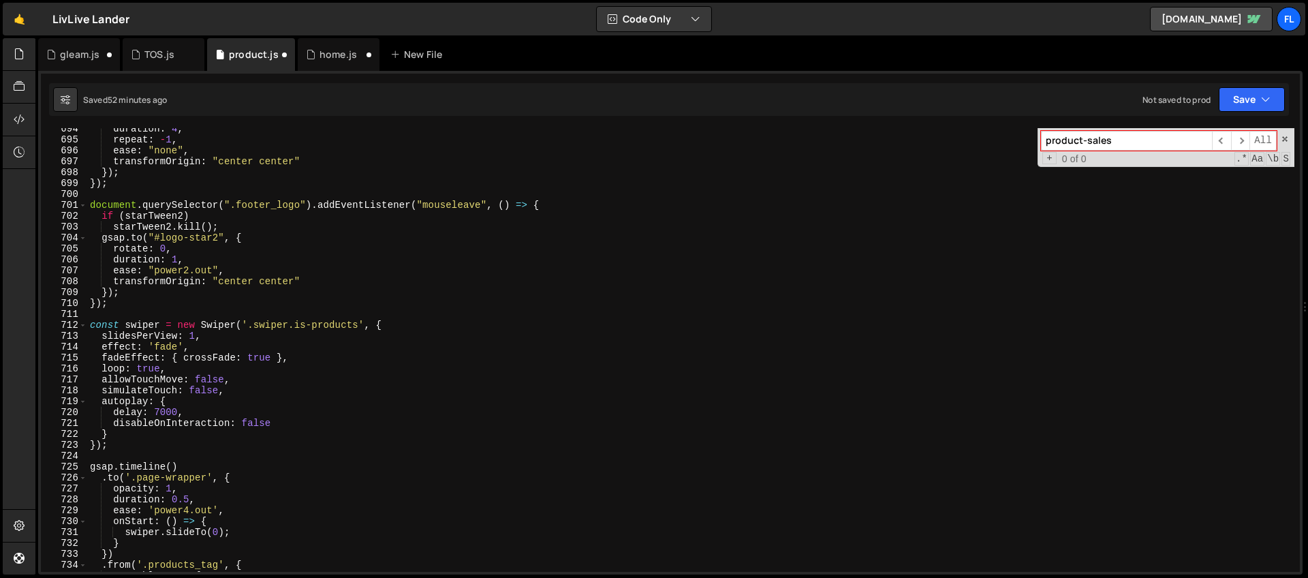
scroll to position [7717, 0]
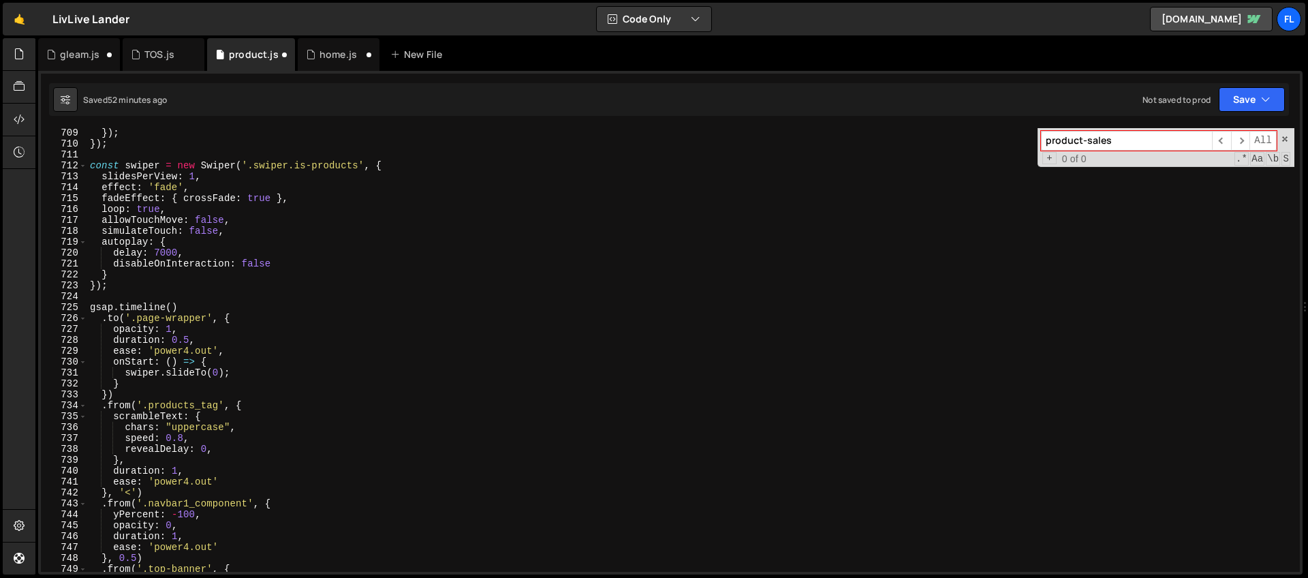
click at [198, 307] on div "}) ; }) ; const swiper = new Swiper ( '.swiper.is-products' , { slidesPerView :…" at bounding box center [690, 359] width 1207 height 465
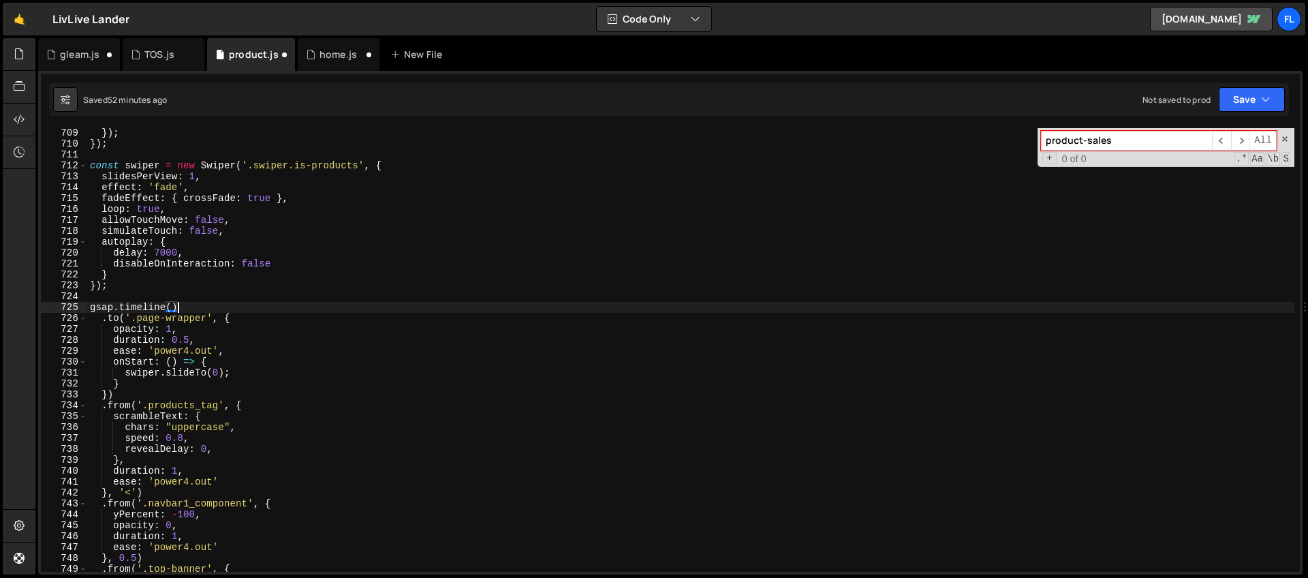
click at [91, 307] on div "}) ; }) ; const swiper = new Swiper ( '.swiper.is-products' , { slidesPerView :…" at bounding box center [690, 359] width 1207 height 465
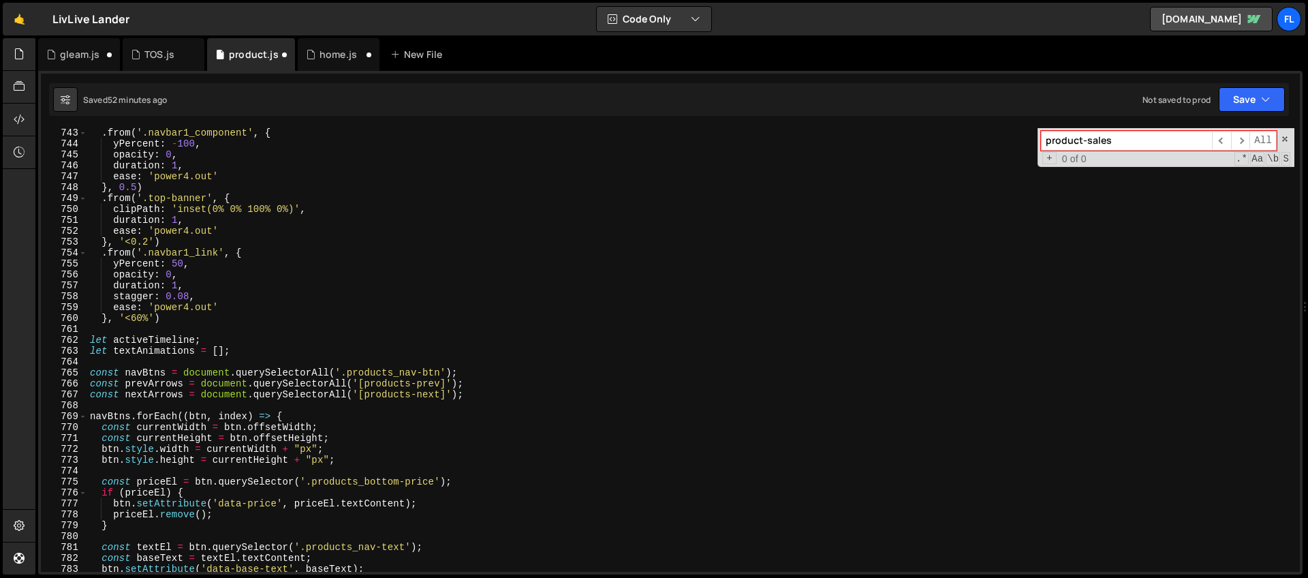
scroll to position [7946, 0]
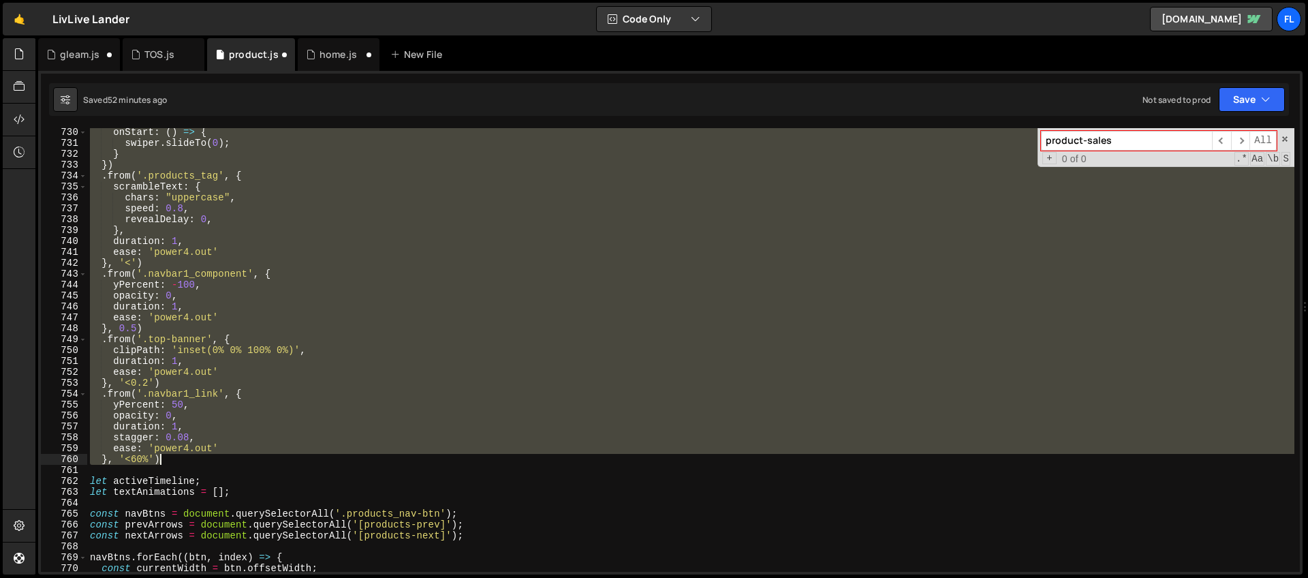
click at [168, 458] on div "onStart : ( ) => { swiper . slideTo ( 0 ) ; } }) . from ( '.products_tag' , { s…" at bounding box center [690, 359] width 1207 height 465
type textarea "ease: 'power4.out' }, '<60%')"
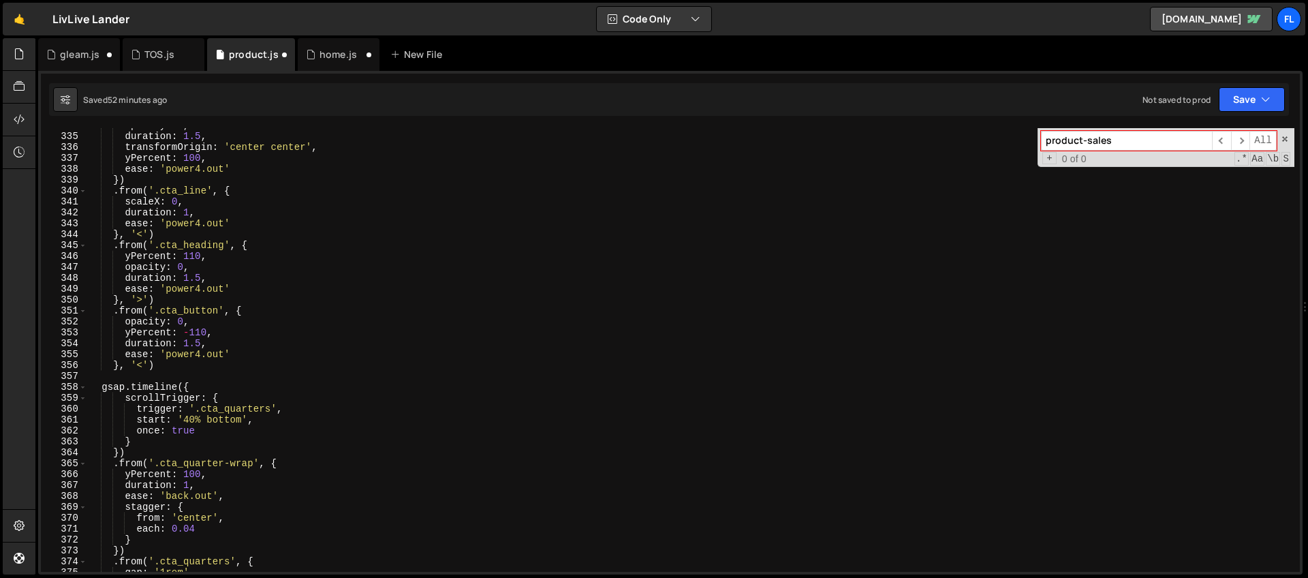
scroll to position [3637, 0]
click at [1281, 140] on span at bounding box center [1285, 139] width 10 height 10
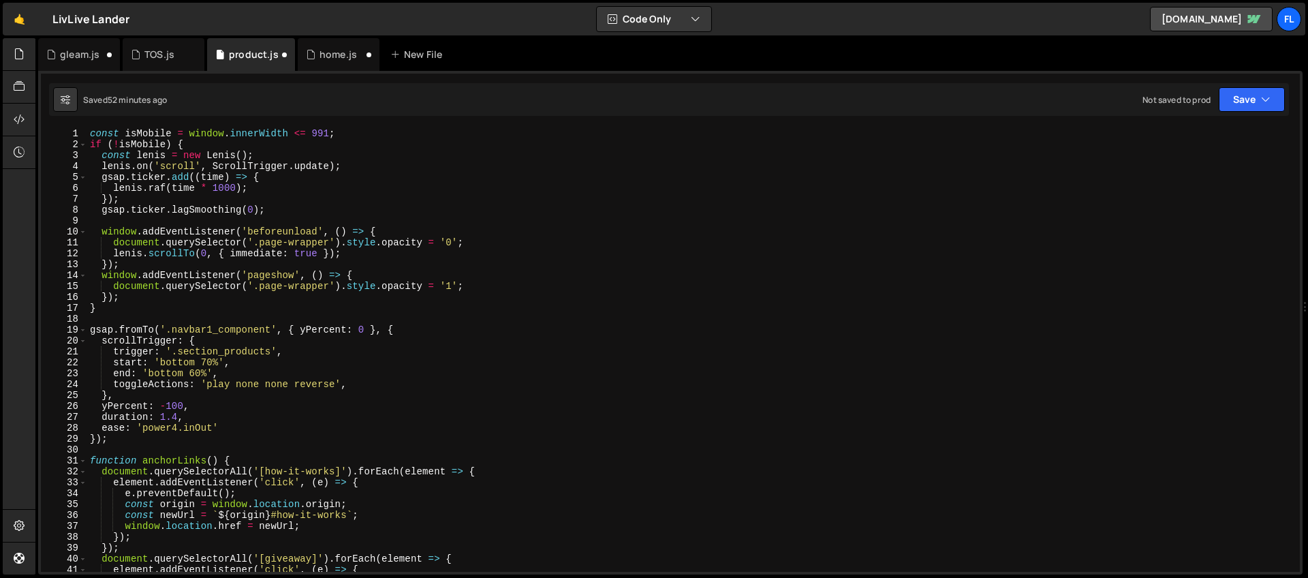
scroll to position [0, 0]
click at [121, 313] on div "const isMobile = window . innerWidth <= 991 ; if ( ! isMobile ) { const lenis =…" at bounding box center [690, 360] width 1207 height 465
type textarea "}"
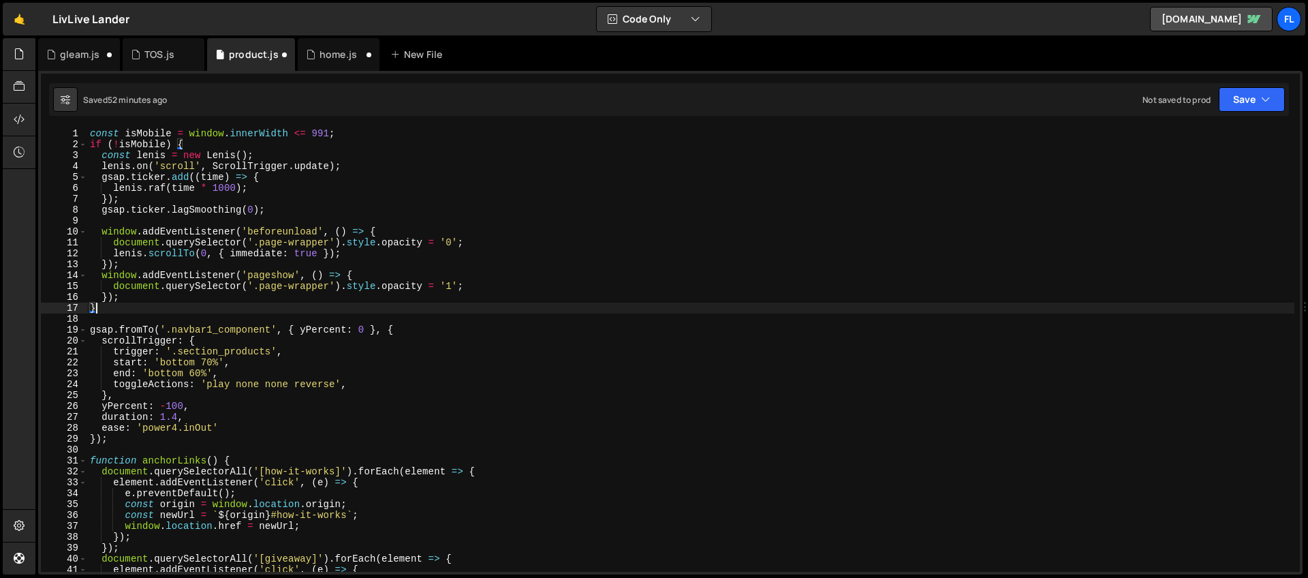
click at [118, 319] on div "const isMobile = window . innerWidth <= 991 ; if ( ! isMobile ) { const lenis =…" at bounding box center [690, 360] width 1207 height 465
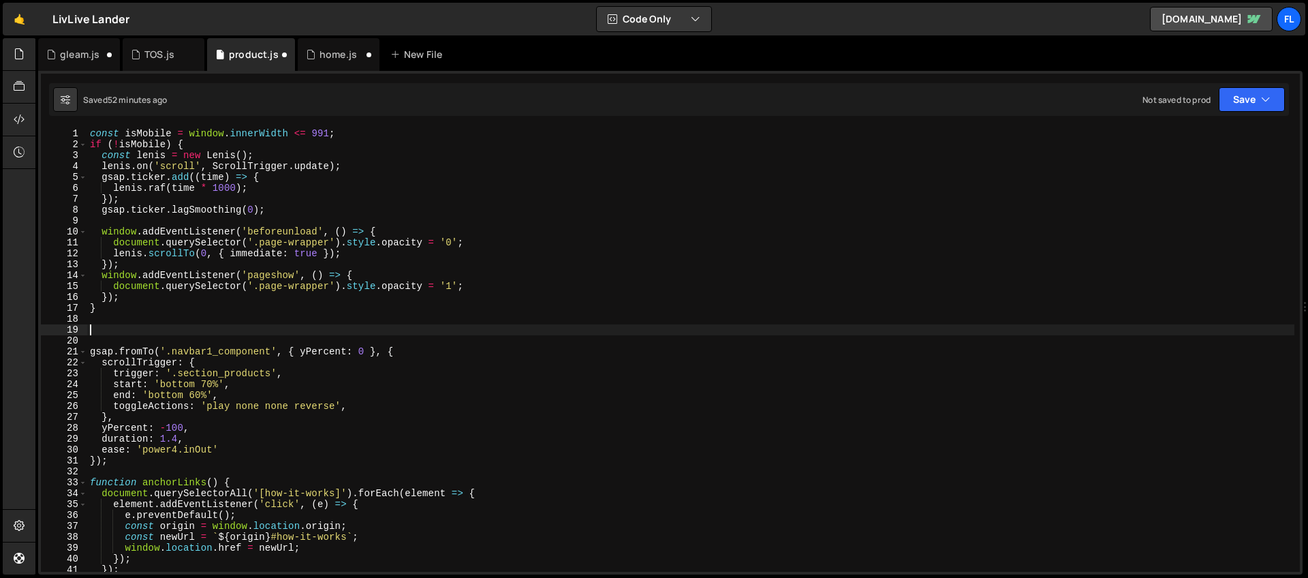
paste textarea "}, '<60%')"
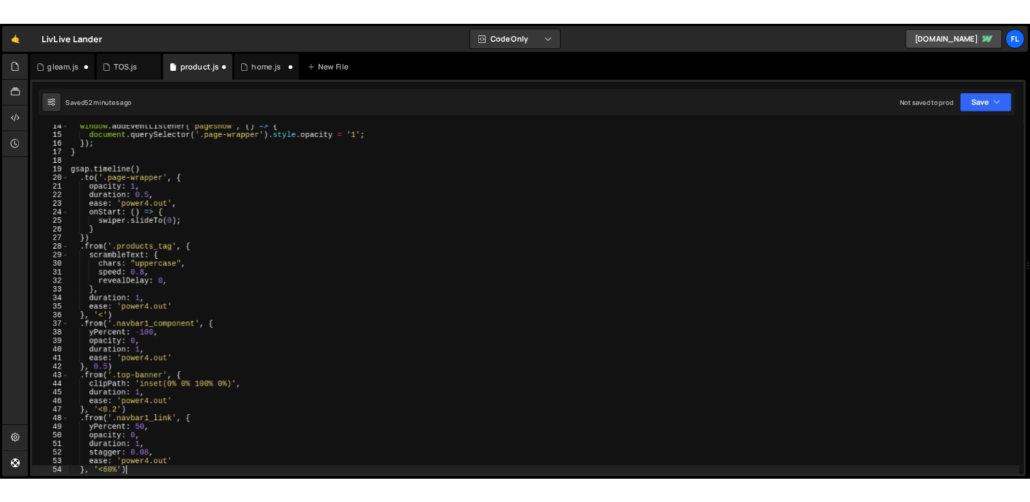
scroll to position [145, 0]
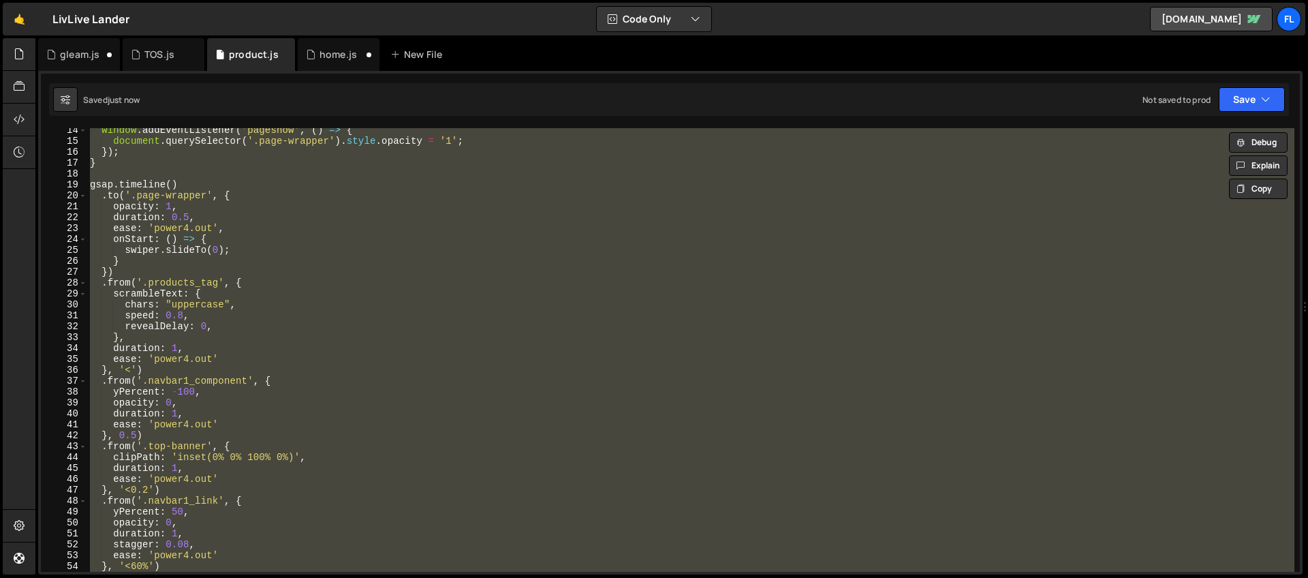
click at [239, 323] on div "window . addEventListener ( 'pageshow' , ( ) => { document . querySelector ( '.…" at bounding box center [690, 349] width 1207 height 443
type textarea "revealDelay: 0,"
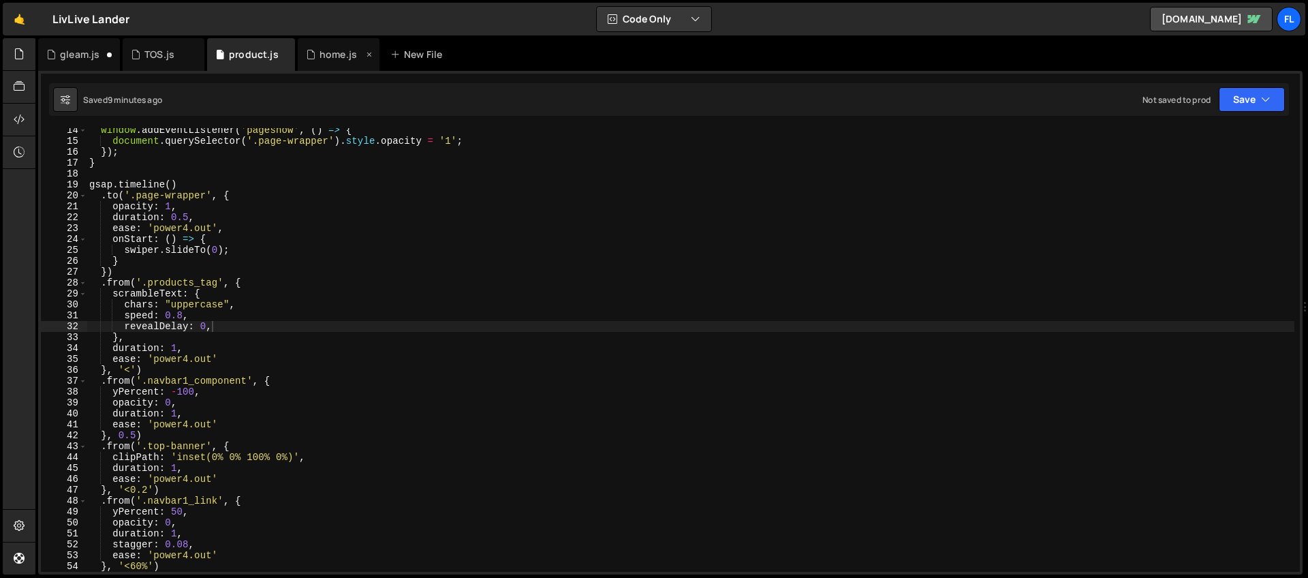
click at [336, 61] on div "home.js" at bounding box center [337, 55] width 37 height 14
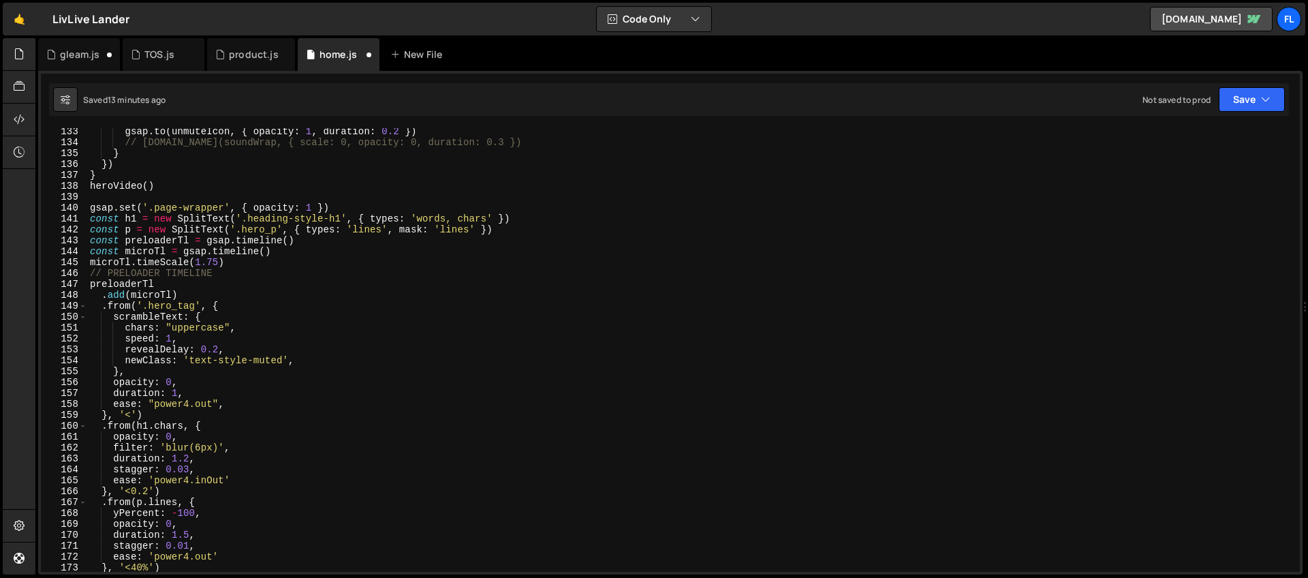
type textarea "const p = new SplitText('.hero_p', { types: 'lines', mask: 'lines' })"
click at [281, 225] on div "gsap . to ( unmuteIcon , { opacity : 1 , duration : 0.2 }) // gsap.to(soundWrap…" at bounding box center [690, 358] width 1207 height 465
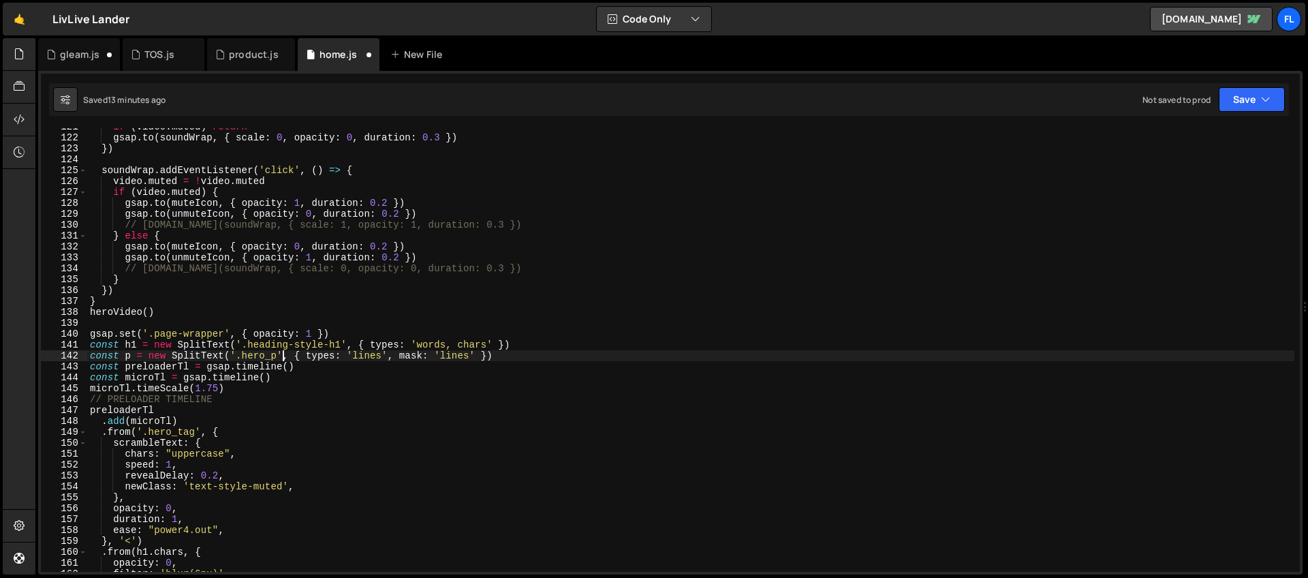
scroll to position [1315, 0]
click at [79, 59] on div "gleam.js" at bounding box center [80, 55] width 40 height 14
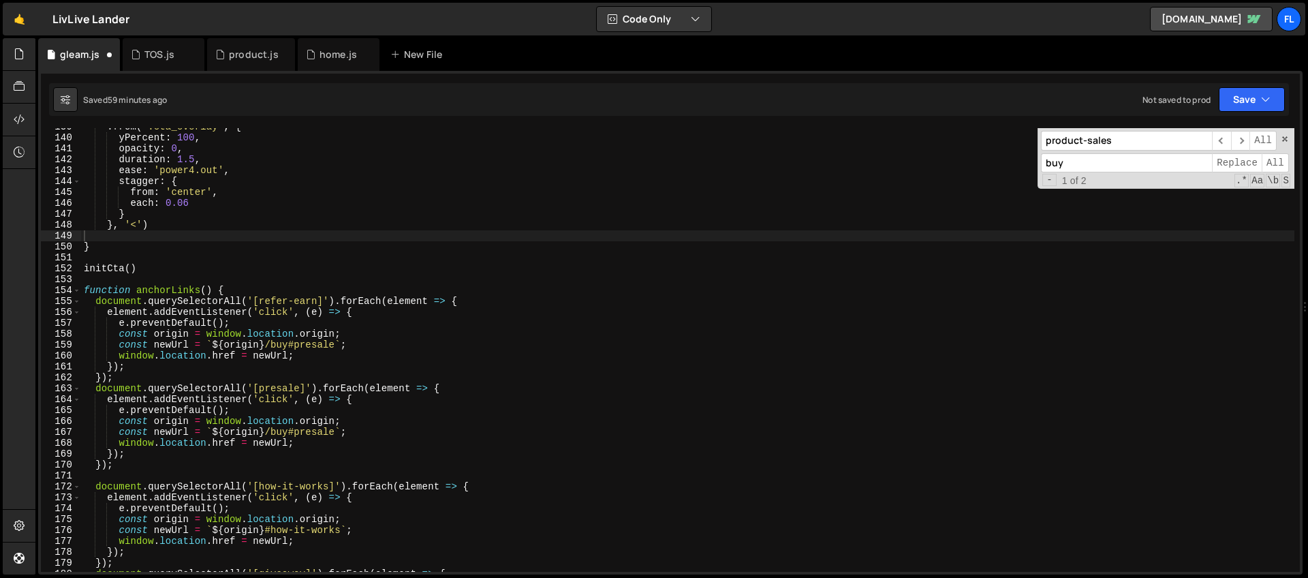
type textarea "stagger: {"
click at [184, 185] on div ". from ( '.cta_overlay' , { yPercent : 100 , opacity : 0 , duration : 1.5 , eas…" at bounding box center [687, 353] width 1213 height 465
click at [236, 54] on div "product.js" at bounding box center [254, 55] width 50 height 14
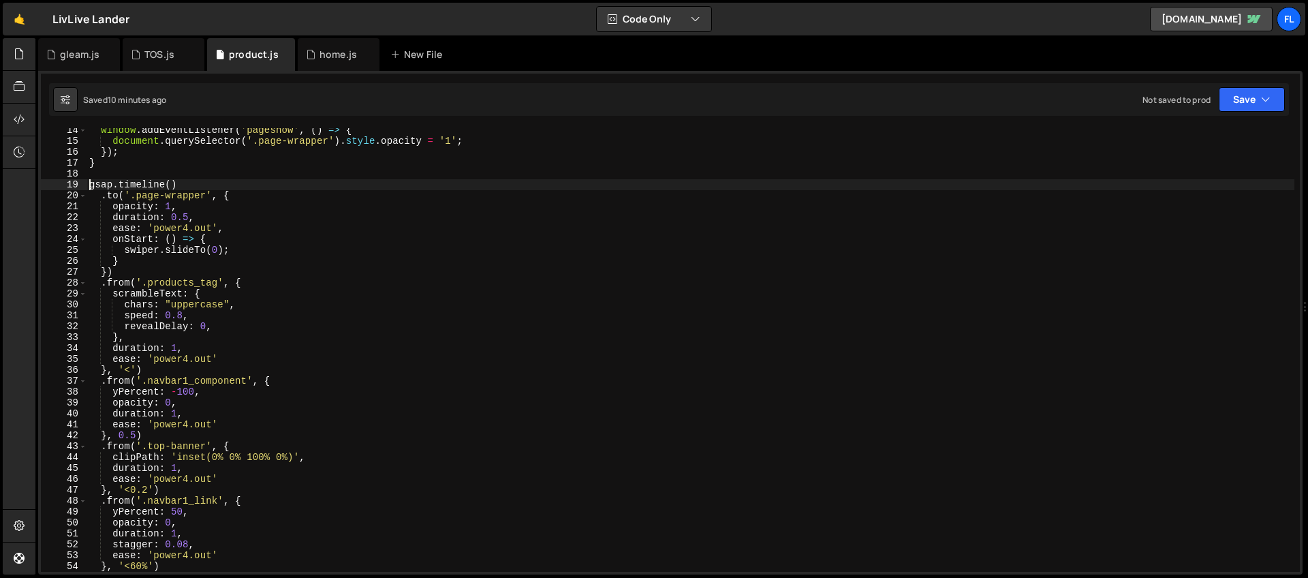
click at [89, 189] on div "window . addEventListener ( 'pageshow' , ( ) => { document . querySelector ( '.…" at bounding box center [691, 357] width 1208 height 465
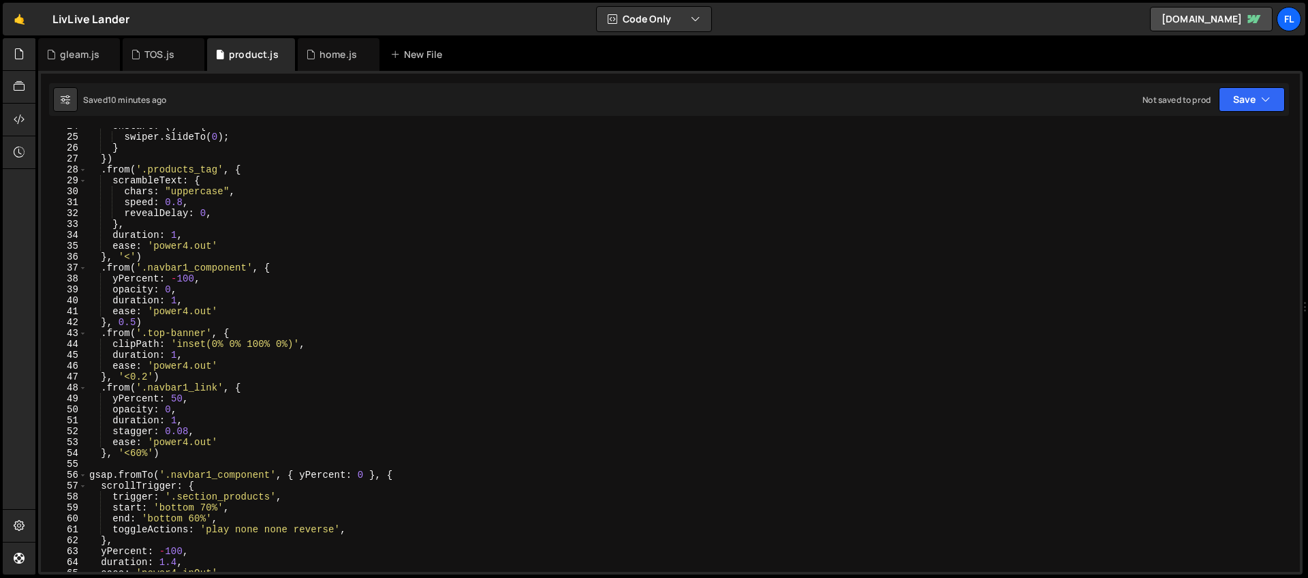
scroll to position [384, 0]
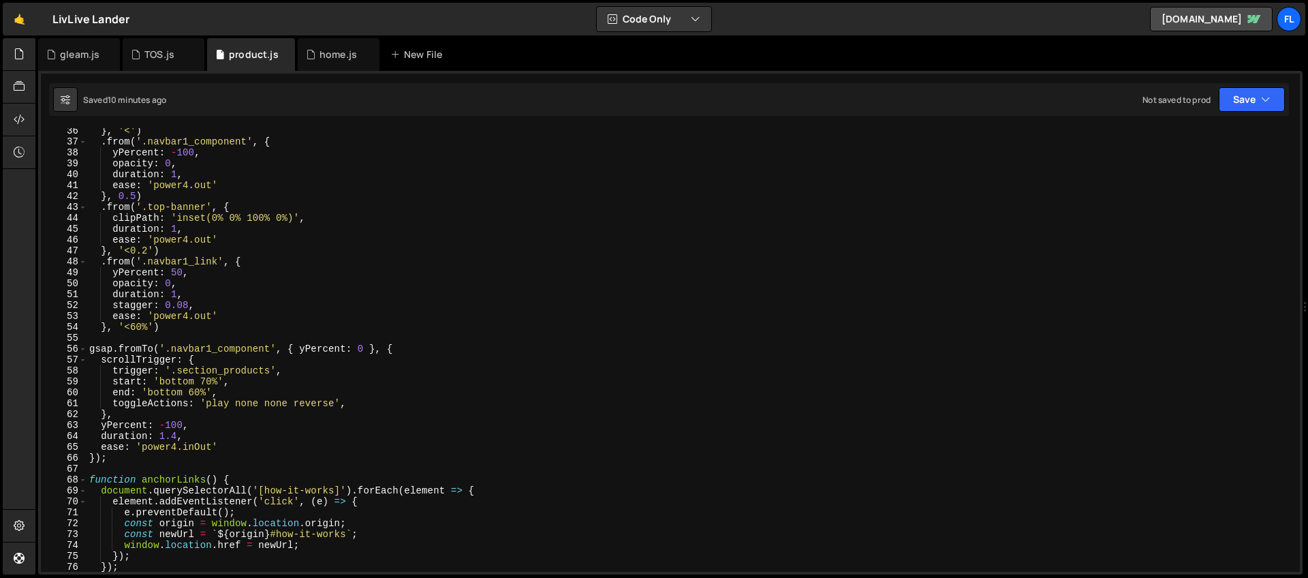
click at [171, 326] on div "} , '<' ) . from ( '.navbar1_component' , { yPercent : - 100 , opacity : 0 , du…" at bounding box center [691, 357] width 1208 height 465
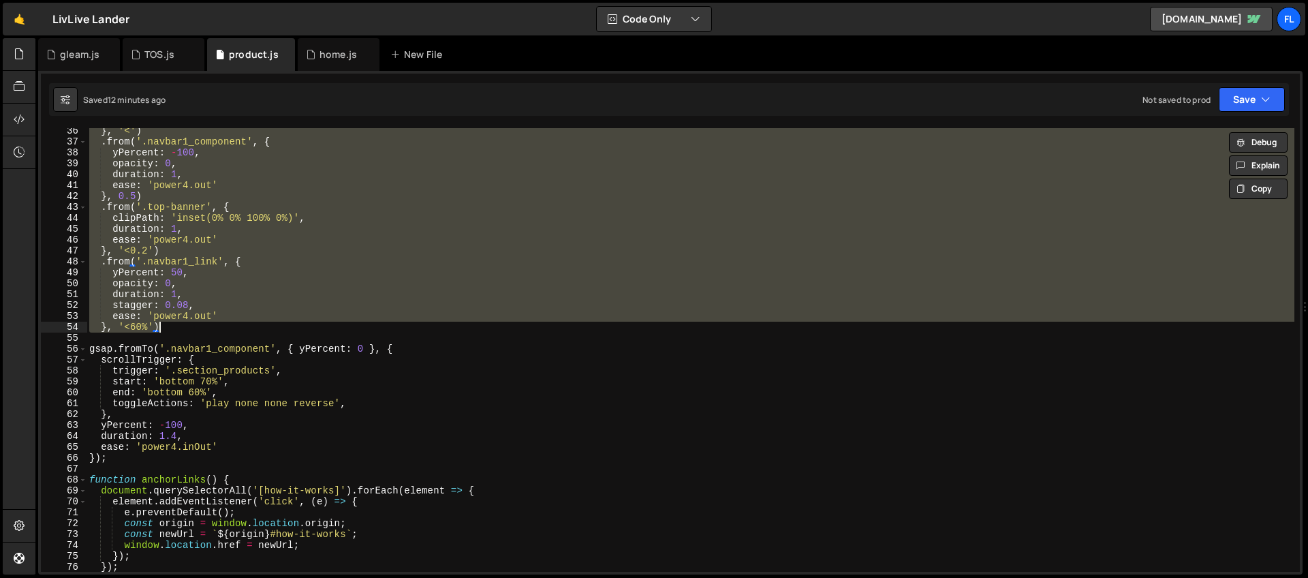
paste textarea "}"
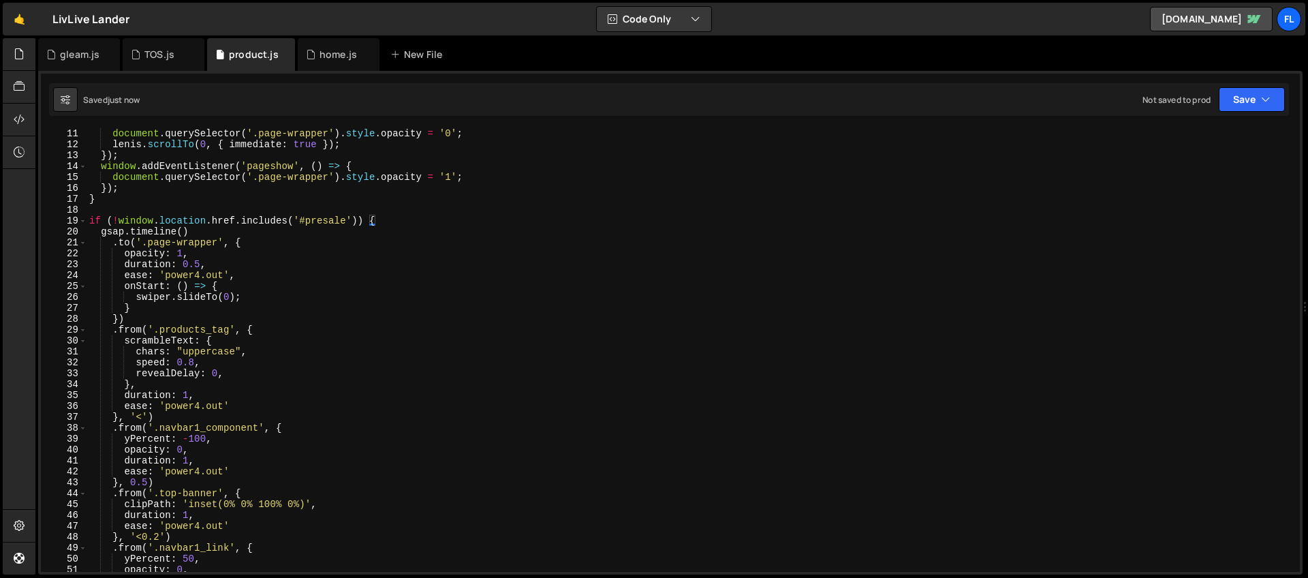
scroll to position [0, 0]
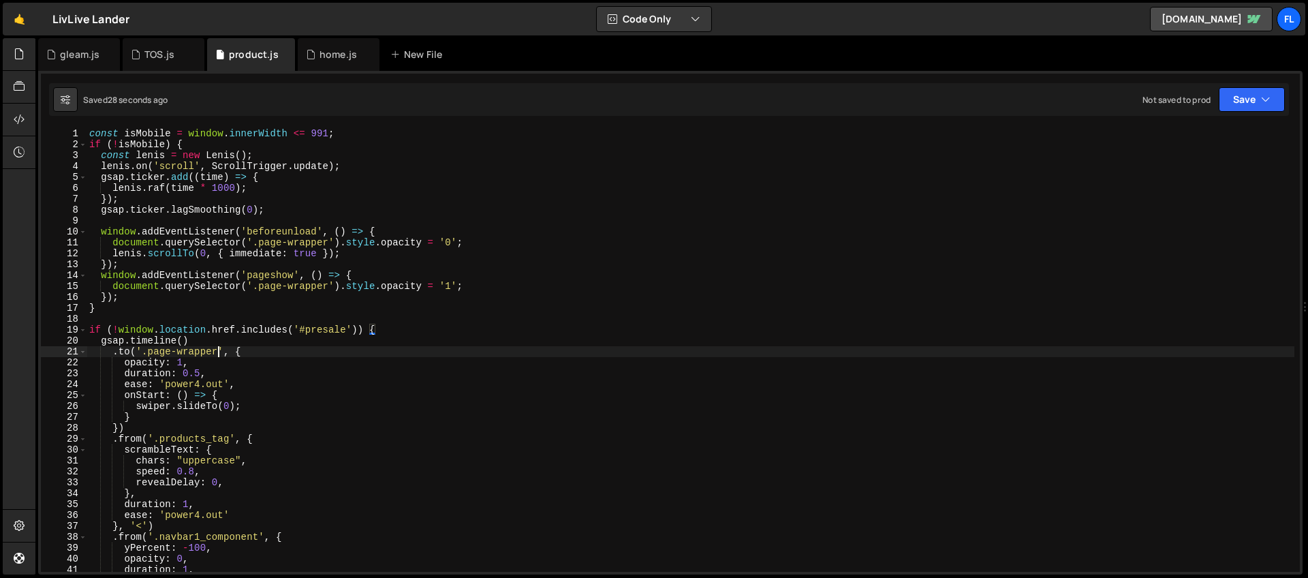
click at [220, 347] on div "const isMobile = window . innerWidth <= 991 ; if ( ! isMobile ) { const lenis =…" at bounding box center [691, 360] width 1208 height 465
click at [215, 343] on div "const isMobile = window . innerWidth <= 991 ; if ( ! isMobile ) { const lenis =…" at bounding box center [691, 360] width 1208 height 465
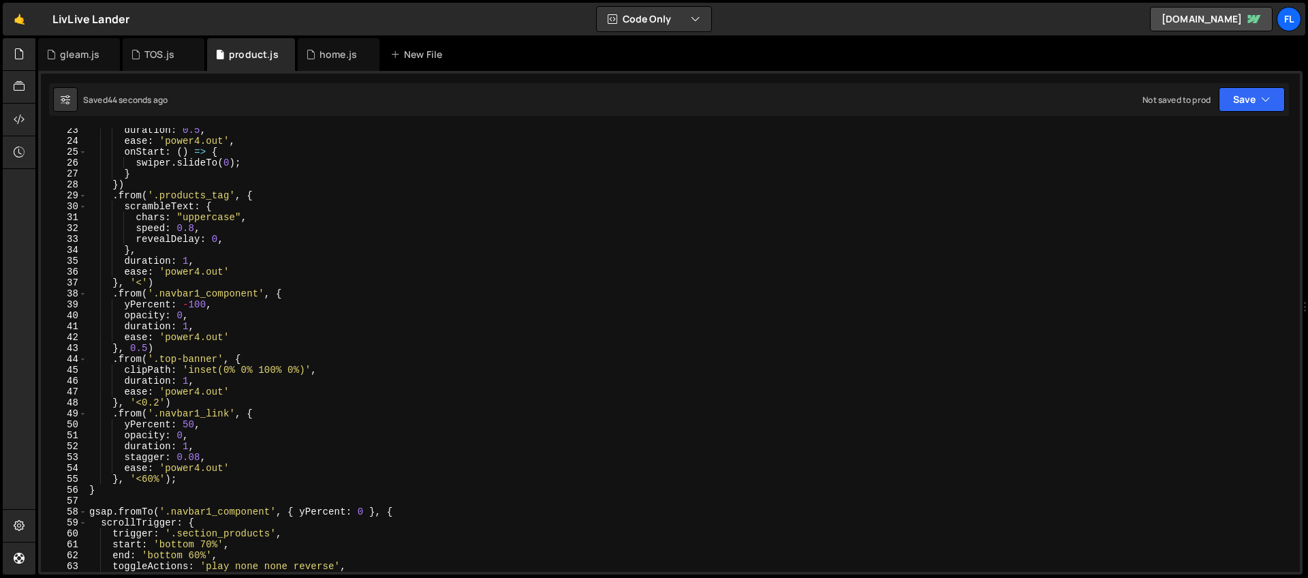
scroll to position [86, 0]
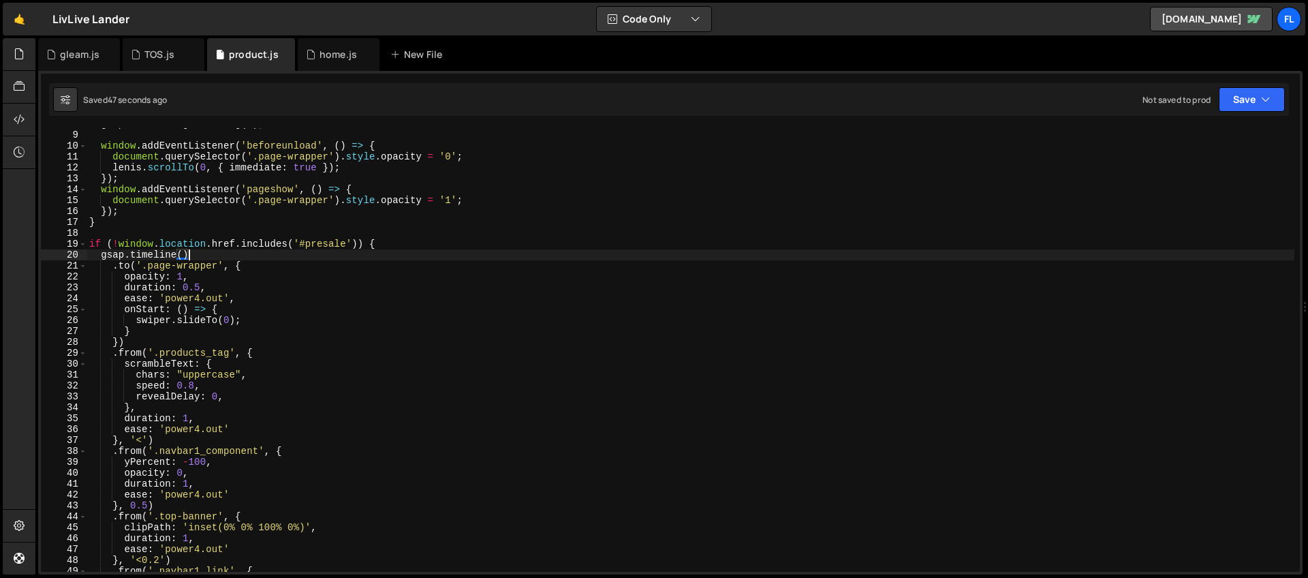
click at [183, 255] on div "gsap . ticker . lagSmoothing ( 0 ) ; window . addEventListener ( 'beforeunload'…" at bounding box center [691, 351] width 1208 height 465
click at [387, 244] on div "gsap . ticker . lagSmoothing ( 0 ) ; window . addEventListener ( 'beforeunload'…" at bounding box center [691, 351] width 1208 height 465
type textarea "if (!window.location.href.includes('#presale')) {"
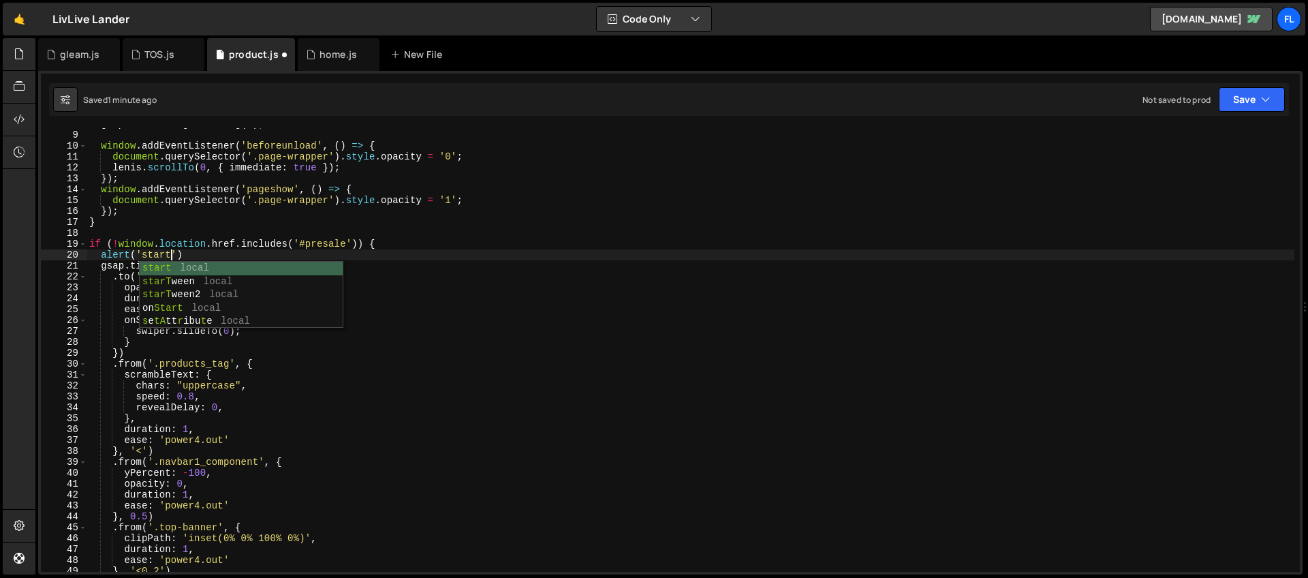
scroll to position [0, 5]
type textarea "alert('start')"
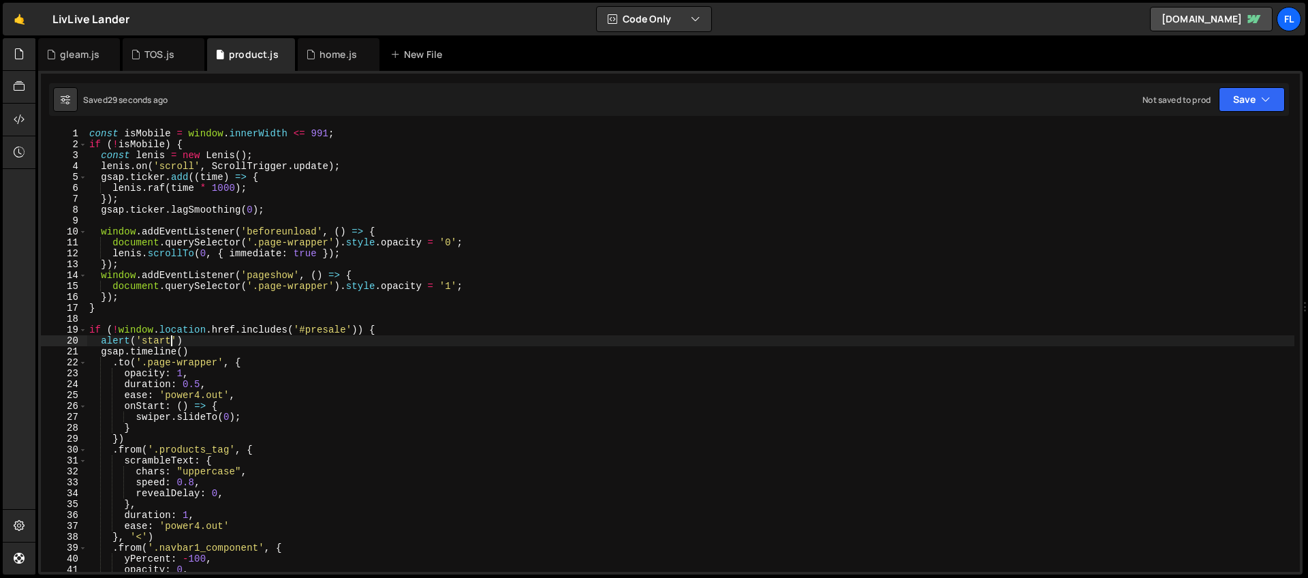
scroll to position [1, 0]
click at [189, 335] on div "const isMobile = window . innerWidth <= 991 ; if ( ! isMobile ) { const lenis =…" at bounding box center [691, 359] width 1208 height 465
